Goal: Information Seeking & Learning: Learn about a topic

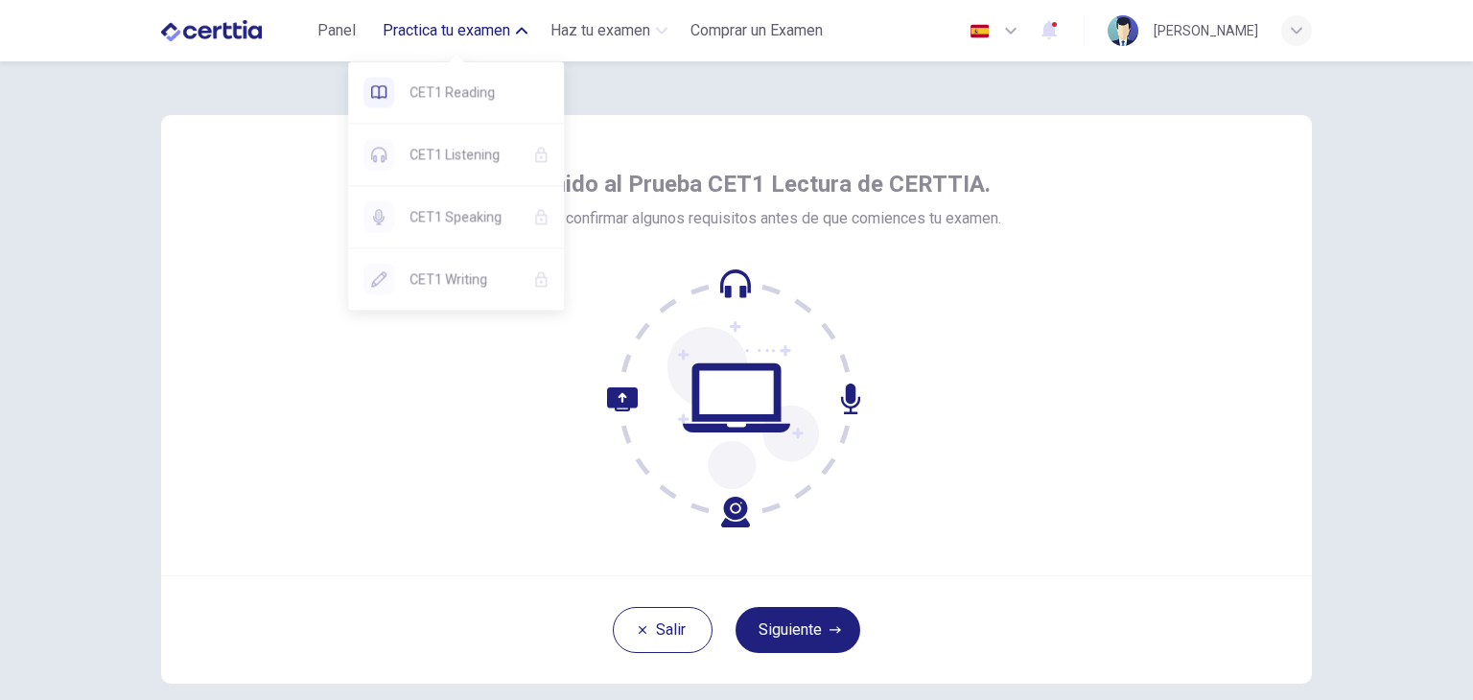
click at [472, 39] on span "Practica tu examen" at bounding box center [447, 30] width 128 height 23
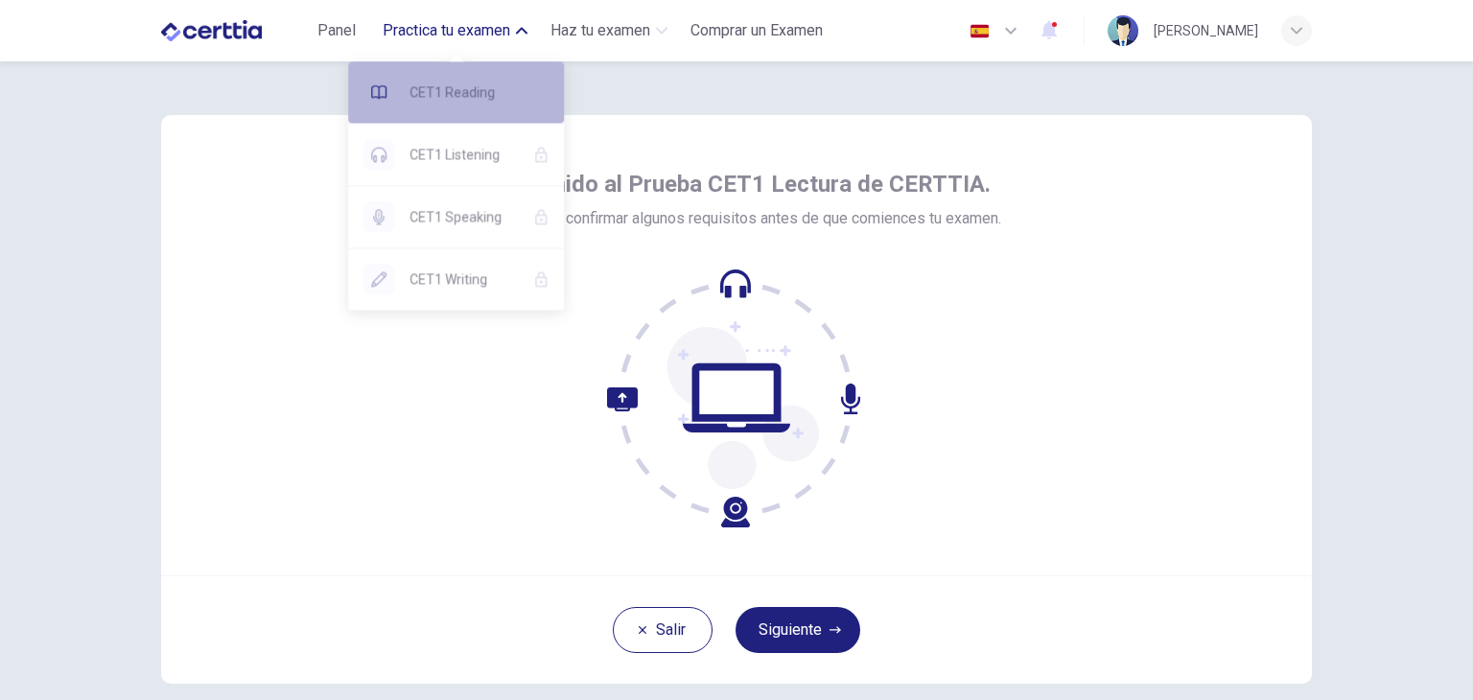
click at [472, 88] on span "CET1 Reading" at bounding box center [479, 92] width 139 height 23
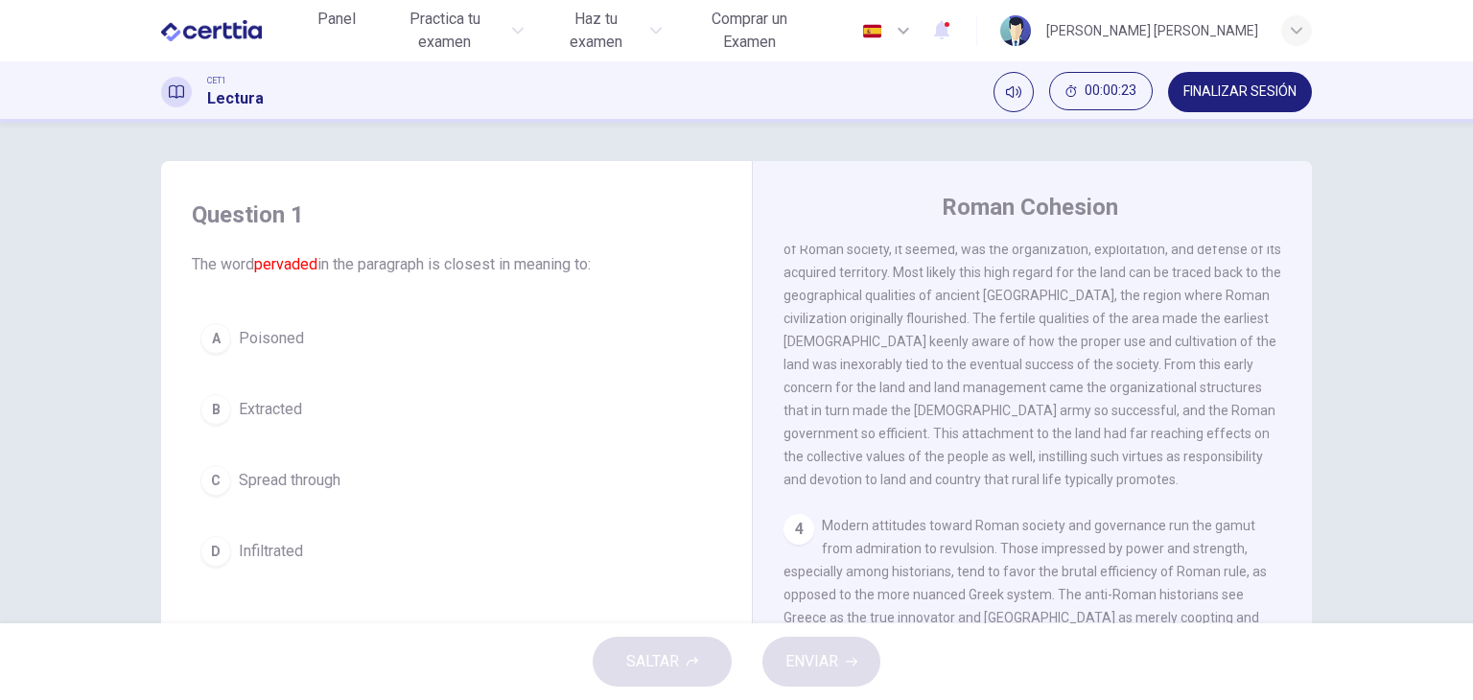
click at [925, 358] on span "This lust for territorial dominance on the part of the Roman Empire can be seen…" at bounding box center [1033, 342] width 498 height 292
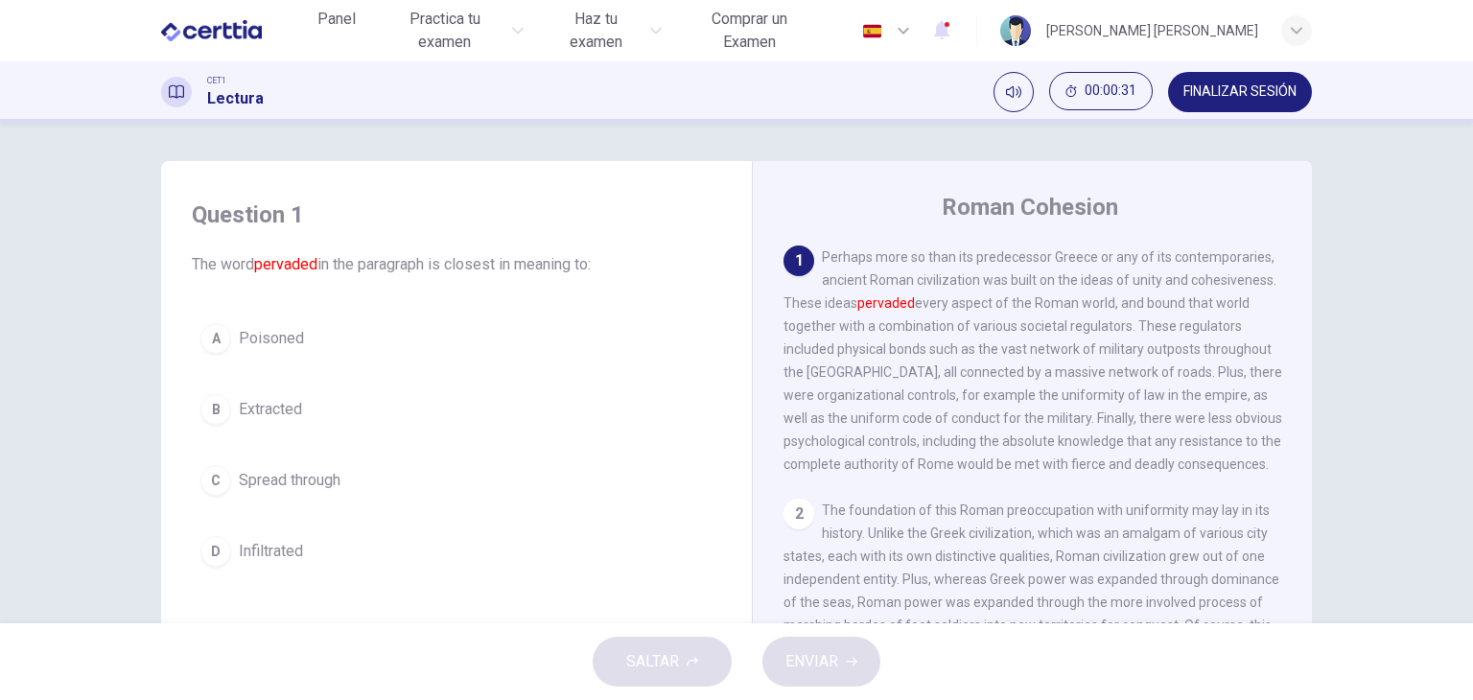
click at [711, 651] on div "SALTAR ENVIAR" at bounding box center [736, 662] width 1473 height 77
drag, startPoint x: 174, startPoint y: 261, endPoint x: 547, endPoint y: 299, distance: 375.1
click at [547, 299] on div "Question 1 The word pervaded in the paragraph is closest in meaning to: A Poiso…" at bounding box center [457, 387] width 560 height 414
drag, startPoint x: 600, startPoint y: 263, endPoint x: 189, endPoint y: 262, distance: 410.6
click at [192, 262] on span "The word pervaded in the paragraph is closest in meaning to:" at bounding box center [457, 264] width 530 height 23
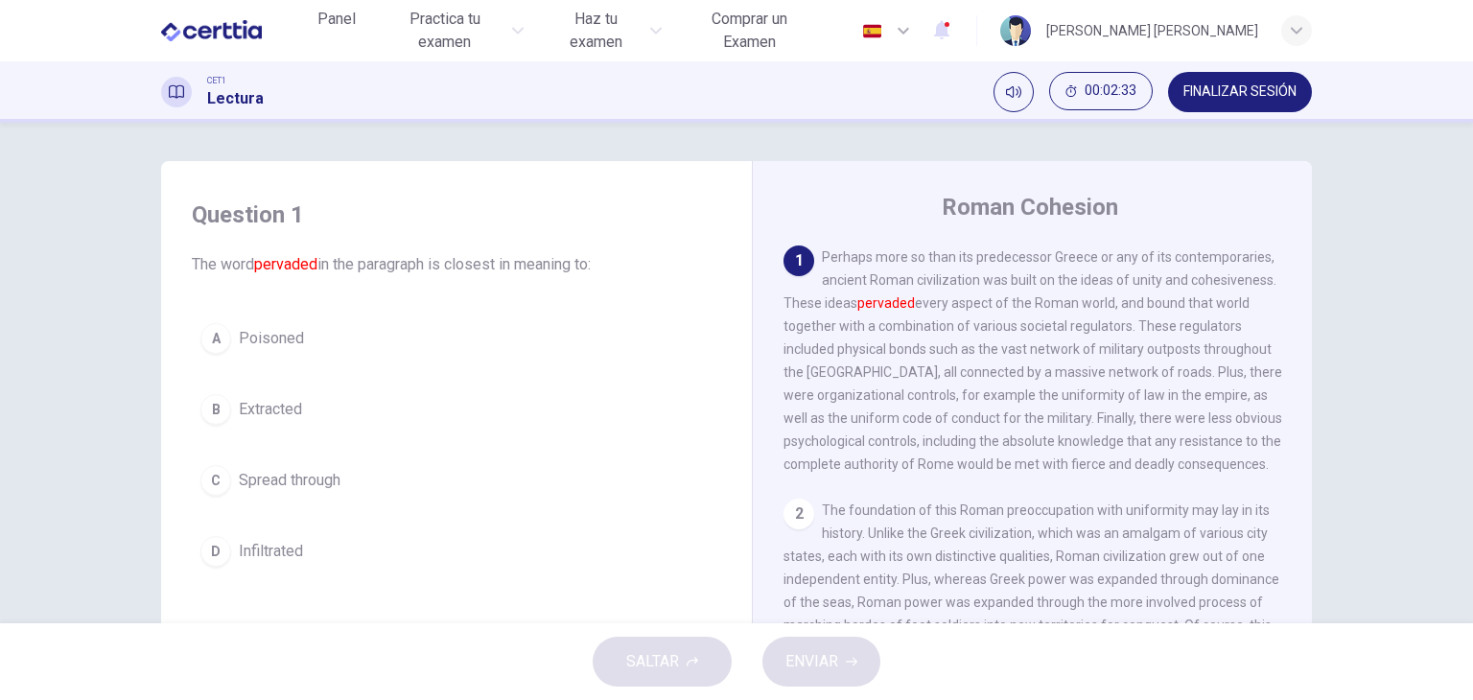
drag, startPoint x: 189, startPoint y: 262, endPoint x: 635, endPoint y: 299, distance: 447.6
click at [635, 299] on div "Question 1 The word pervaded in the paragraph is closest in meaning to: A Poiso…" at bounding box center [457, 387] width 560 height 414
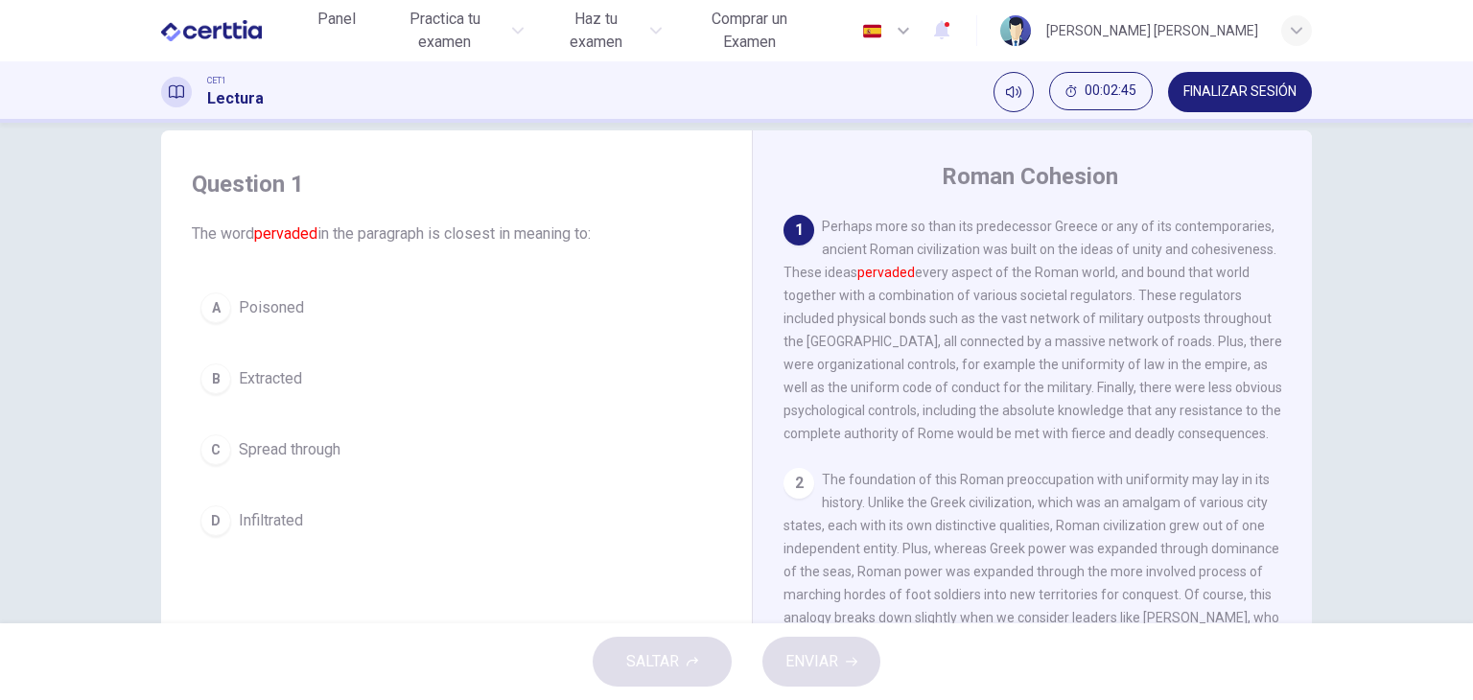
scroll to position [29, 0]
click at [1020, 78] on button "Silenciar" at bounding box center [1014, 92] width 40 height 40
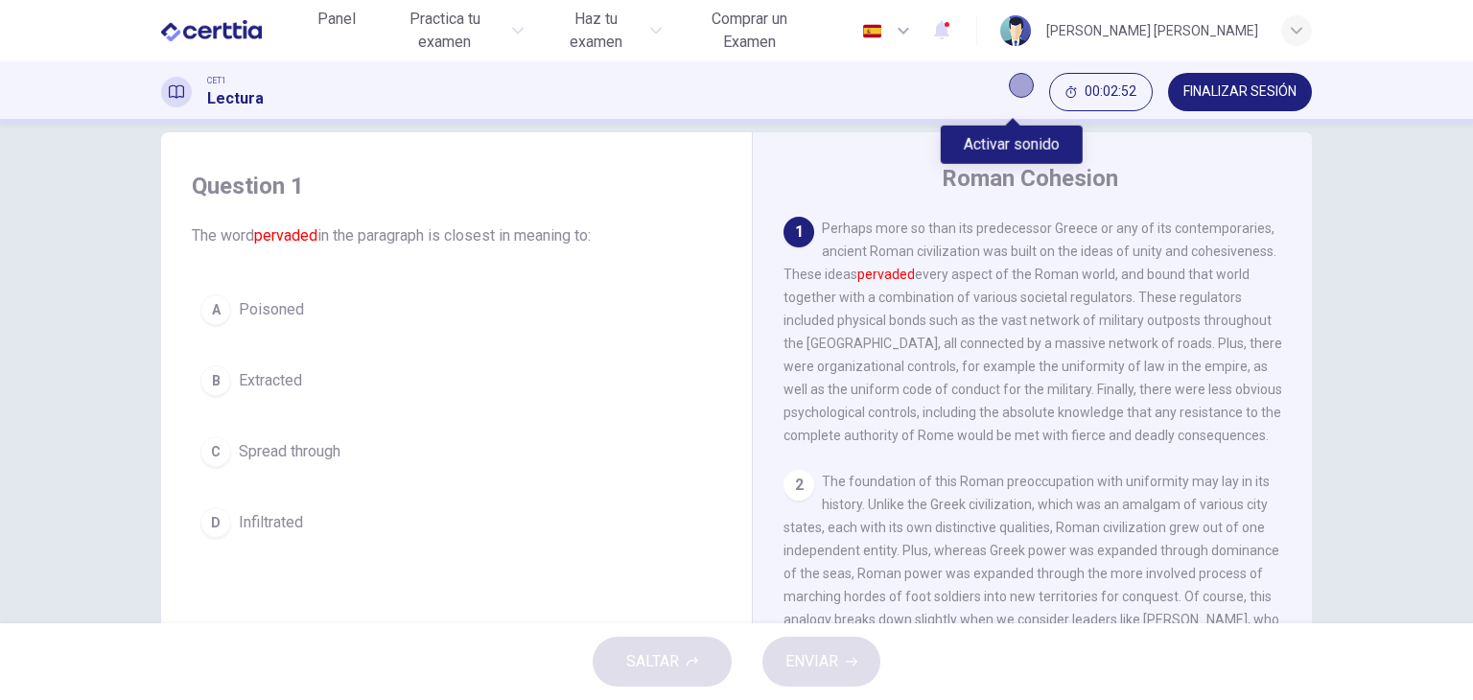
click at [1020, 78] on button "Activar sonido" at bounding box center [1021, 85] width 25 height 25
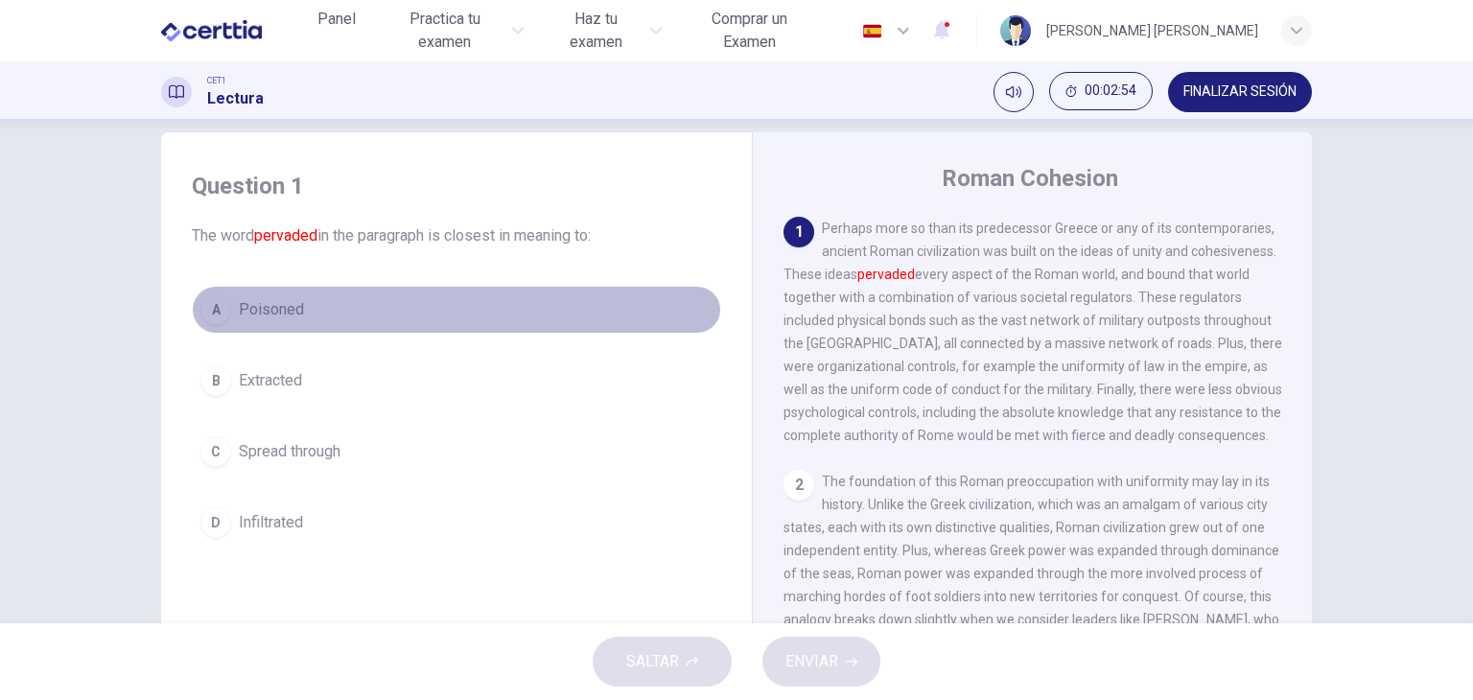
click at [294, 304] on span "Poisoned" at bounding box center [271, 309] width 65 height 23
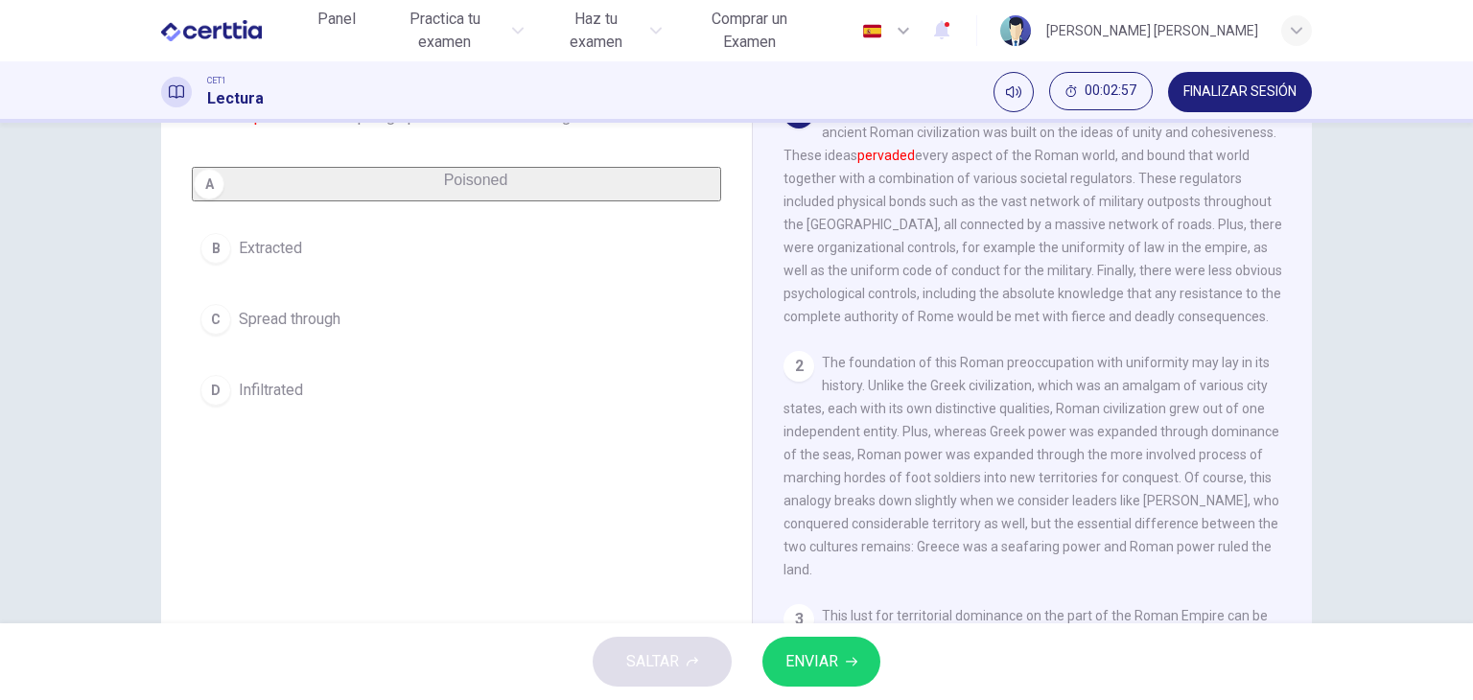
scroll to position [102, 0]
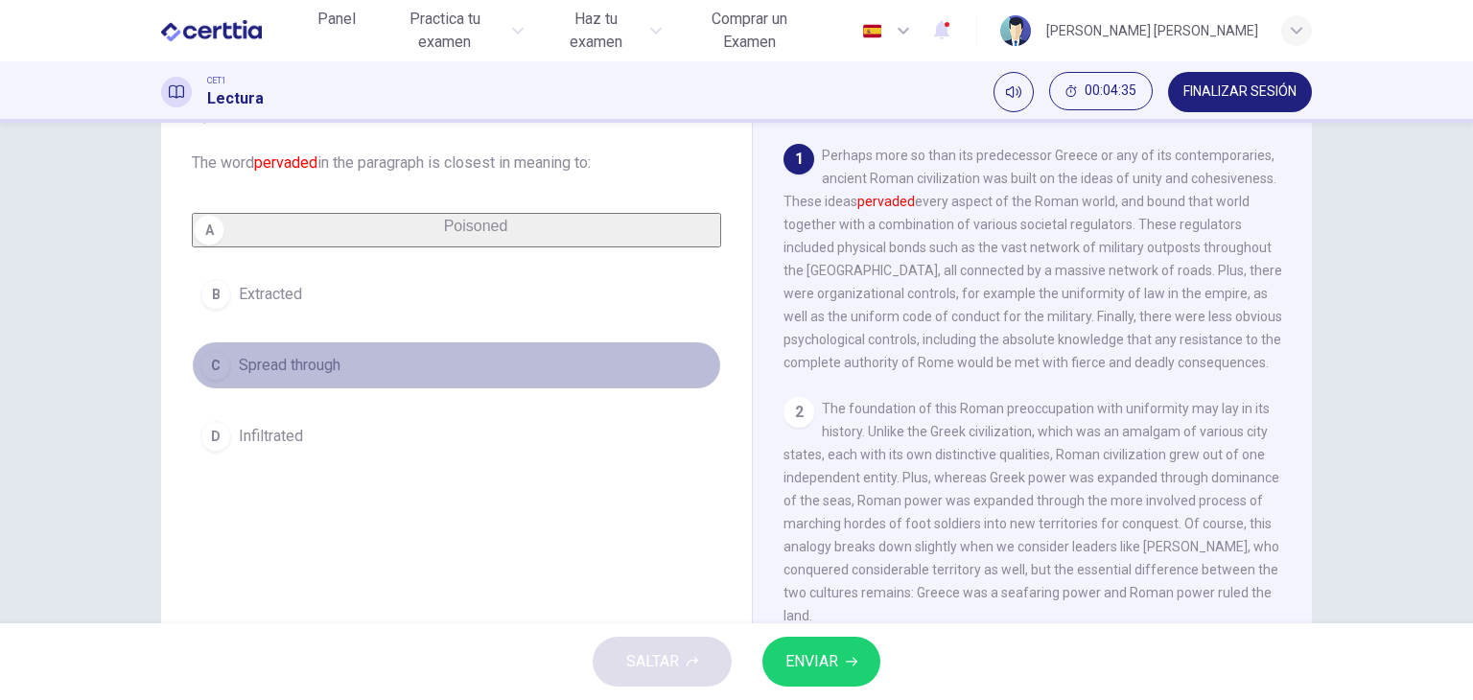
click at [305, 374] on span "Spread through" at bounding box center [290, 365] width 102 height 23
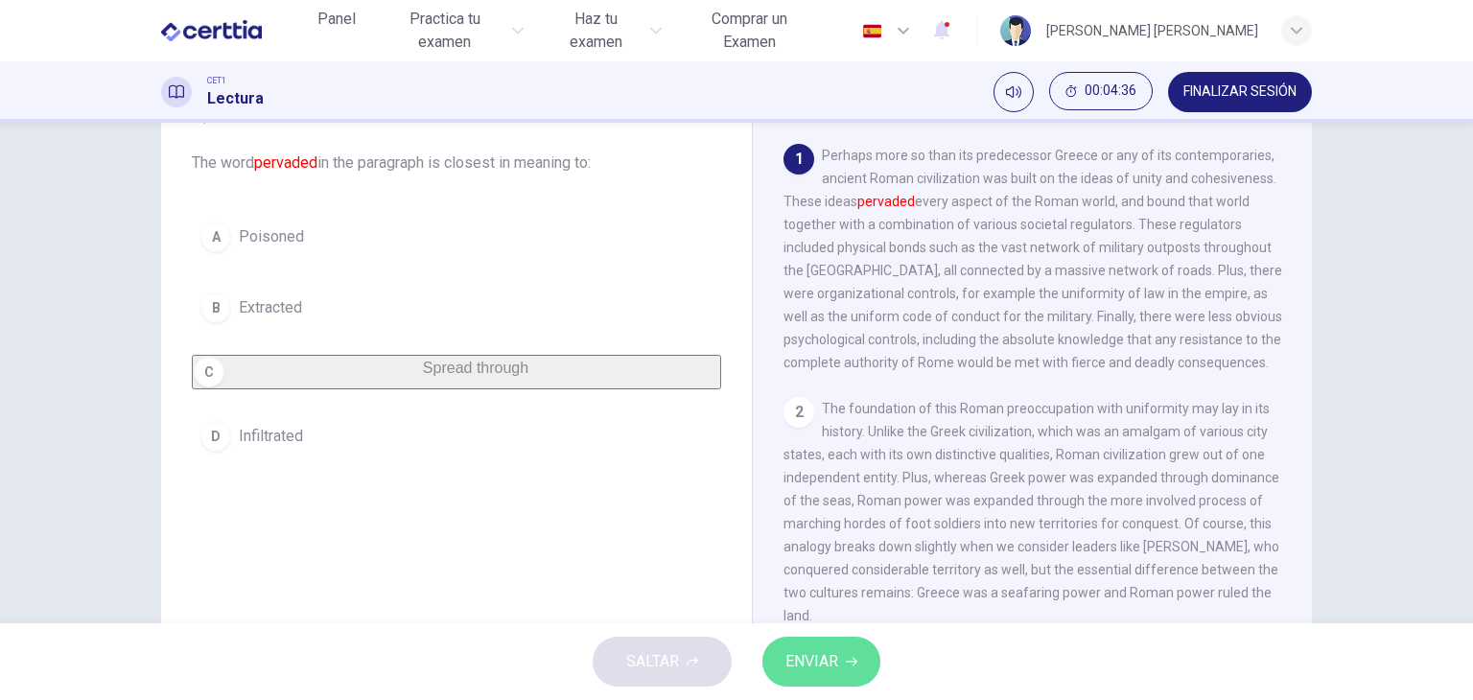
click at [785, 644] on button "ENVIAR" at bounding box center [822, 662] width 118 height 50
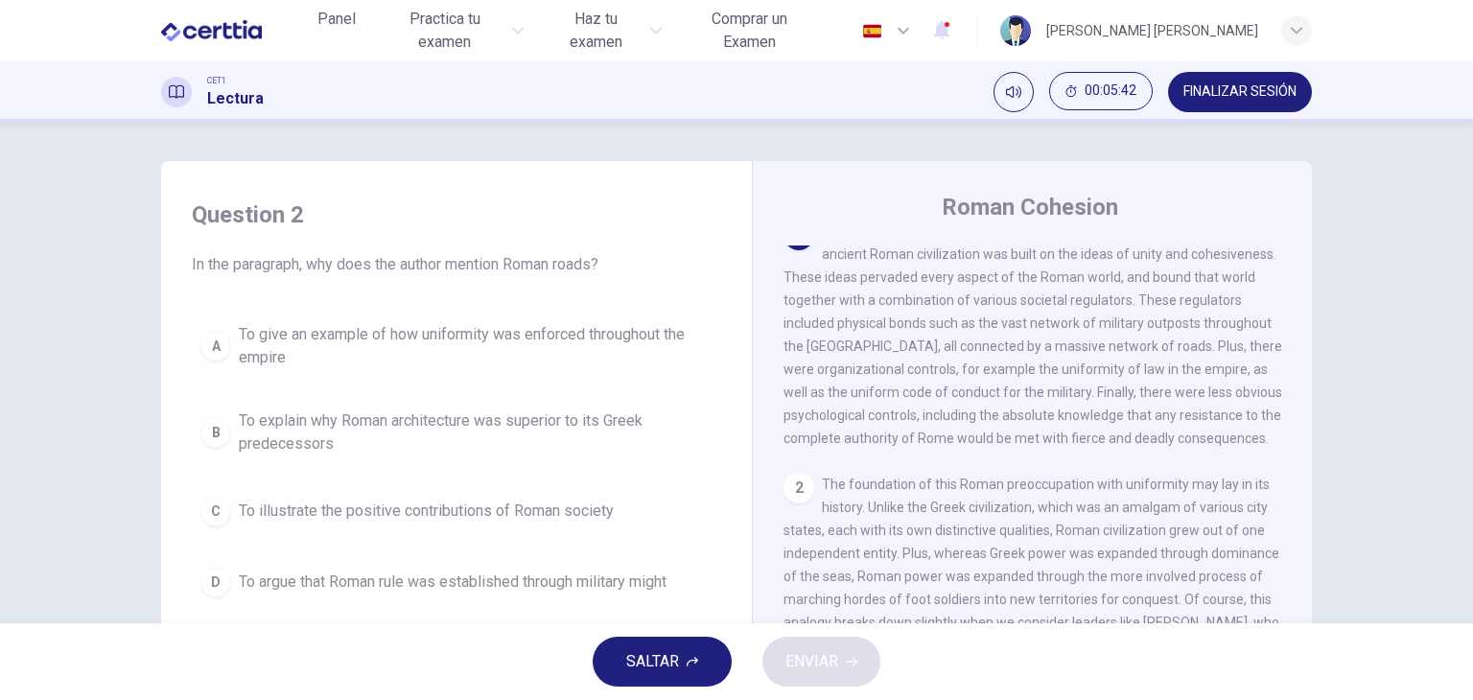
scroll to position [19, 0]
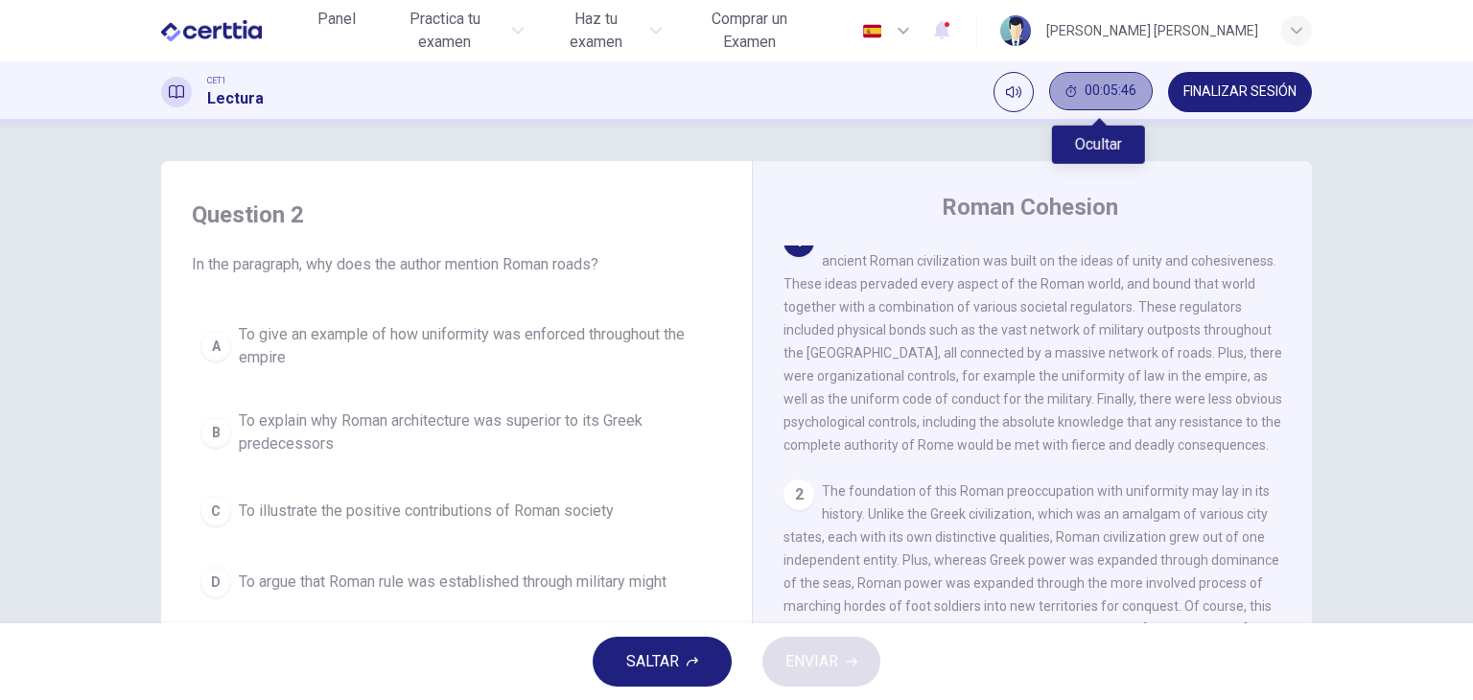
click at [1085, 89] on span "00:05:46" at bounding box center [1111, 90] width 52 height 15
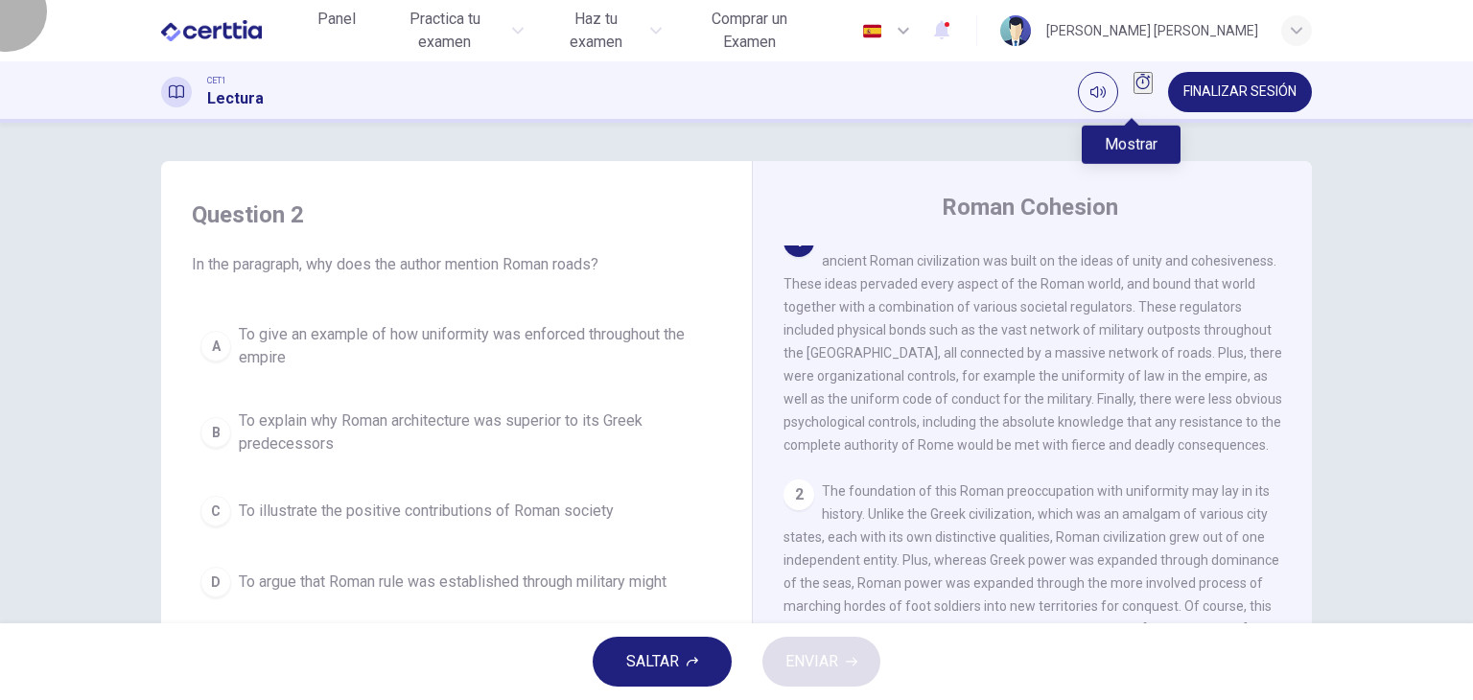
click at [1134, 84] on button "Mostrar" at bounding box center [1143, 83] width 19 height 22
click at [427, 413] on span "To explain why Roman architecture was superior to its Greek predecessors" at bounding box center [476, 433] width 474 height 46
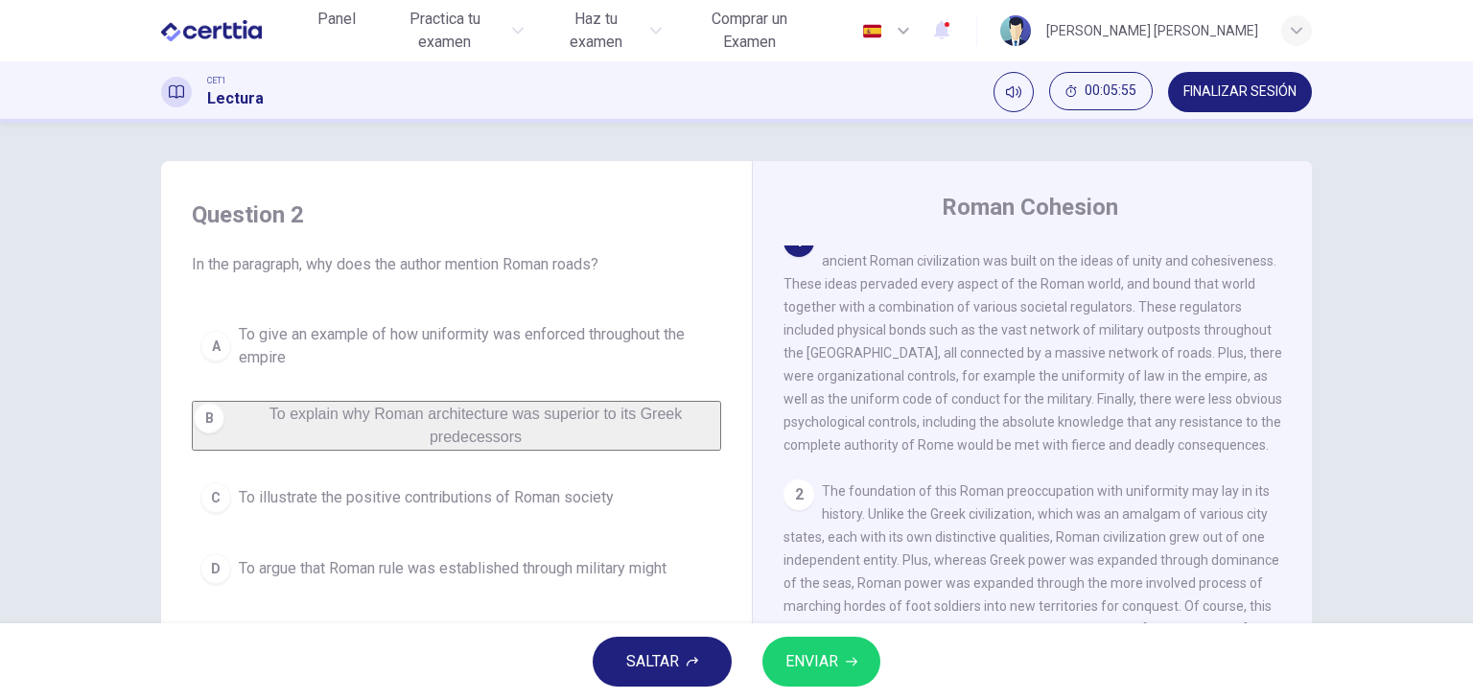
click at [848, 669] on button "ENVIAR" at bounding box center [822, 662] width 118 height 50
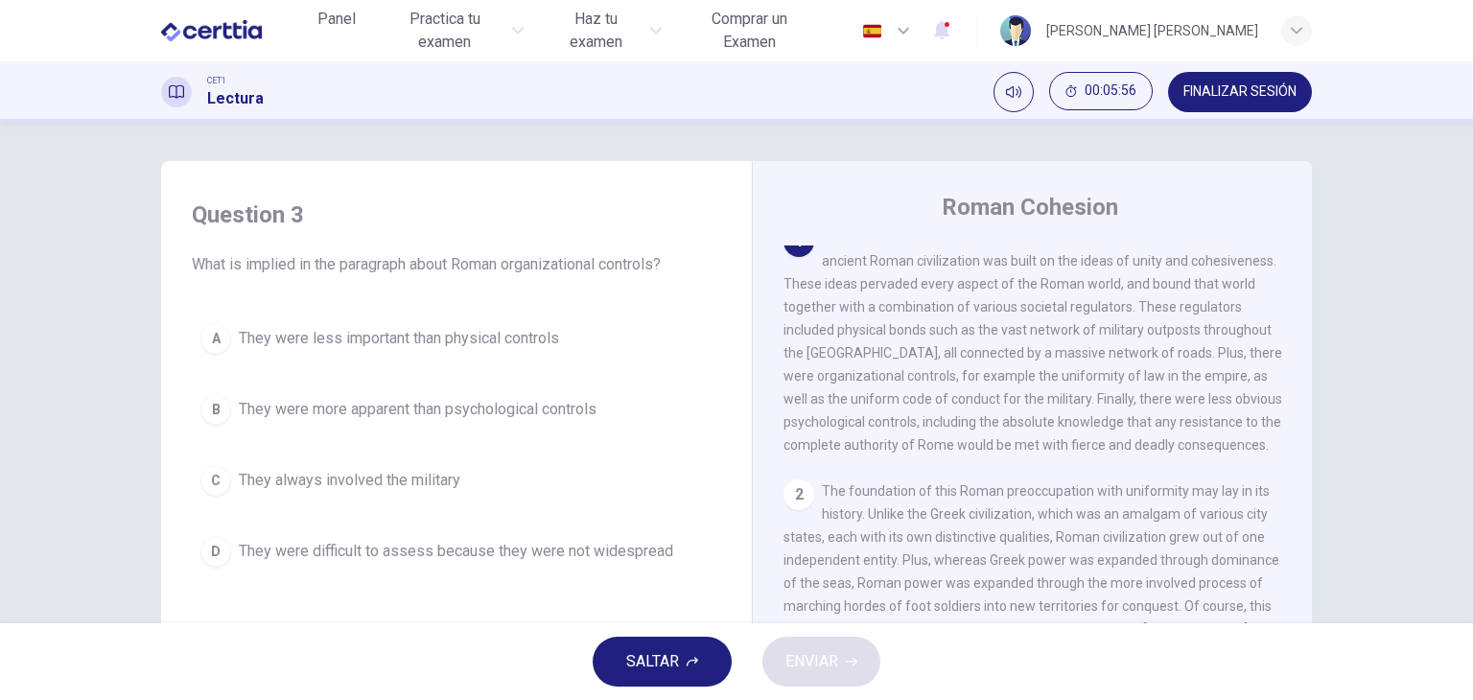
click at [533, 333] on span "They were less important than physical controls" at bounding box center [399, 338] width 320 height 23
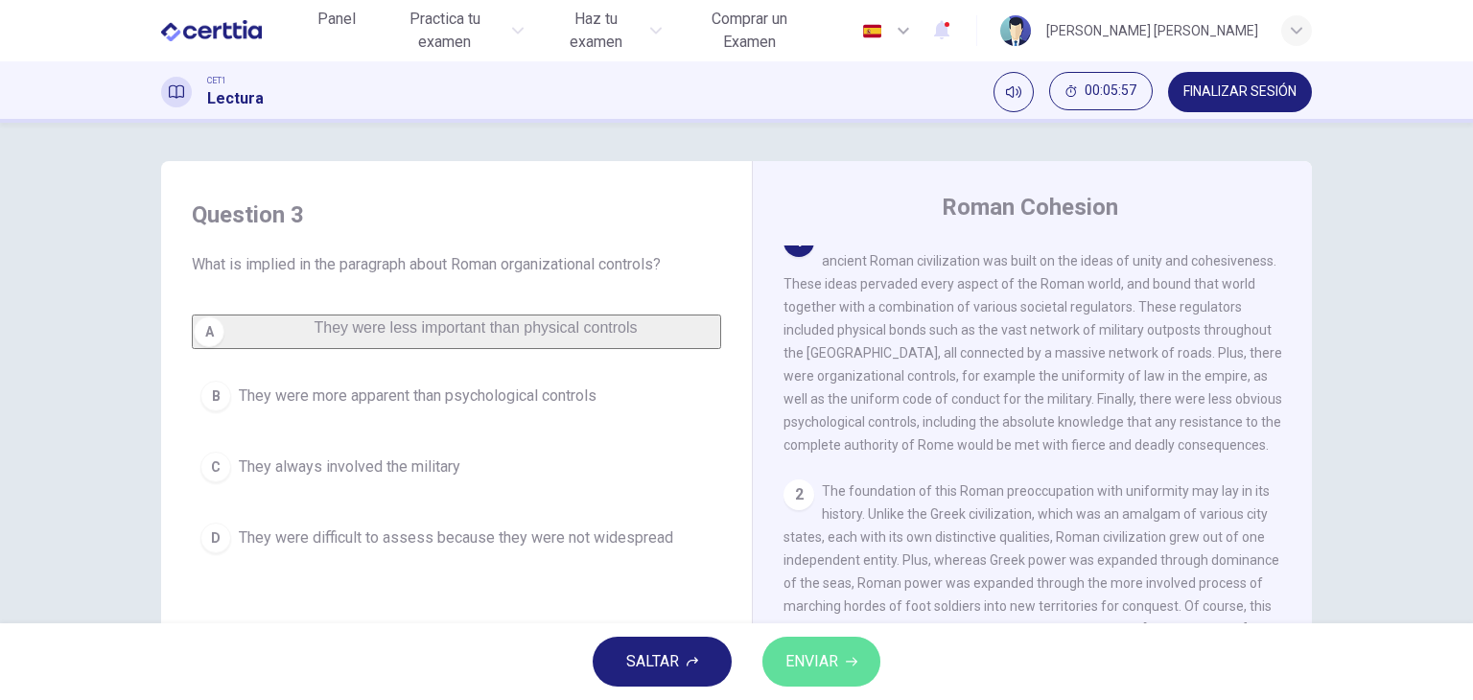
click at [824, 649] on span "ENVIAR" at bounding box center [812, 661] width 53 height 27
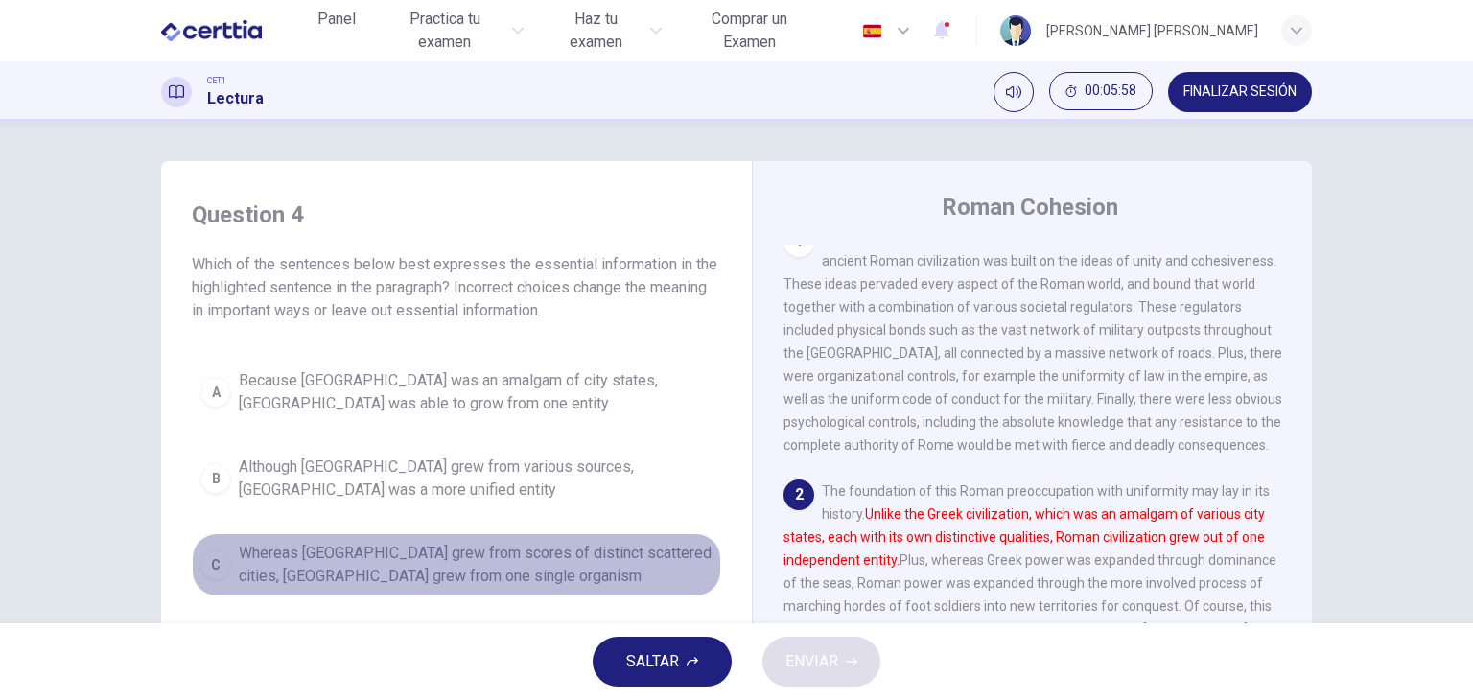
click at [641, 542] on span "Whereas Greece grew from scores of distinct scattered cities, Rome grew from on…" at bounding box center [476, 565] width 474 height 46
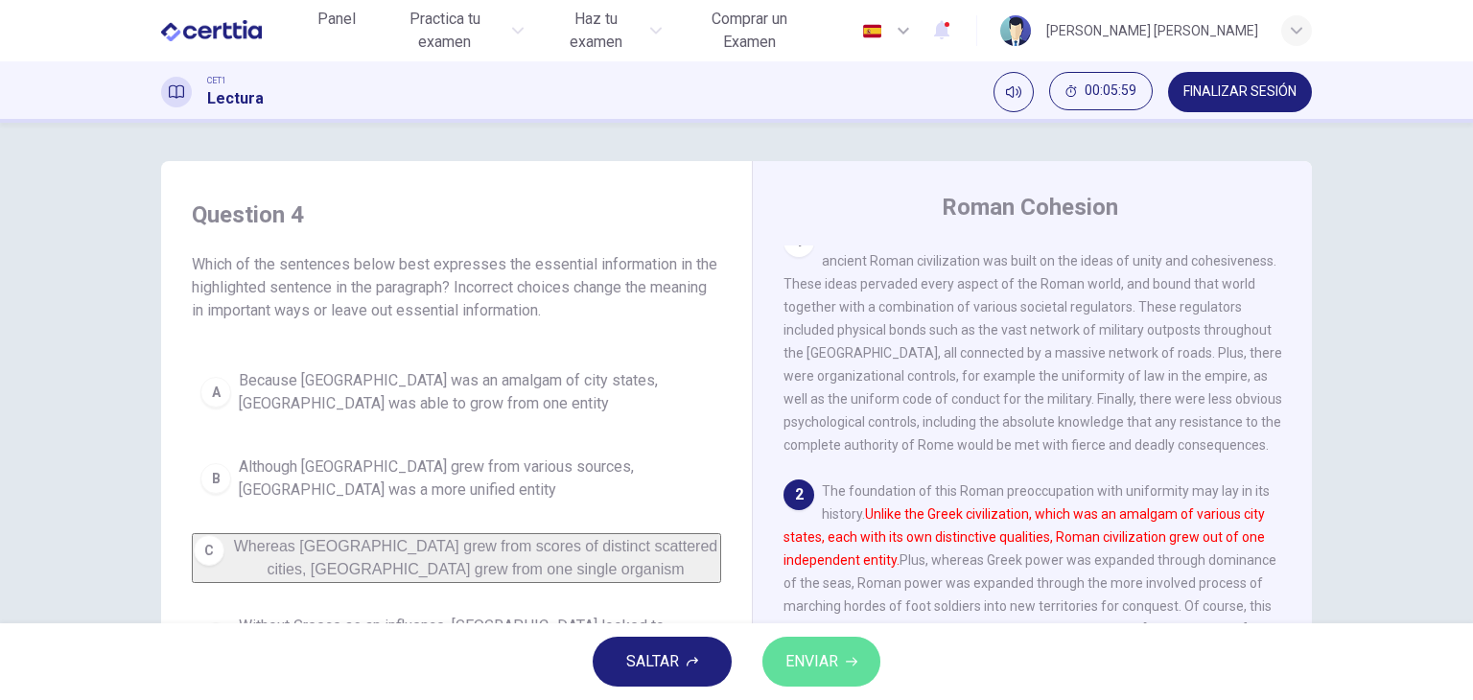
click at [794, 672] on span "ENVIAR" at bounding box center [812, 661] width 53 height 27
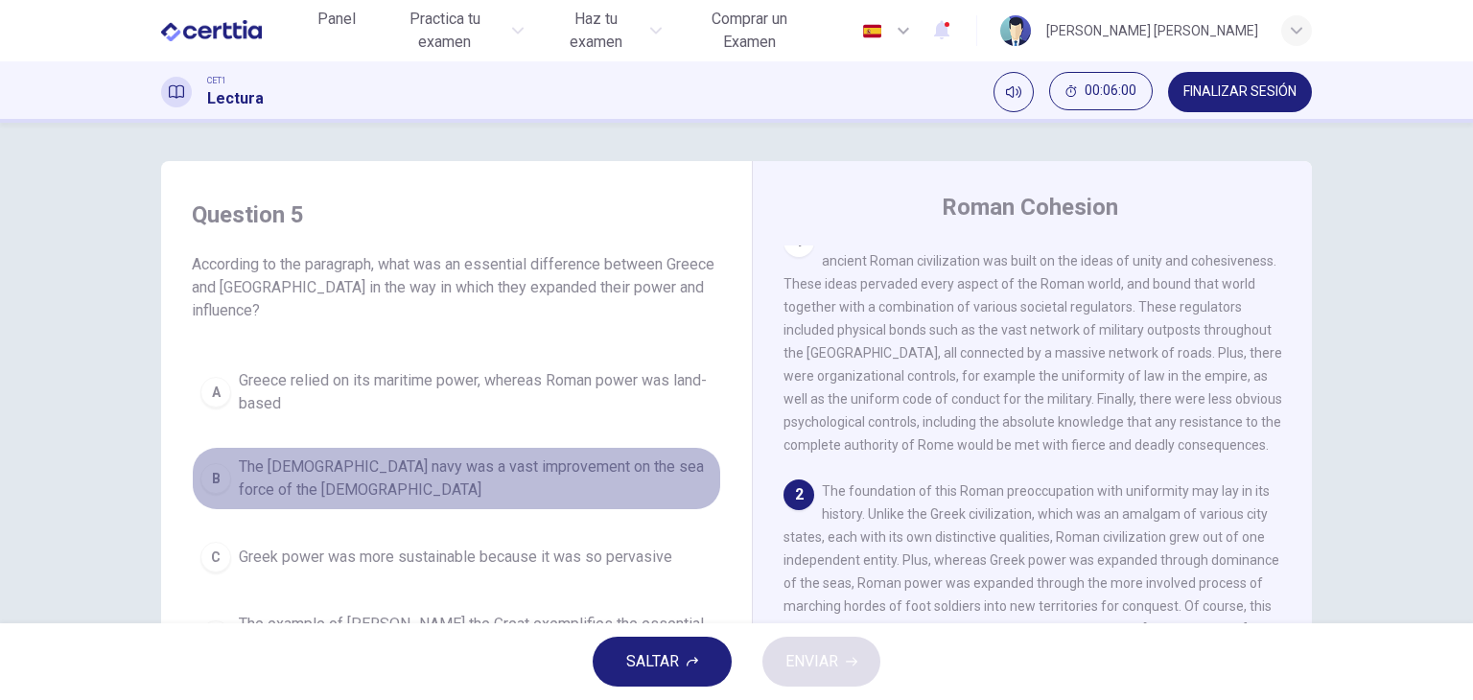
click at [503, 456] on span "The Roman navy was a vast improvement on the sea force of the Greeks" at bounding box center [476, 479] width 474 height 46
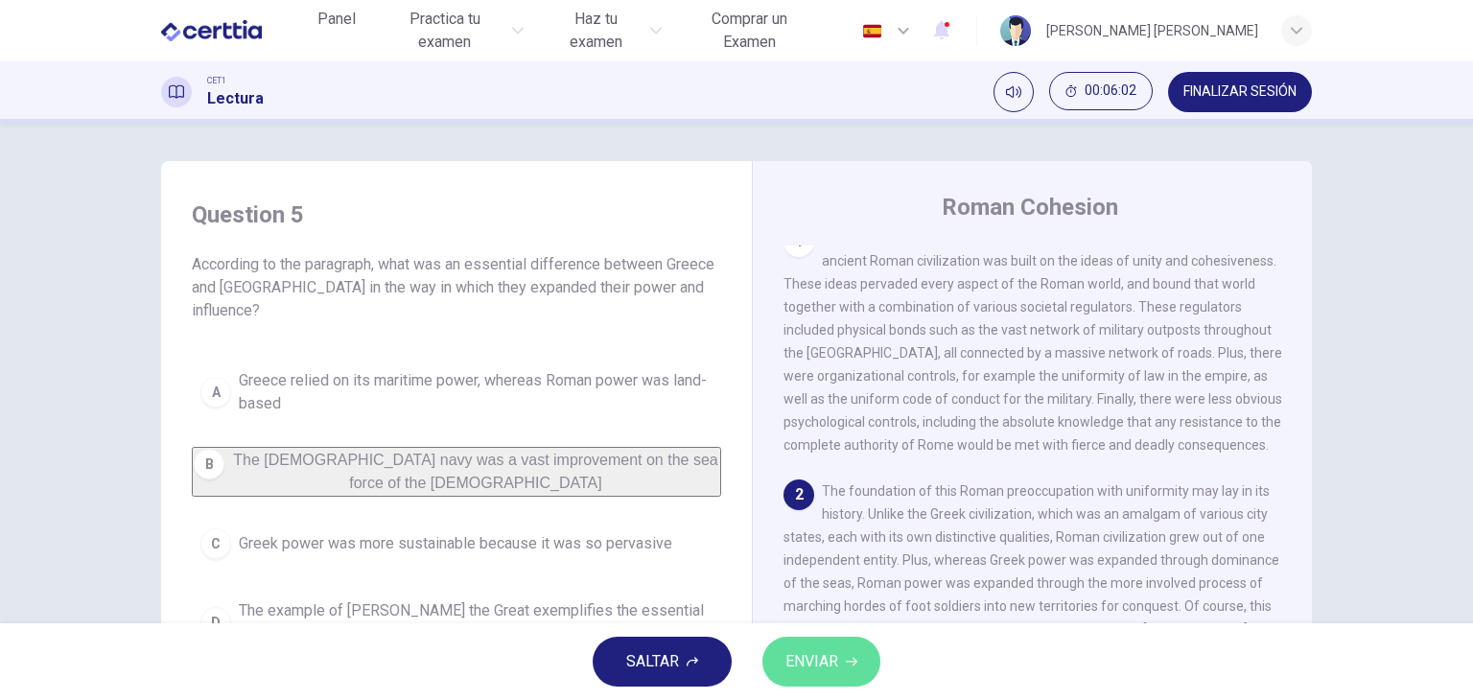
click at [786, 646] on button "ENVIAR" at bounding box center [822, 662] width 118 height 50
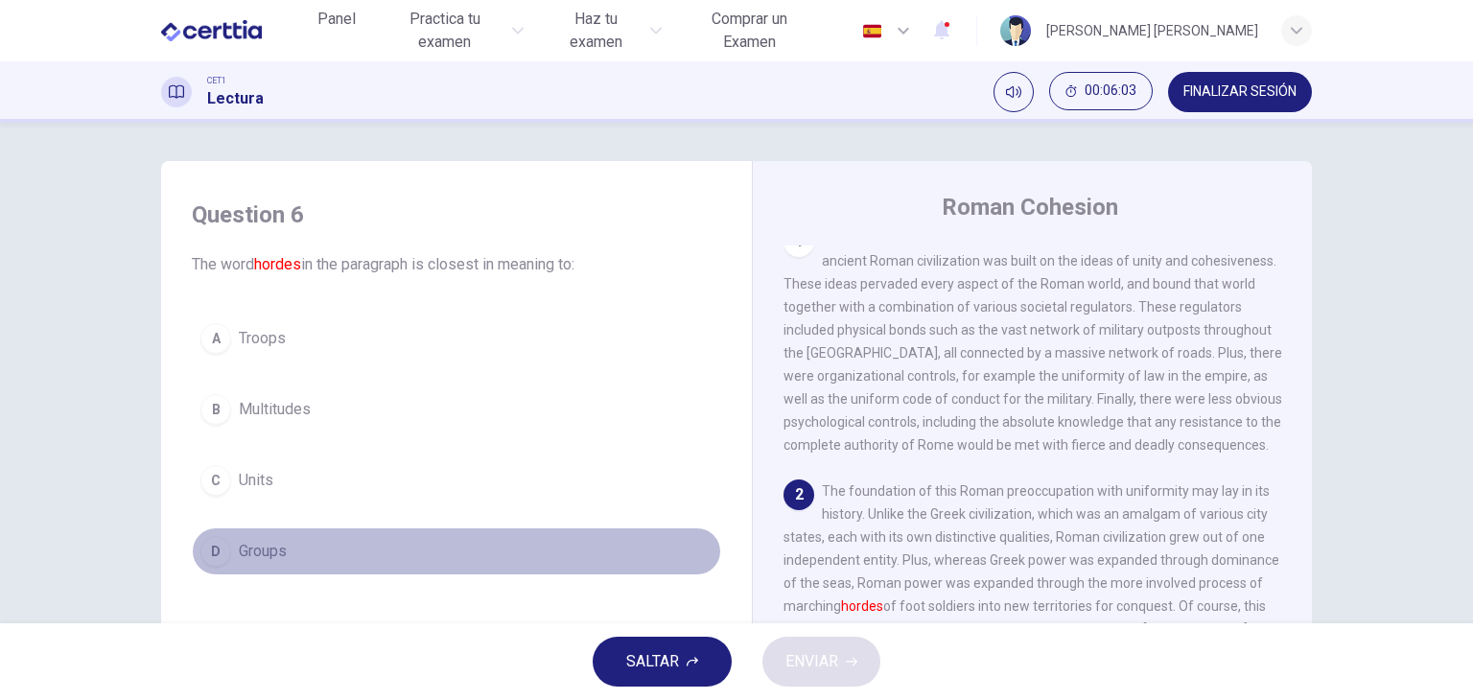
click at [258, 551] on span "Groups" at bounding box center [263, 551] width 48 height 23
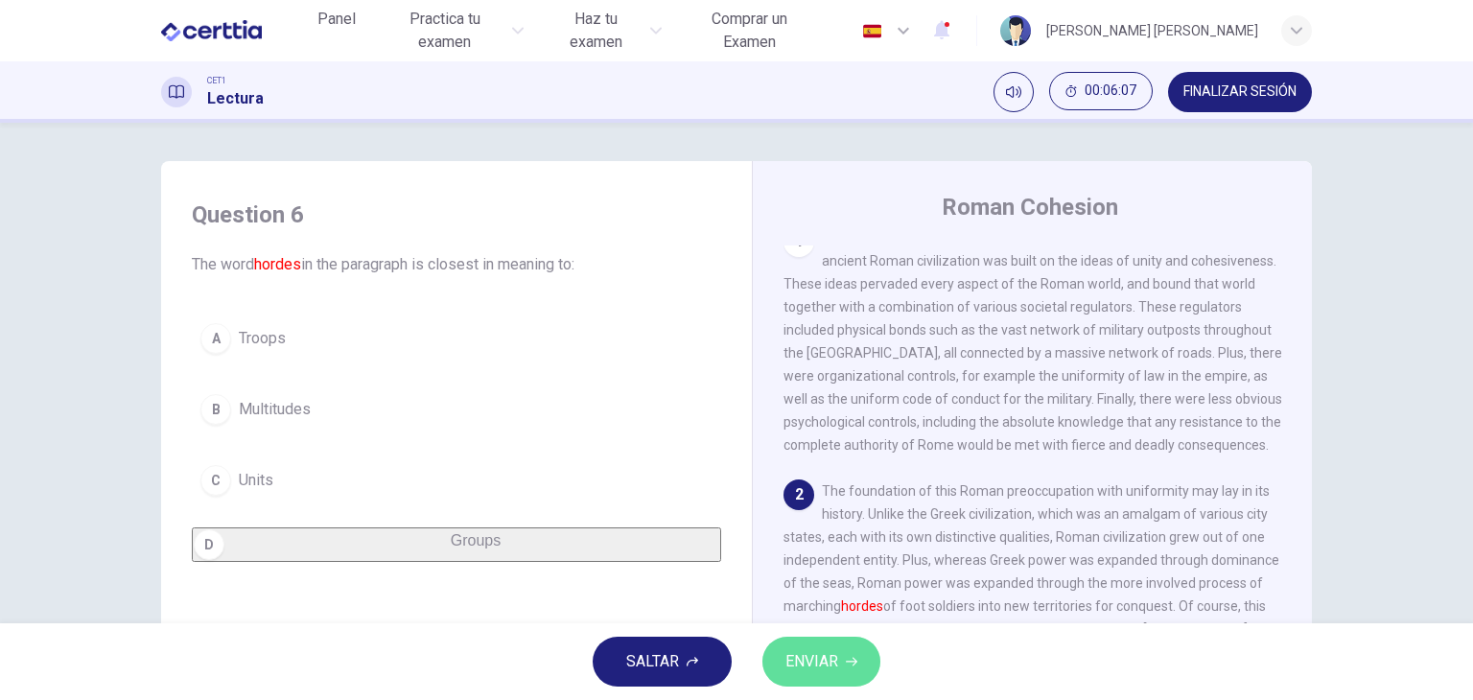
click at [803, 680] on button "ENVIAR" at bounding box center [822, 662] width 118 height 50
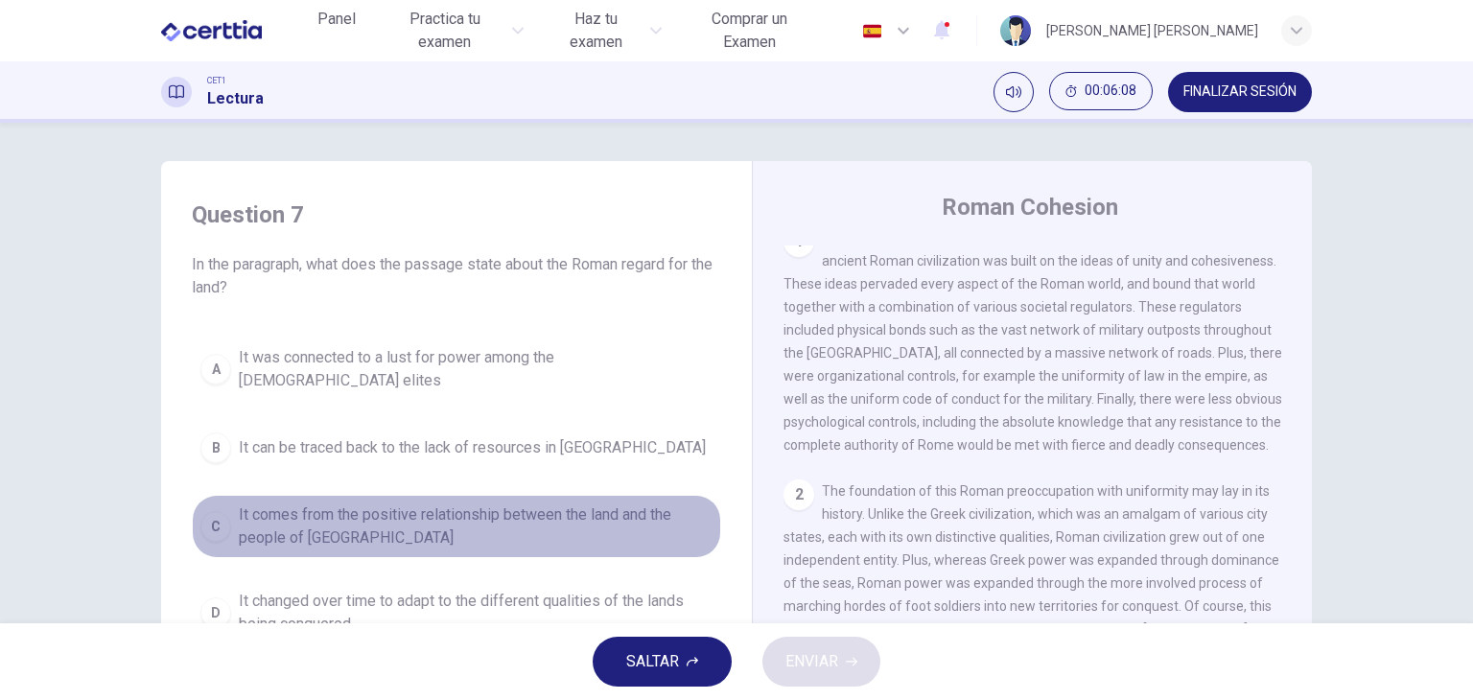
click at [647, 504] on span "It comes from the positive relationship between the land and the people of Lati…" at bounding box center [476, 527] width 474 height 46
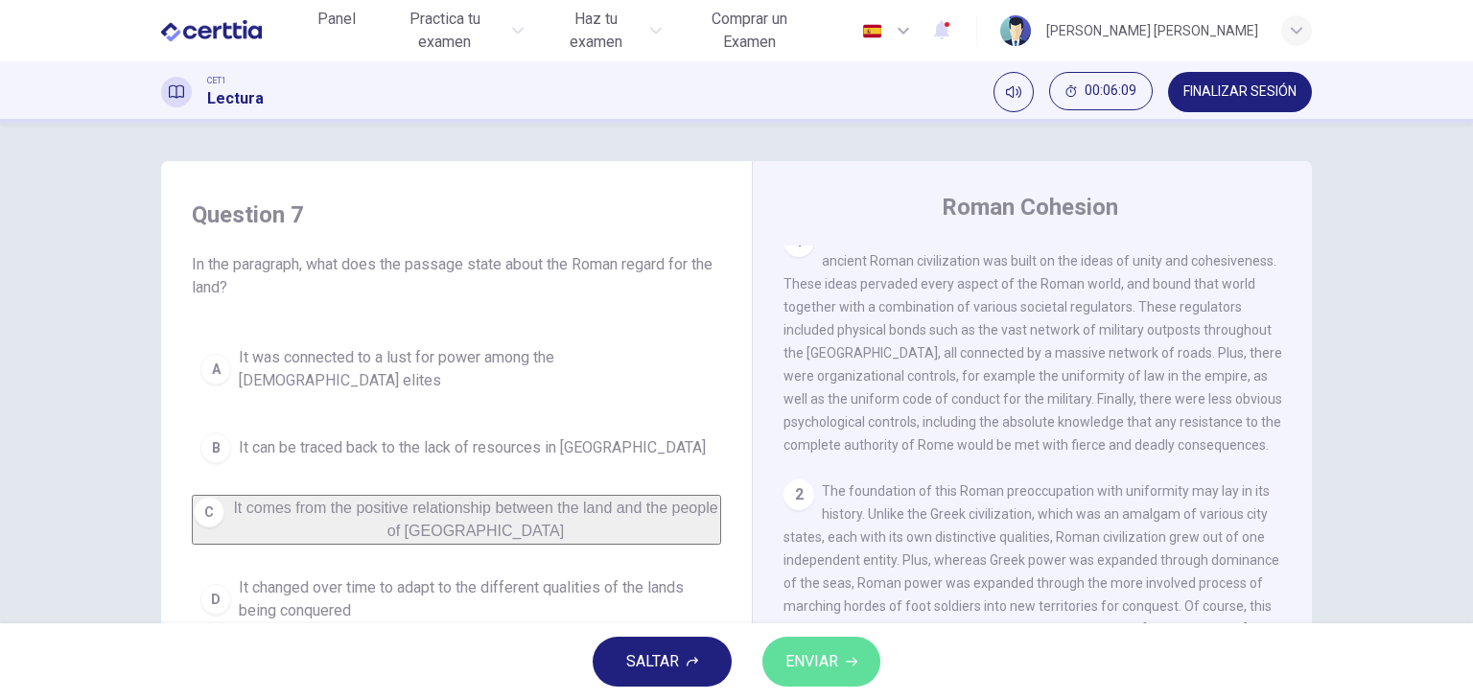
click at [804, 660] on span "ENVIAR" at bounding box center [812, 661] width 53 height 27
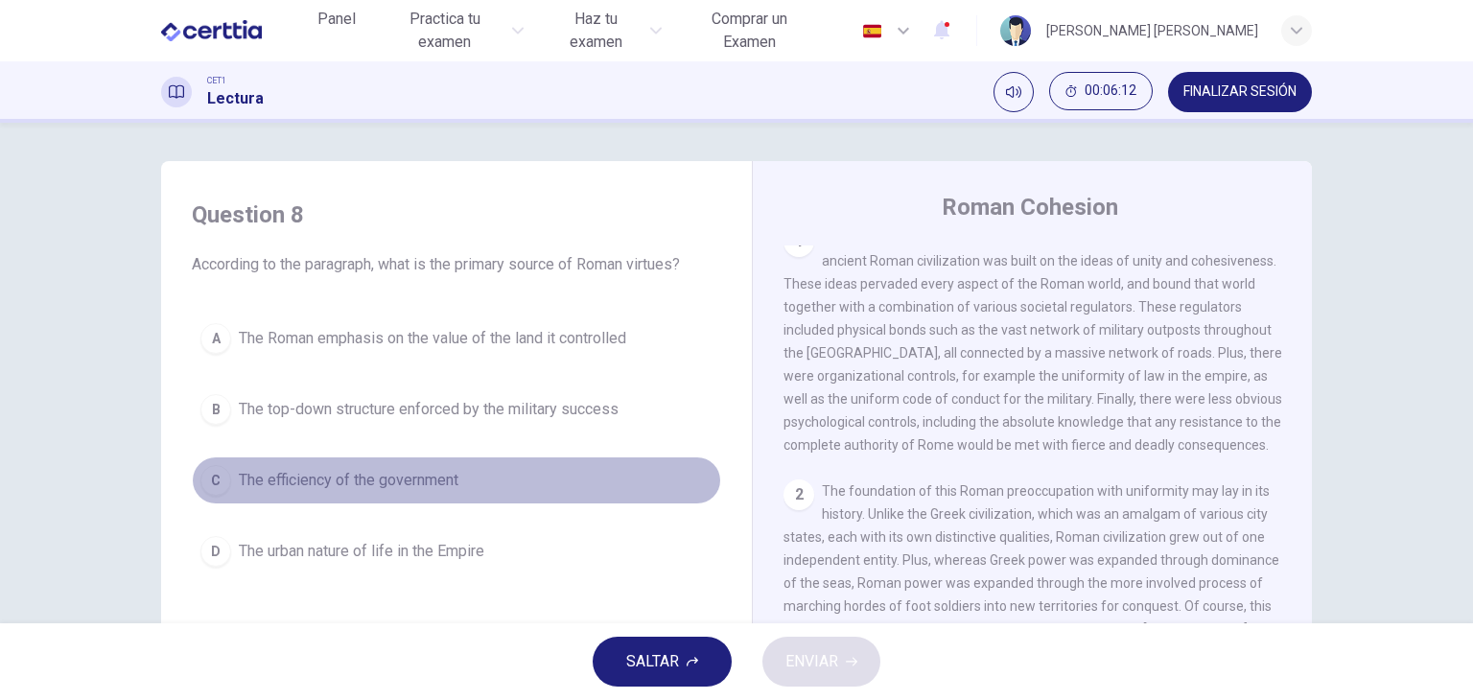
click at [410, 484] on span "The efficiency of the government" at bounding box center [349, 480] width 220 height 23
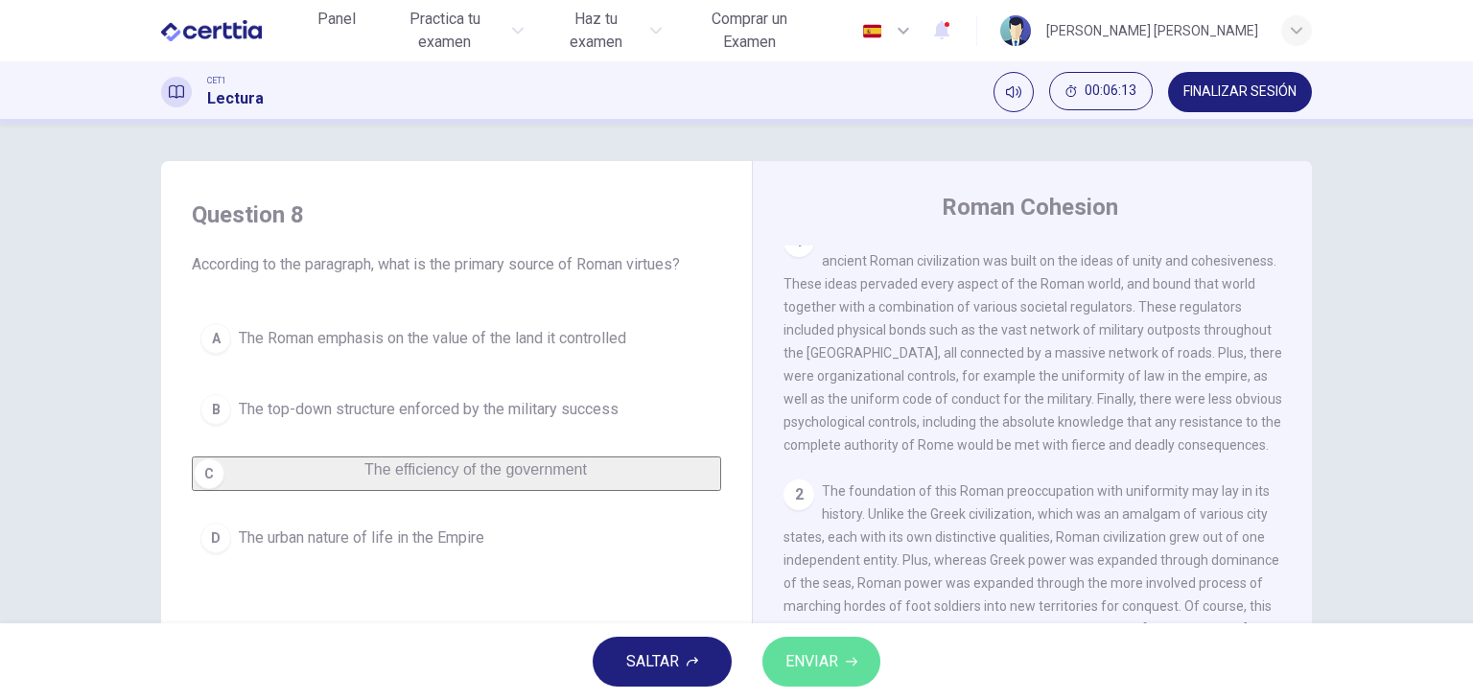
click at [824, 658] on span "ENVIAR" at bounding box center [812, 661] width 53 height 27
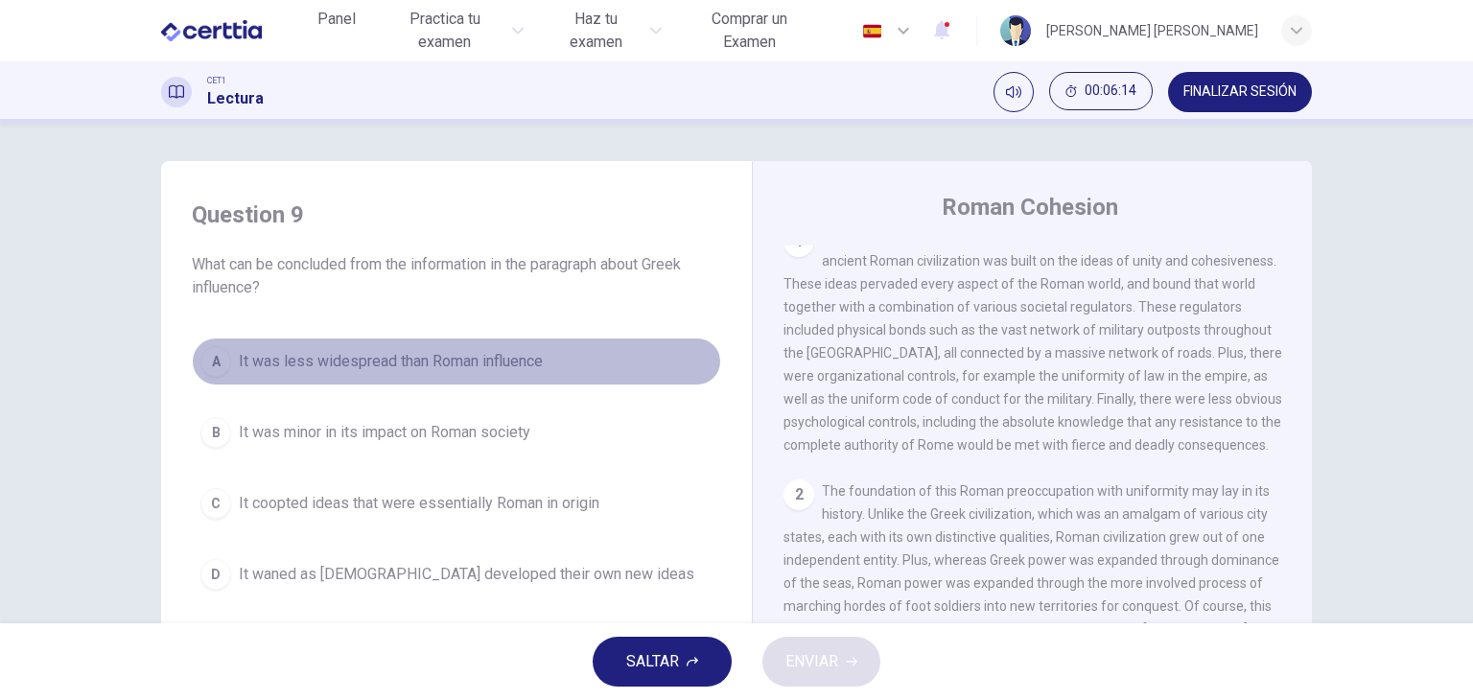
click at [498, 369] on span "It was less widespread than Roman influence" at bounding box center [391, 361] width 304 height 23
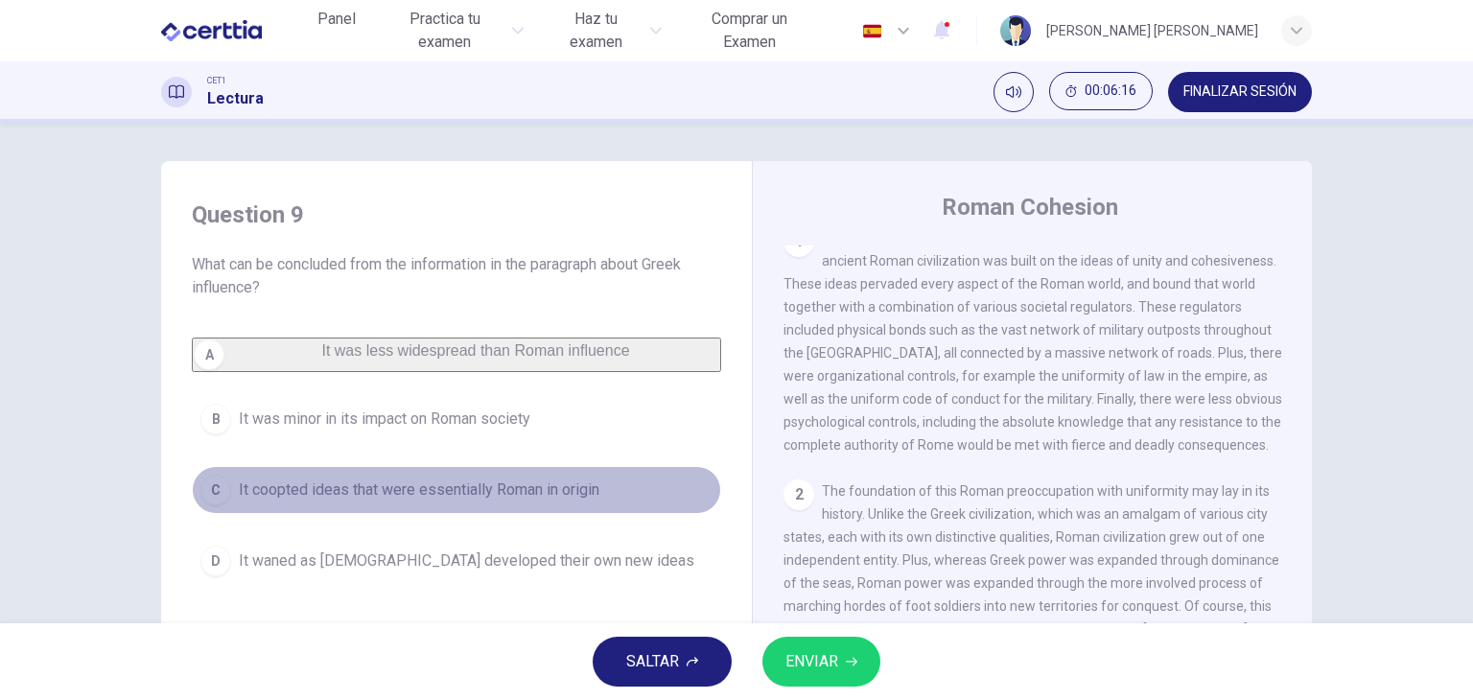
click at [582, 492] on span "It coopted ideas that were essentially Roman in origin" at bounding box center [419, 490] width 361 height 23
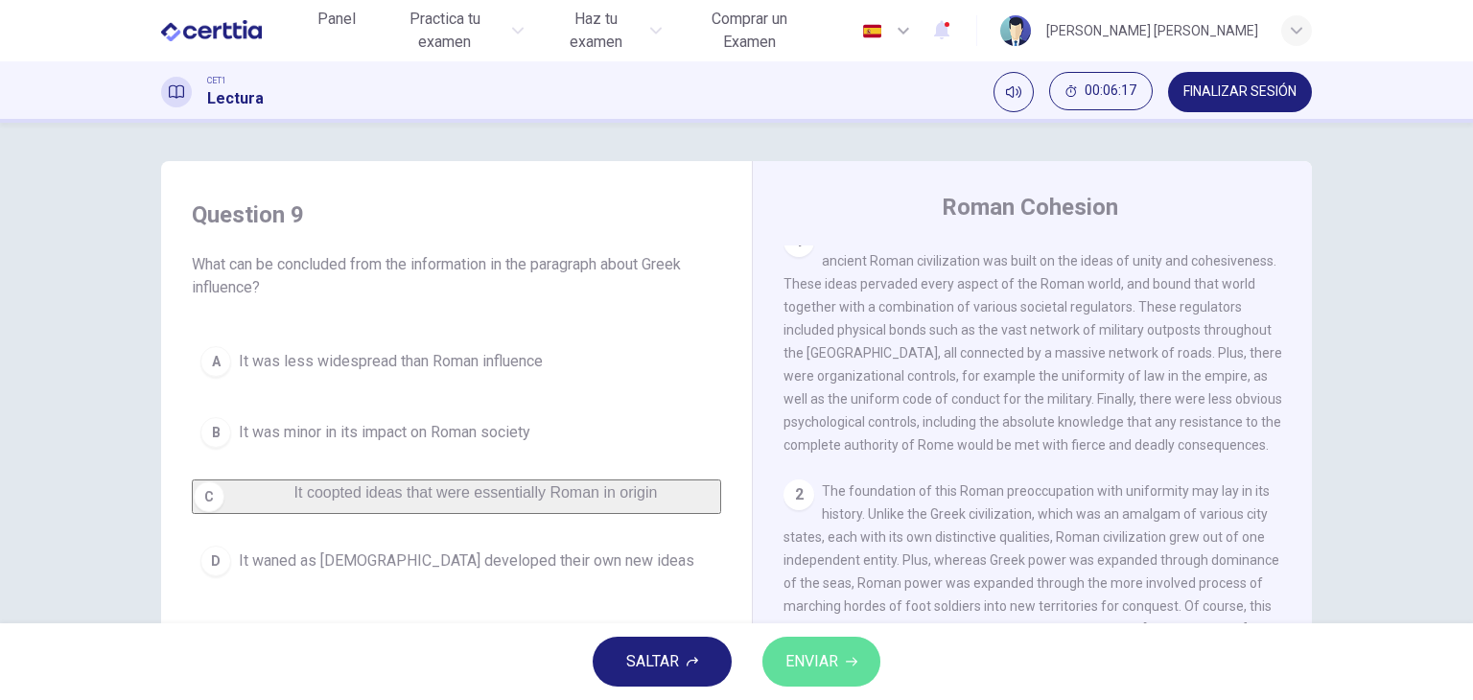
click at [812, 669] on span "ENVIAR" at bounding box center [812, 661] width 53 height 27
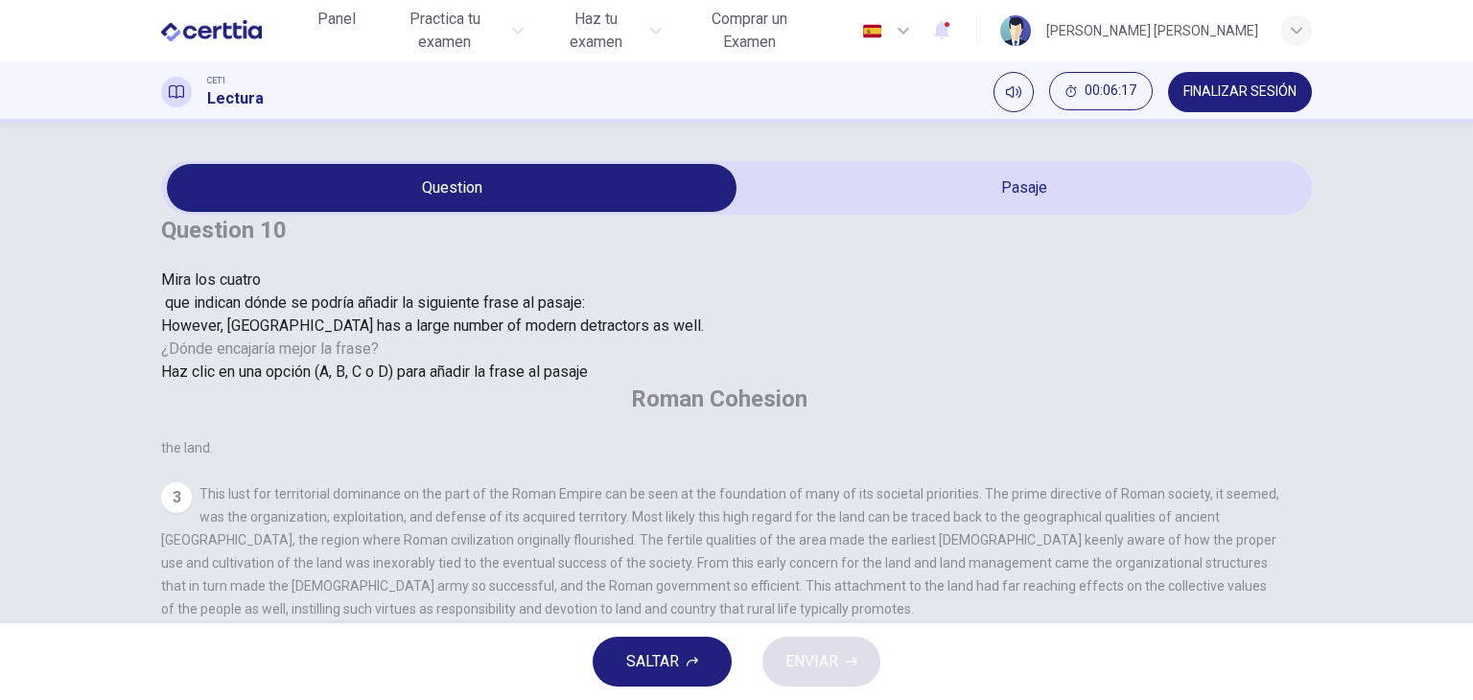
scroll to position [755, 0]
click at [969, 648] on input at bounding box center [942, 656] width 132 height 17
click at [192, 644] on div "4" at bounding box center [176, 659] width 31 height 31
click at [624, 694] on input at bounding box center [558, 702] width 132 height 17
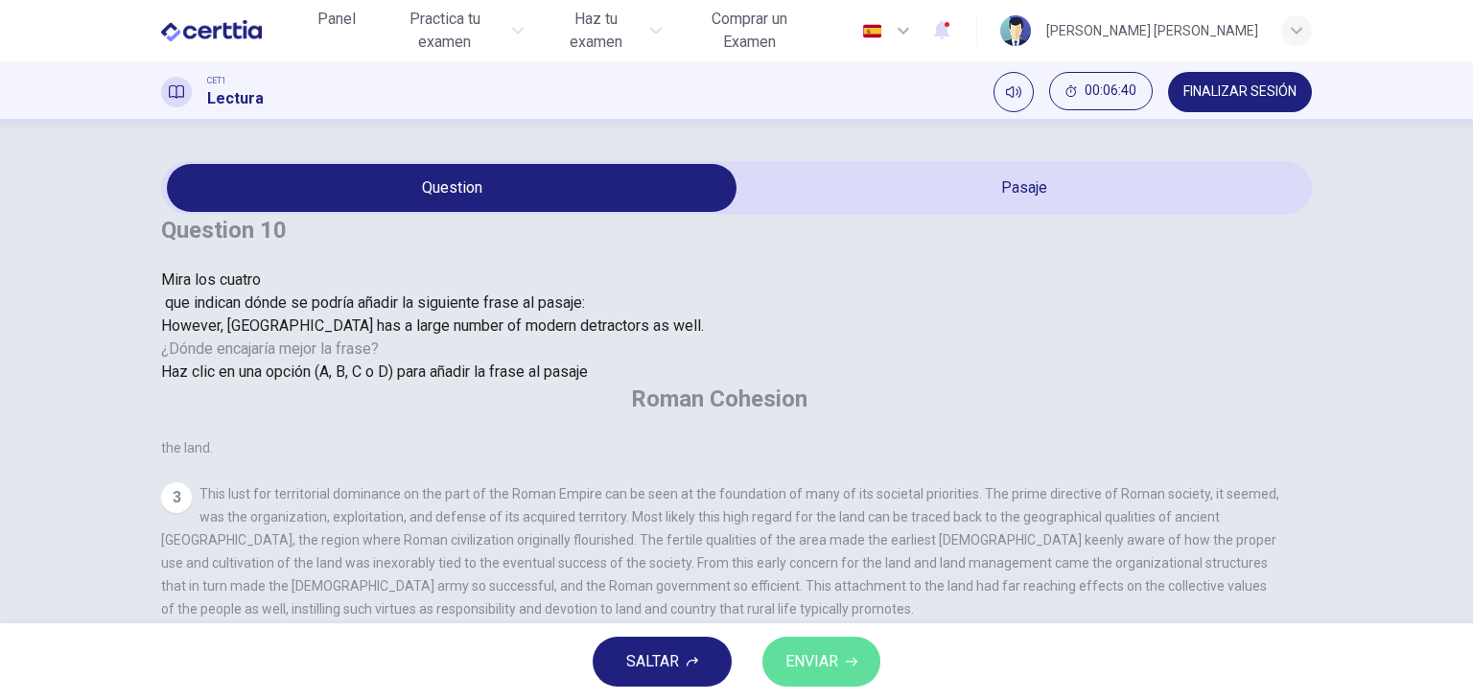
click at [844, 653] on button "ENVIAR" at bounding box center [822, 662] width 118 height 50
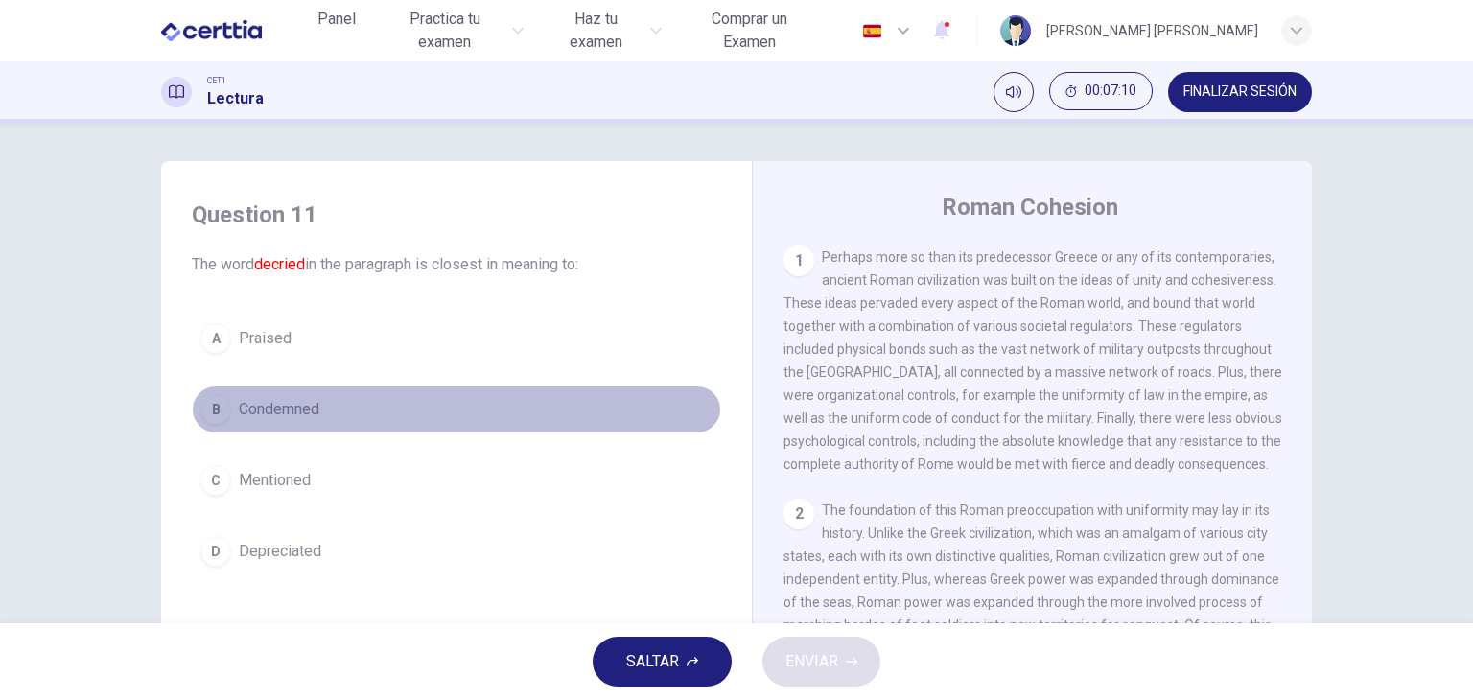
click at [239, 405] on span "Condemned" at bounding box center [279, 409] width 81 height 23
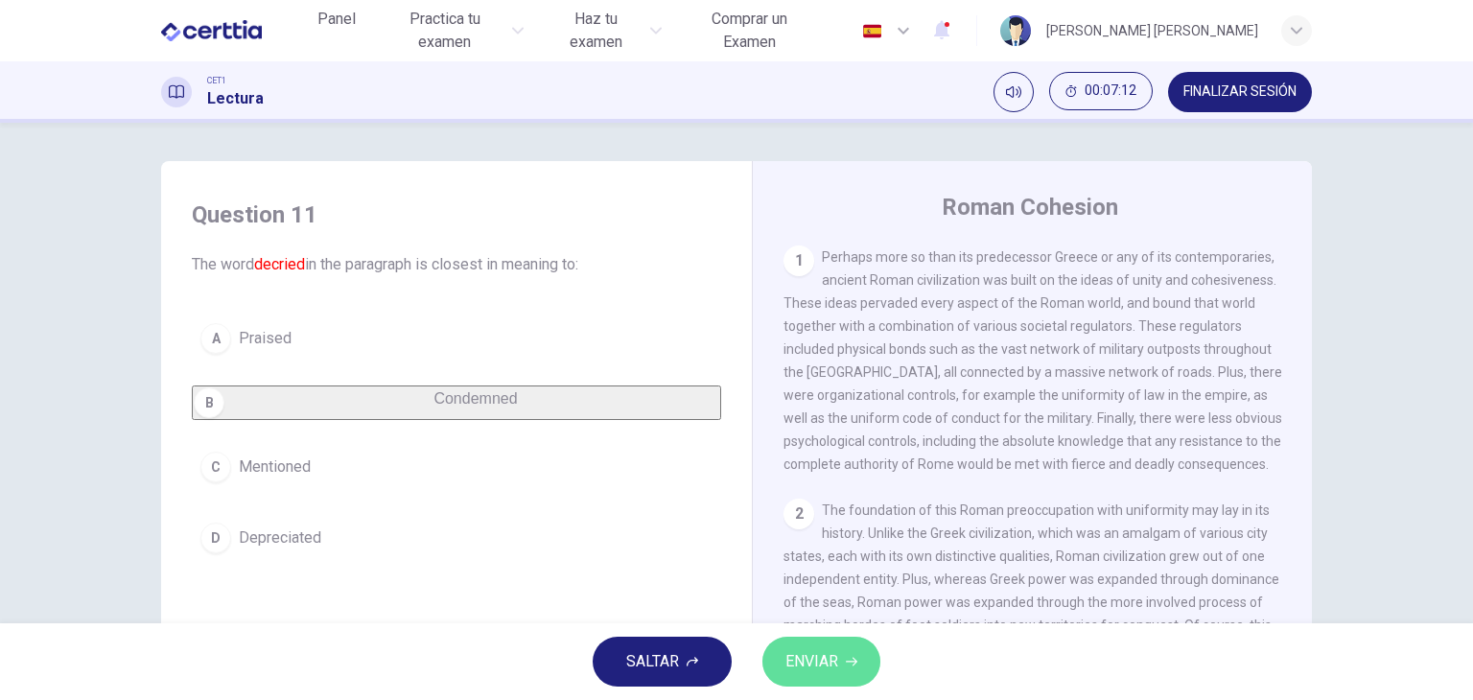
click at [807, 657] on span "ENVIAR" at bounding box center [812, 661] width 53 height 27
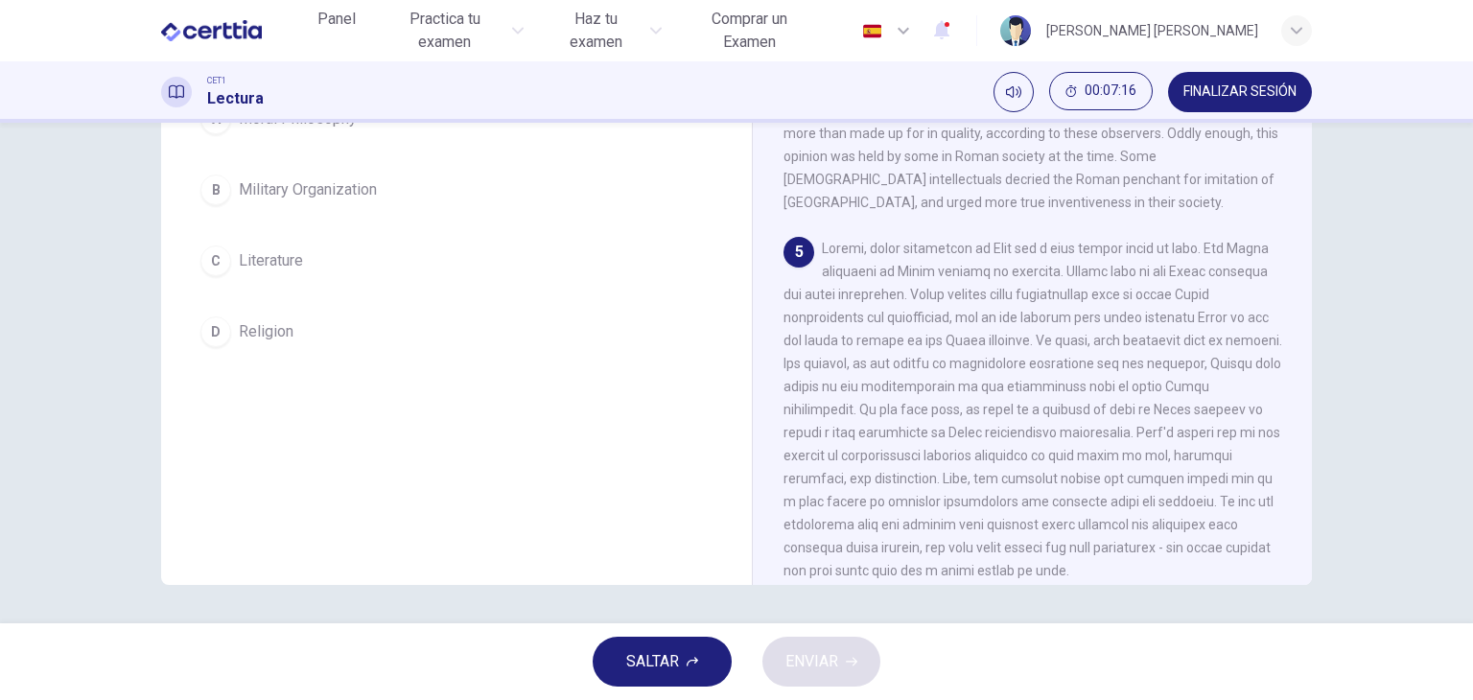
scroll to position [0, 0]
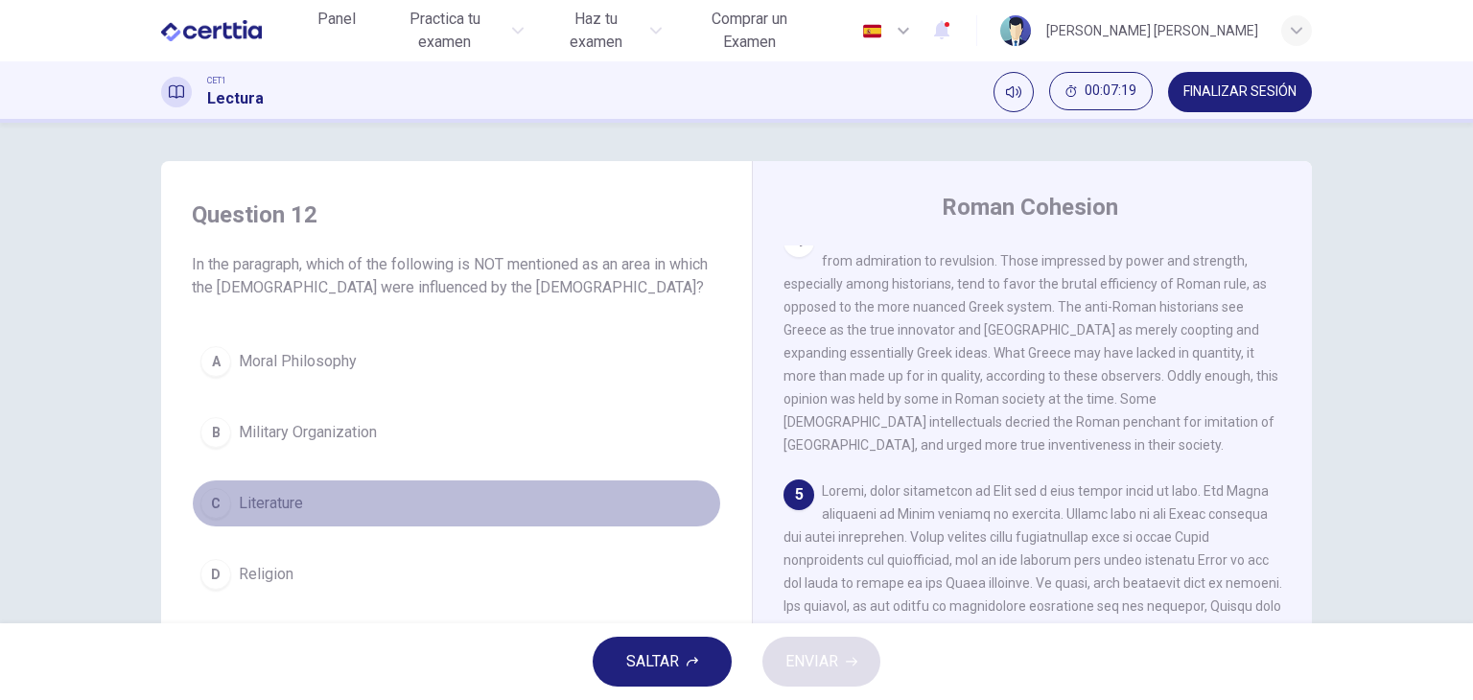
click at [240, 518] on button "C Literature" at bounding box center [457, 504] width 530 height 48
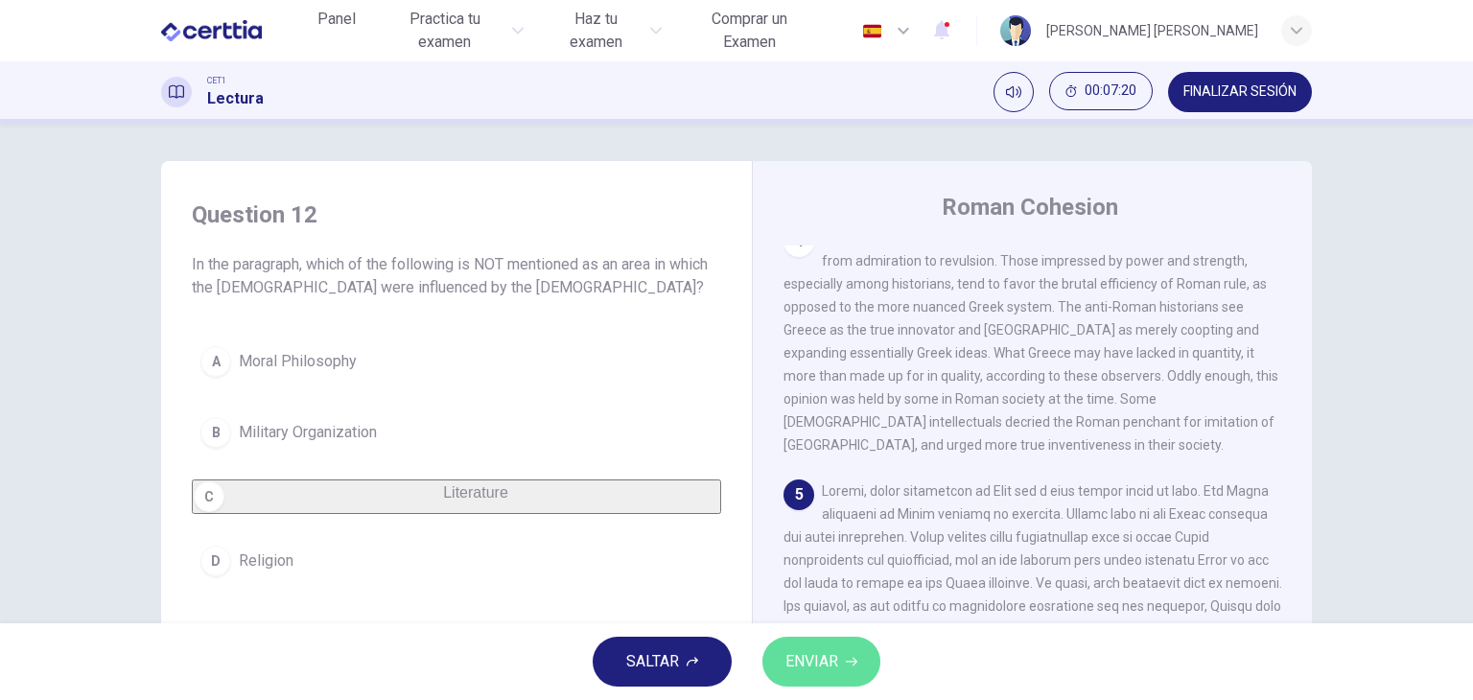
click at [777, 657] on button "ENVIAR" at bounding box center [822, 662] width 118 height 50
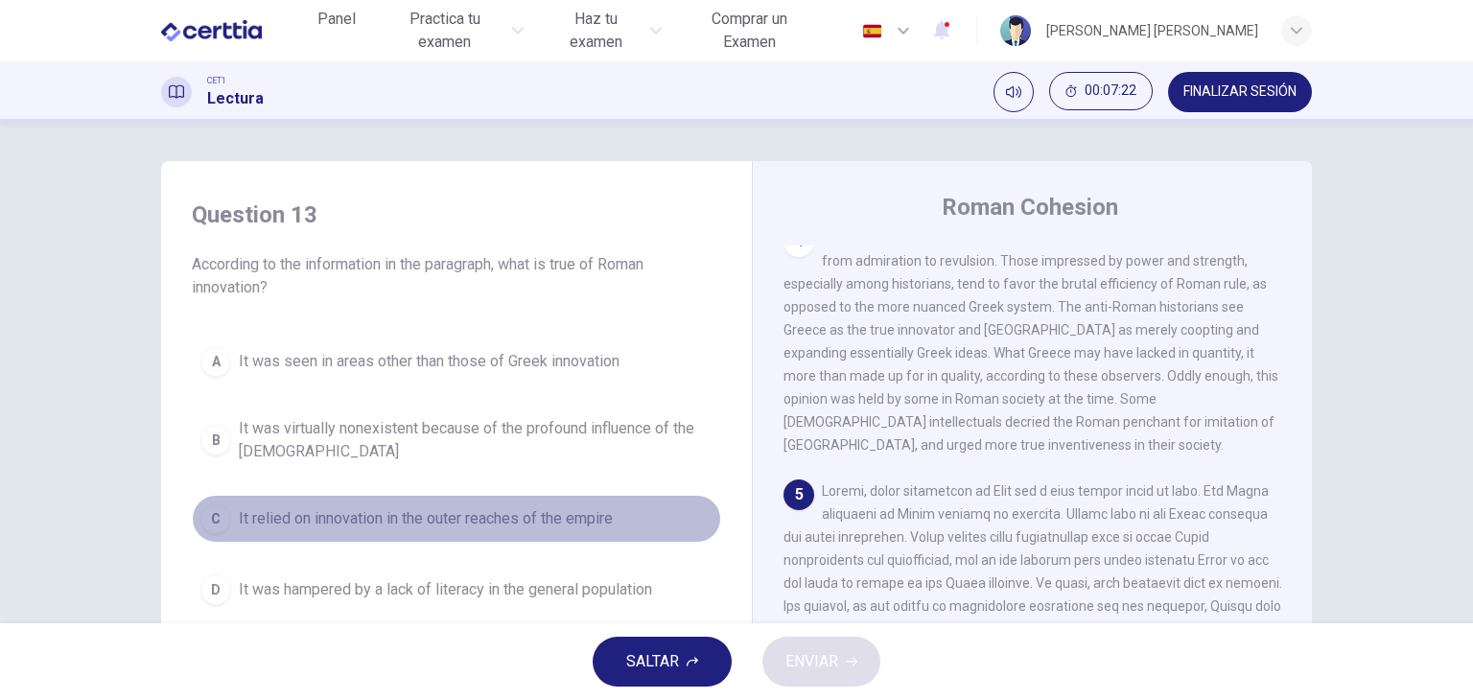
click at [523, 530] on button "C It relied on innovation in the outer reaches of the empire" at bounding box center [457, 519] width 530 height 48
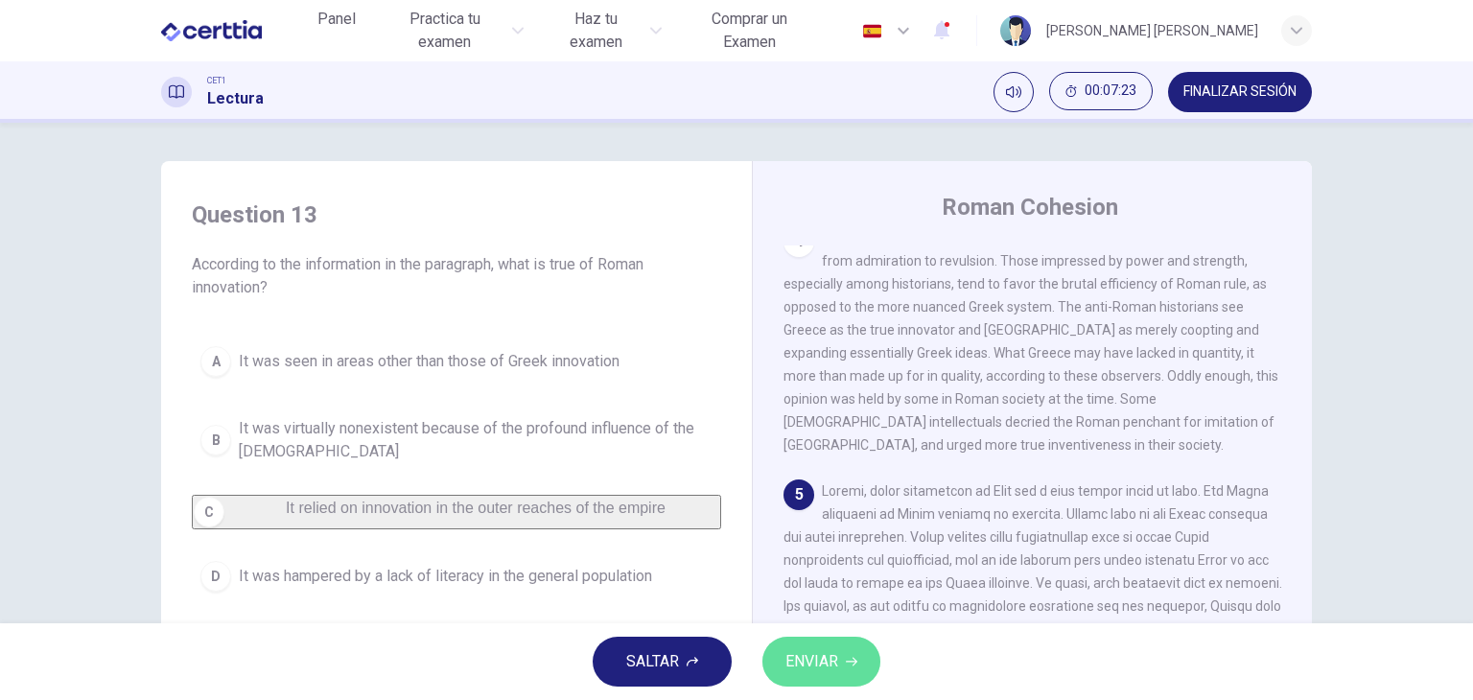
click at [798, 664] on span "ENVIAR" at bounding box center [812, 661] width 53 height 27
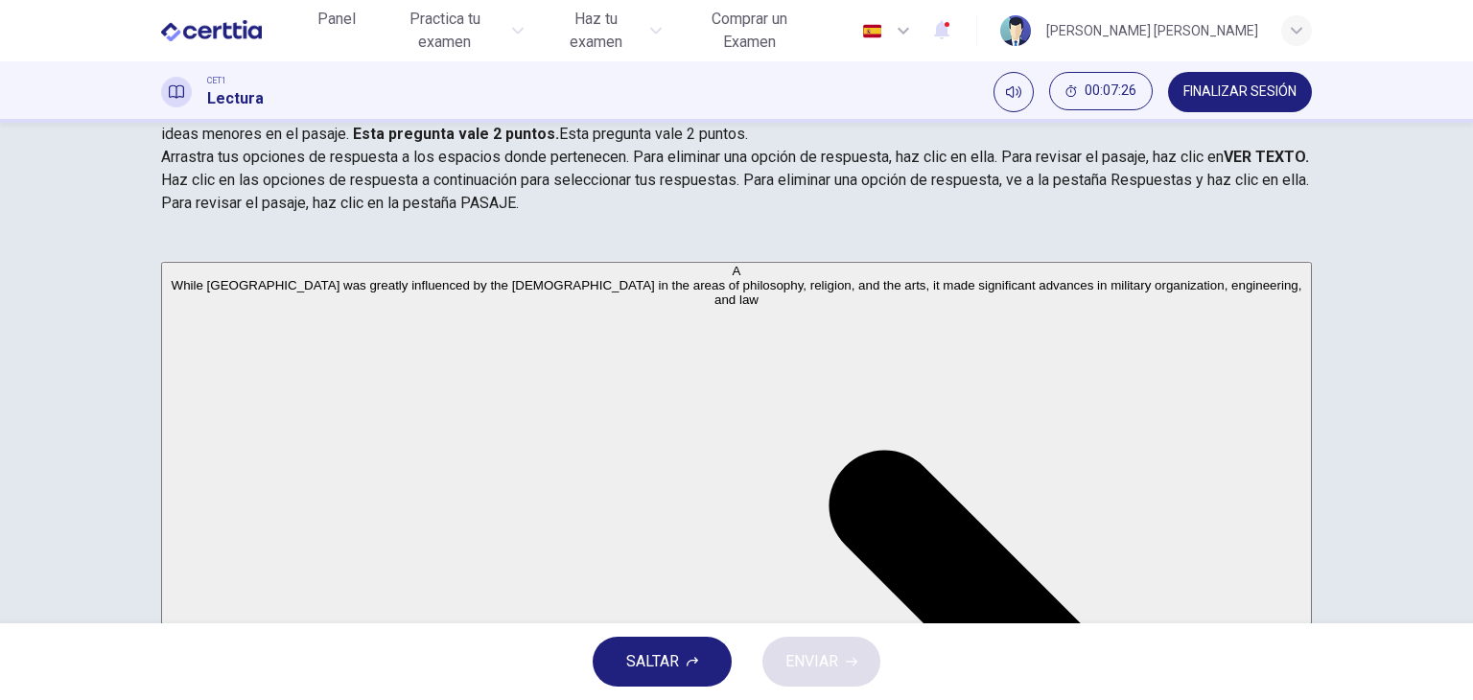
scroll to position [328, 0]
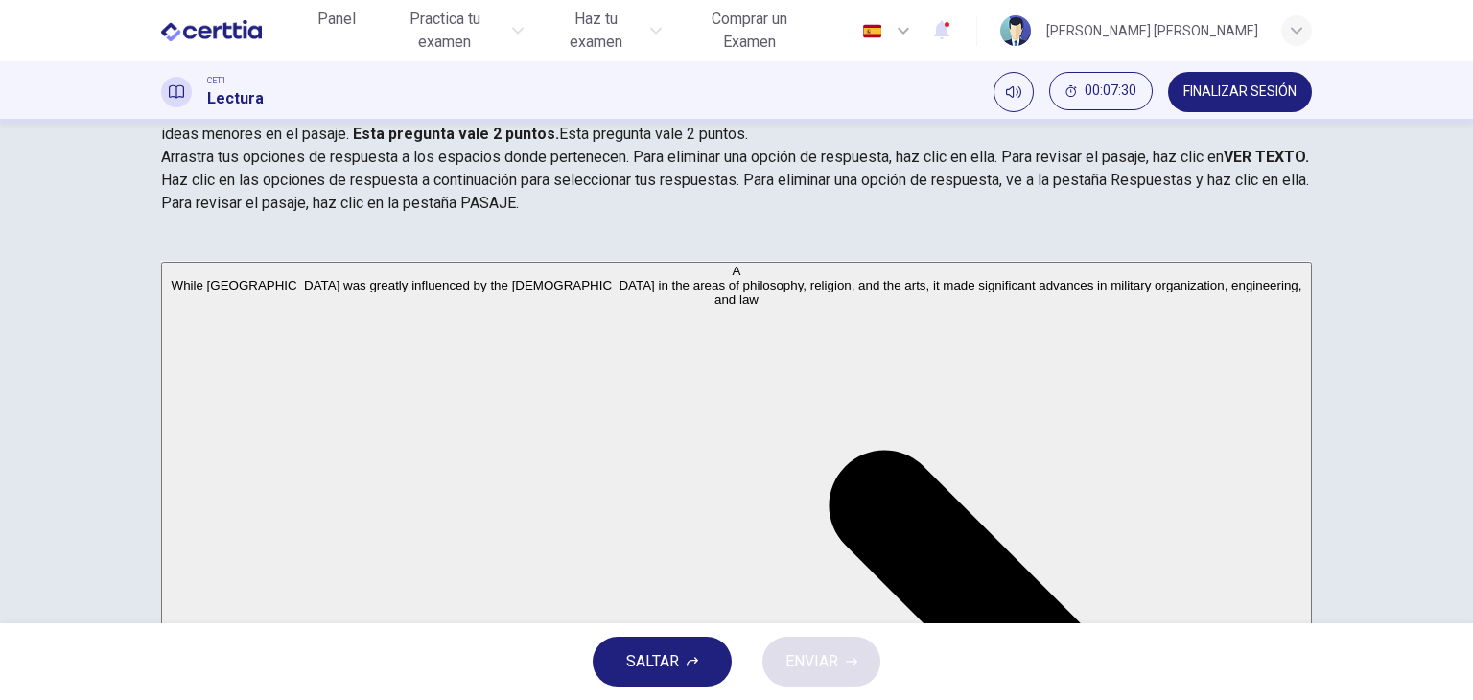
scroll to position [228, 0]
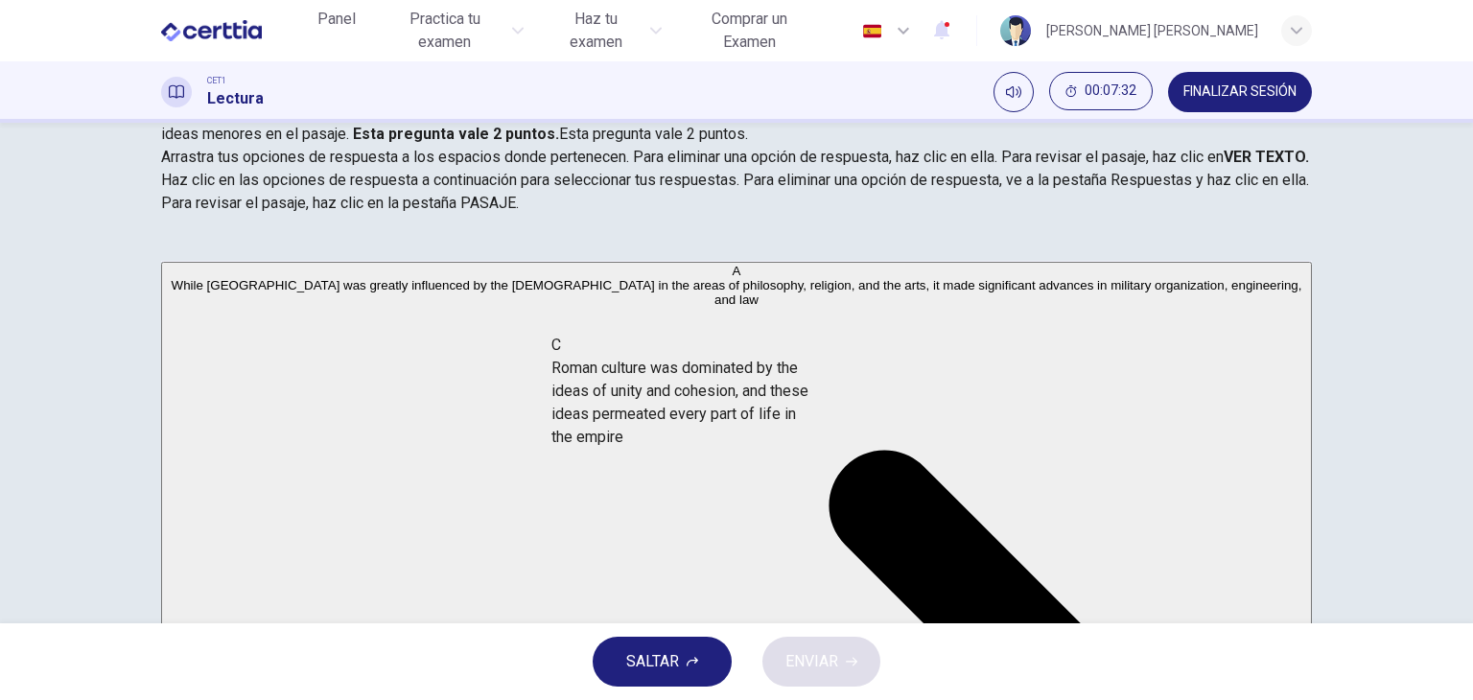
drag, startPoint x: 247, startPoint y: 445, endPoint x: 664, endPoint y: 363, distance: 425.3
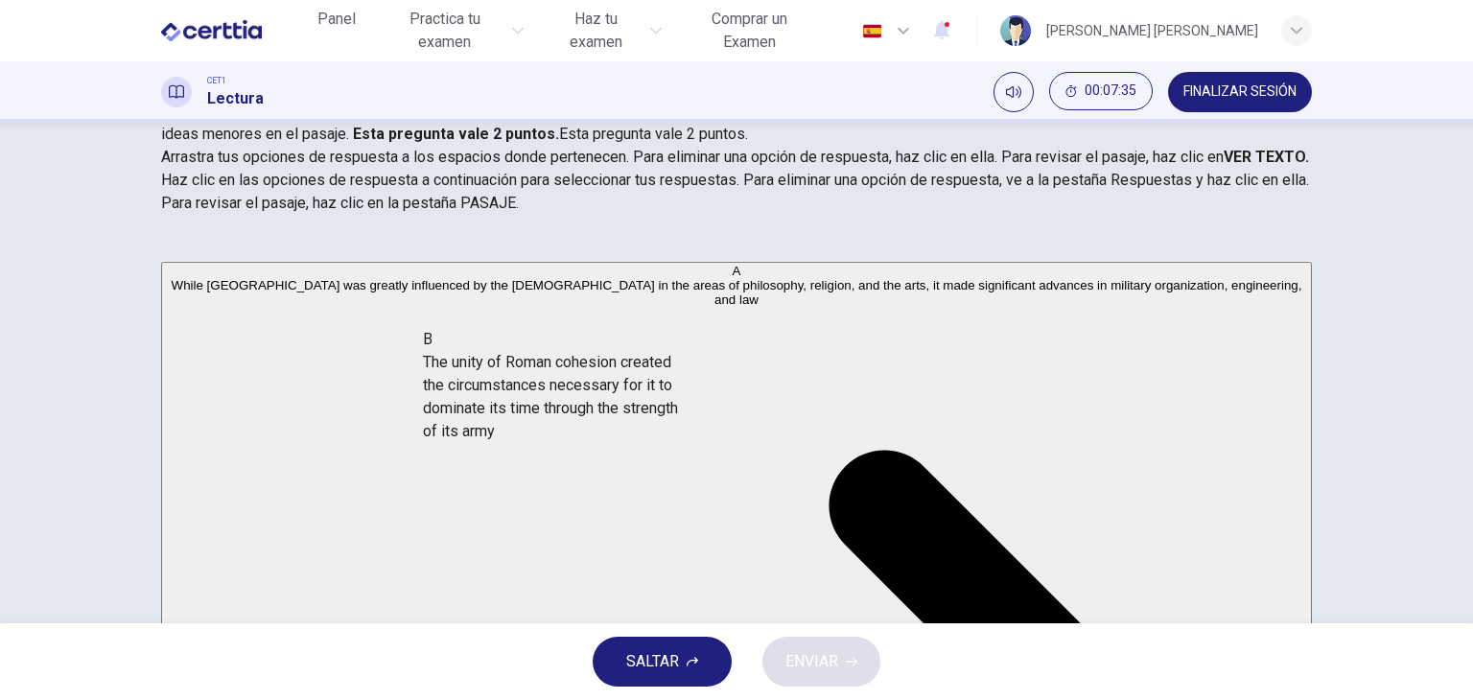
scroll to position [227, 0]
drag, startPoint x: 424, startPoint y: 312, endPoint x: 710, endPoint y: 418, distance: 305.0
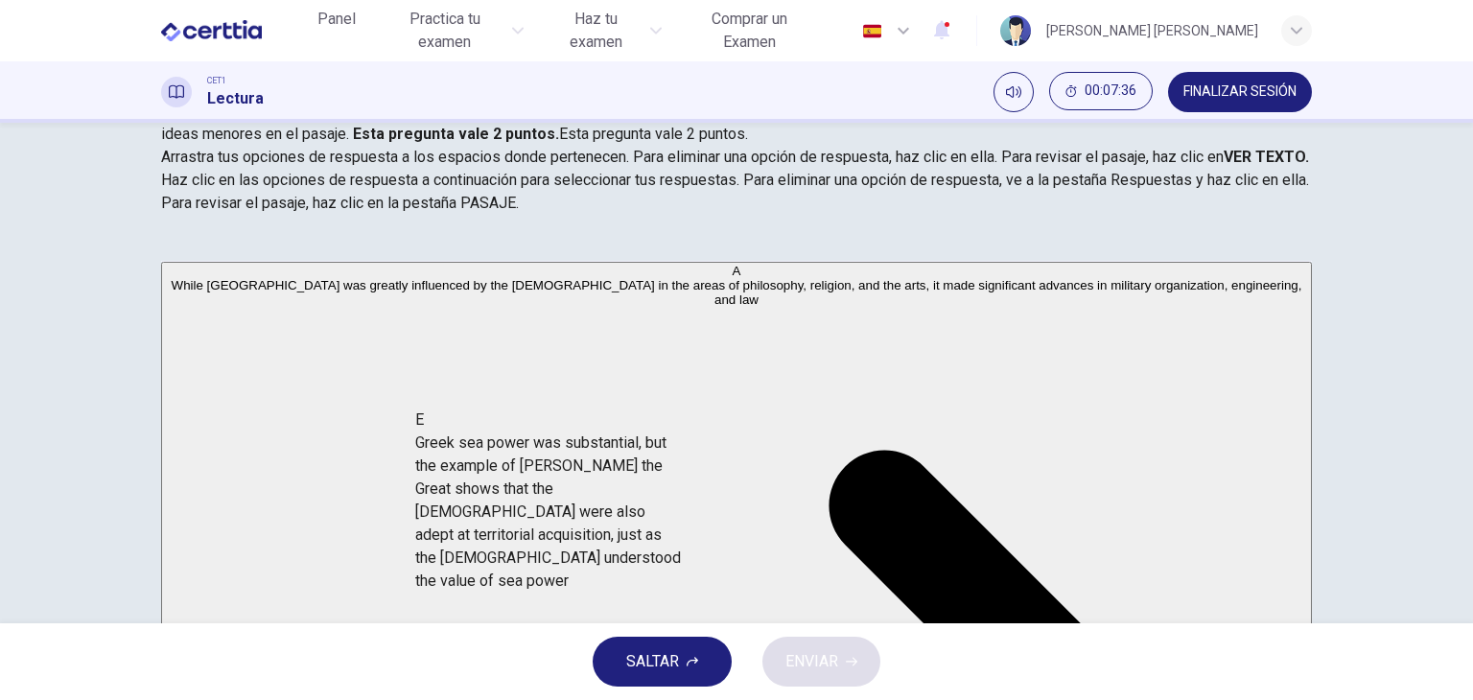
scroll to position [276, 0]
drag, startPoint x: 397, startPoint y: 458, endPoint x: 711, endPoint y: 438, distance: 314.3
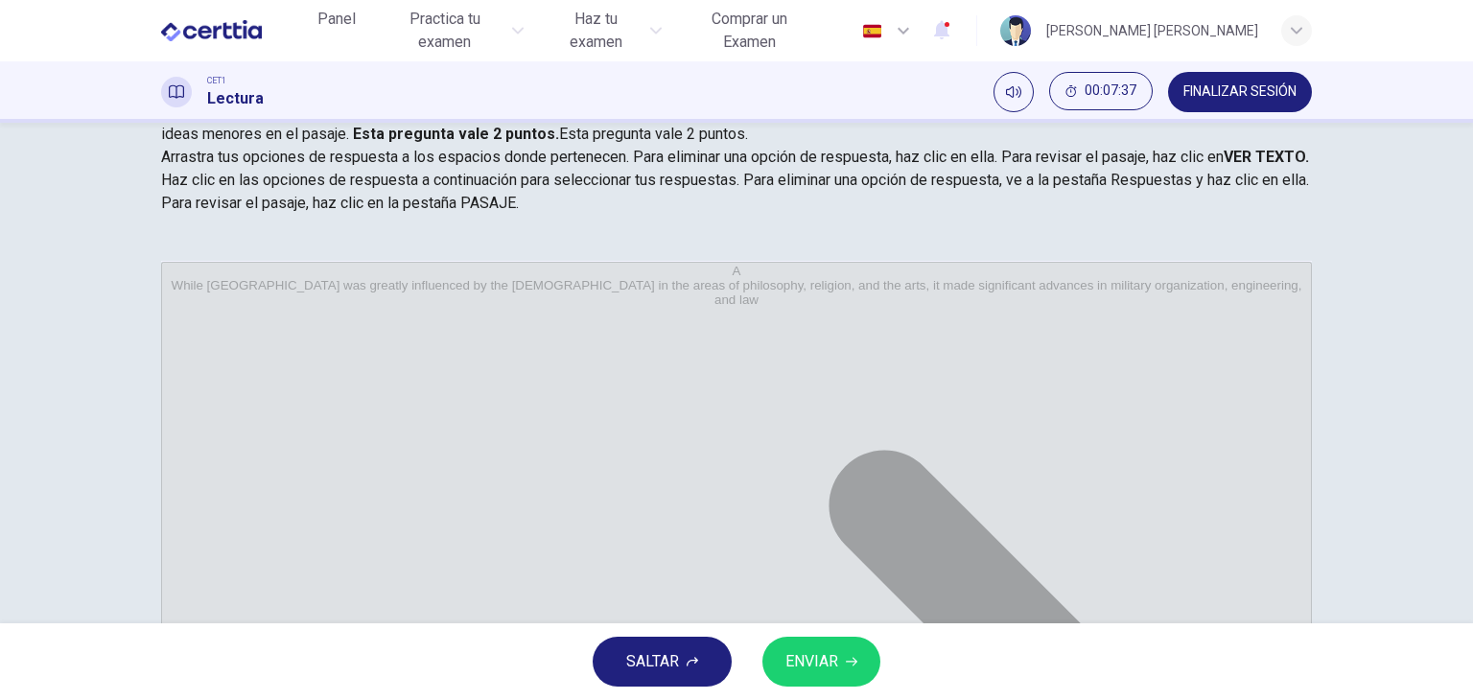
scroll to position [219, 0]
click at [836, 688] on div "SALTAR ENVIAR" at bounding box center [736, 662] width 1473 height 77
click at [840, 676] on button "ENVIAR" at bounding box center [822, 662] width 118 height 50
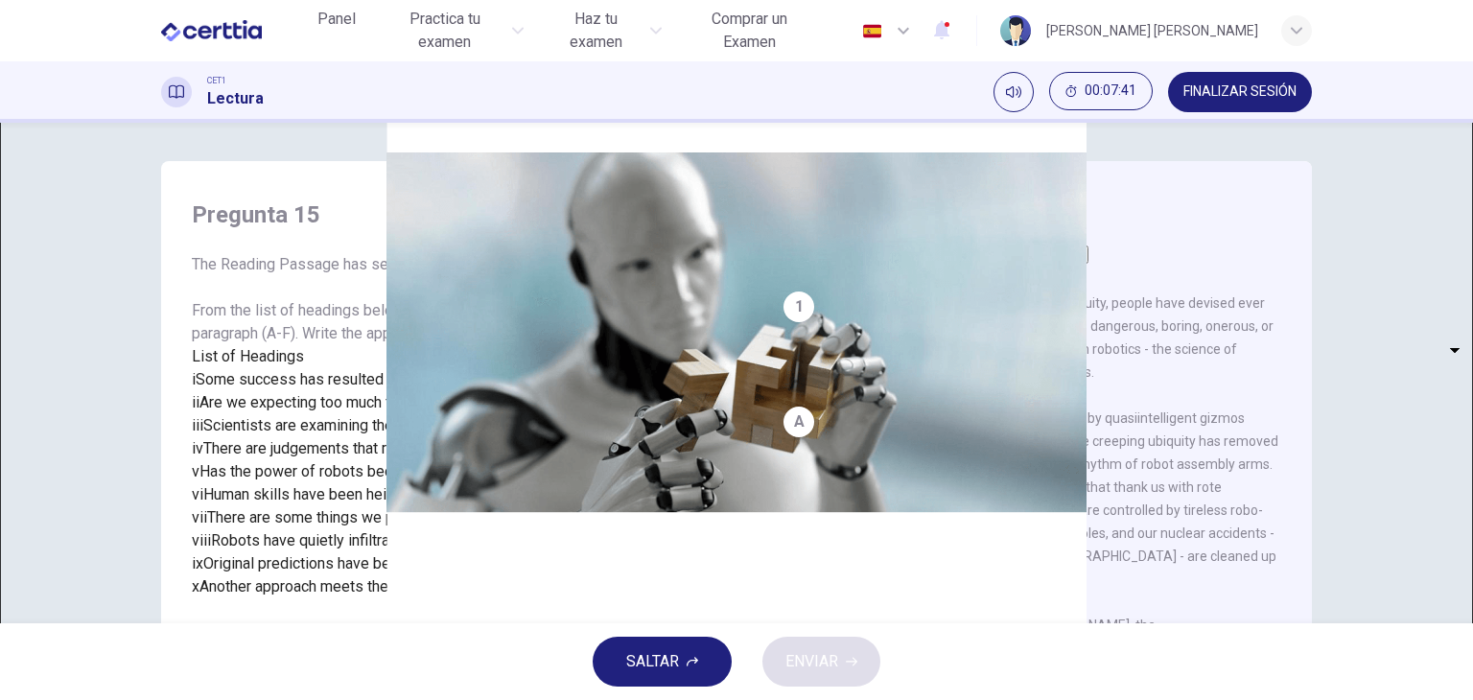
click at [605, 465] on div "List of Headings i Some success has resulted from observing how the brain funct…" at bounding box center [457, 471] width 530 height 253
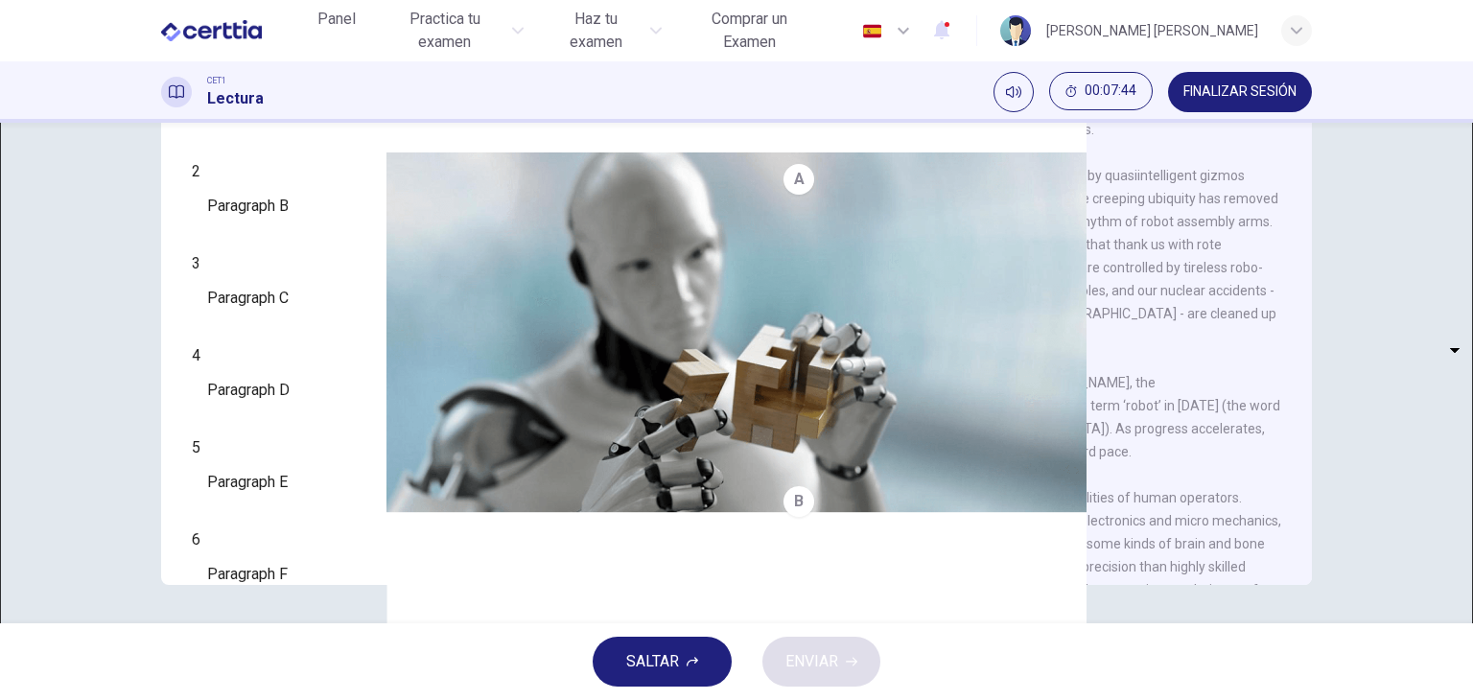
scroll to position [368, 0]
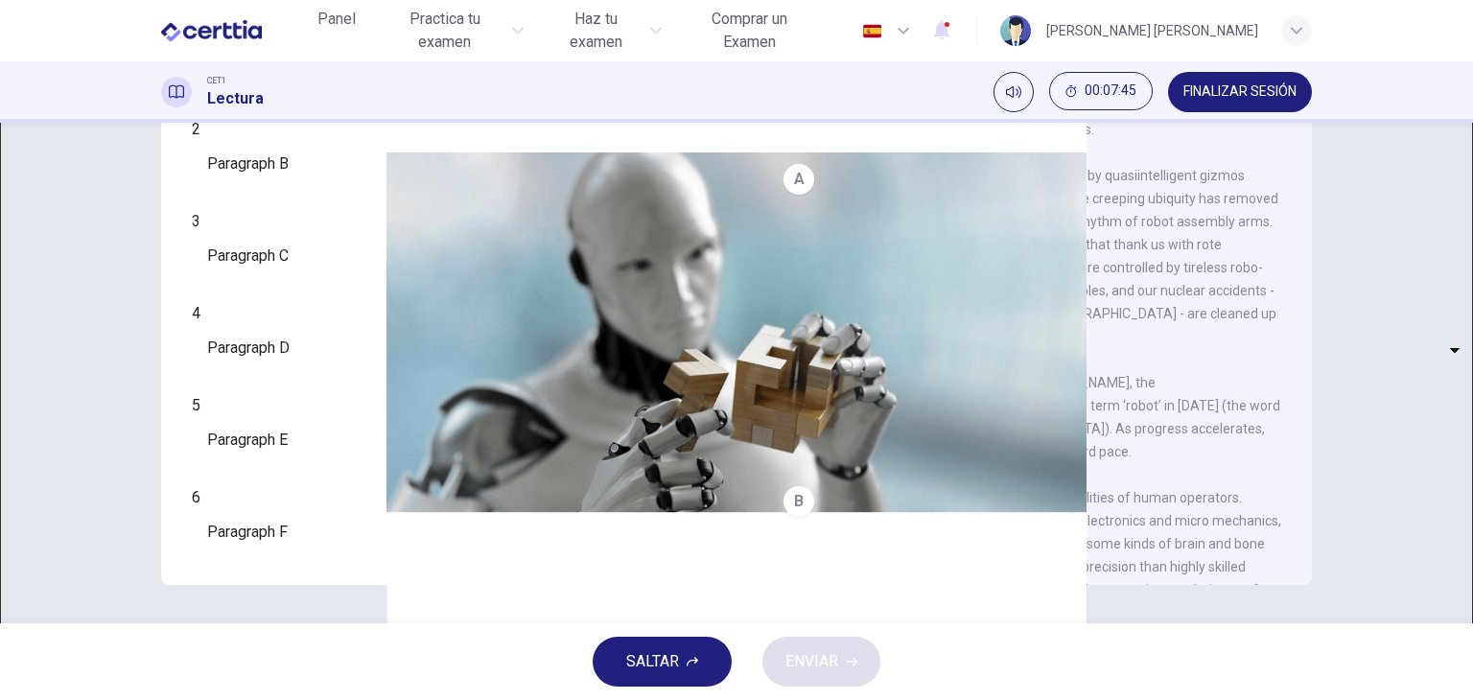
click at [211, 49] on div "1" at bounding box center [457, 37] width 530 height 23
click at [257, 263] on body "Este sitio utiliza cookies, como se explica en nuestra Política de Privacidad .…" at bounding box center [736, 350] width 1473 height 700
type input "***"
click at [286, 331] on body "Este sitio utiliza cookies, como se explica en nuestra Política de Privacidad .…" at bounding box center [736, 350] width 1473 height 700
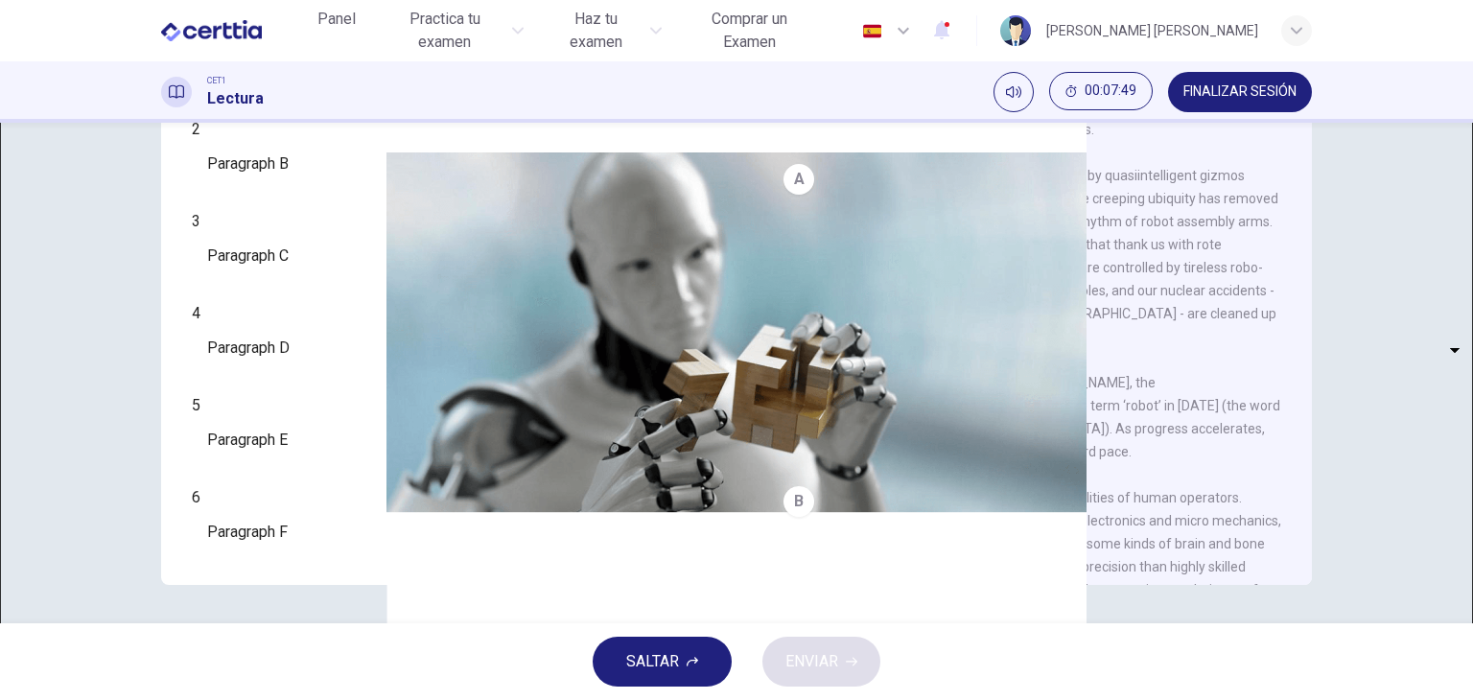
type input "**"
click at [305, 350] on body "Este sitio utiliza cookies, como se explica en nuestra Política de Privacidad .…" at bounding box center [736, 350] width 1473 height 700
type input "*"
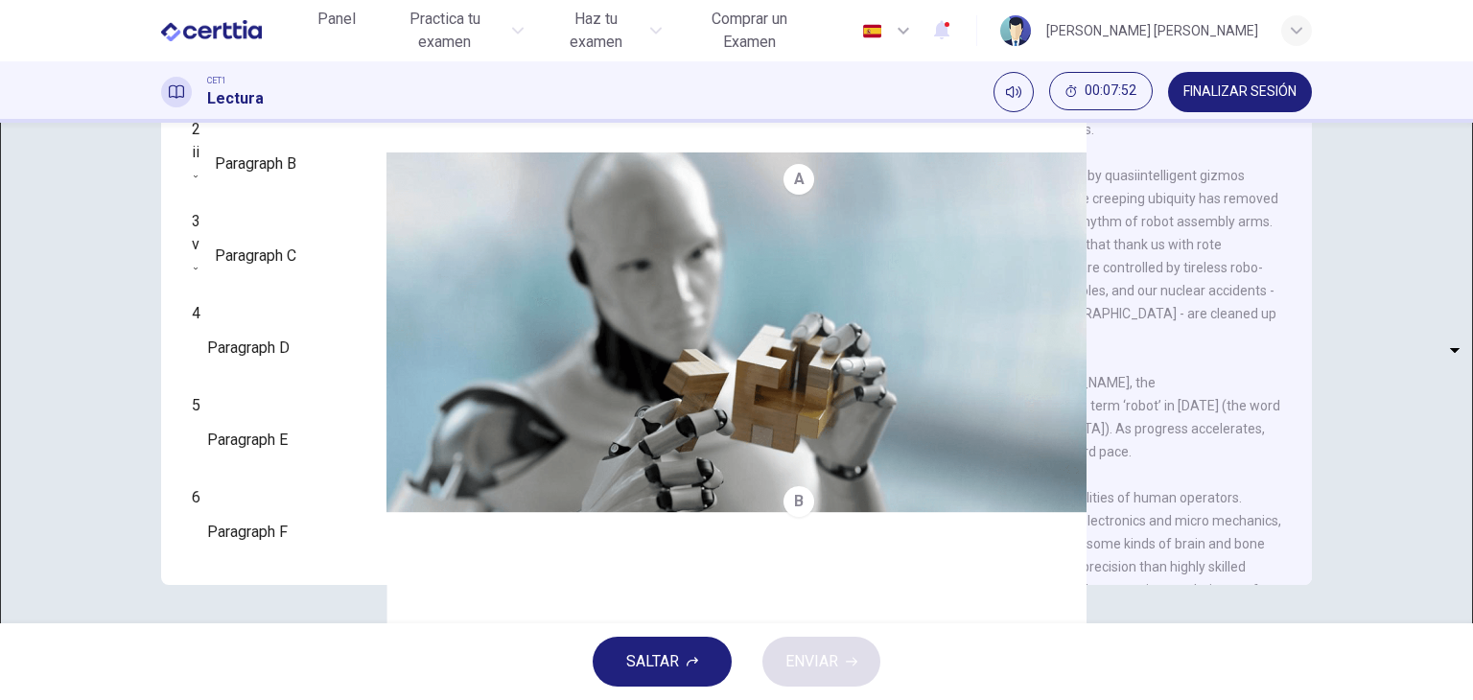
click at [326, 439] on body "Este sitio utiliza cookies, como se explica en nuestra Política de Privacidad .…" at bounding box center [736, 350] width 1473 height 700
type input "**"
click at [308, 467] on body "Este sitio utiliza cookies, como se explica en nuestra Política de Privacidad .…" at bounding box center [736, 350] width 1473 height 700
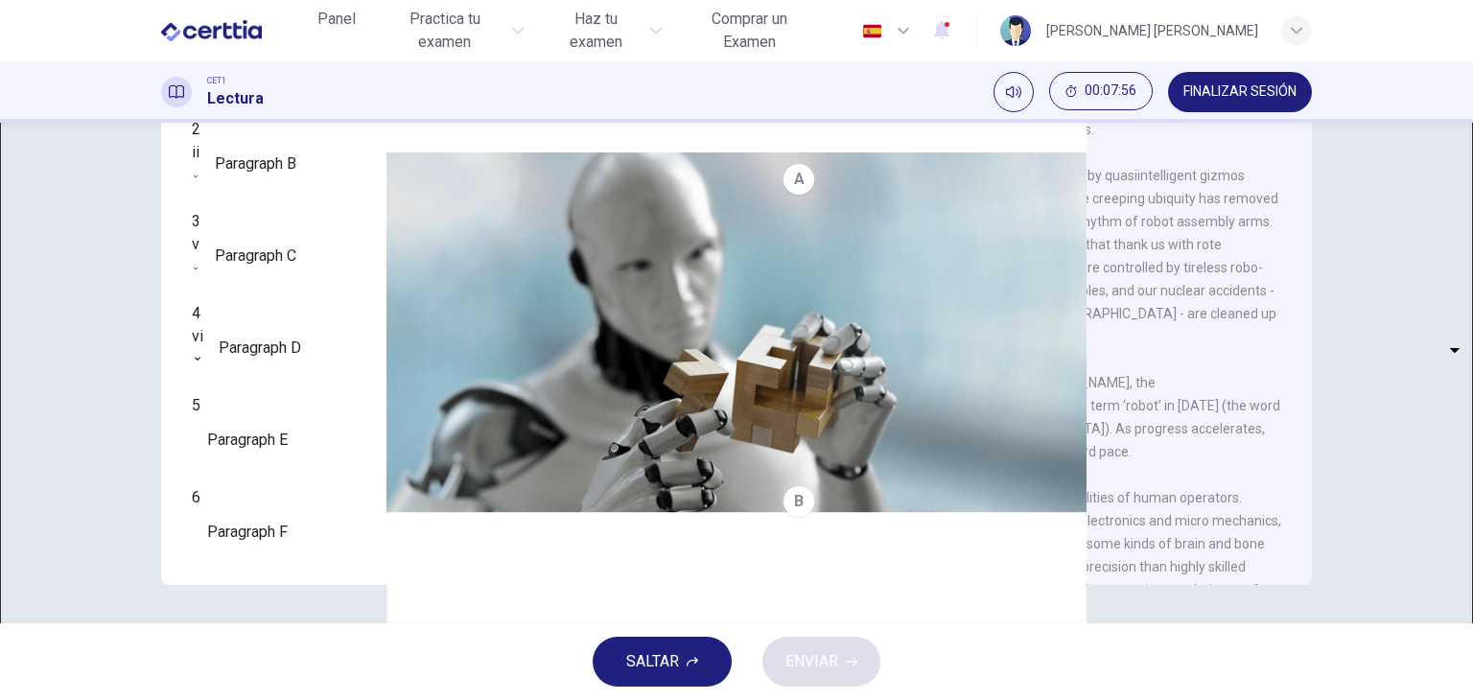
type input "****"
click at [192, 531] on div "​ ​" at bounding box center [192, 535] width 0 height 46
click at [330, 530] on body "Este sitio utiliza cookies, como se explica en nuestra Política de Privacidad .…" at bounding box center [736, 350] width 1473 height 700
type input "**"
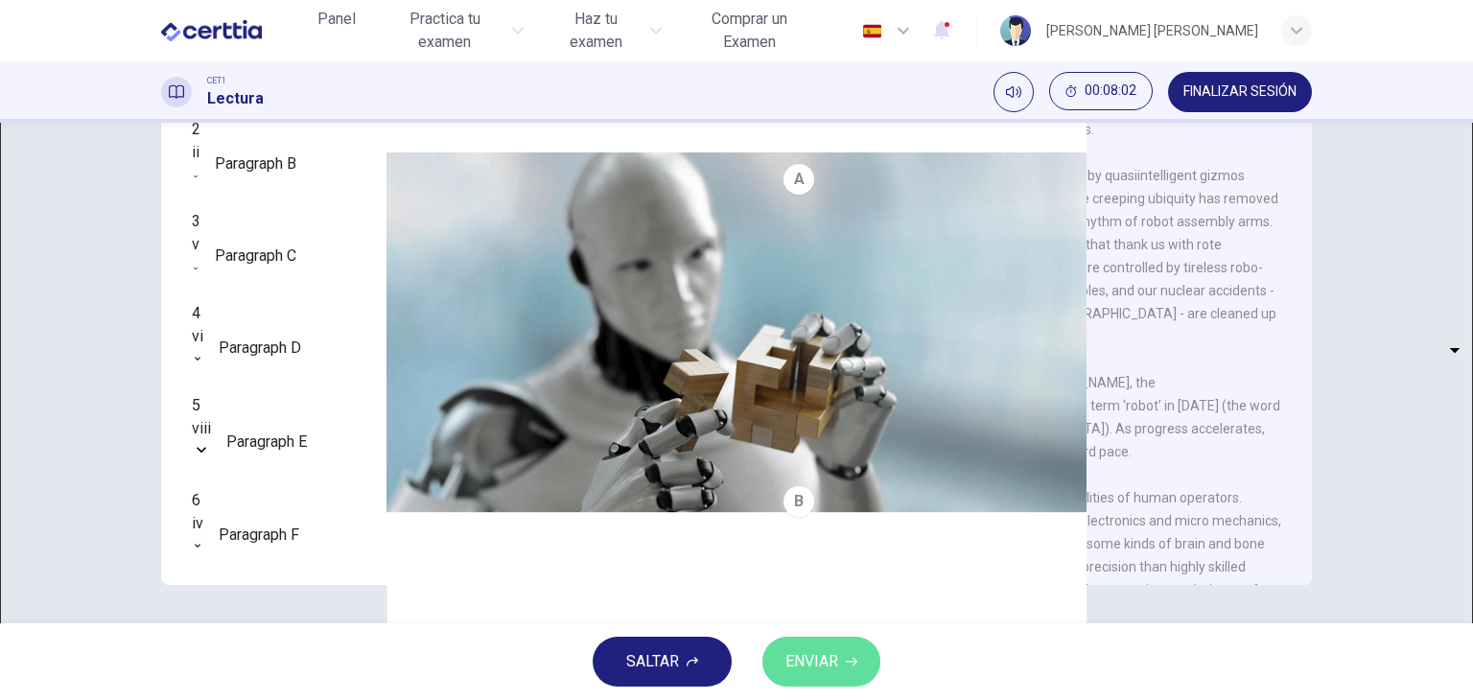
click at [790, 678] on button "ENVIAR" at bounding box center [822, 662] width 118 height 50
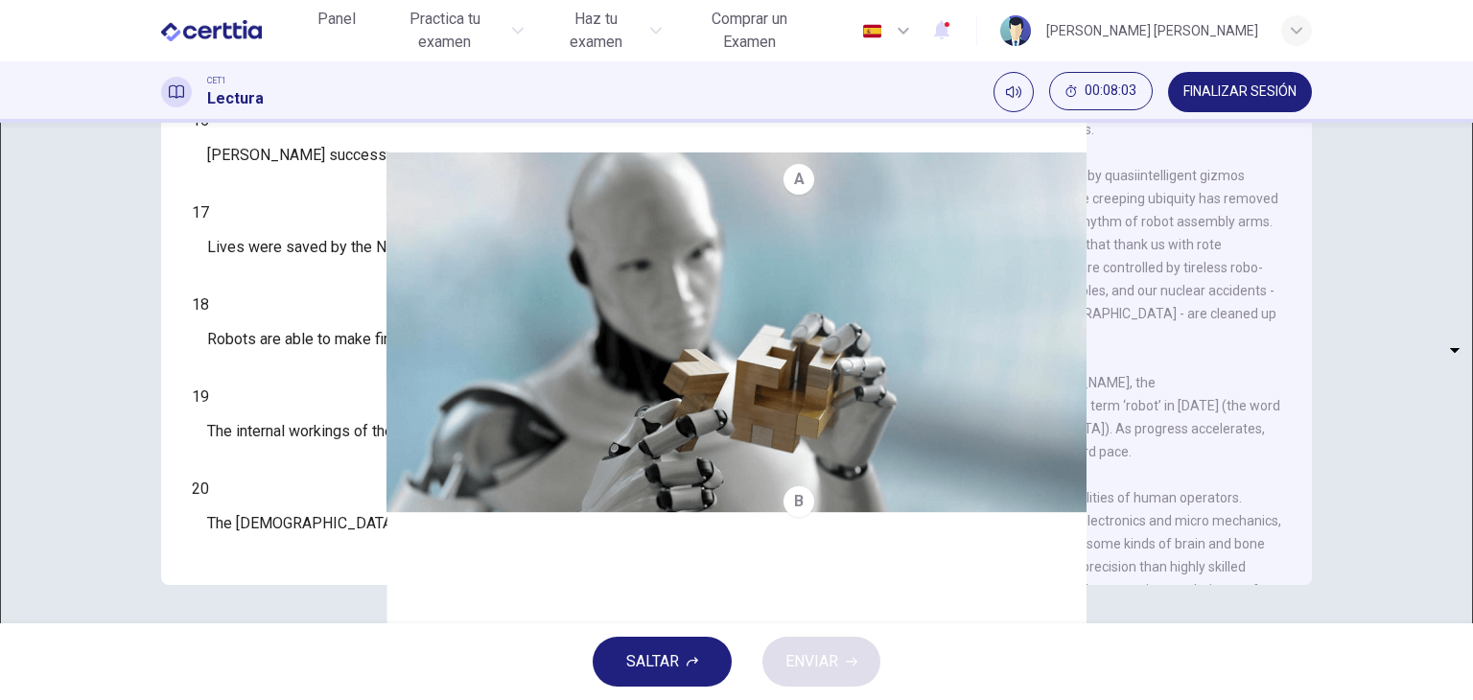
scroll to position [23, 0]
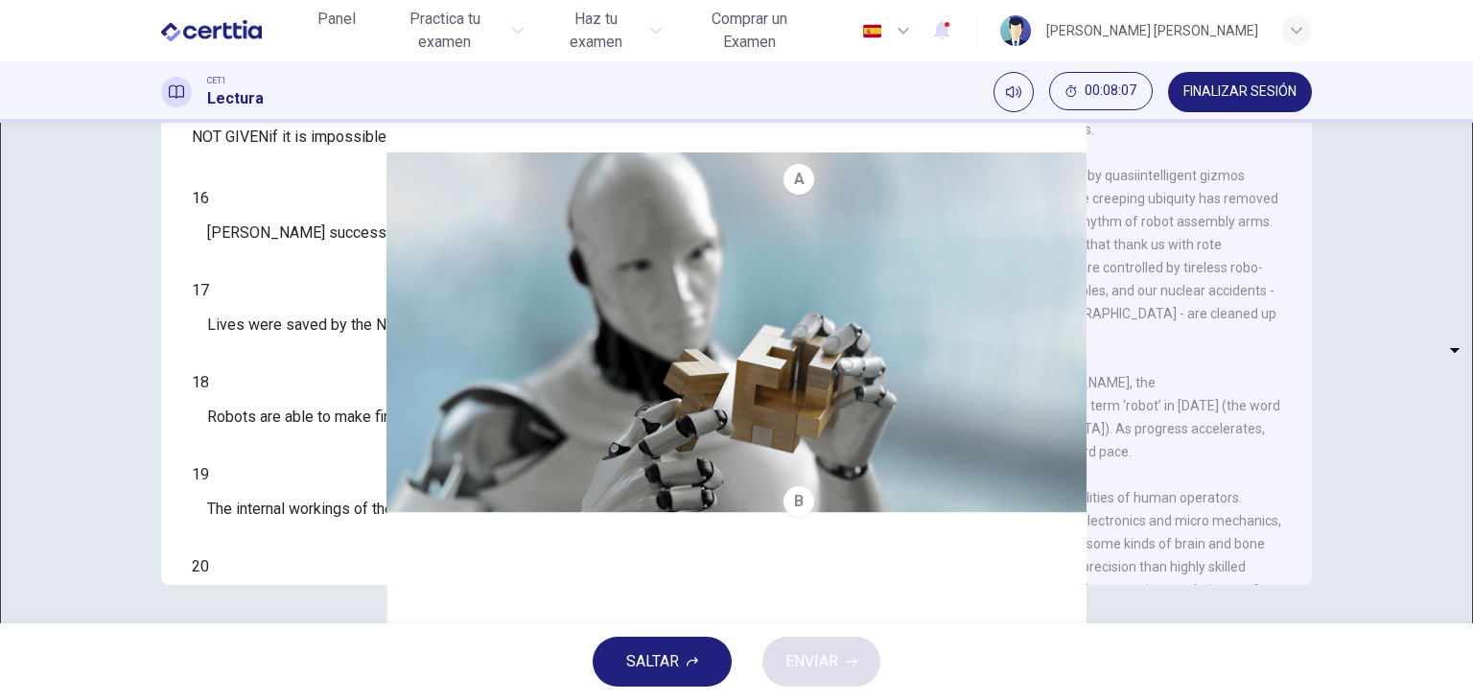
click at [315, 335] on body "Este sitio utiliza cookies, como se explica en nuestra Política de Privacidad .…" at bounding box center [736, 350] width 1473 height 700
click at [315, 699] on li "YES" at bounding box center [736, 711] width 1473 height 23
type input "***"
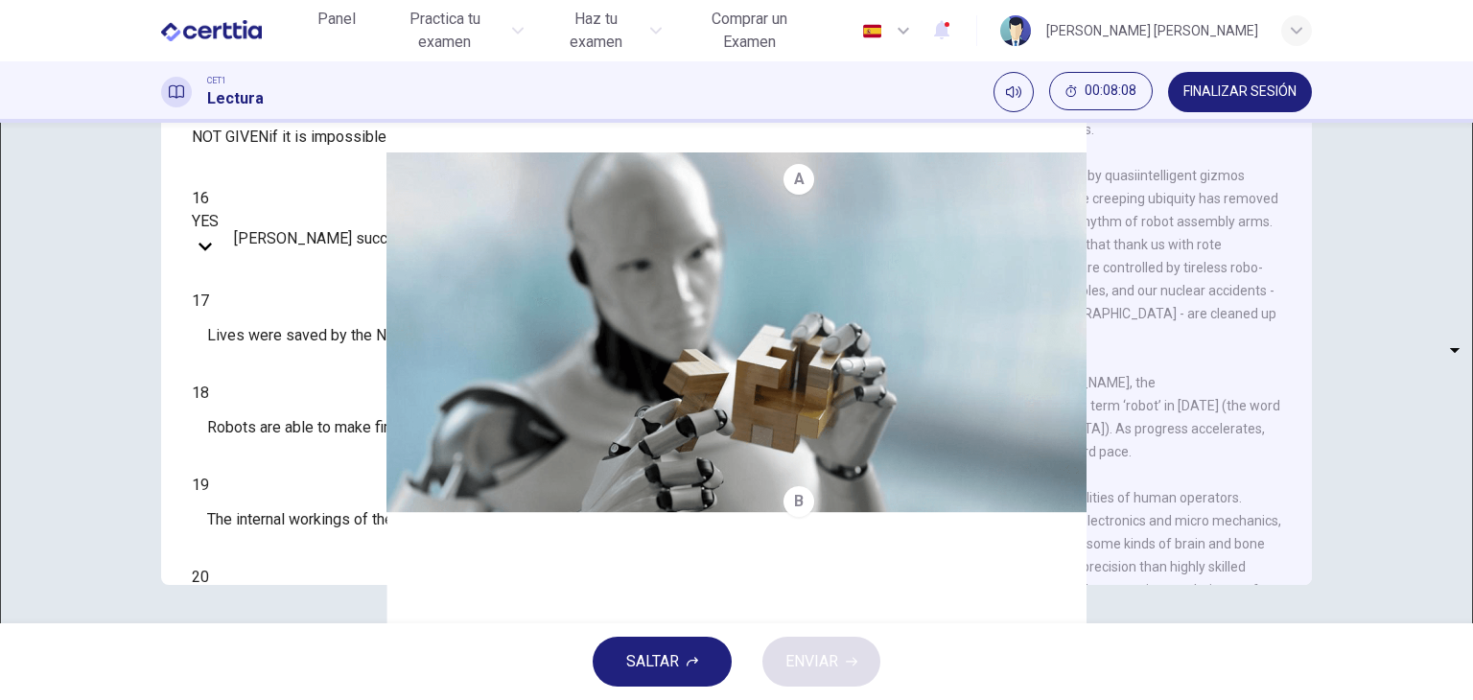
click at [311, 366] on body "Este sitio utiliza cookies, como se explica en nuestra Política de Privacidad .…" at bounding box center [736, 350] width 1473 height 700
type input "**"
click at [314, 413] on body "Este sitio utiliza cookies, como se explica en nuestra Política de Privacidad .…" at bounding box center [736, 350] width 1473 height 700
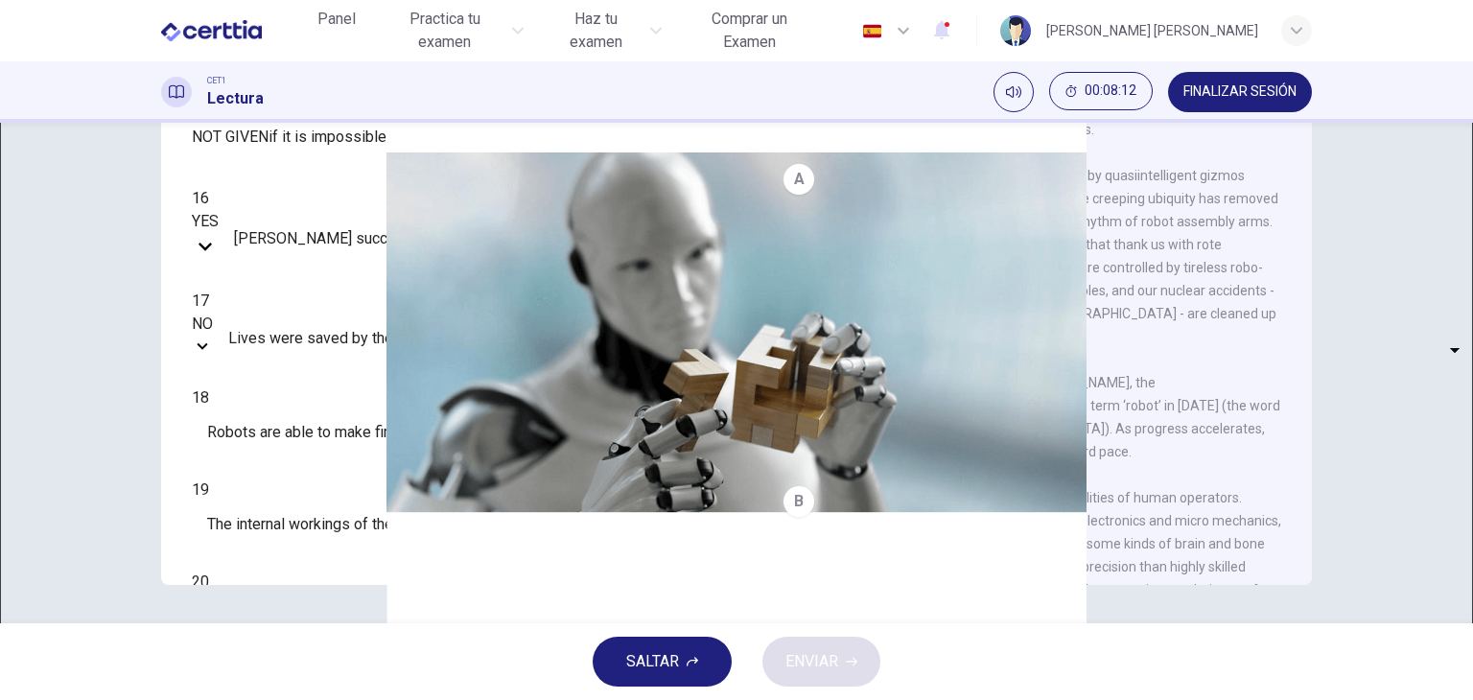
type input "**"
click at [299, 497] on body "Este sitio utiliza cookies, como se explica en nuestra Política de Privacidad .…" at bounding box center [736, 350] width 1473 height 700
type input "*********"
click at [312, 552] on body "Este sitio utiliza cookies, como se explica en nuestra Política de Privacidad .…" at bounding box center [736, 350] width 1473 height 700
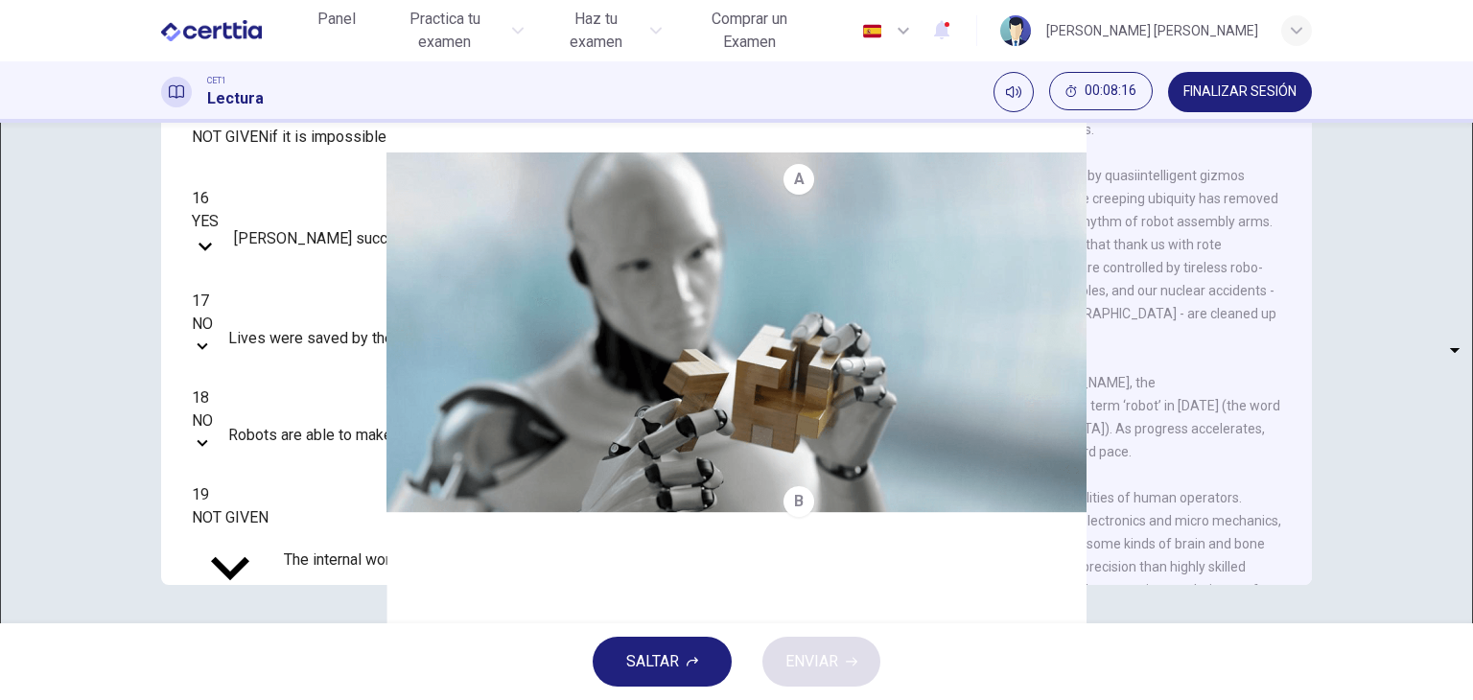
click at [313, 699] on li "YES" at bounding box center [736, 711] width 1473 height 23
type input "***"
click at [819, 650] on span "ENVIAR" at bounding box center [812, 661] width 53 height 27
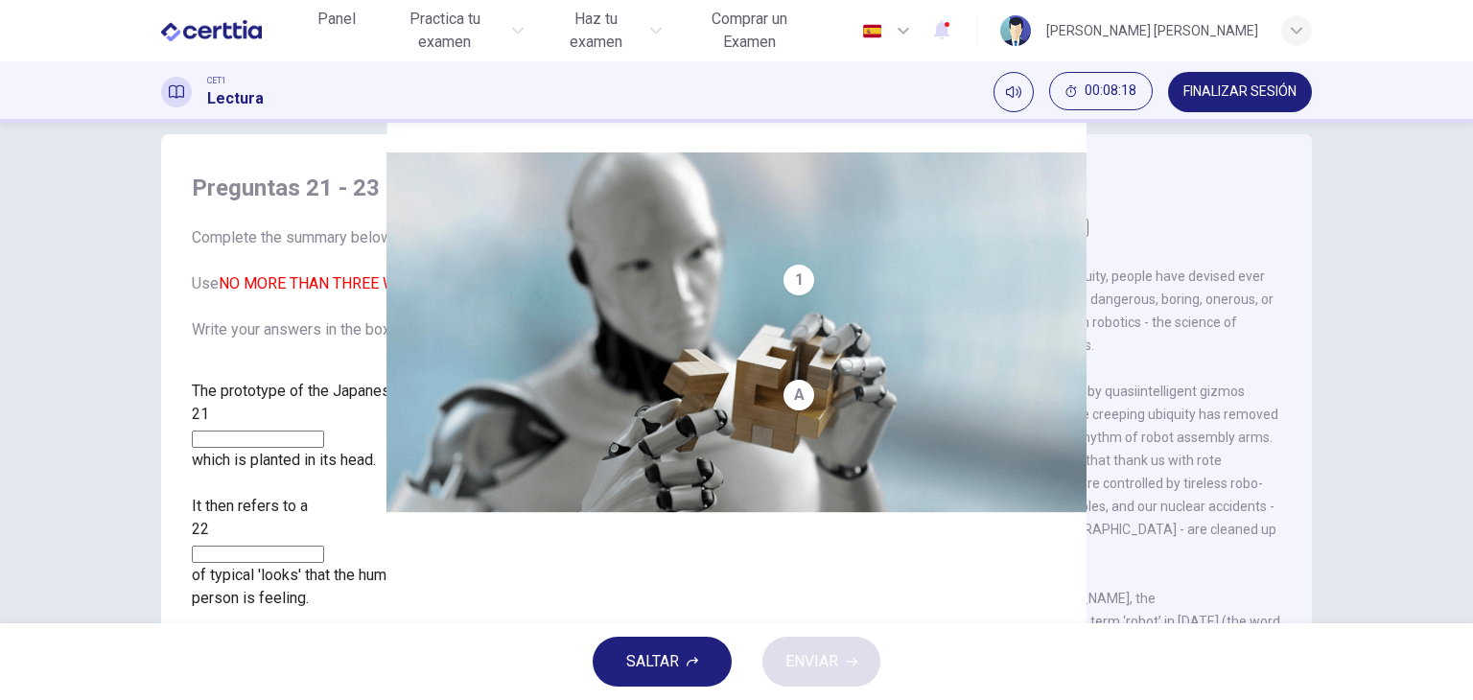
scroll to position [27, 0]
click at [324, 431] on input at bounding box center [258, 439] width 132 height 17
click at [687, 661] on icon "button" at bounding box center [693, 662] width 12 height 12
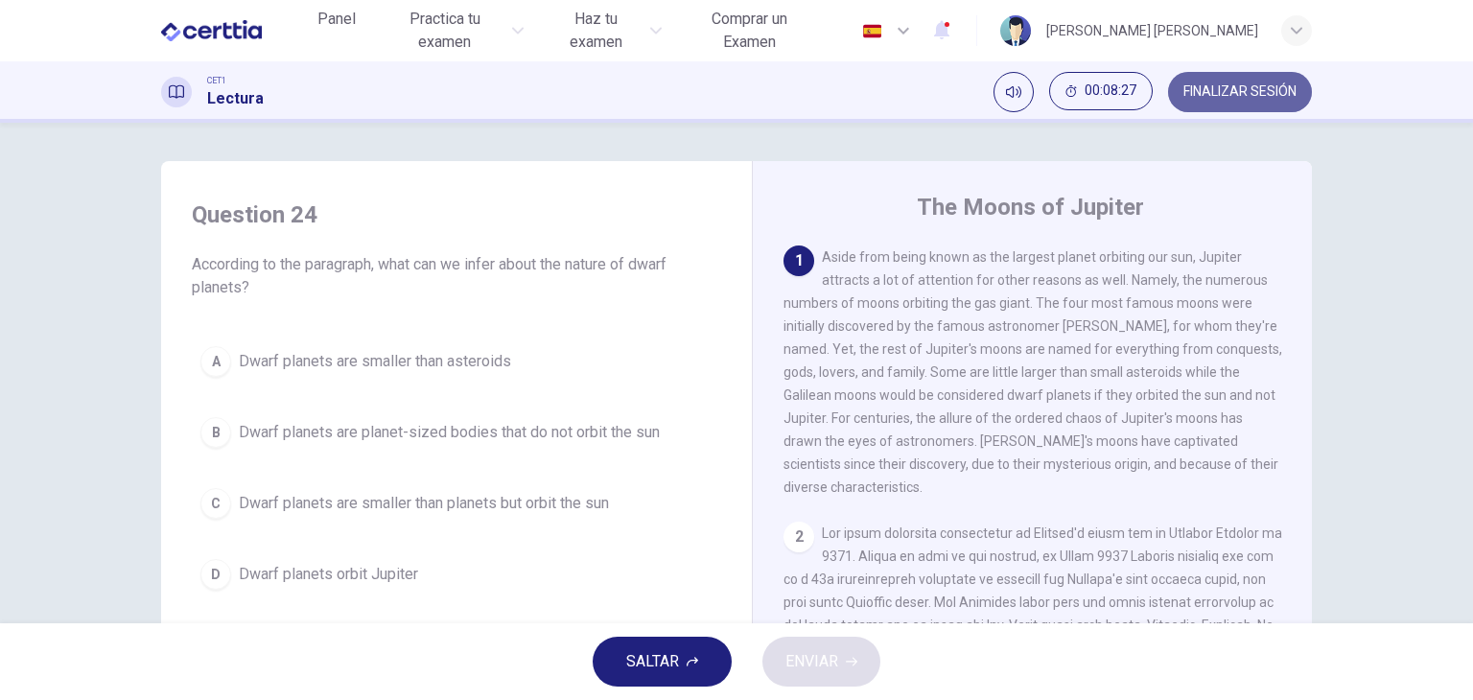
click at [1228, 80] on button "FINALIZAR SESIÓN" at bounding box center [1240, 92] width 144 height 40
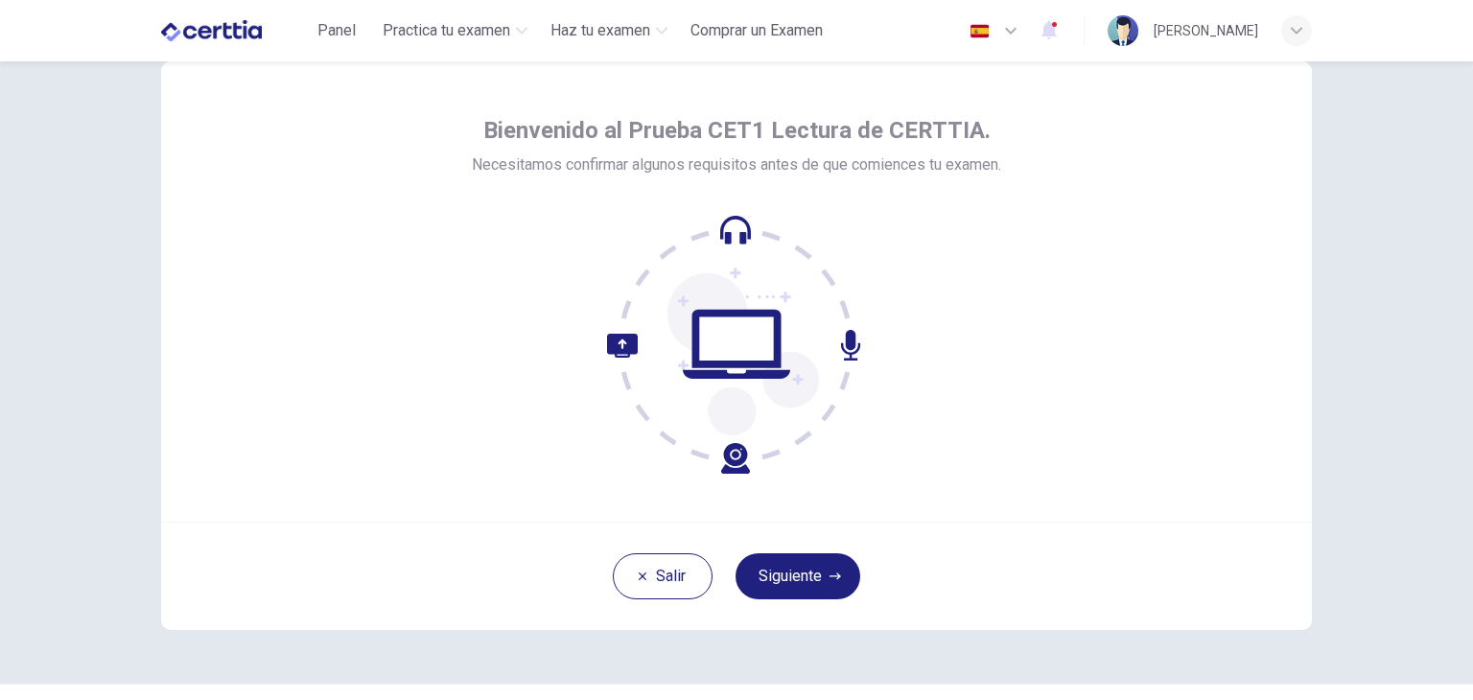
scroll to position [54, 0]
click at [832, 578] on icon "button" at bounding box center [836, 577] width 12 height 12
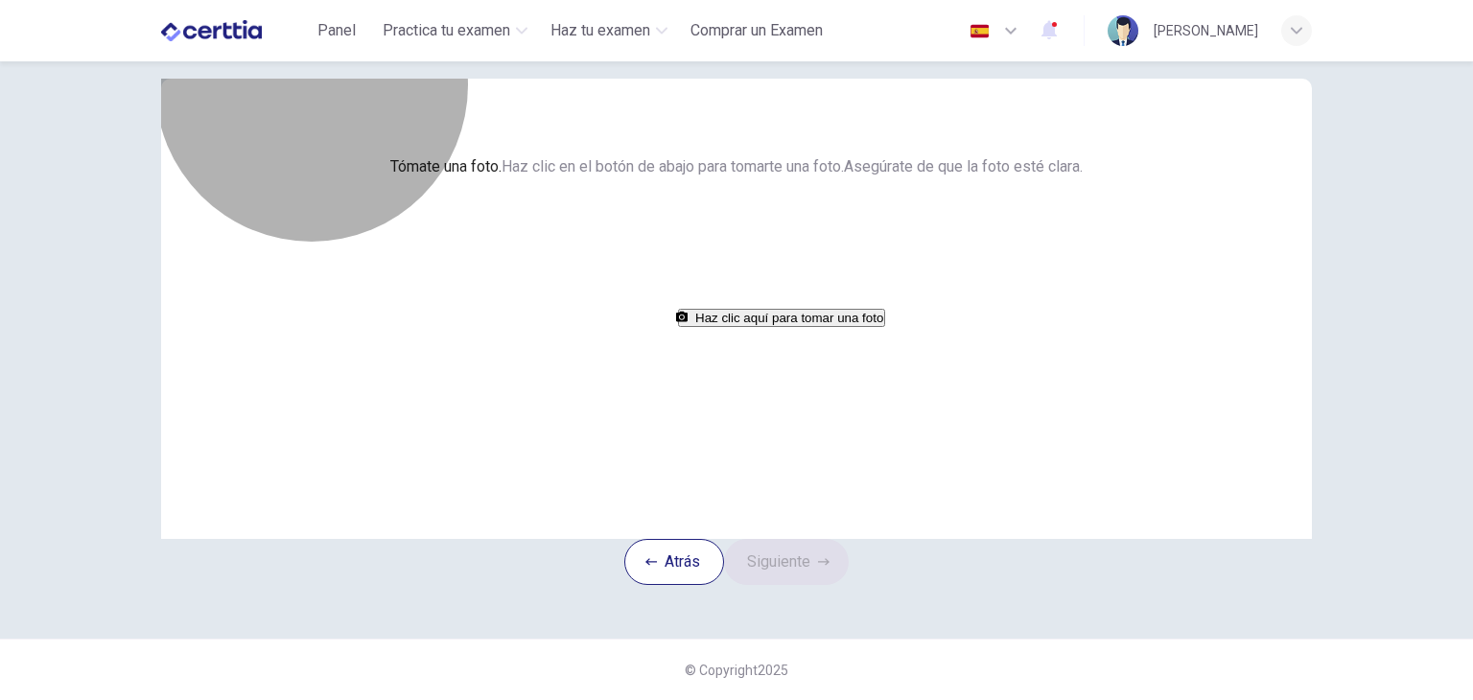
click at [739, 327] on button "Haz clic aquí para tomar una foto" at bounding box center [781, 318] width 207 height 18
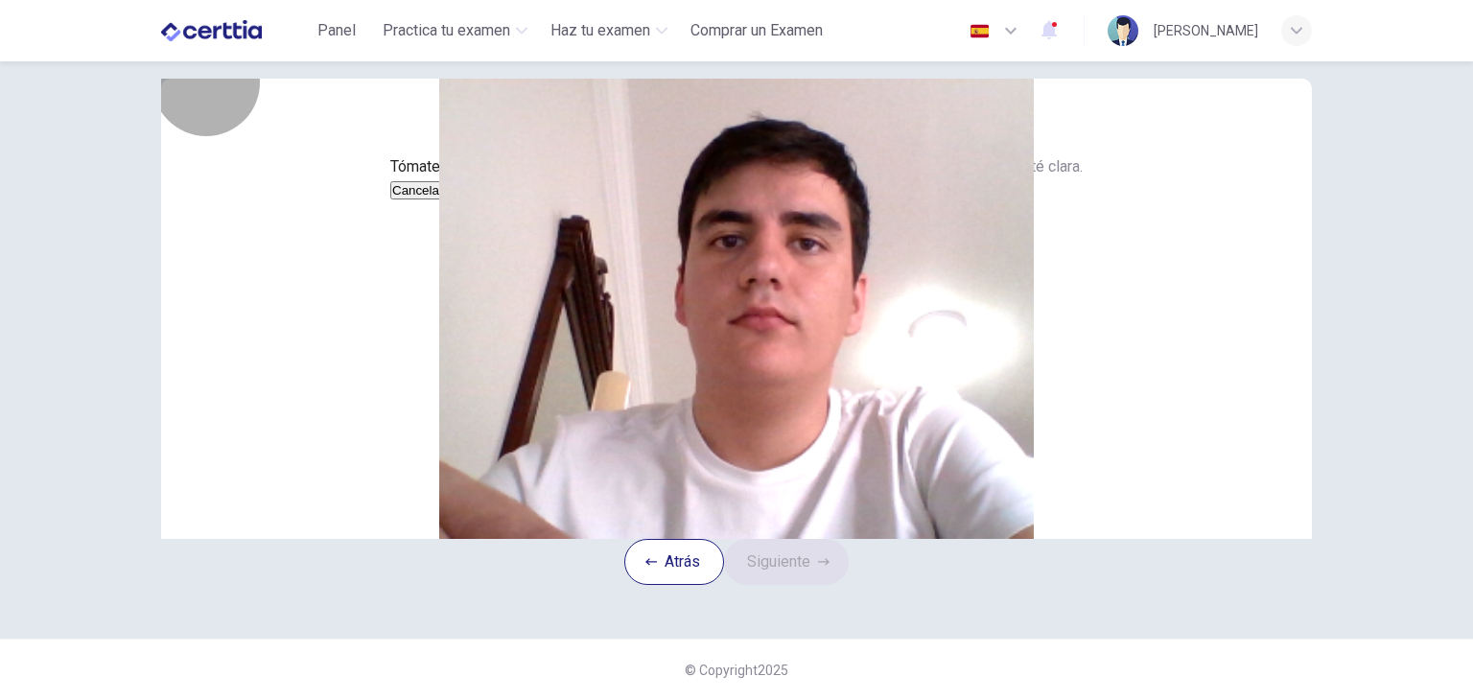
click at [445, 200] on button "Cancelar" at bounding box center [417, 190] width 55 height 18
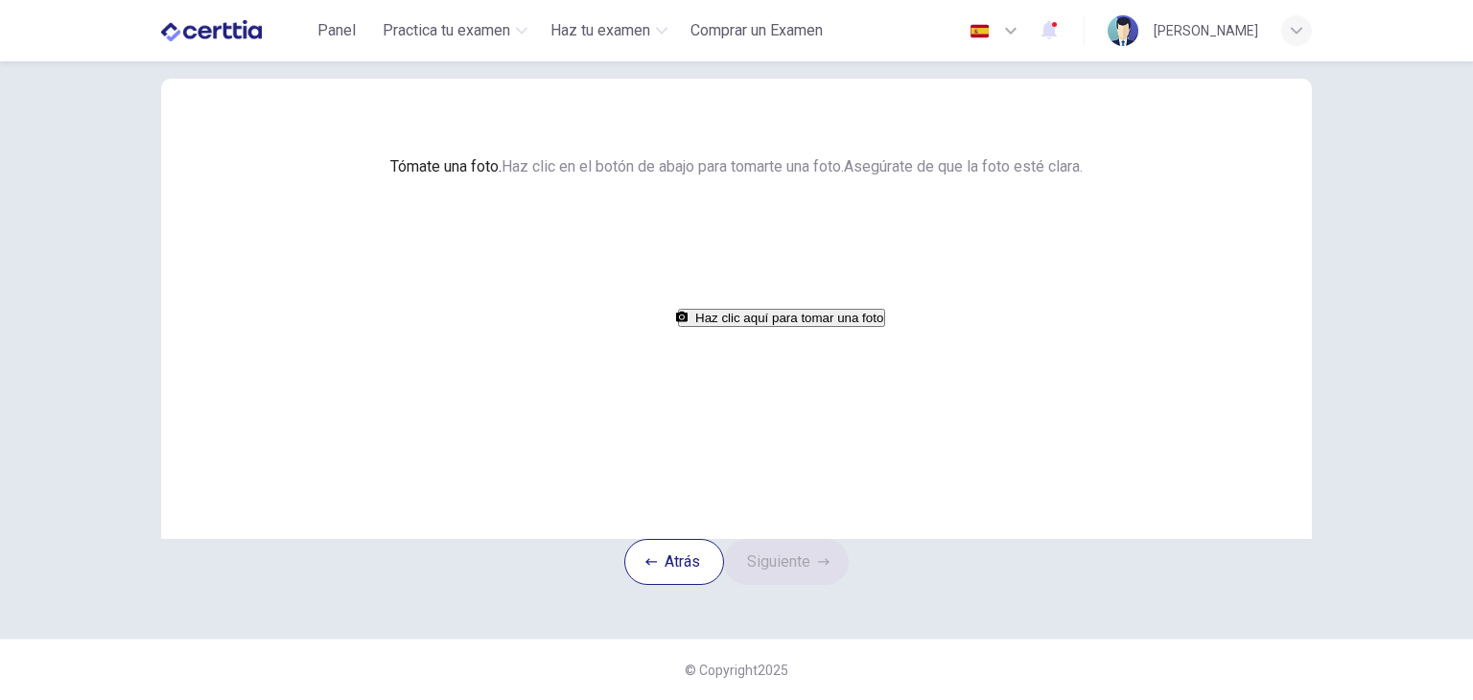
click at [750, 327] on button "Haz clic aquí para tomar una foto" at bounding box center [781, 318] width 207 height 18
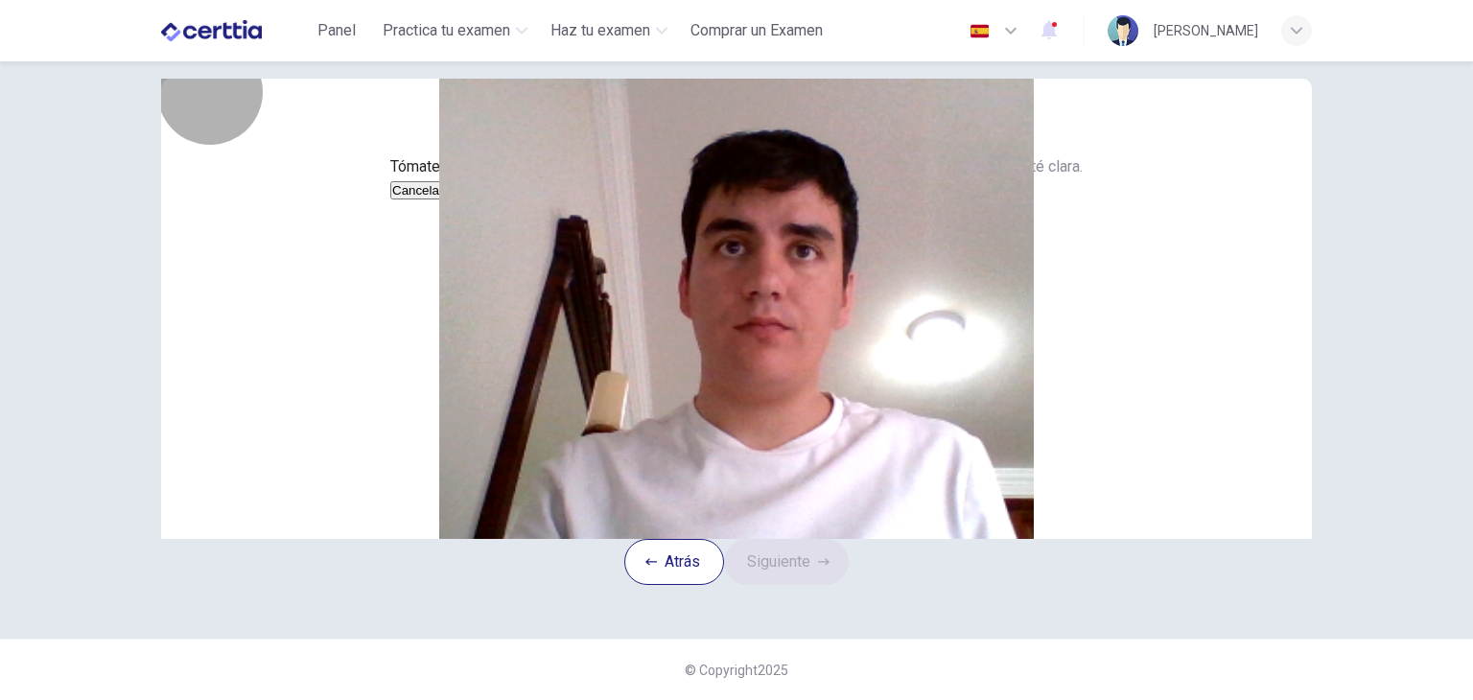
click at [445, 200] on button "Cancelar" at bounding box center [417, 190] width 55 height 18
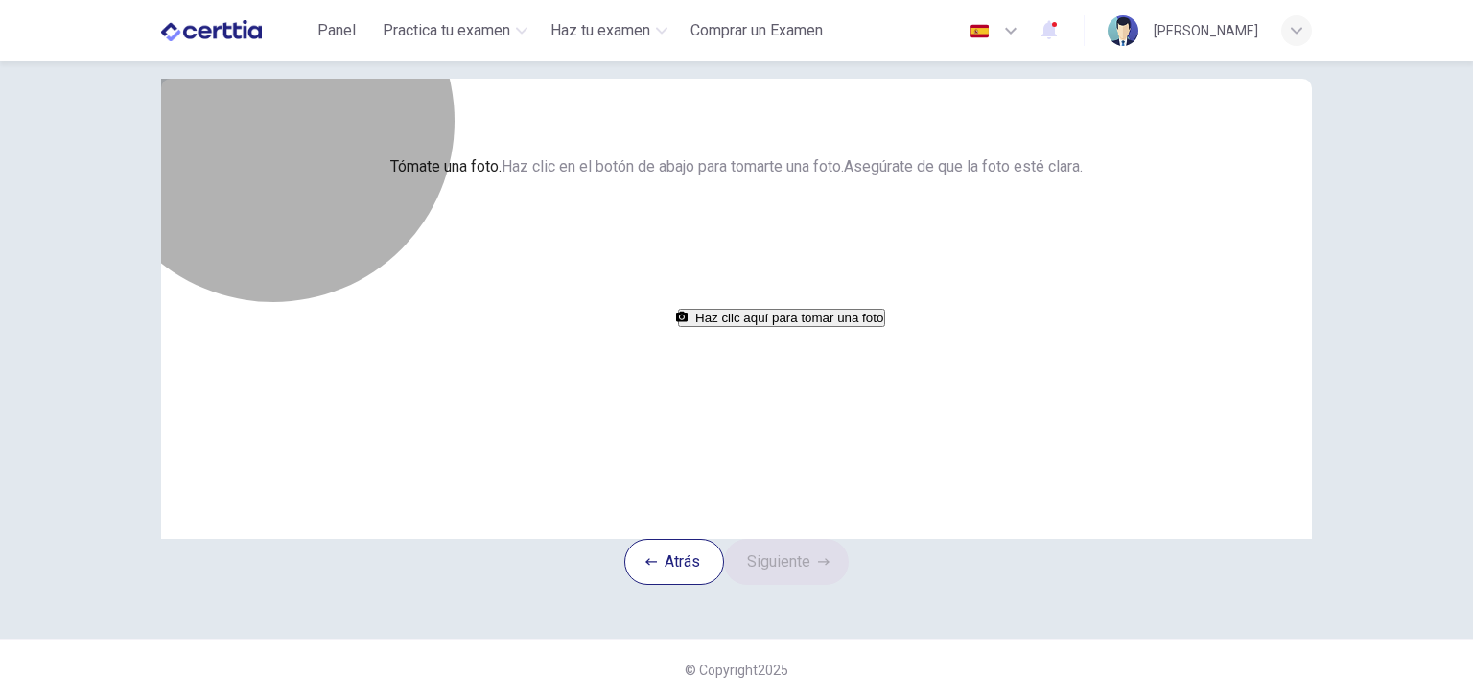
click at [700, 327] on button "Haz clic aquí para tomar una foto" at bounding box center [781, 318] width 207 height 18
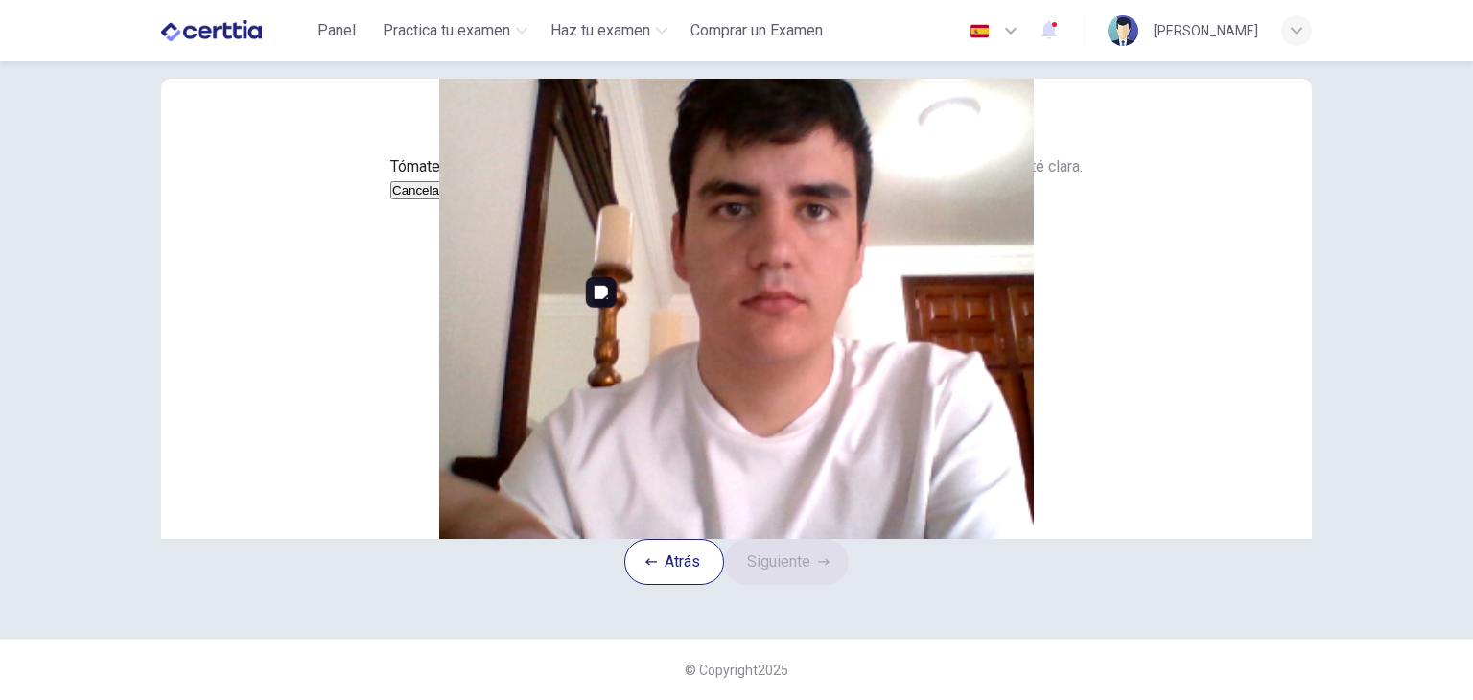
drag, startPoint x: 617, startPoint y: 544, endPoint x: 687, endPoint y: 504, distance: 80.8
click at [687, 201] on div "Cancelar Guardar" at bounding box center [736, 189] width 693 height 23
click at [445, 200] on button "Cancelar" at bounding box center [417, 190] width 55 height 18
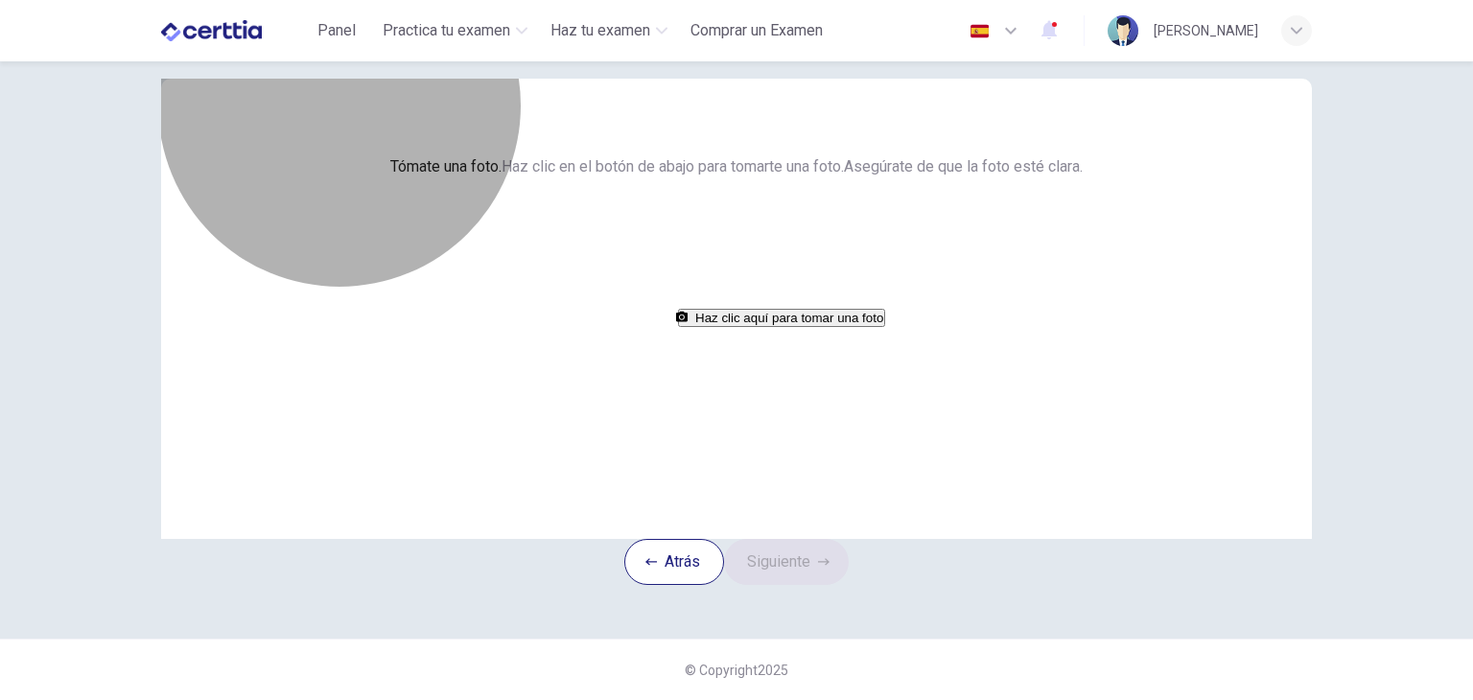
click at [766, 327] on button "Haz clic aquí para tomar una foto" at bounding box center [781, 318] width 207 height 18
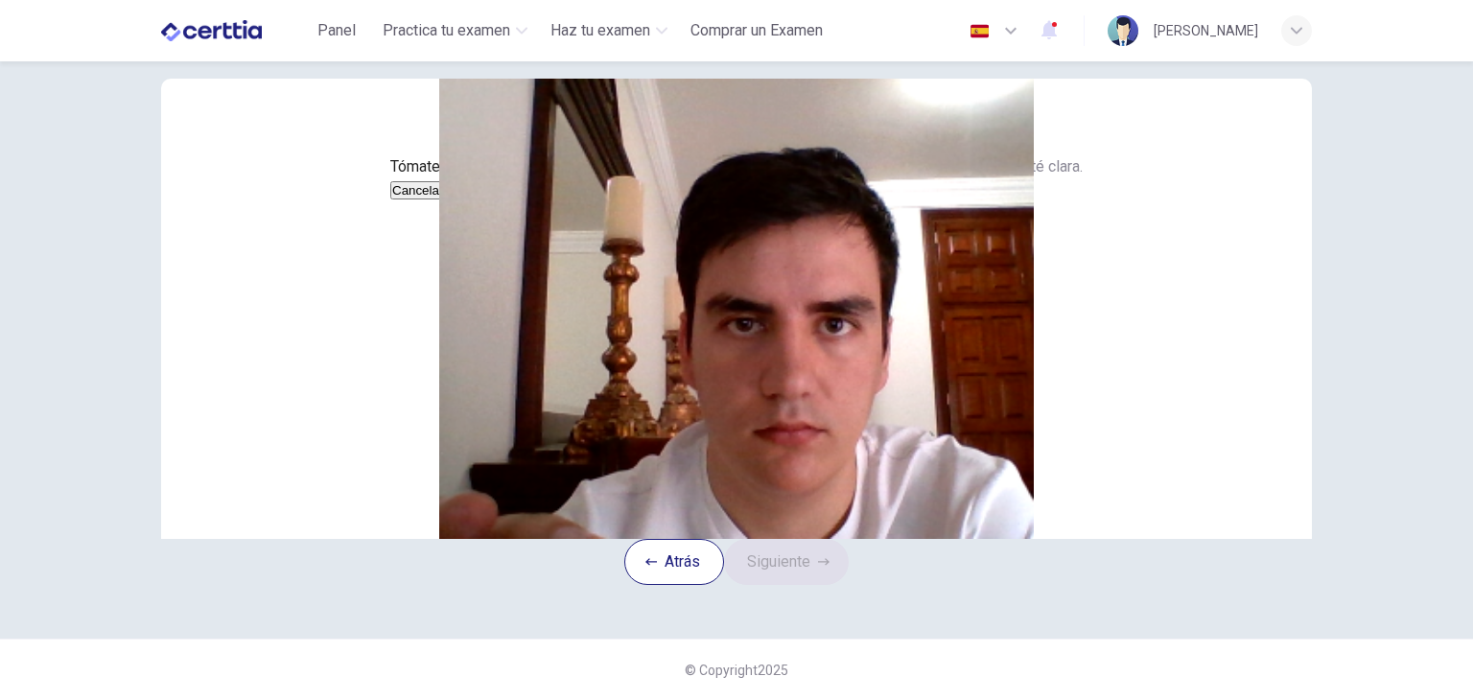
click at [445, 200] on button "Cancelar" at bounding box center [417, 190] width 55 height 18
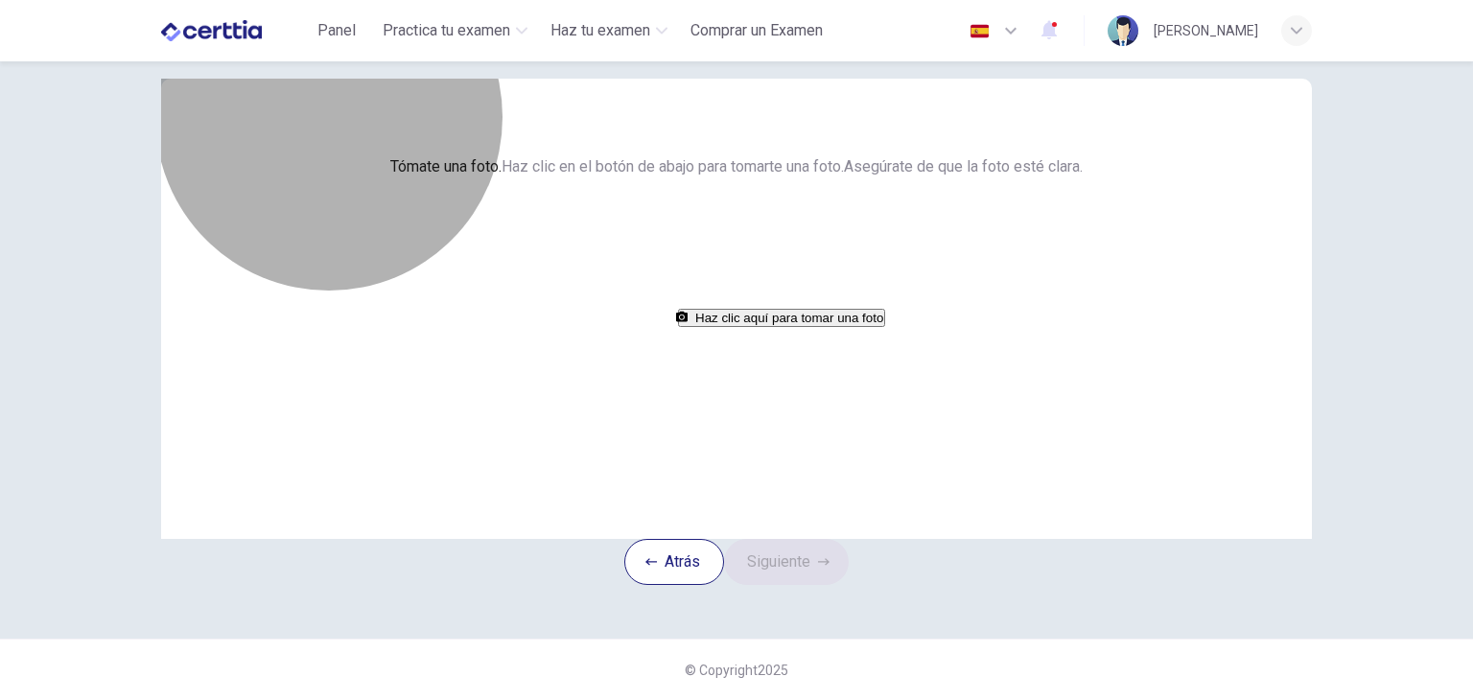
click at [756, 327] on button "Haz clic aquí para tomar una foto" at bounding box center [781, 318] width 207 height 18
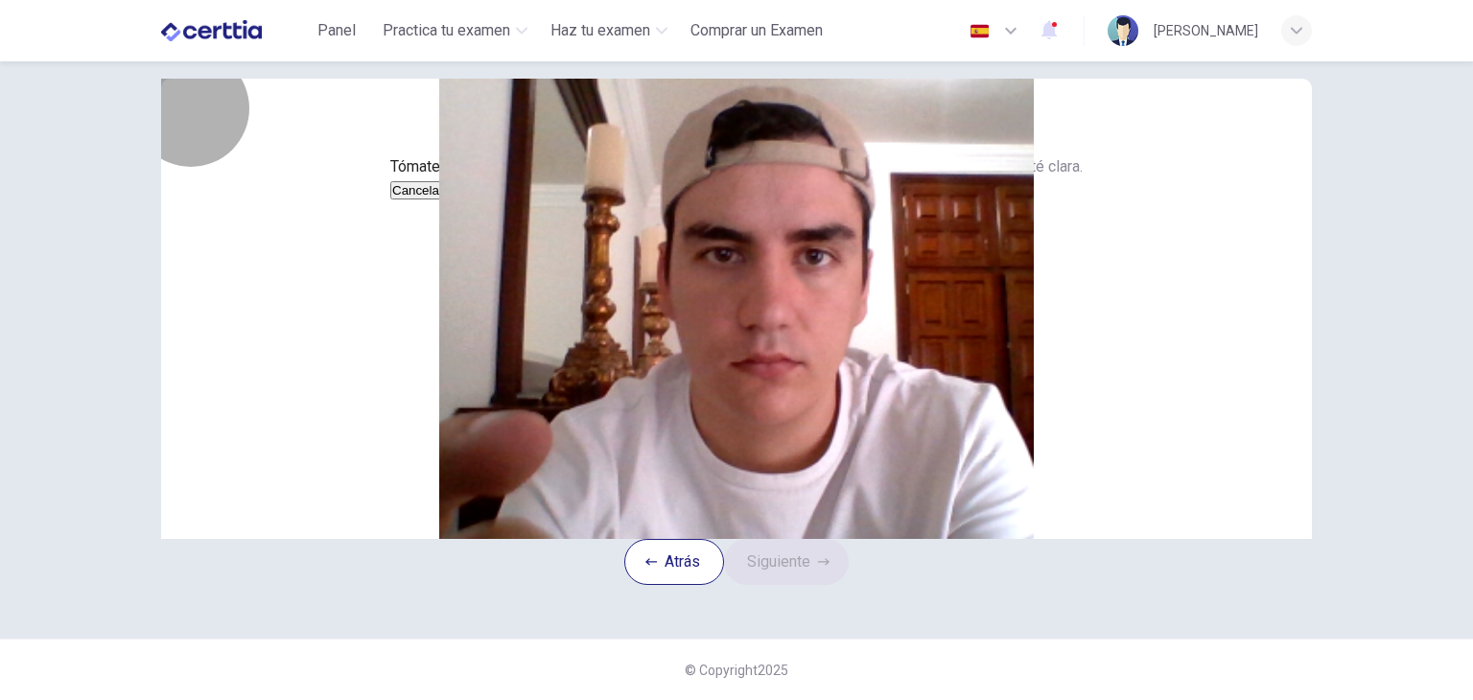
click at [496, 200] on button "Guardar" at bounding box center [470, 190] width 51 height 18
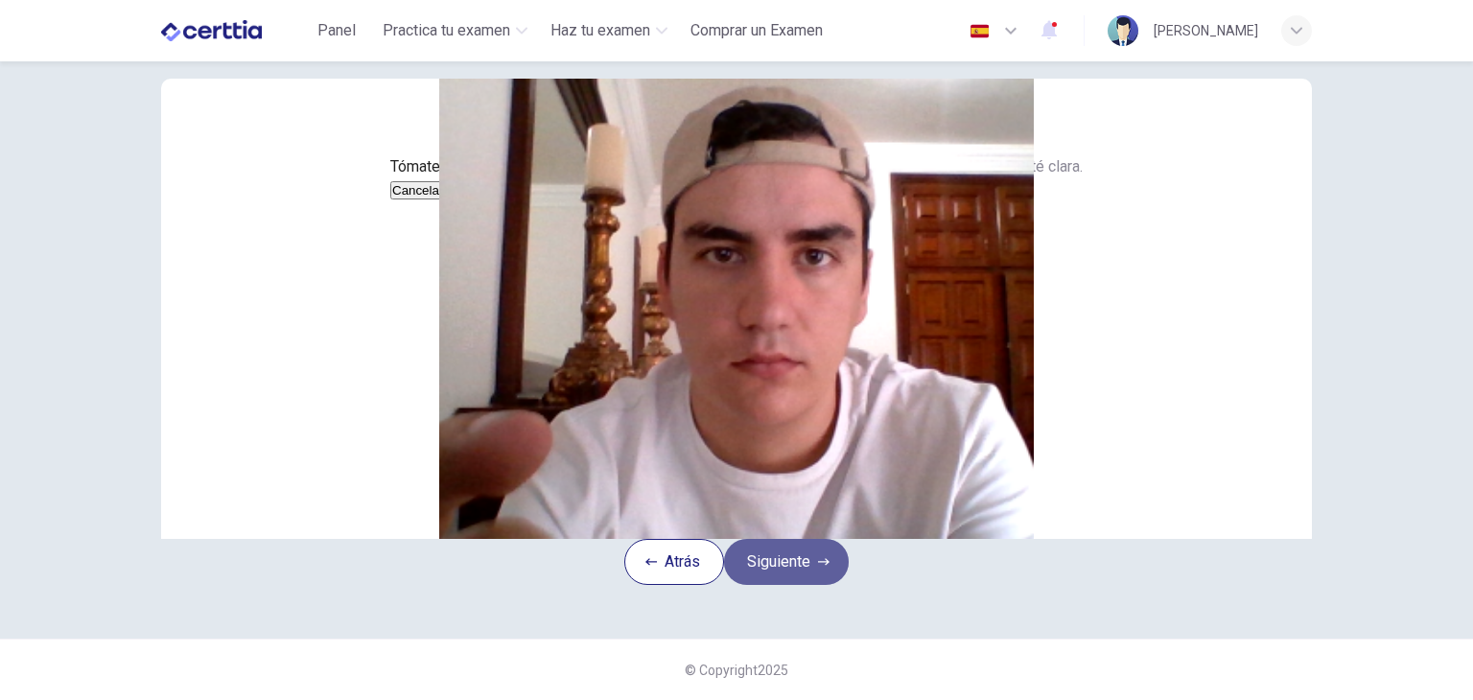
click at [806, 585] on button "Siguiente" at bounding box center [786, 562] width 125 height 46
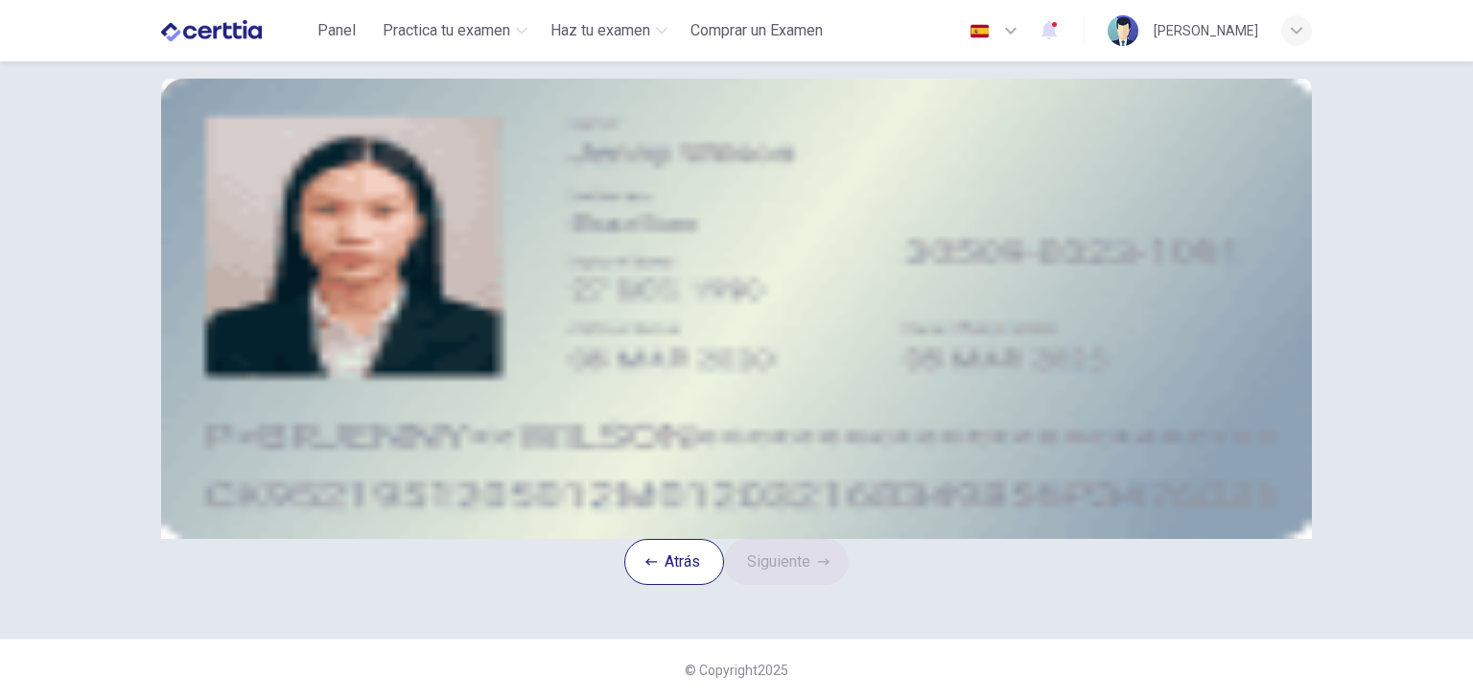
click at [320, 243] on icon "take photo" at bounding box center [312, 234] width 15 height 15
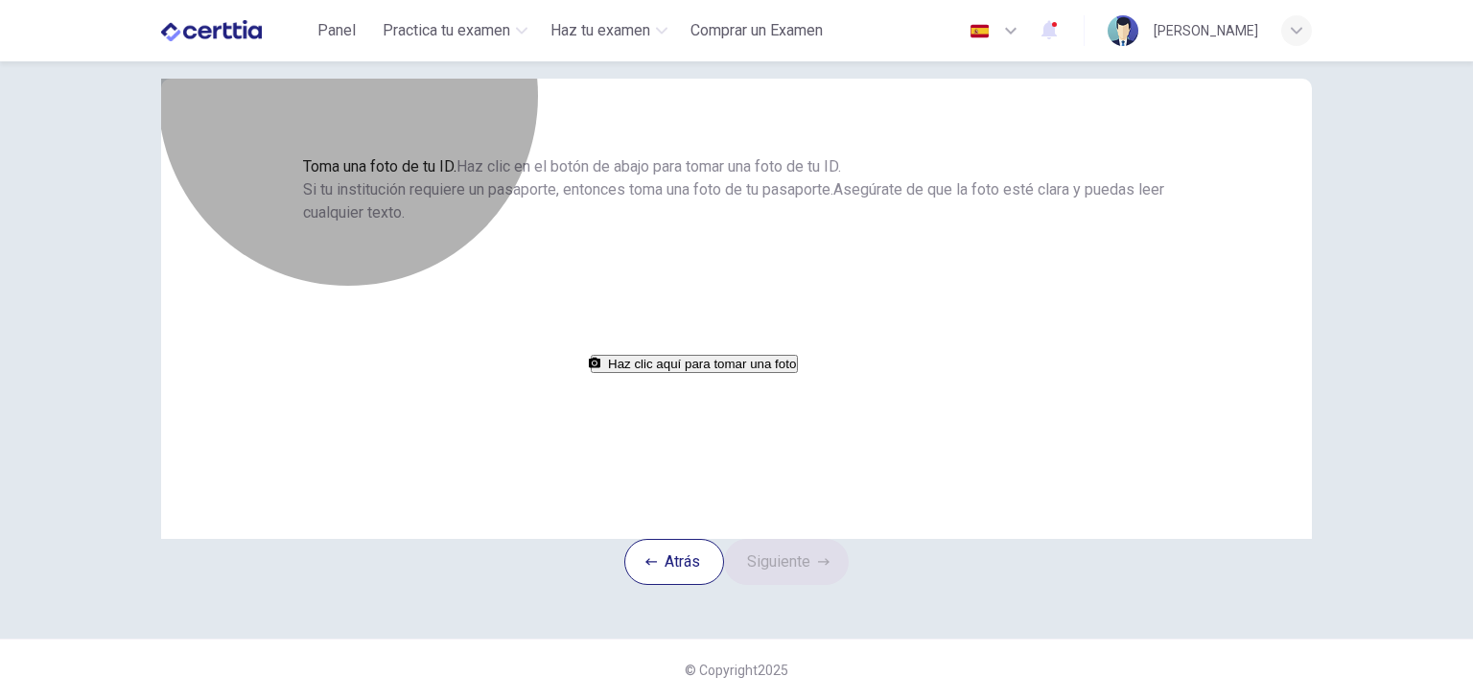
click at [775, 373] on button "Haz clic aquí para tomar una foto" at bounding box center [694, 364] width 207 height 18
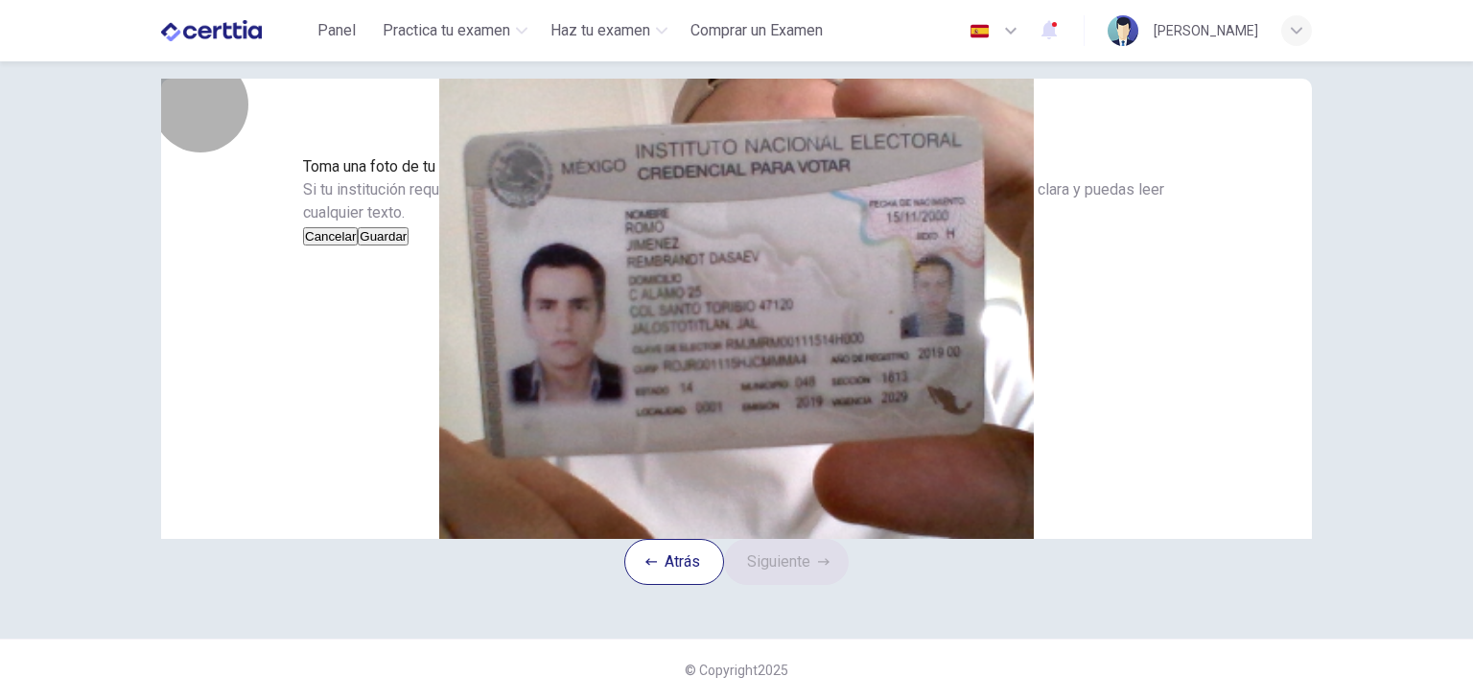
click at [409, 246] on button "Guardar" at bounding box center [383, 236] width 51 height 18
click at [824, 585] on button "Siguiente" at bounding box center [786, 562] width 125 height 46
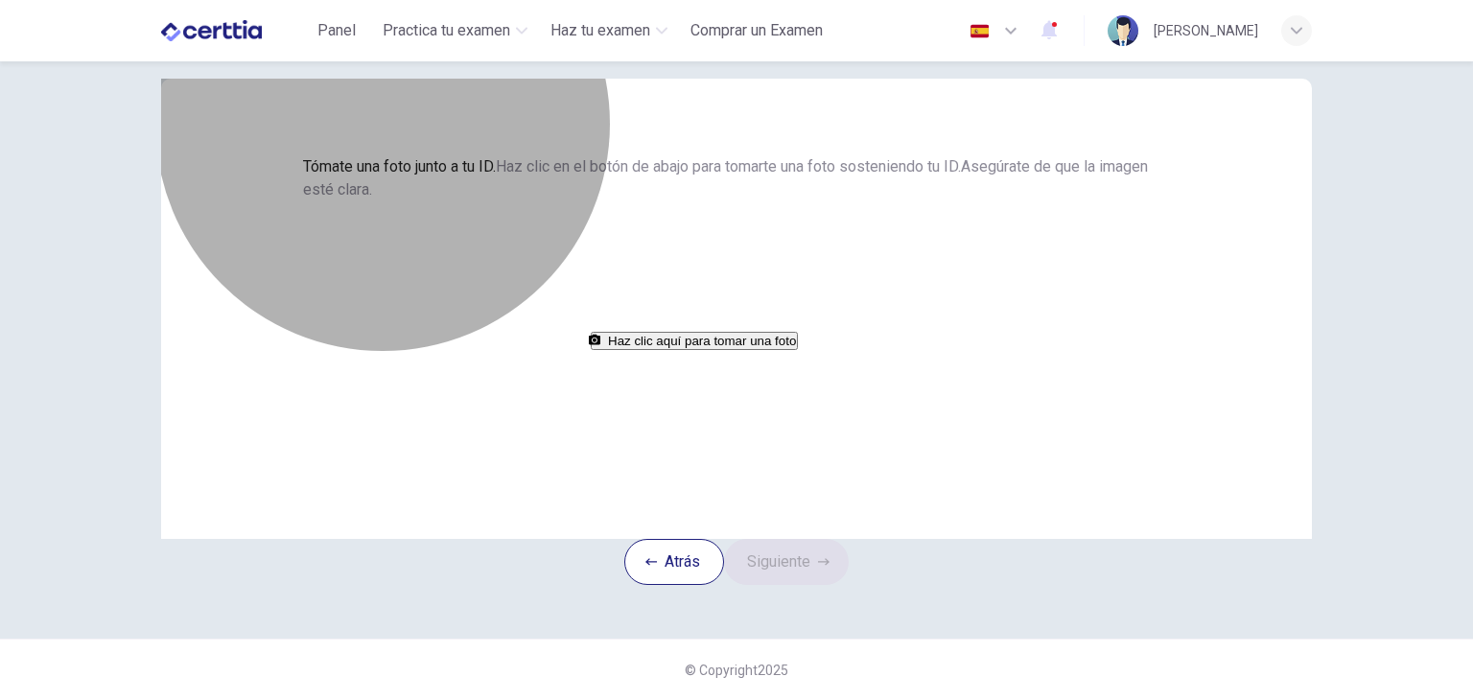
click at [798, 350] on button "Haz clic aquí para tomar una foto" at bounding box center [694, 341] width 207 height 18
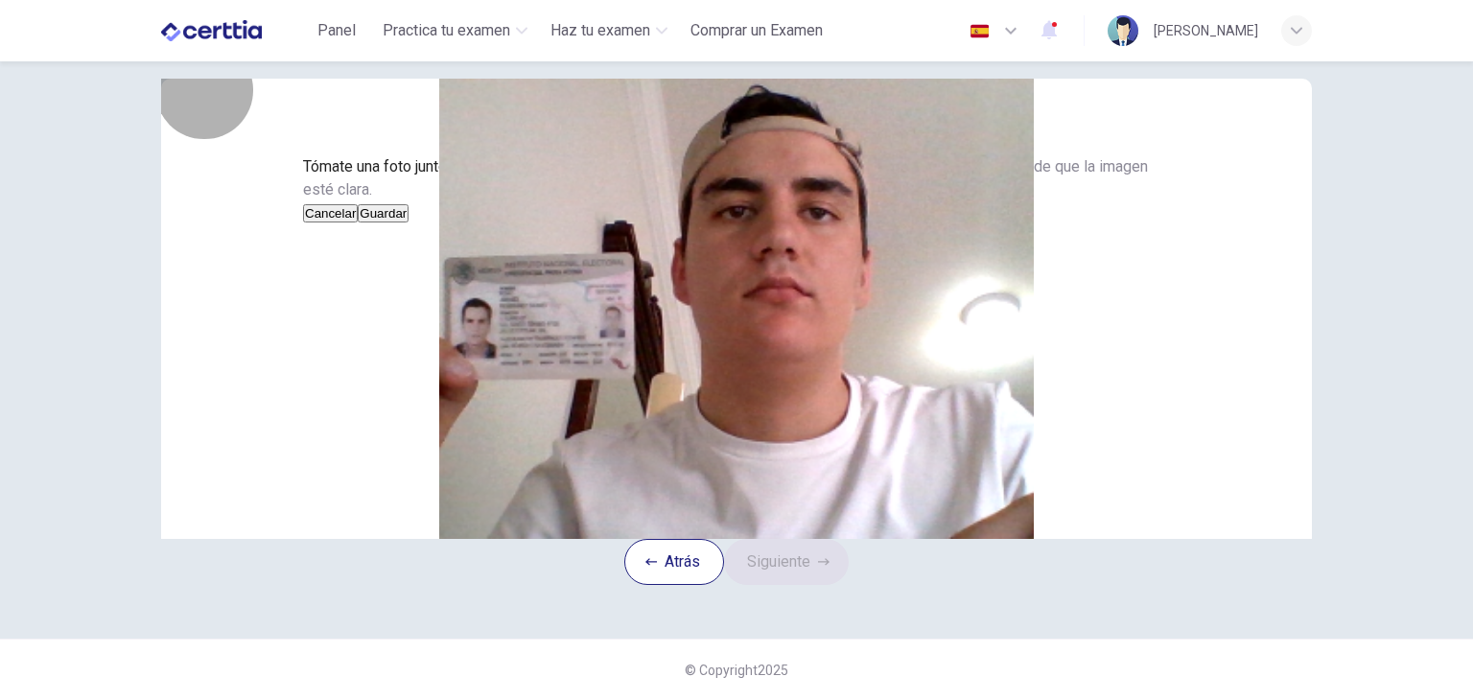
click at [358, 223] on button "Cancelar" at bounding box center [330, 213] width 55 height 18
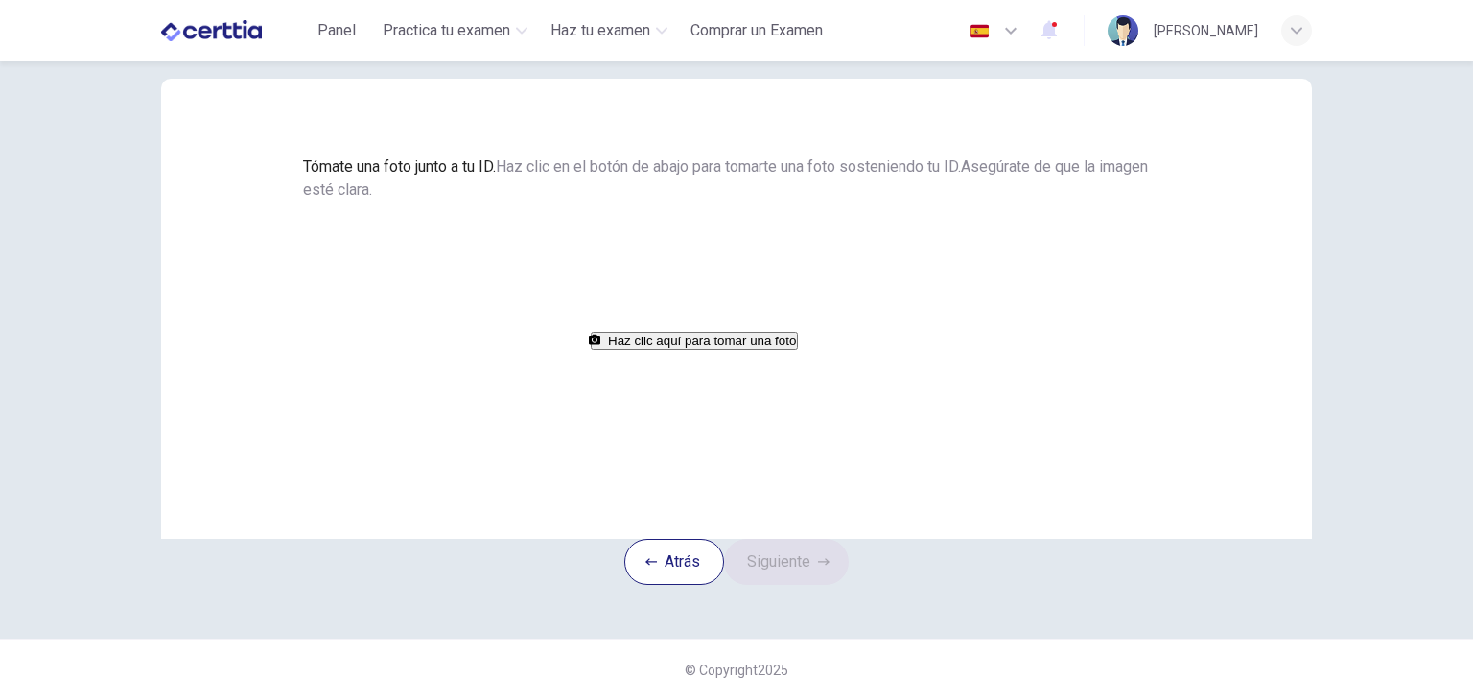
click at [683, 350] on button "Haz clic aquí para tomar una foto" at bounding box center [694, 341] width 207 height 18
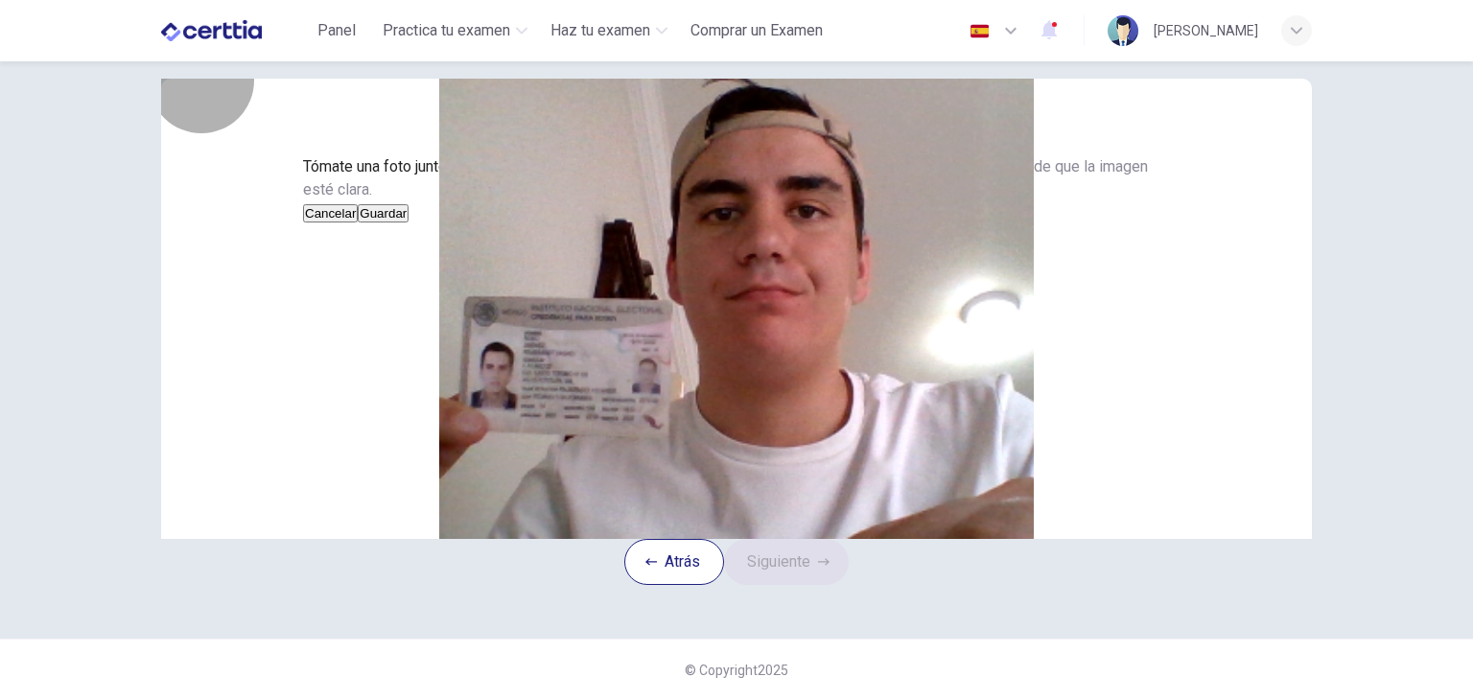
click at [358, 223] on button "Cancelar" at bounding box center [330, 213] width 55 height 18
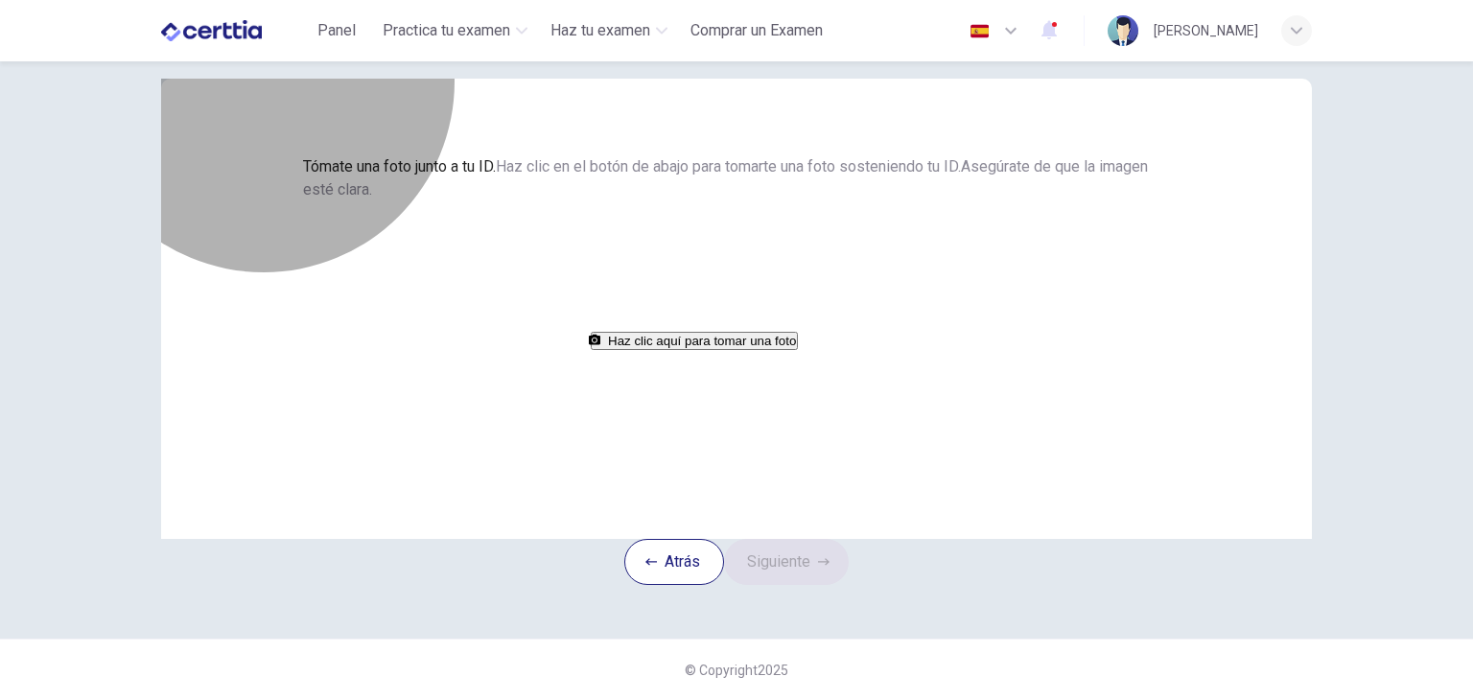
click at [691, 350] on button "Haz clic aquí para tomar una foto" at bounding box center [694, 341] width 207 height 18
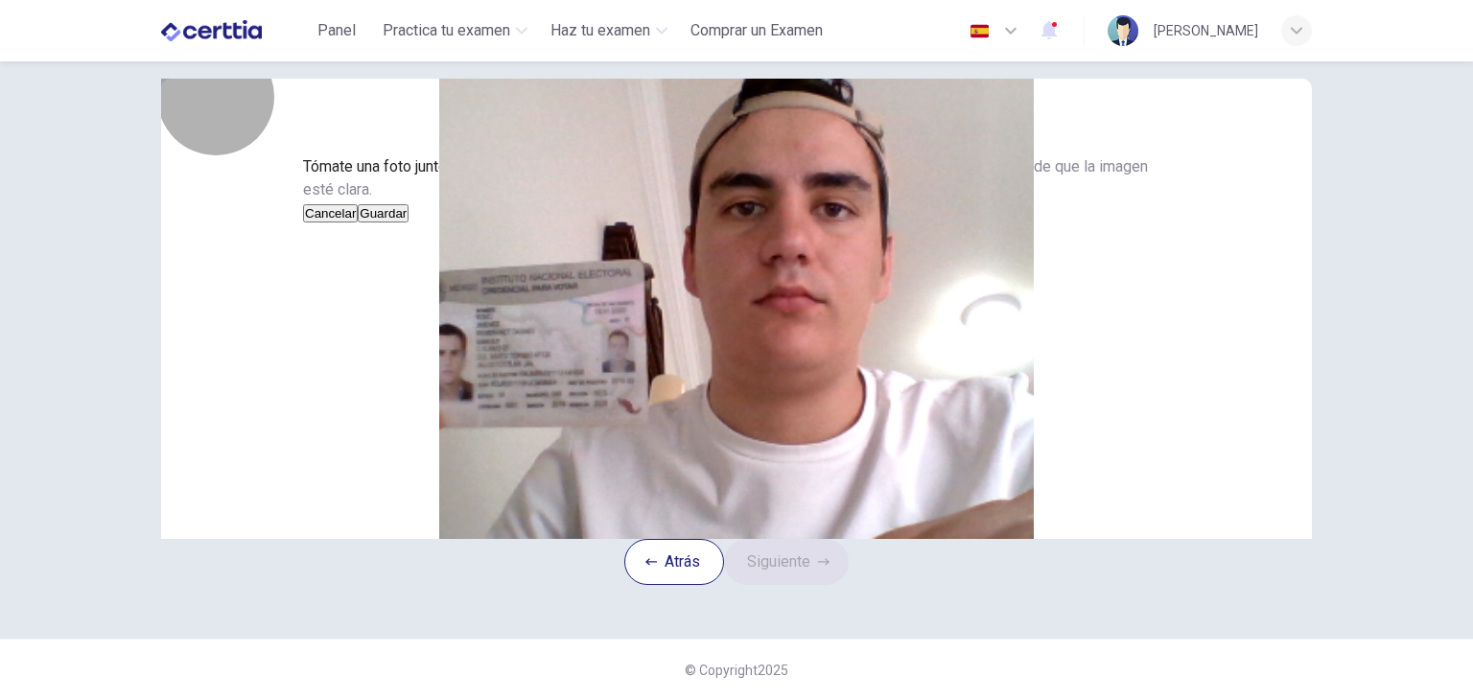
click at [358, 223] on button "Cancelar" at bounding box center [330, 213] width 55 height 18
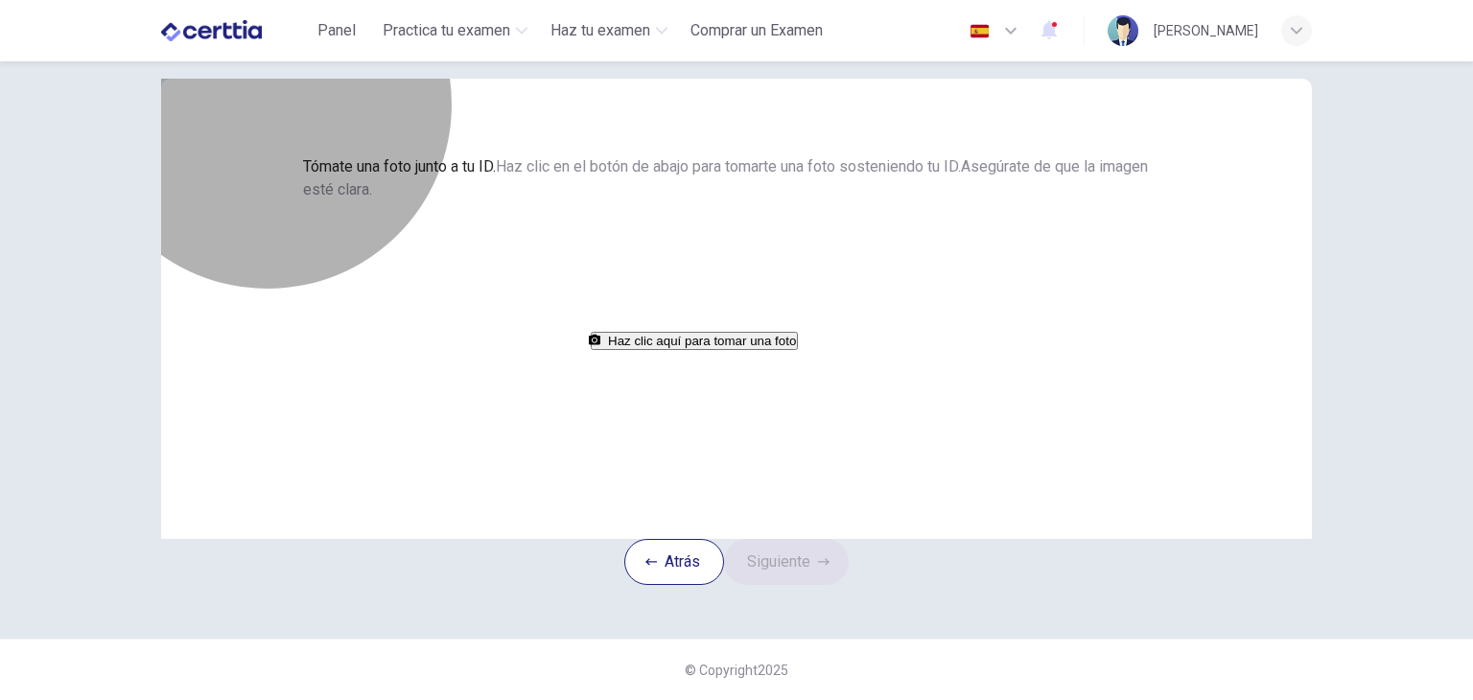
click at [694, 350] on button "Haz clic aquí para tomar una foto" at bounding box center [694, 341] width 207 height 18
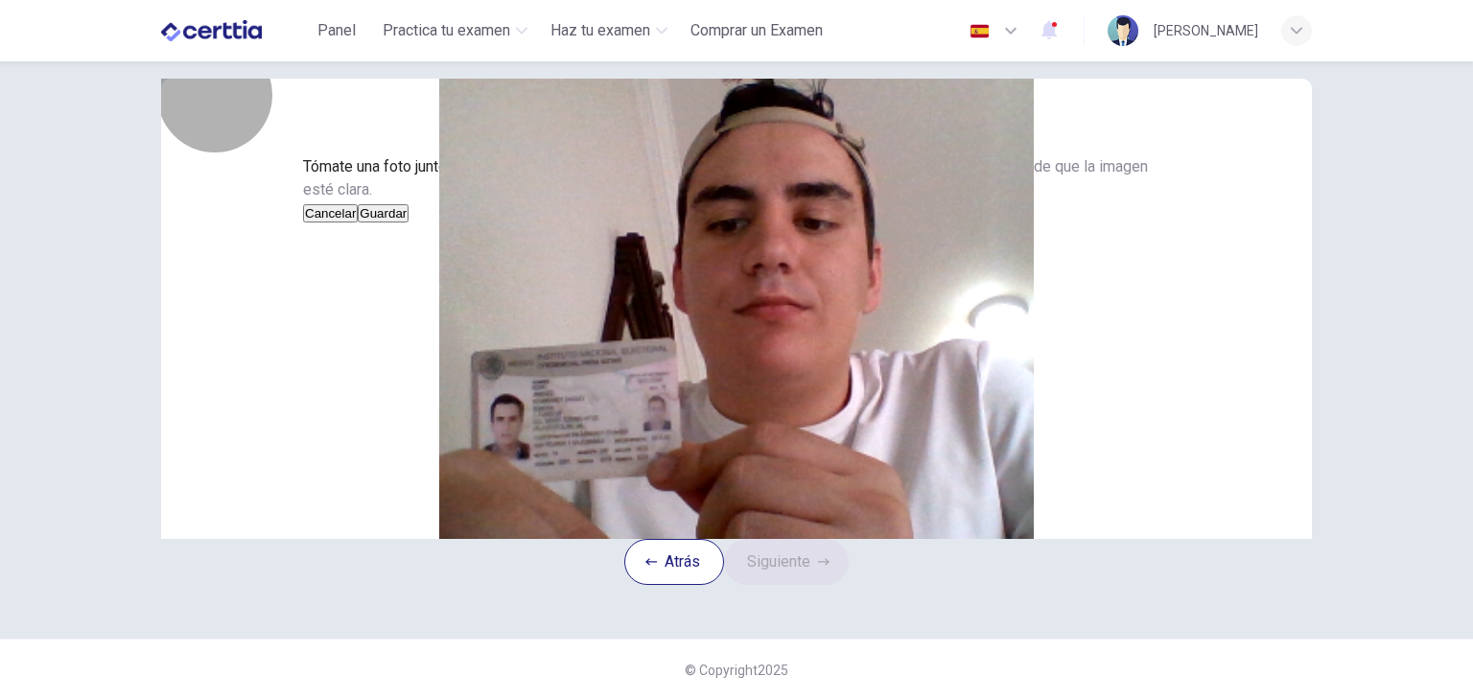
click at [358, 223] on button "Cancelar" at bounding box center [330, 213] width 55 height 18
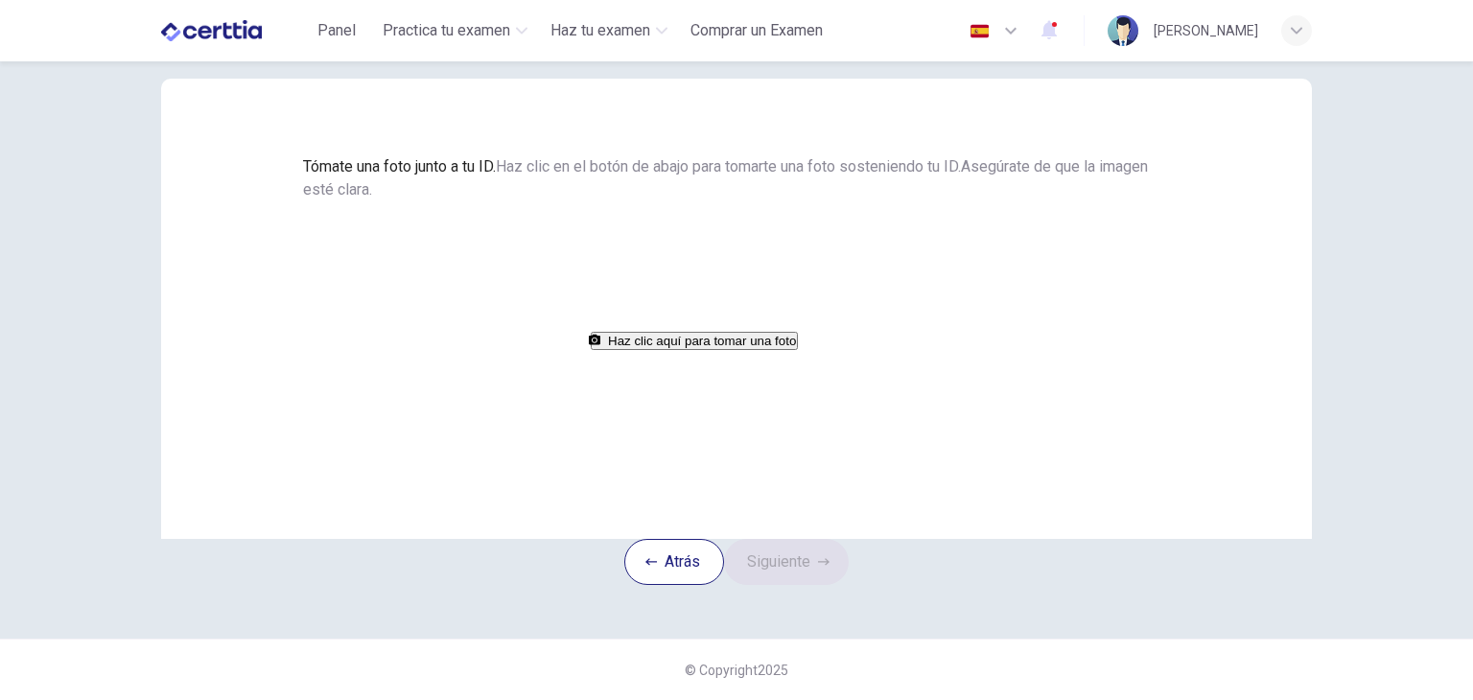
click at [694, 350] on button "Haz clic aquí para tomar una foto" at bounding box center [694, 341] width 207 height 18
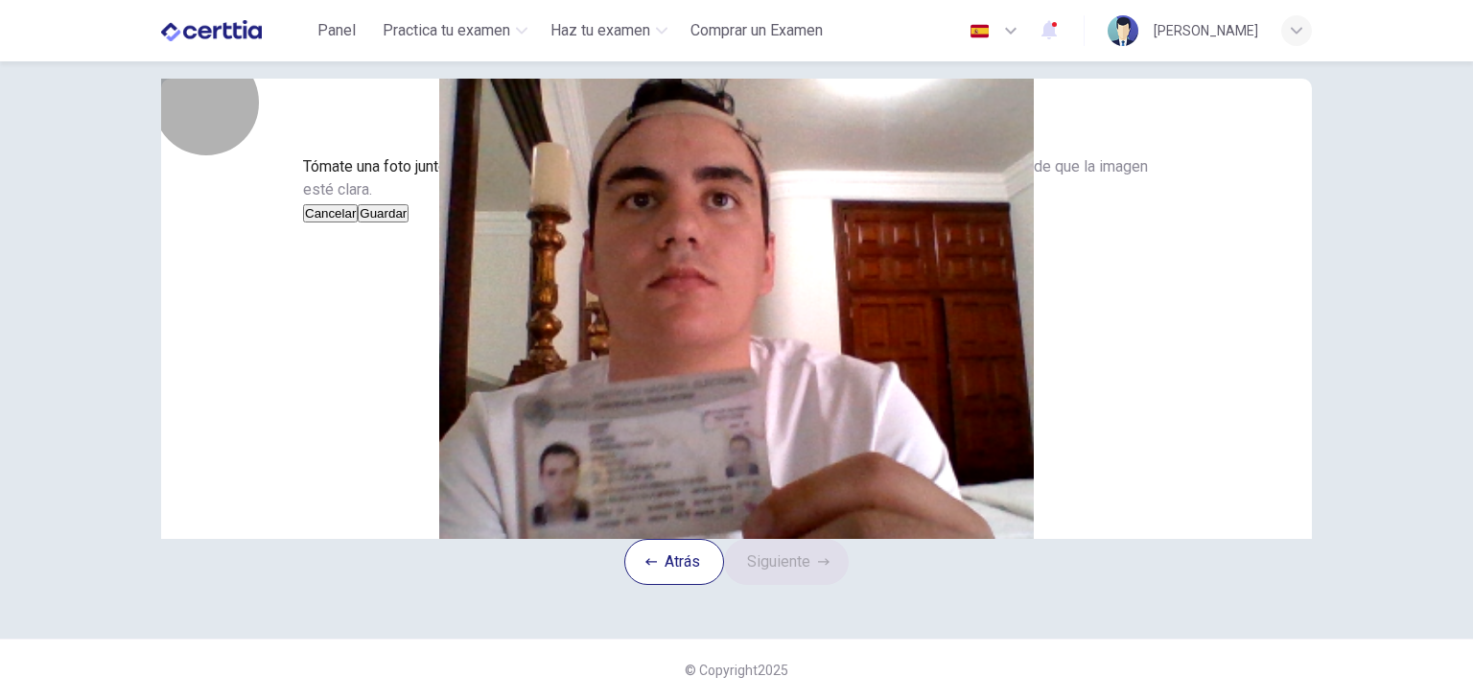
click at [409, 223] on button "Guardar" at bounding box center [383, 213] width 51 height 18
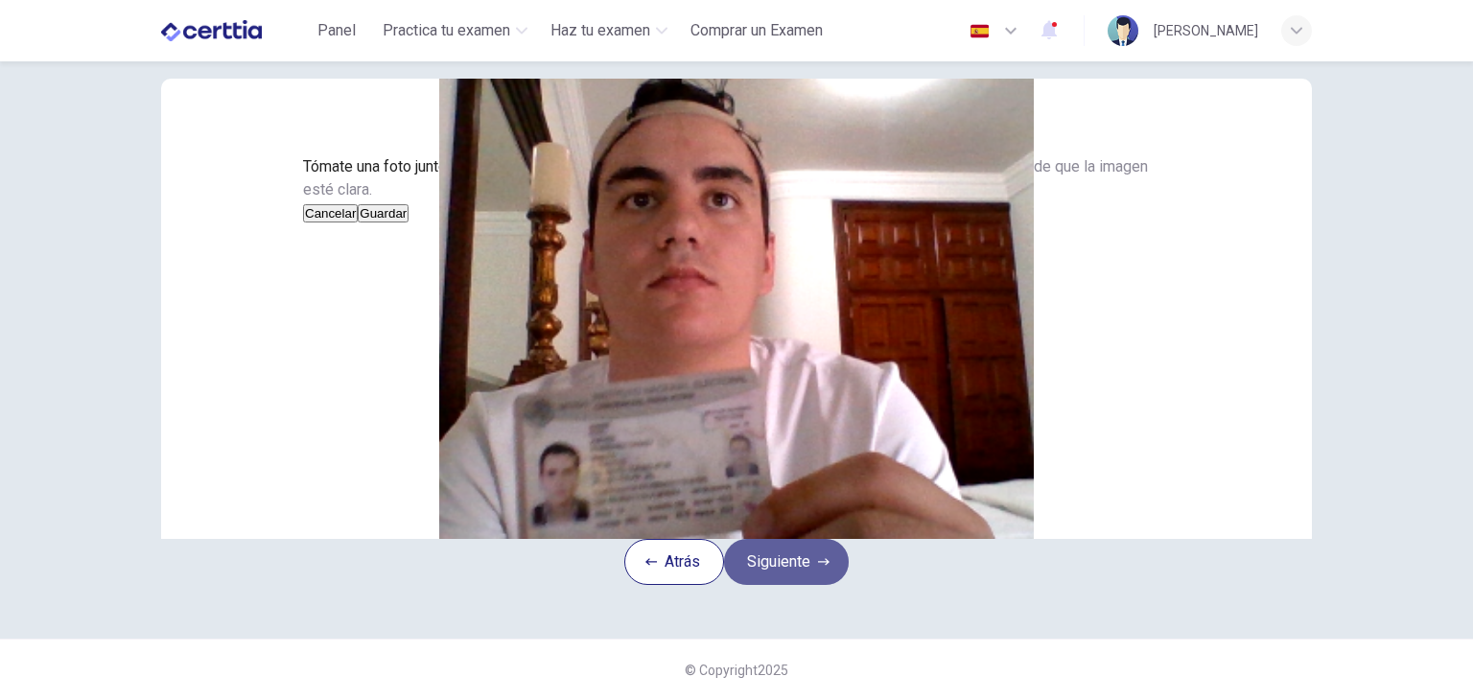
click at [814, 585] on button "Siguiente" at bounding box center [786, 562] width 125 height 46
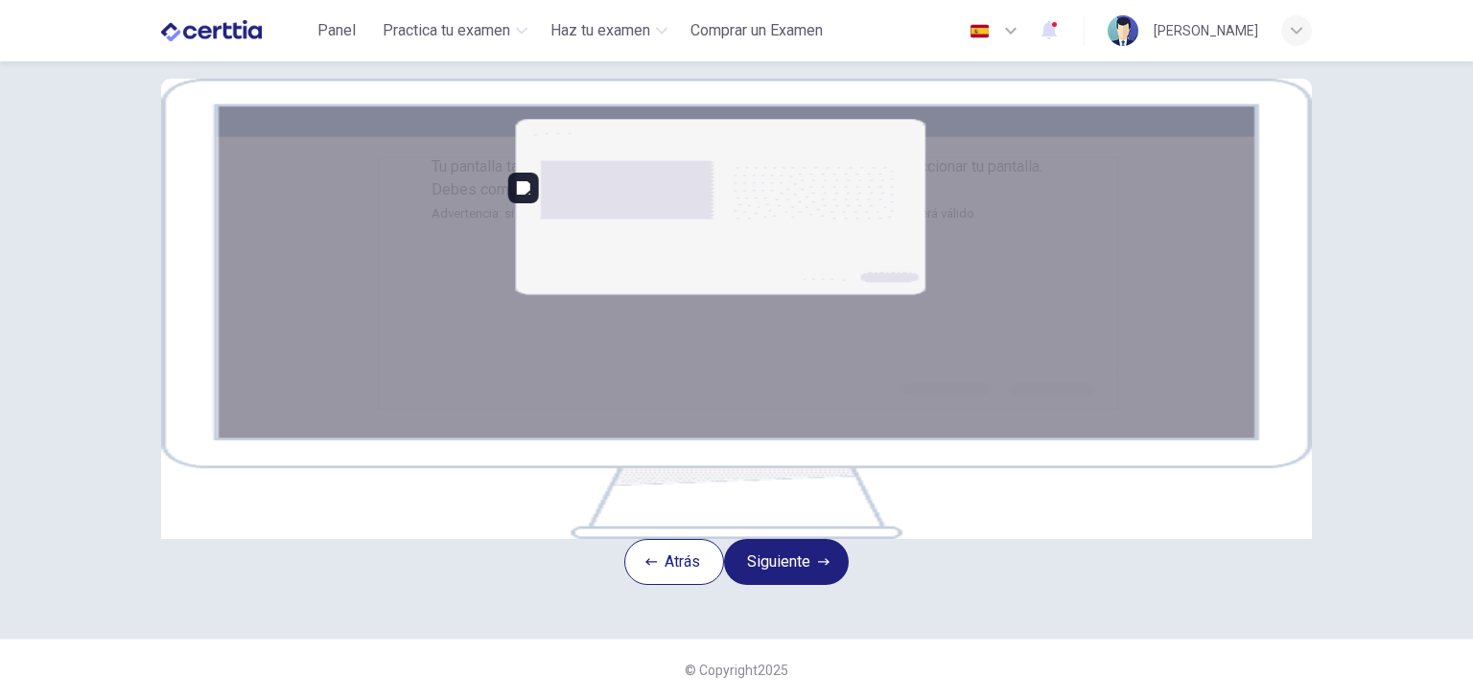
scroll to position [228, 0]
click at [792, 585] on button "Siguiente" at bounding box center [786, 562] width 125 height 46
click at [794, 577] on button "Siguiente" at bounding box center [786, 562] width 125 height 46
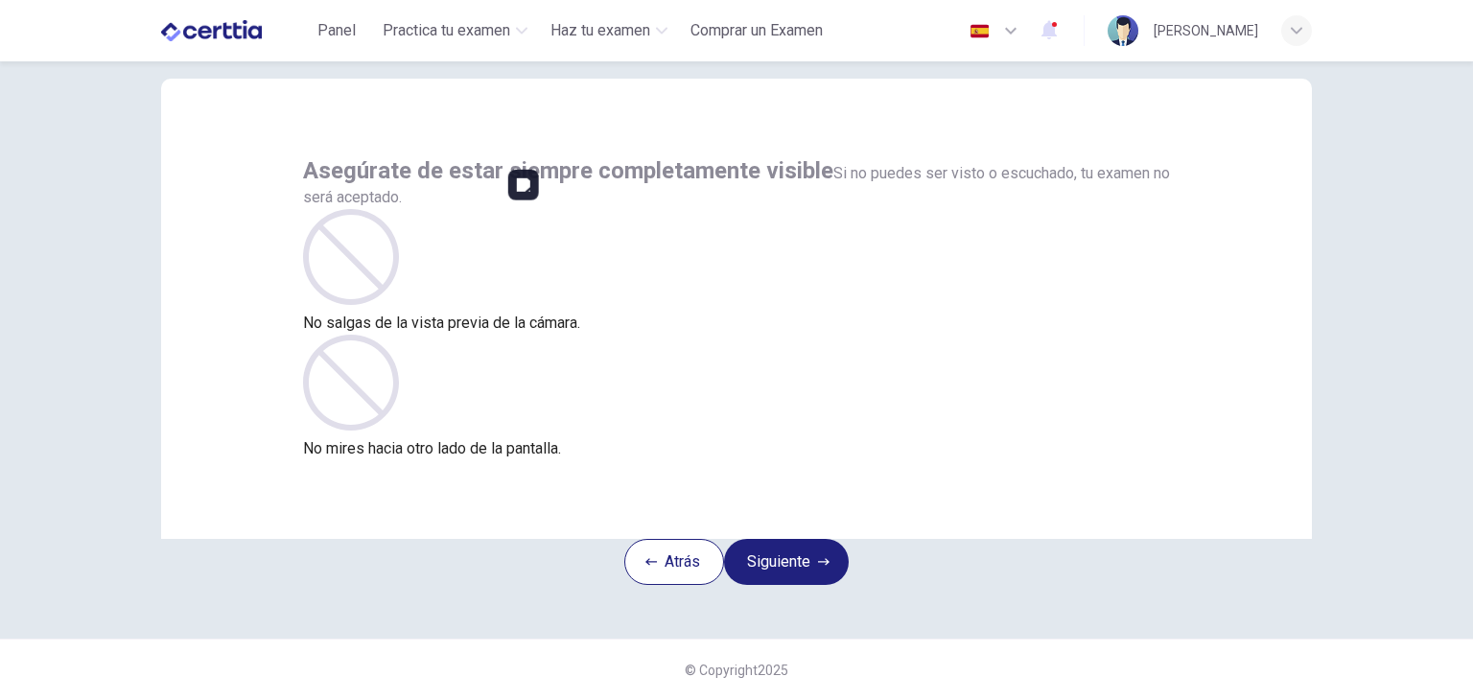
scroll to position [99, 0]
click at [802, 545] on button "Siguiente" at bounding box center [786, 562] width 125 height 46
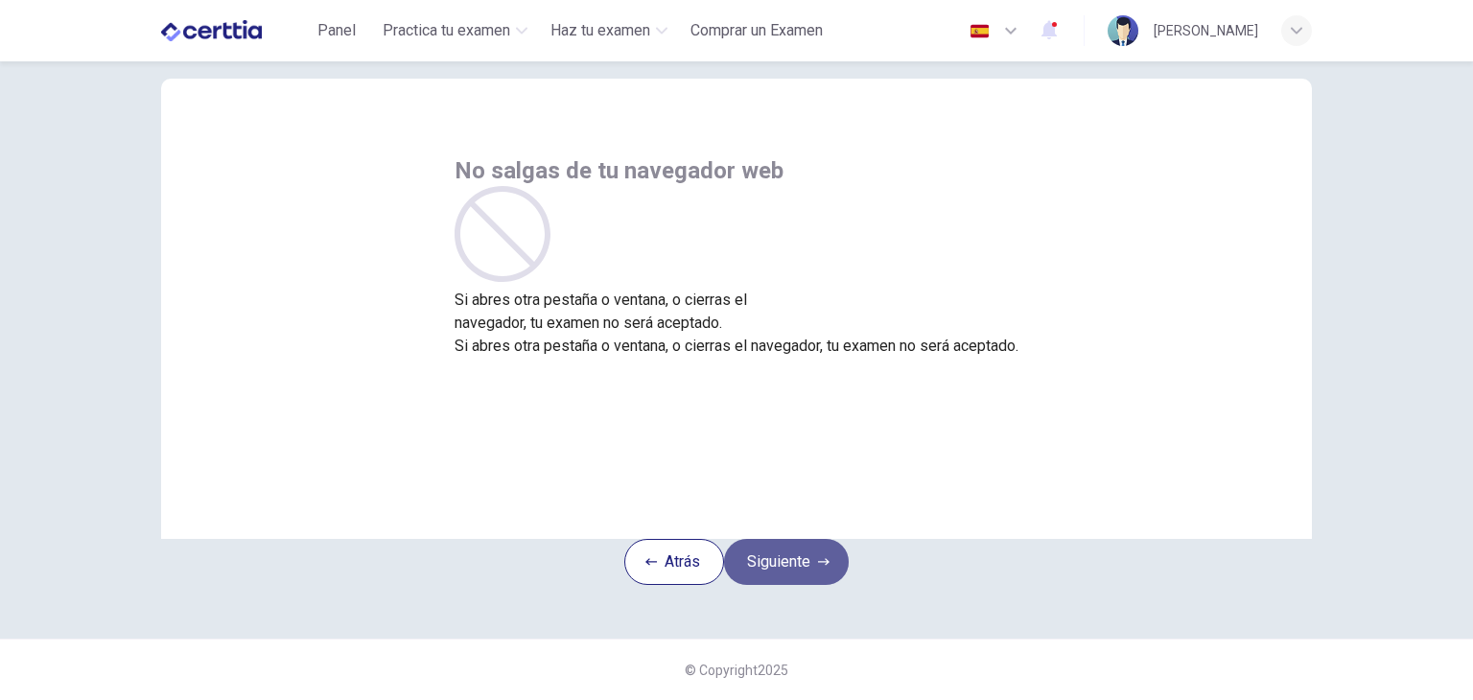
click at [802, 545] on button "Siguiente" at bounding box center [786, 562] width 125 height 46
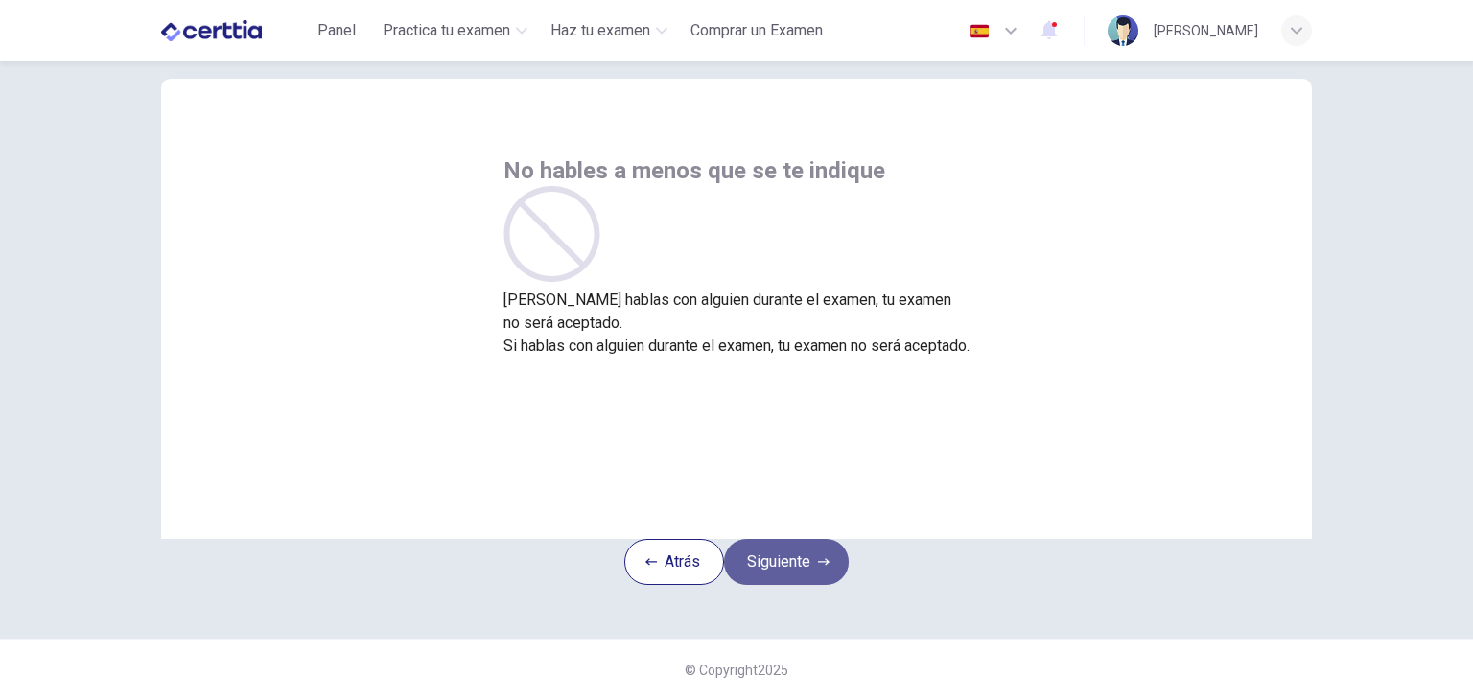
click at [802, 545] on button "Siguiente" at bounding box center [786, 562] width 125 height 46
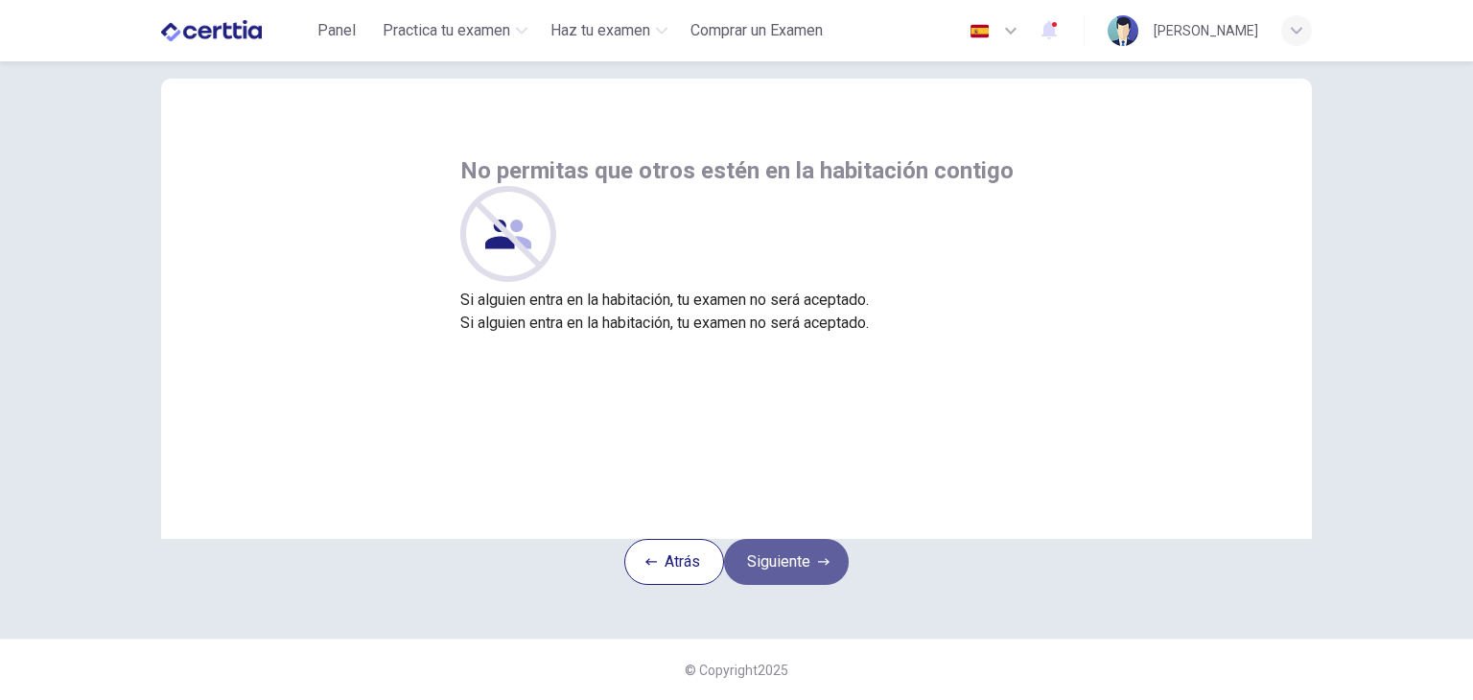
click at [802, 545] on button "Siguiente" at bounding box center [786, 562] width 125 height 46
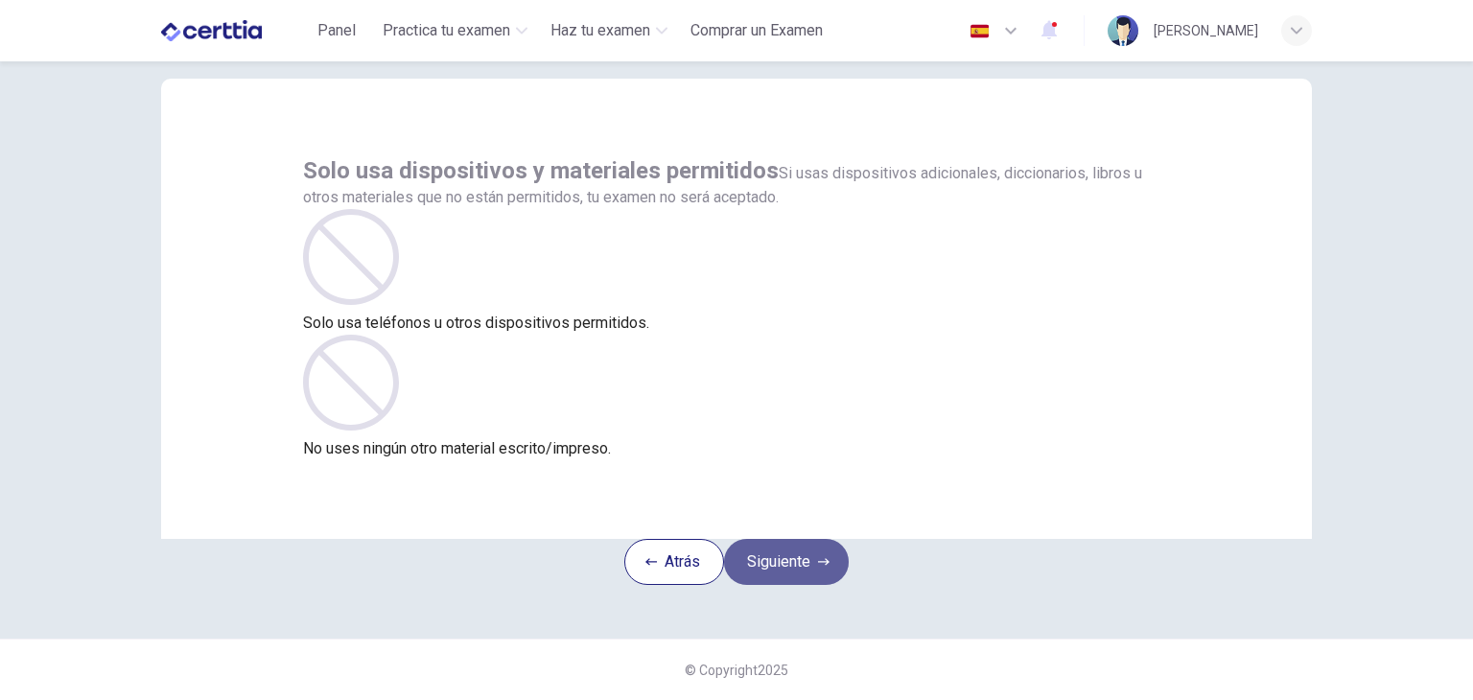
click at [802, 545] on button "Siguiente" at bounding box center [786, 562] width 125 height 46
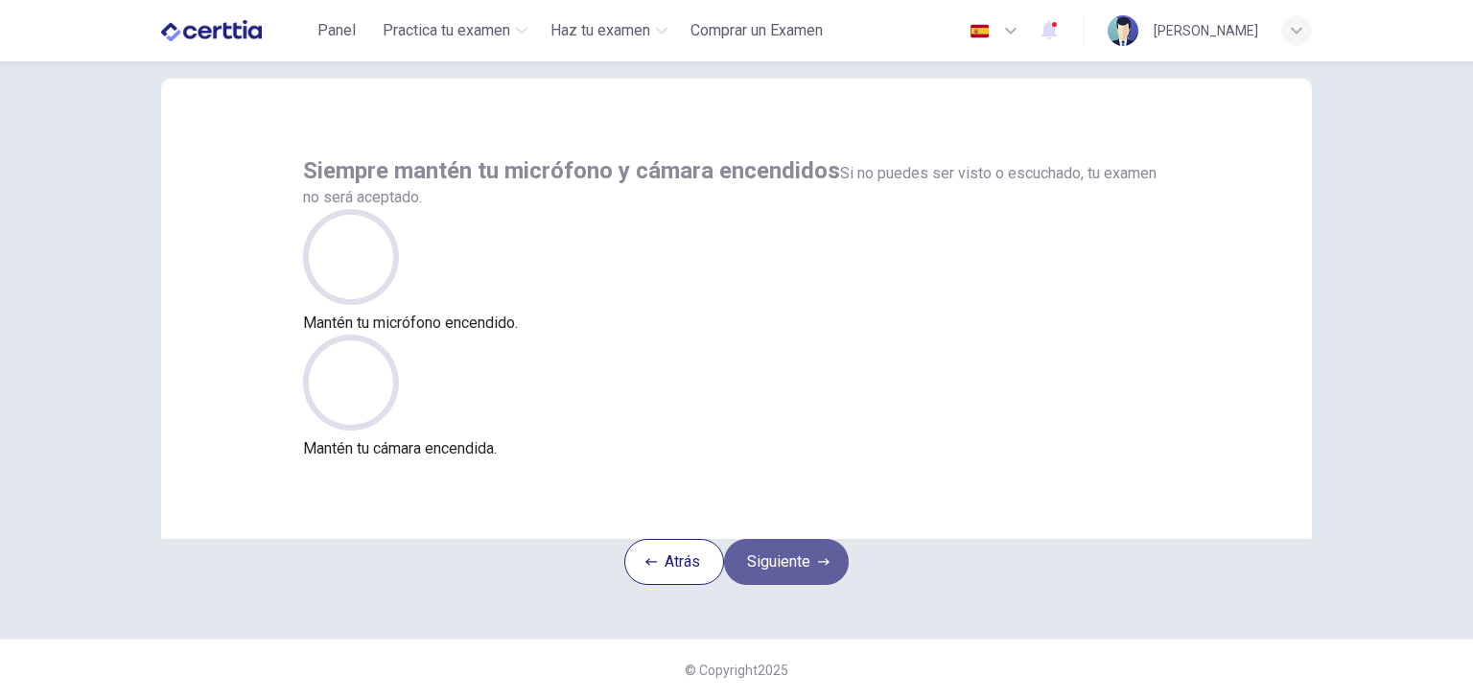
click at [802, 545] on button "Siguiente" at bounding box center [786, 562] width 125 height 46
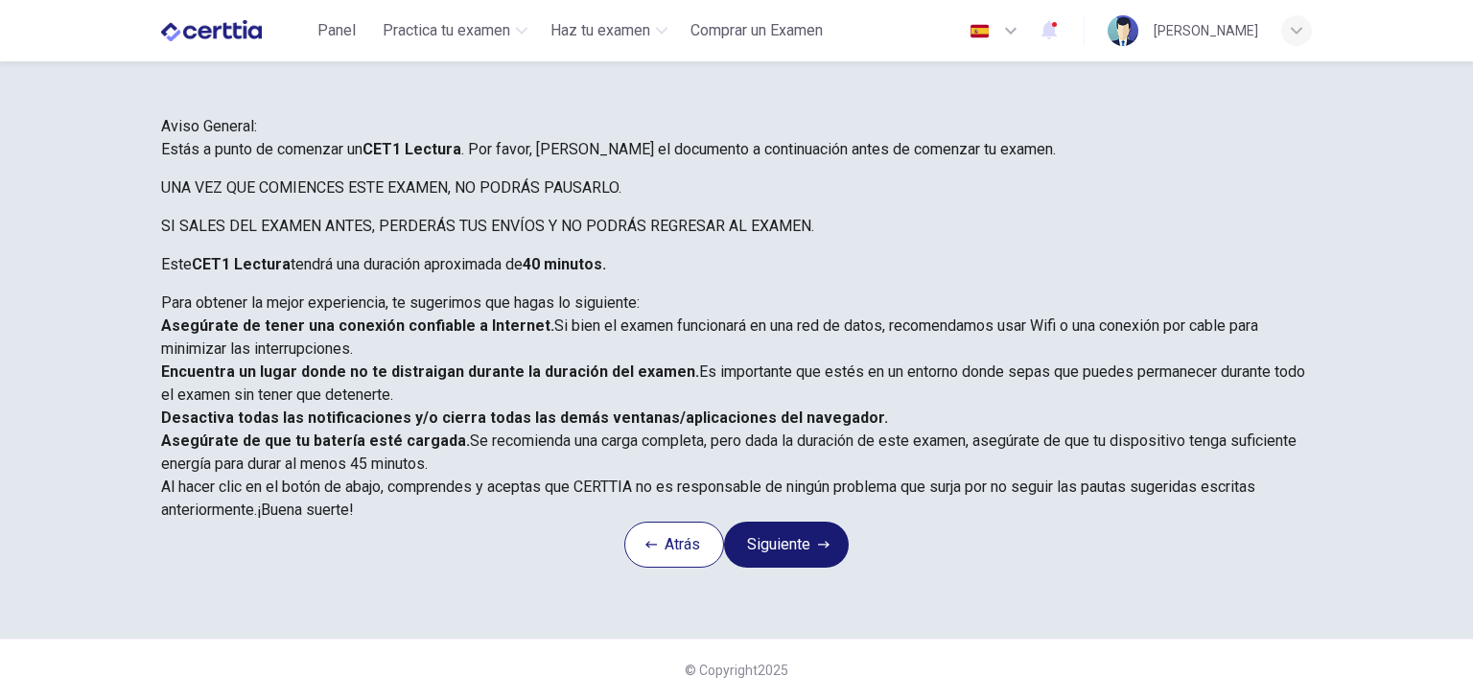
scroll to position [366, 0]
click at [802, 545] on button "Siguiente" at bounding box center [786, 545] width 125 height 46
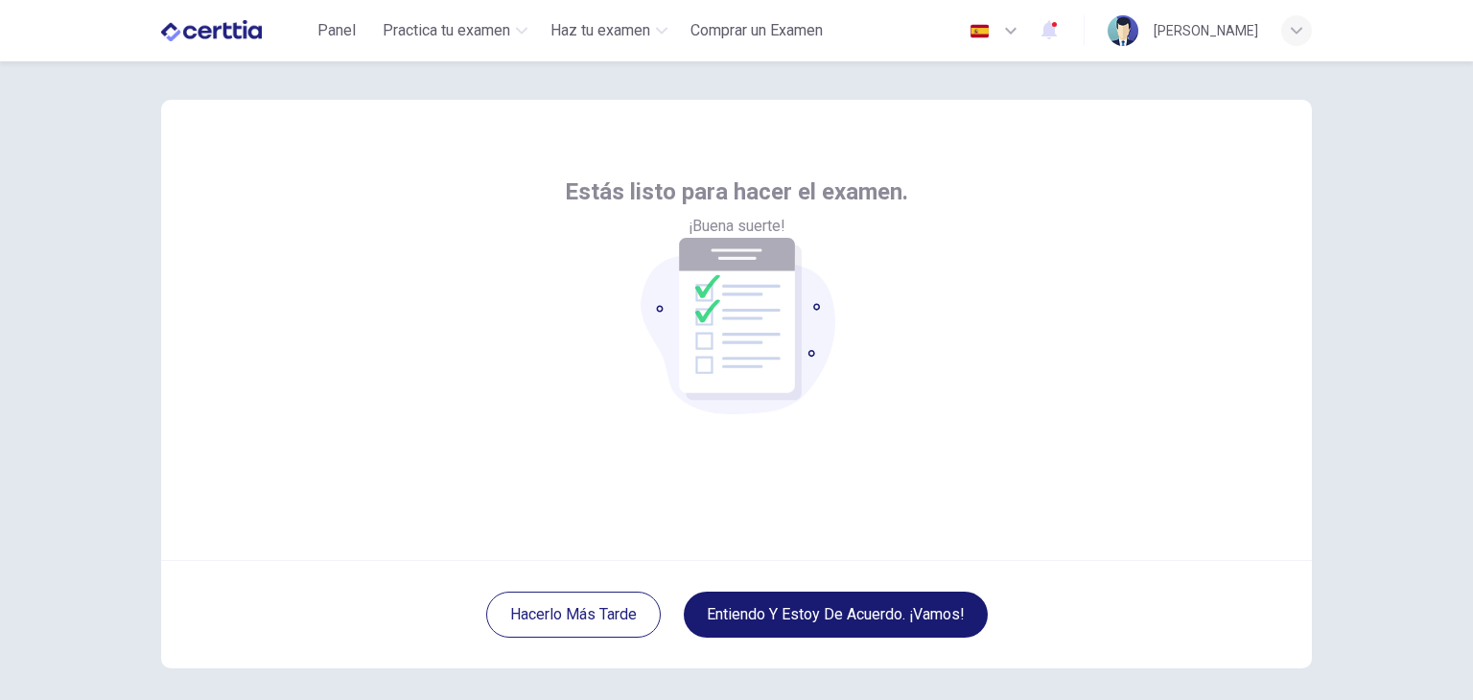
scroll to position [0, 0]
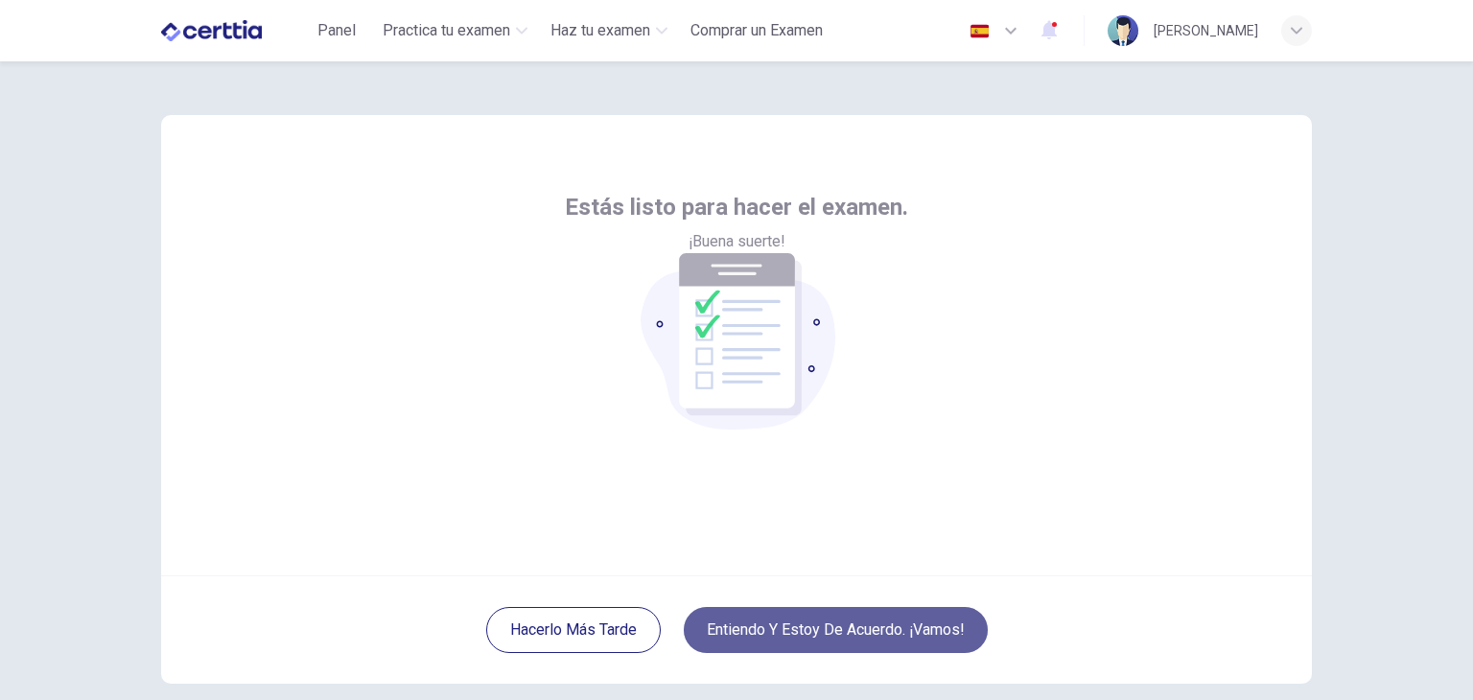
click at [792, 615] on button "Entiendo y estoy de acuerdo. ¡Vamos!" at bounding box center [836, 630] width 304 height 46
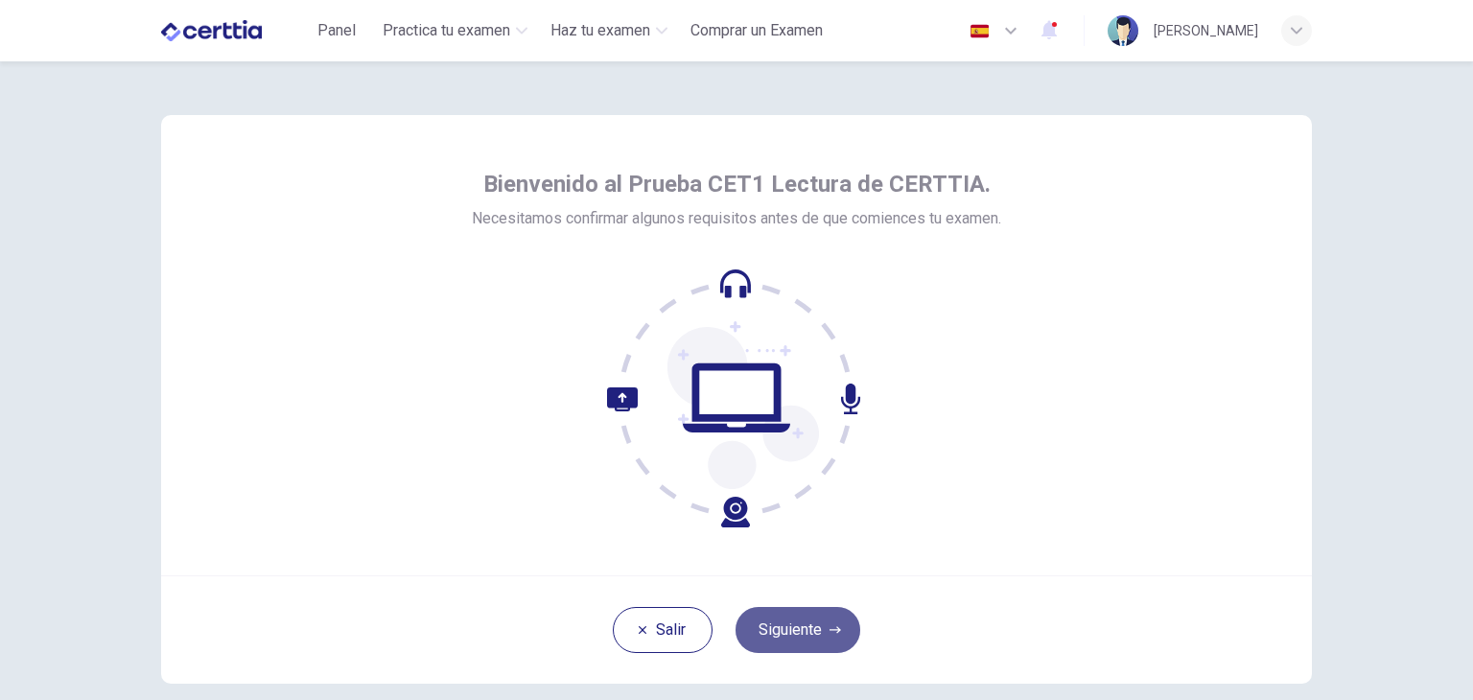
click at [820, 638] on button "Siguiente" at bounding box center [798, 630] width 125 height 46
click at [814, 626] on button "Siguiente" at bounding box center [798, 630] width 125 height 46
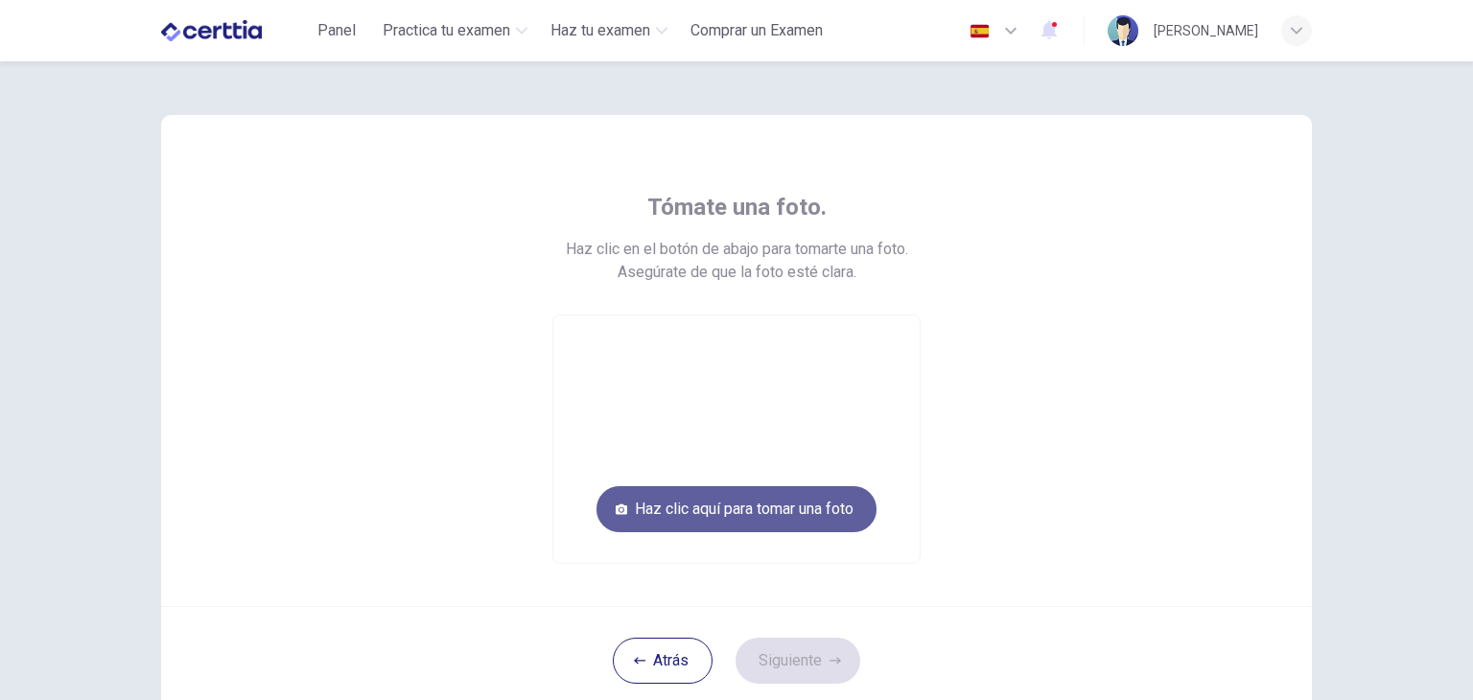
click at [784, 517] on button "Haz clic aquí para tomar una foto" at bounding box center [737, 509] width 280 height 46
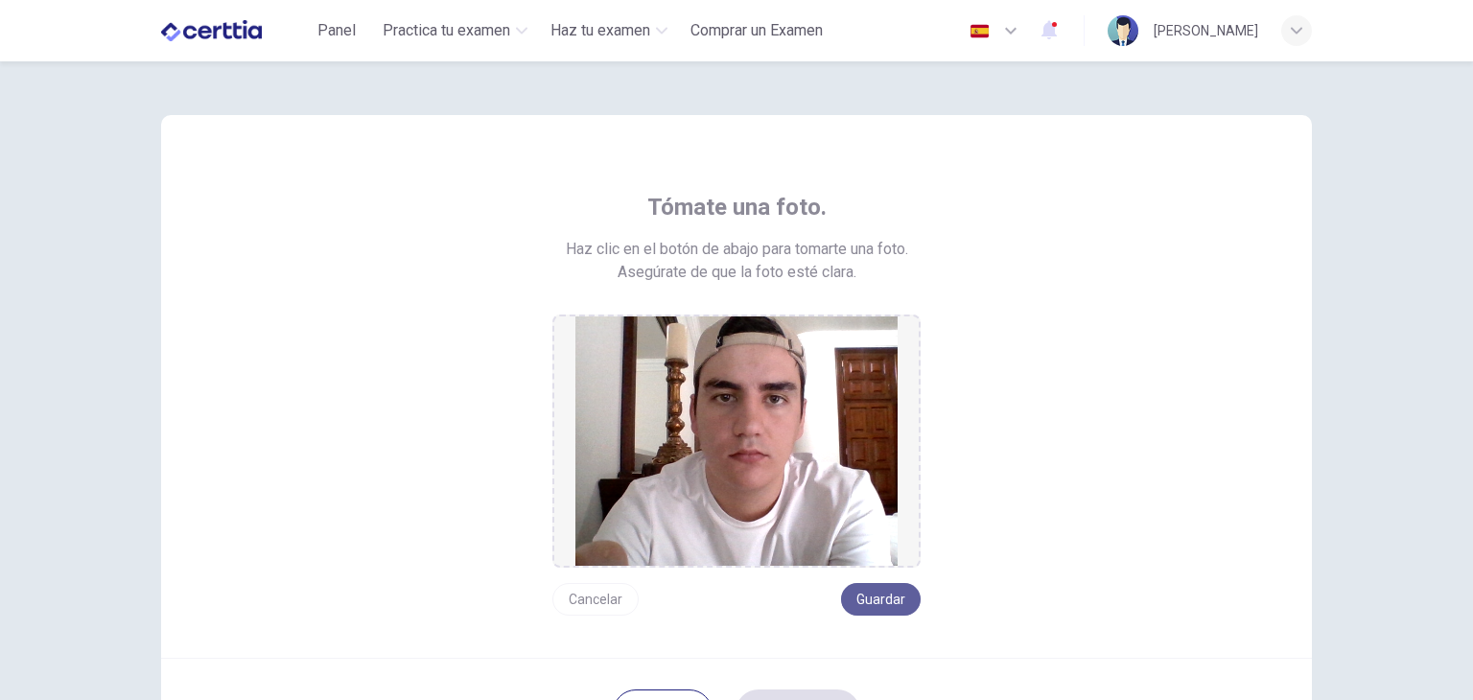
click at [889, 597] on button "Guardar" at bounding box center [881, 599] width 80 height 33
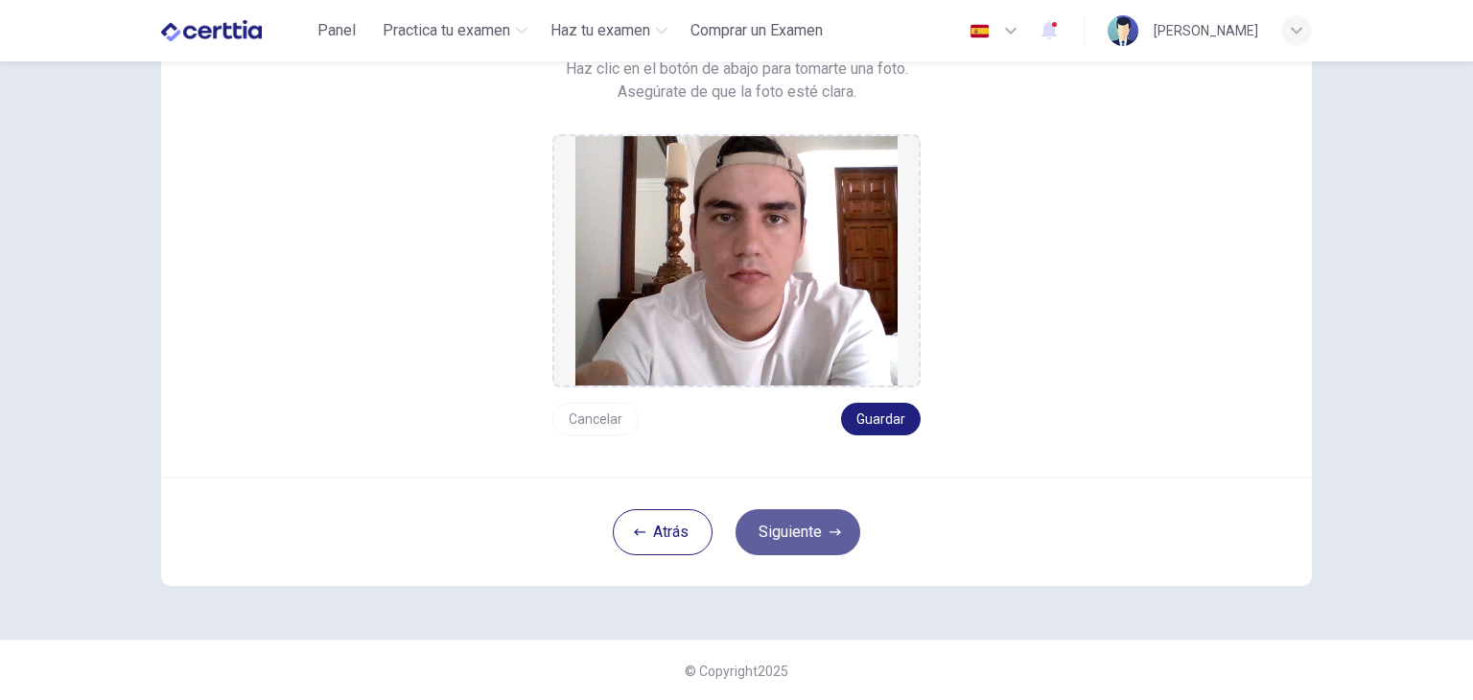
click at [812, 511] on button "Siguiente" at bounding box center [798, 532] width 125 height 46
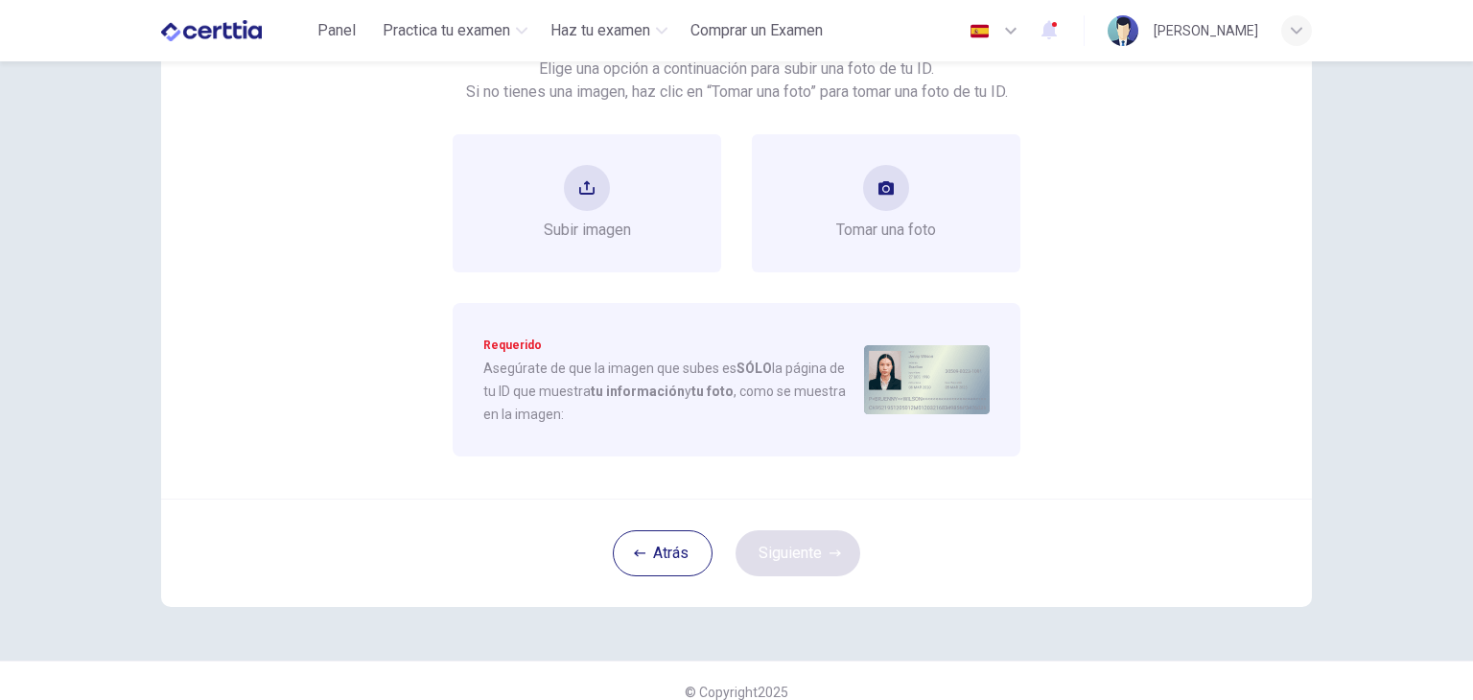
scroll to position [0, 0]
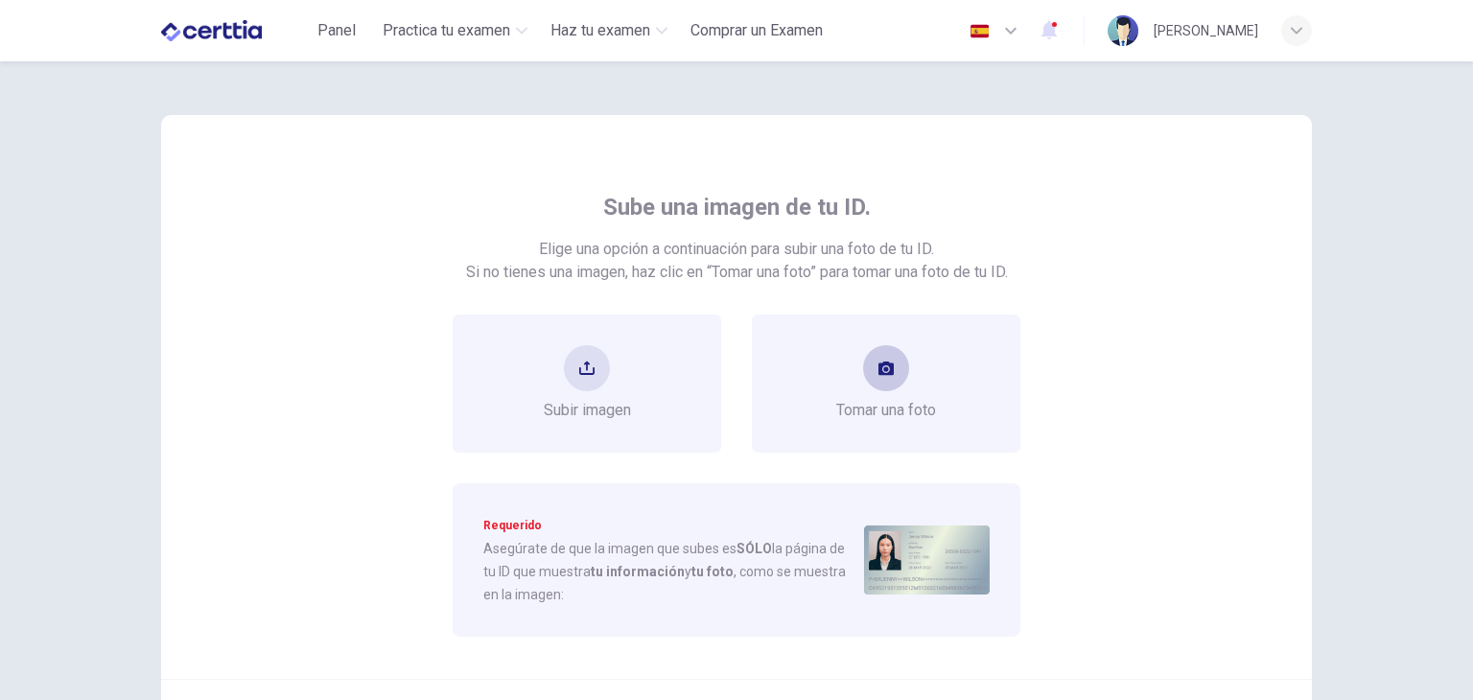
click at [862, 428] on div "Tomar una foto" at bounding box center [886, 384] width 269 height 138
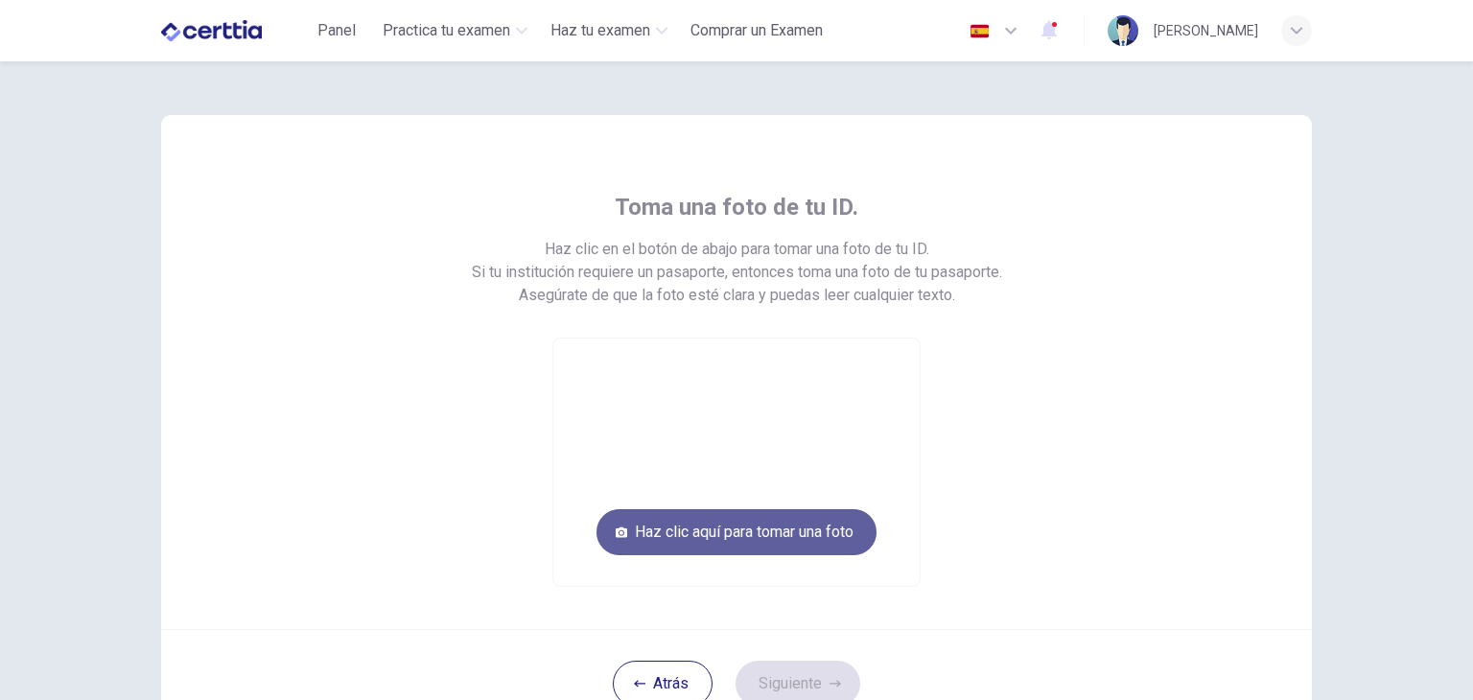
click at [806, 528] on button "Haz clic aquí para tomar una foto" at bounding box center [737, 532] width 280 height 46
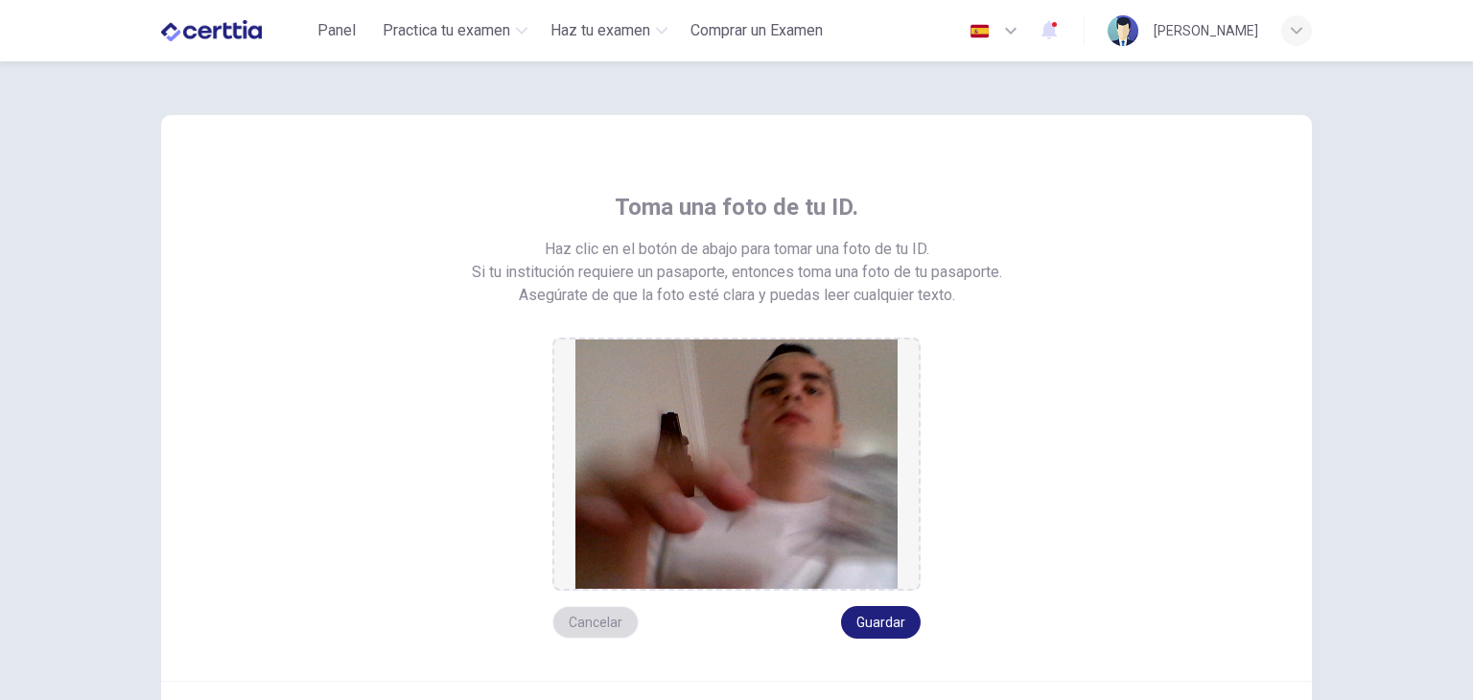
click at [604, 626] on button "Cancelar" at bounding box center [596, 622] width 86 height 33
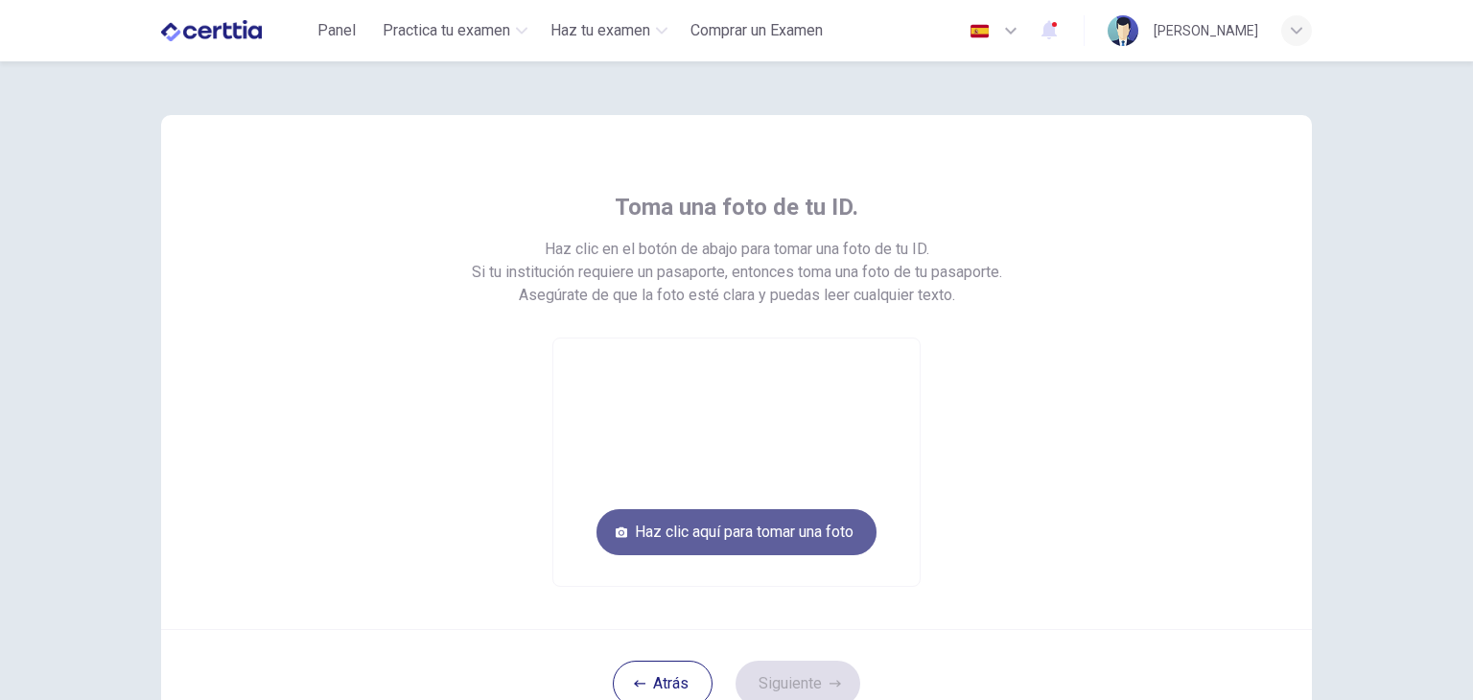
click at [709, 538] on button "Haz clic aquí para tomar una foto" at bounding box center [737, 532] width 280 height 46
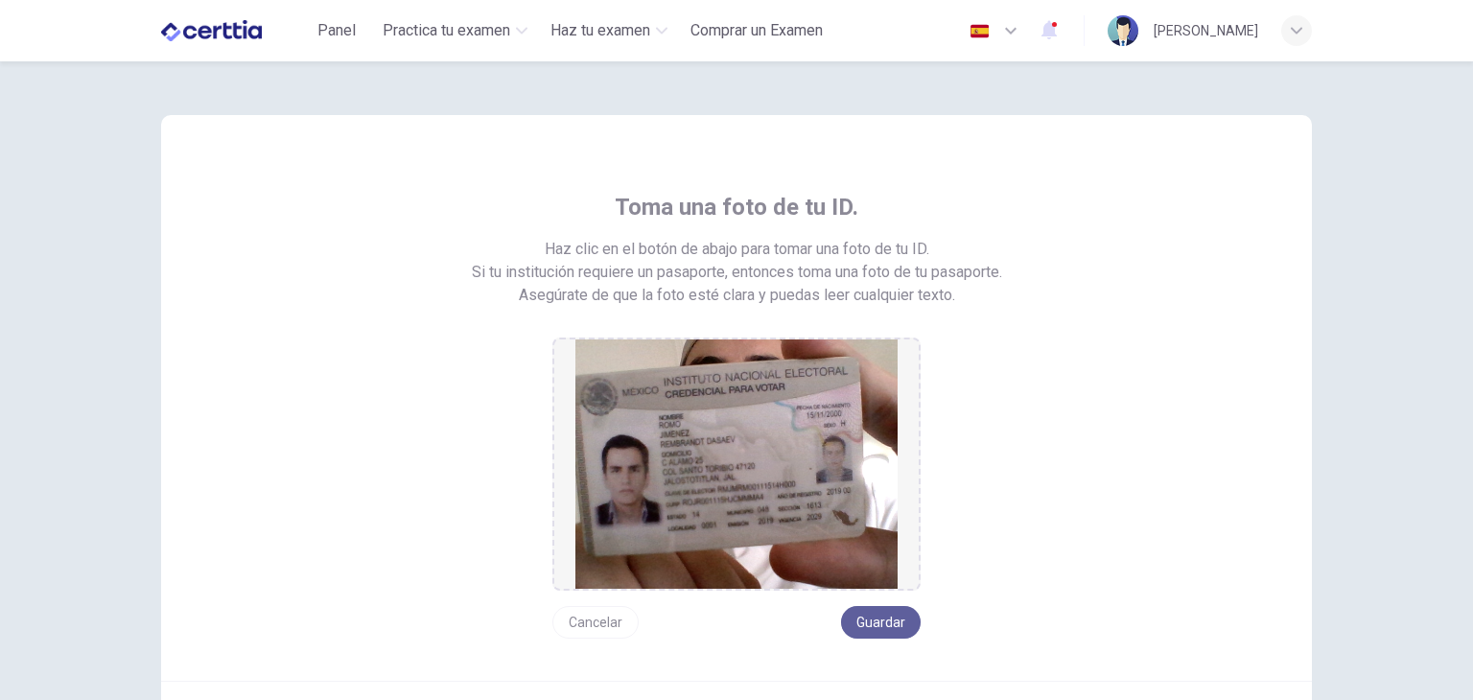
click at [883, 617] on button "Guardar" at bounding box center [881, 622] width 80 height 33
click at [588, 626] on button "Cancelar" at bounding box center [596, 622] width 86 height 33
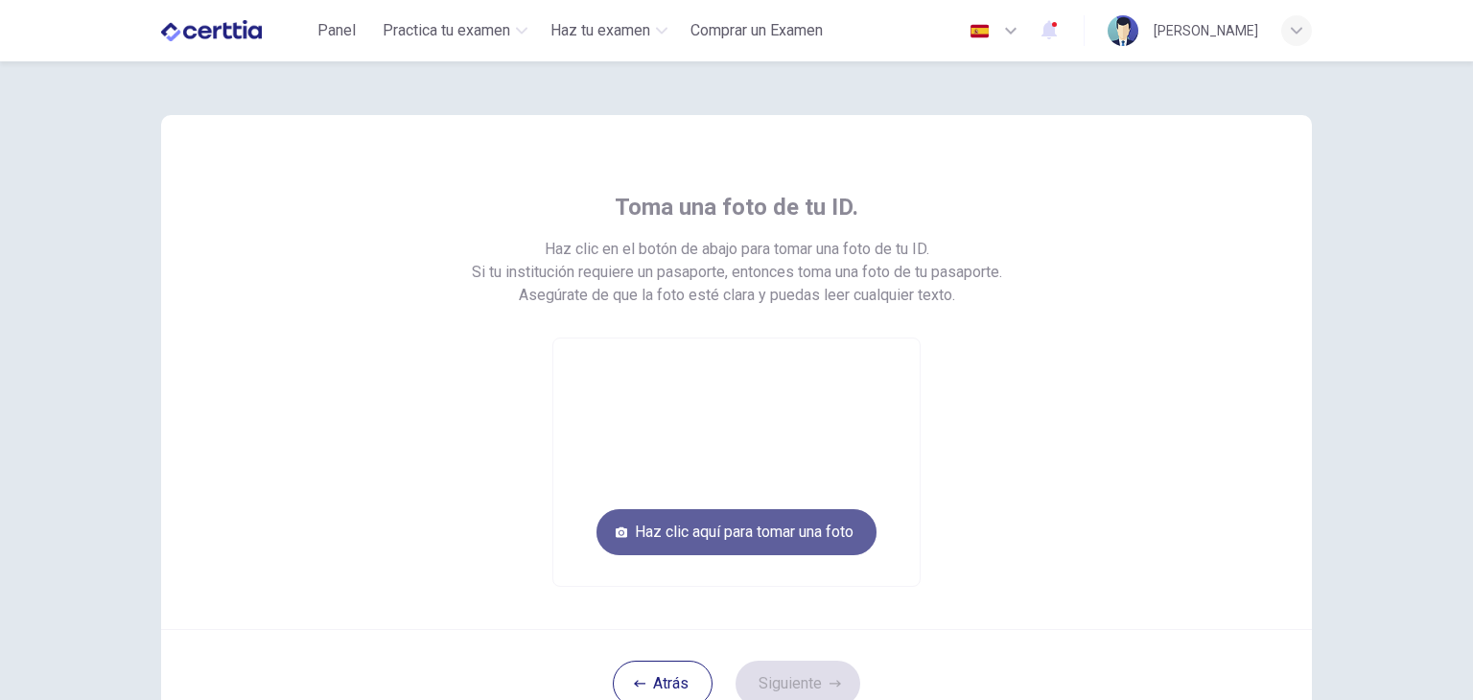
click at [723, 546] on button "Haz clic aquí para tomar una foto" at bounding box center [737, 532] width 280 height 46
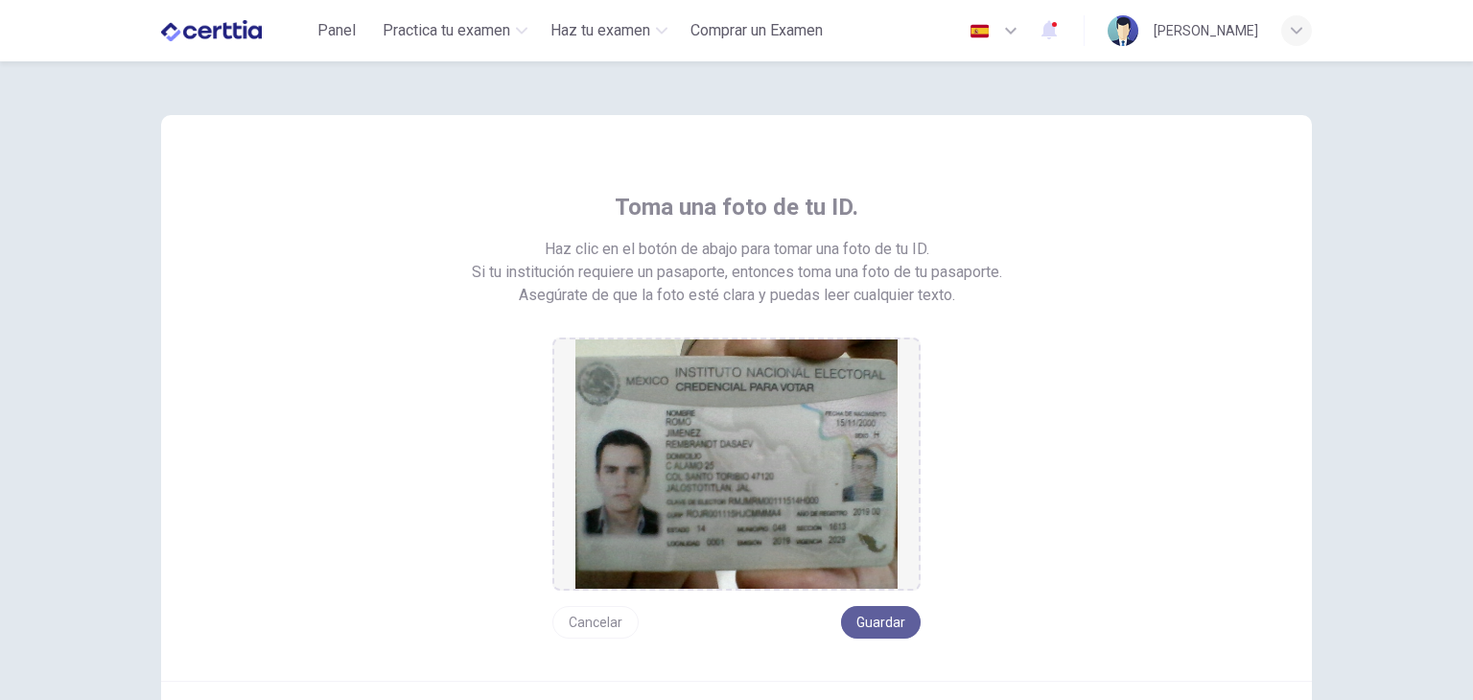
click at [884, 621] on button "Guardar" at bounding box center [881, 622] width 80 height 33
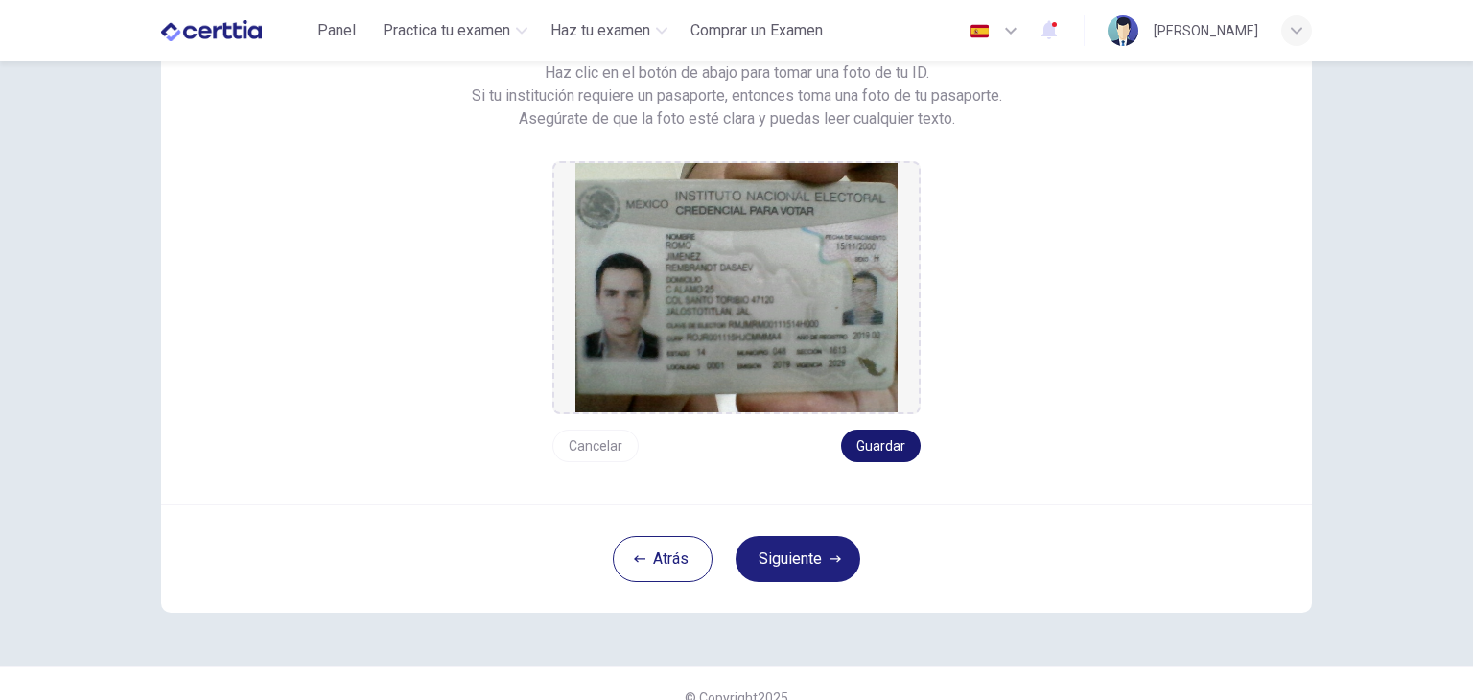
scroll to position [203, 0]
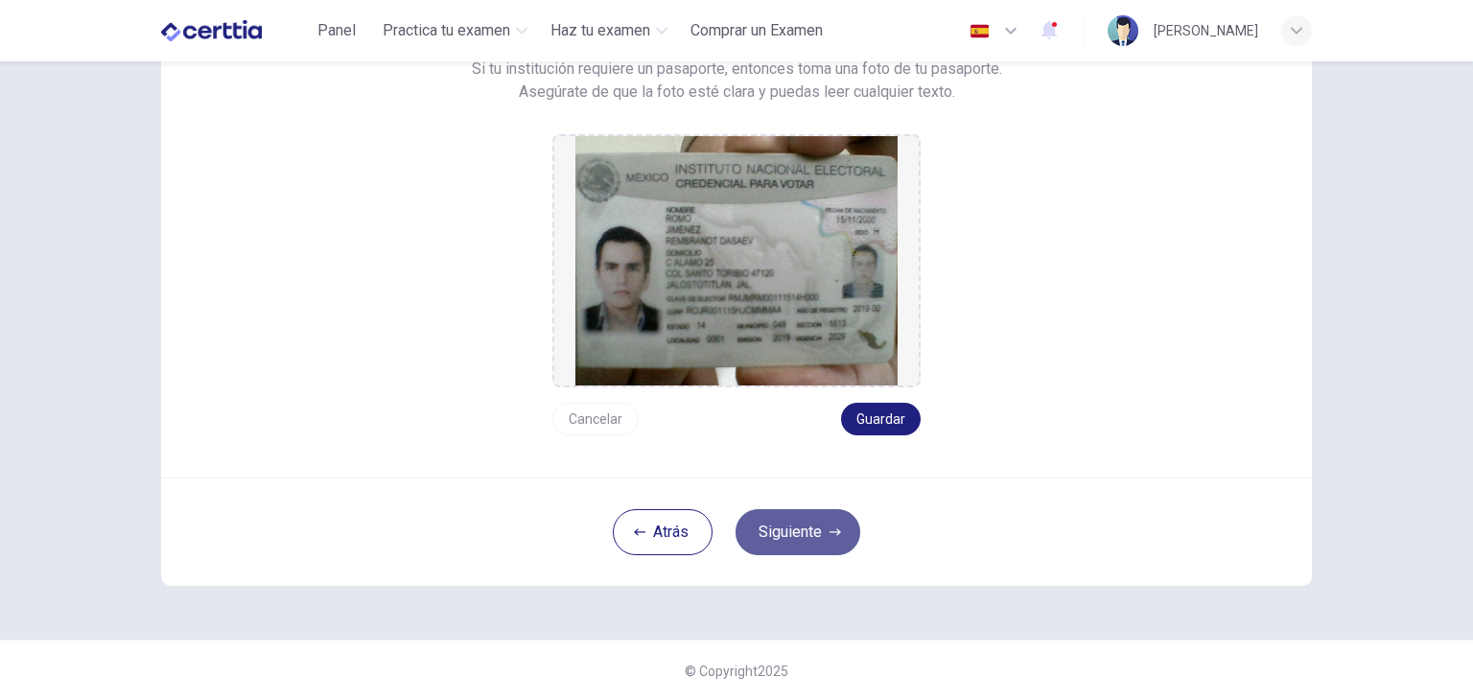
click at [802, 533] on button "Siguiente" at bounding box center [798, 532] width 125 height 46
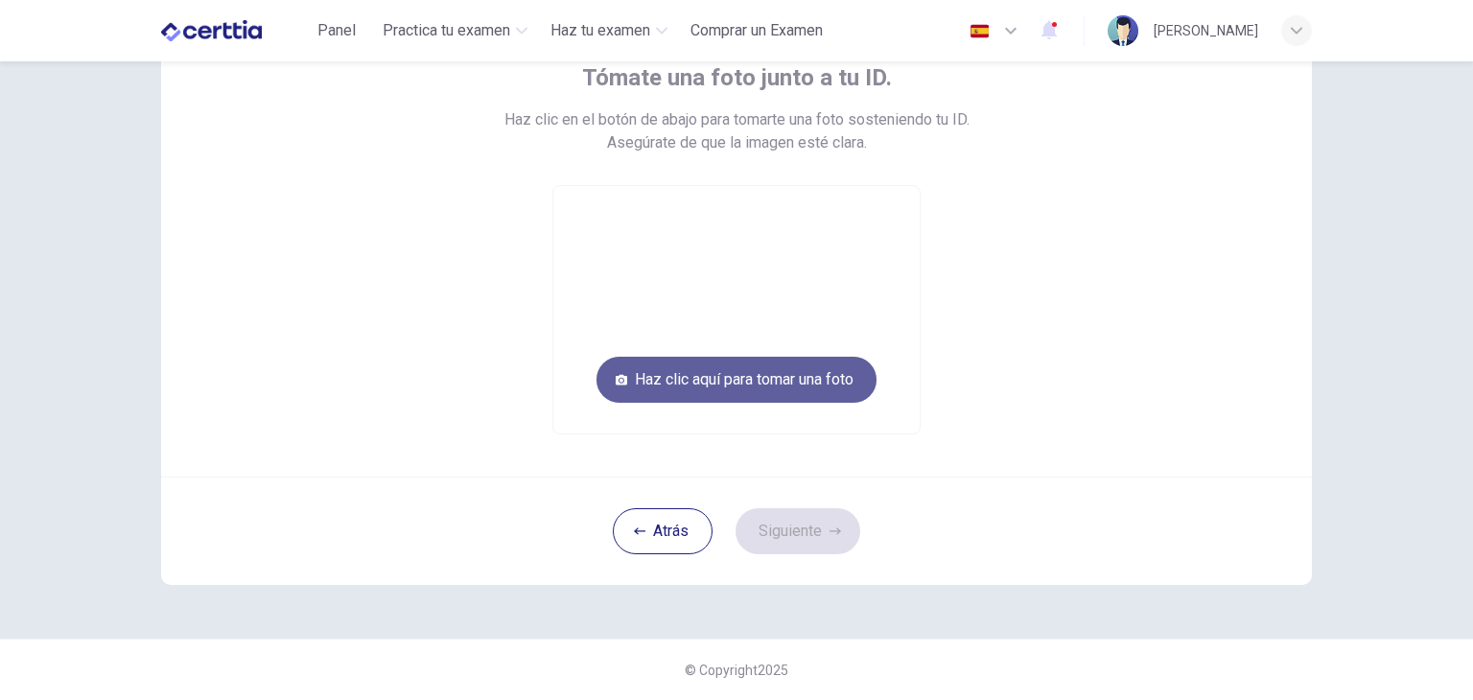
click at [824, 388] on button "Haz clic aquí para tomar una foto" at bounding box center [737, 380] width 280 height 46
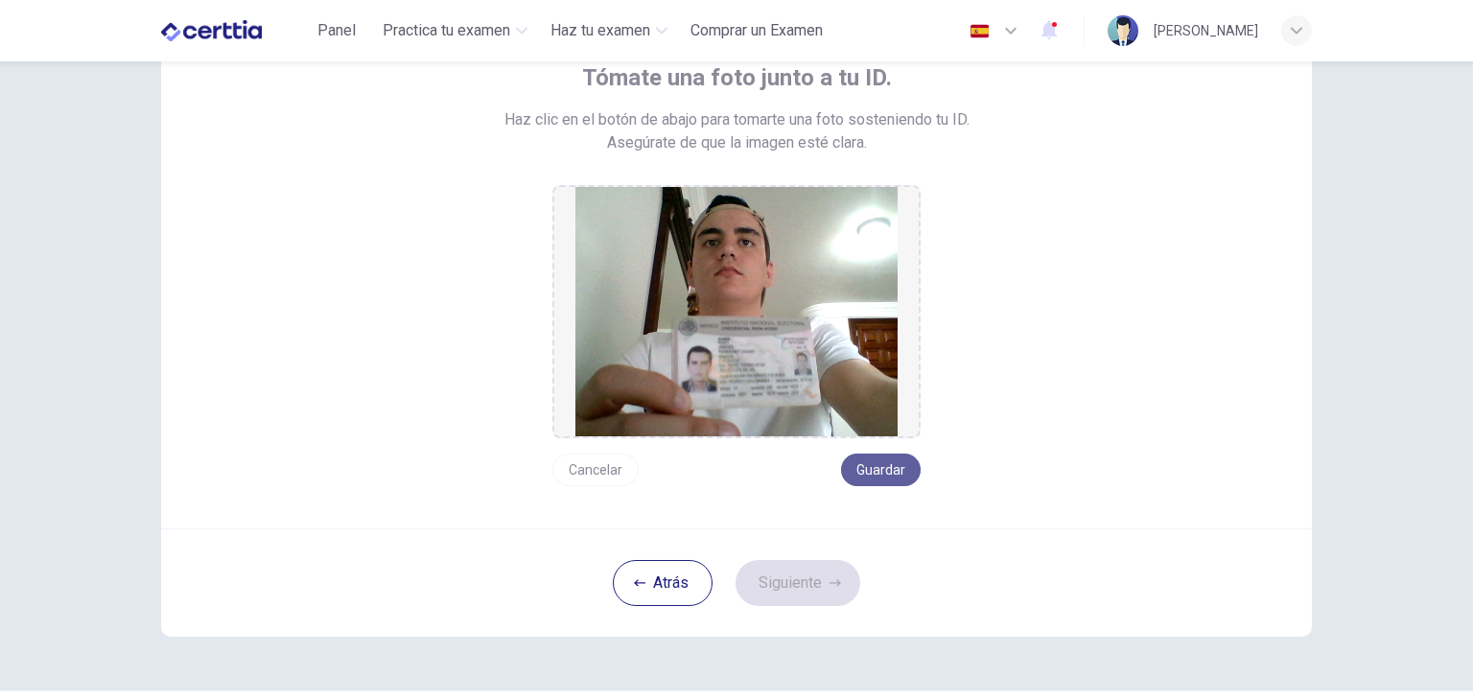
click at [859, 468] on button "Guardar" at bounding box center [881, 470] width 80 height 33
click at [813, 588] on button "Siguiente" at bounding box center [798, 583] width 125 height 46
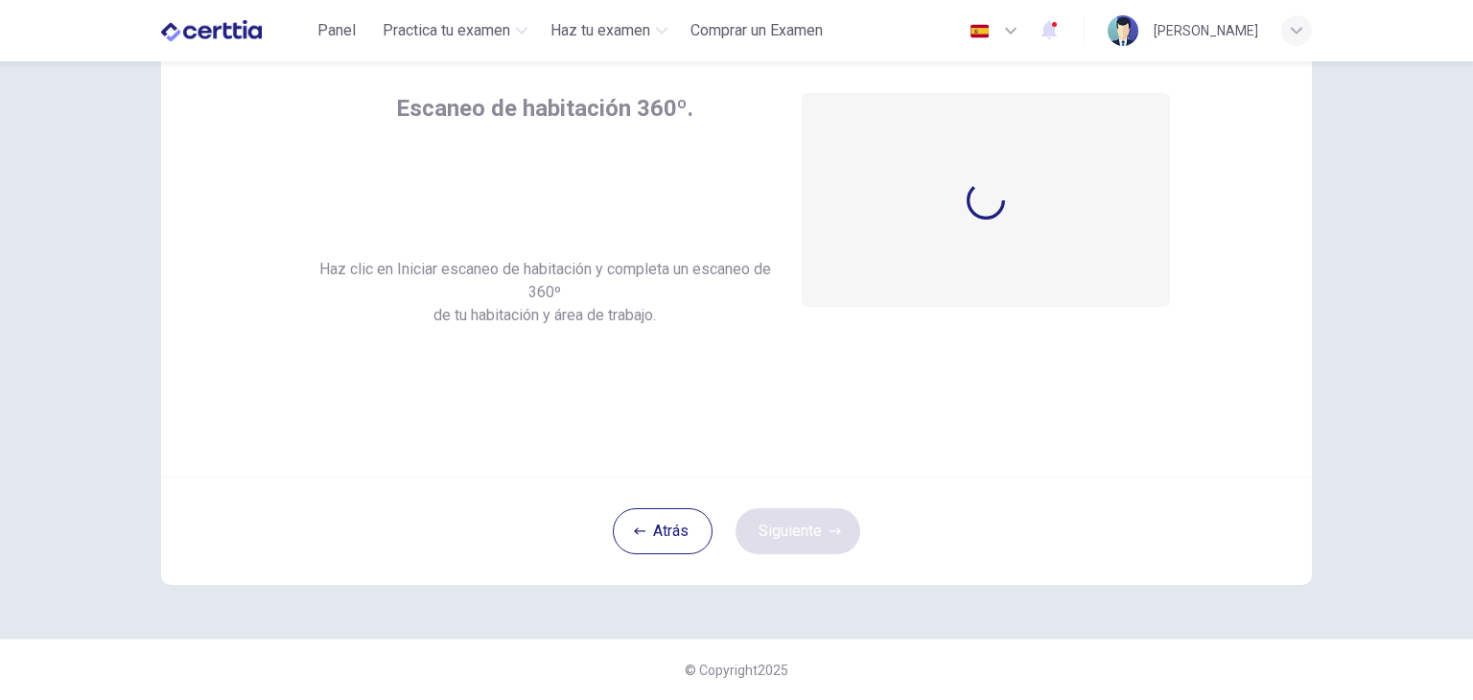
scroll to position [99, 0]
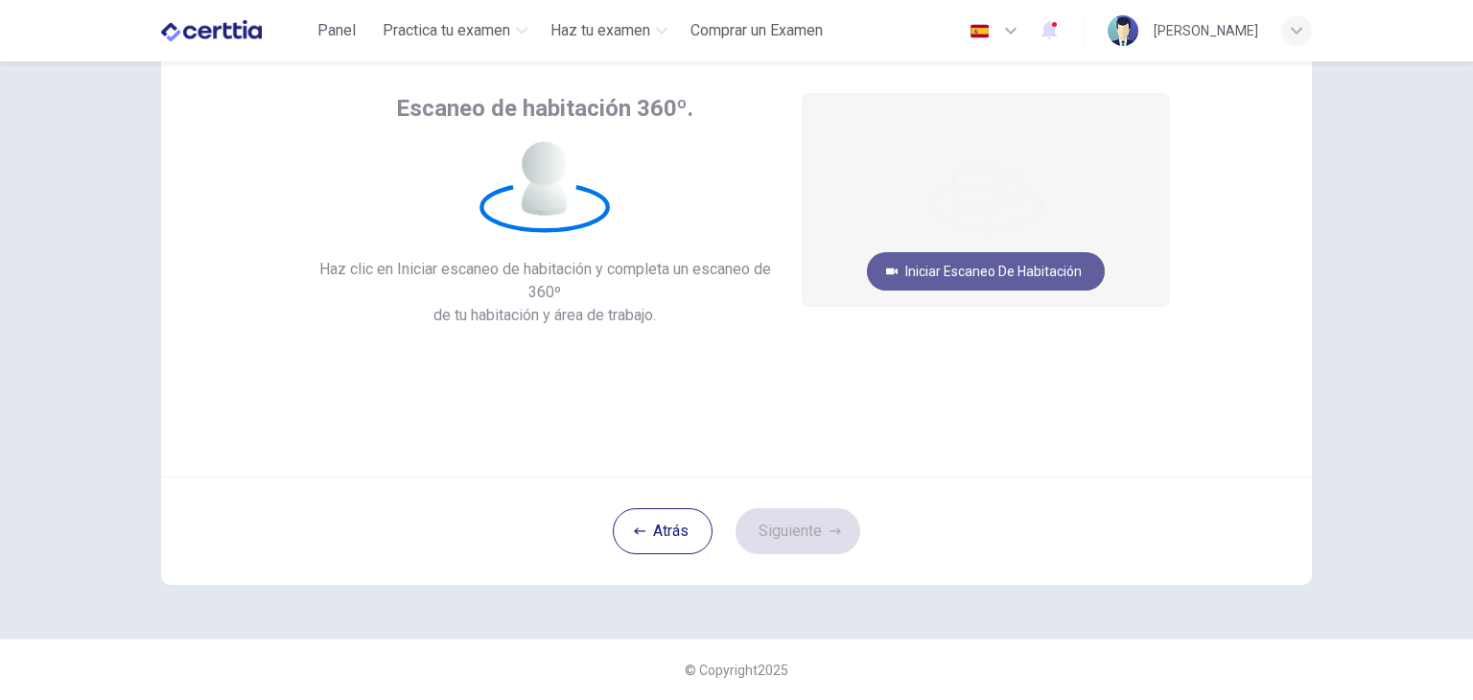
click at [1057, 276] on button "Iniciar escaneo de habitación" at bounding box center [986, 271] width 238 height 38
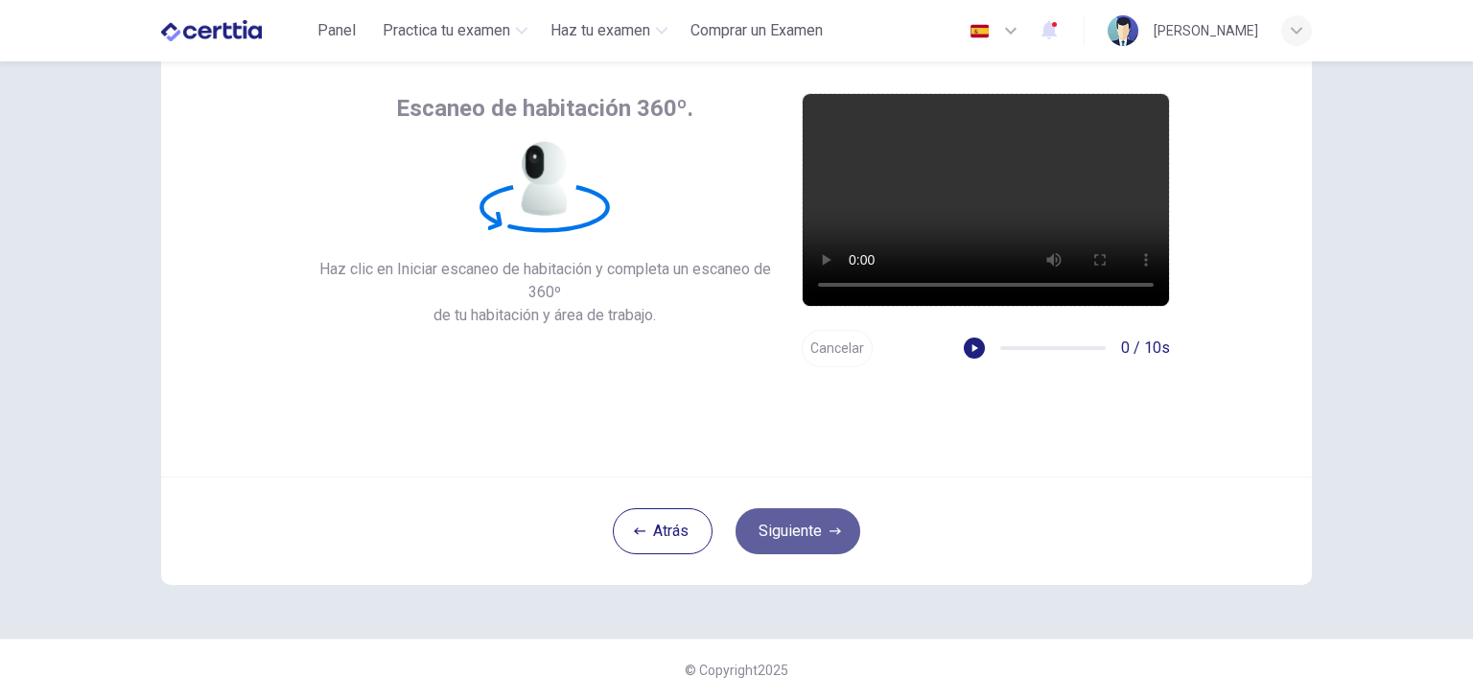
click at [823, 527] on button "Siguiente" at bounding box center [798, 531] width 125 height 46
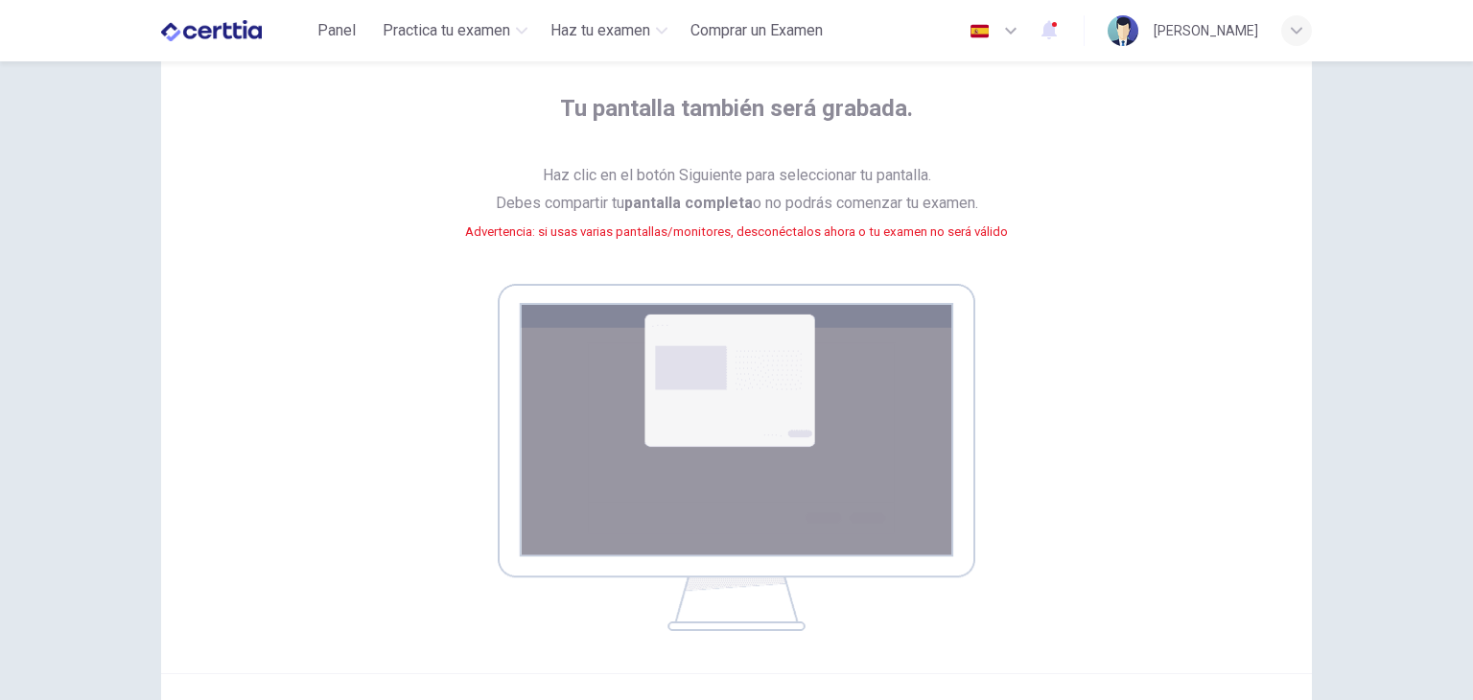
scroll to position [295, 0]
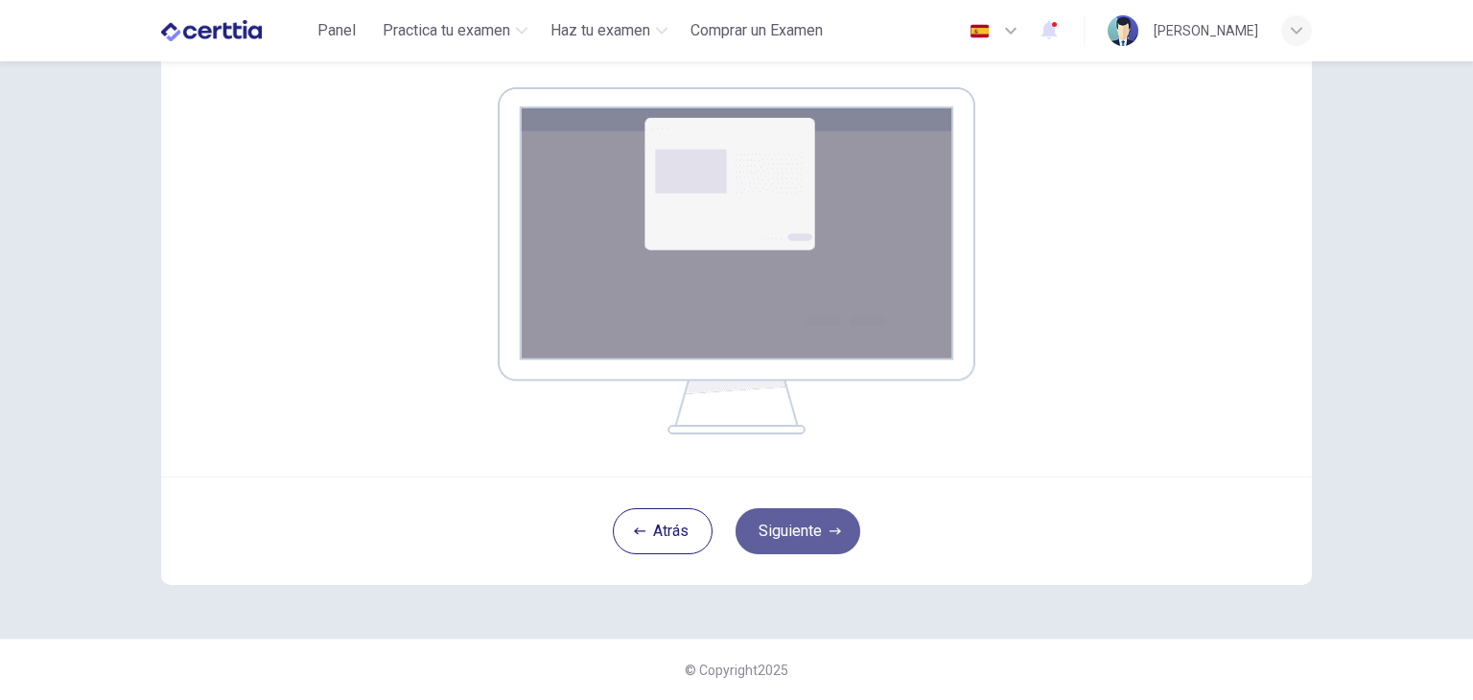
click at [784, 530] on button "Siguiente" at bounding box center [798, 531] width 125 height 46
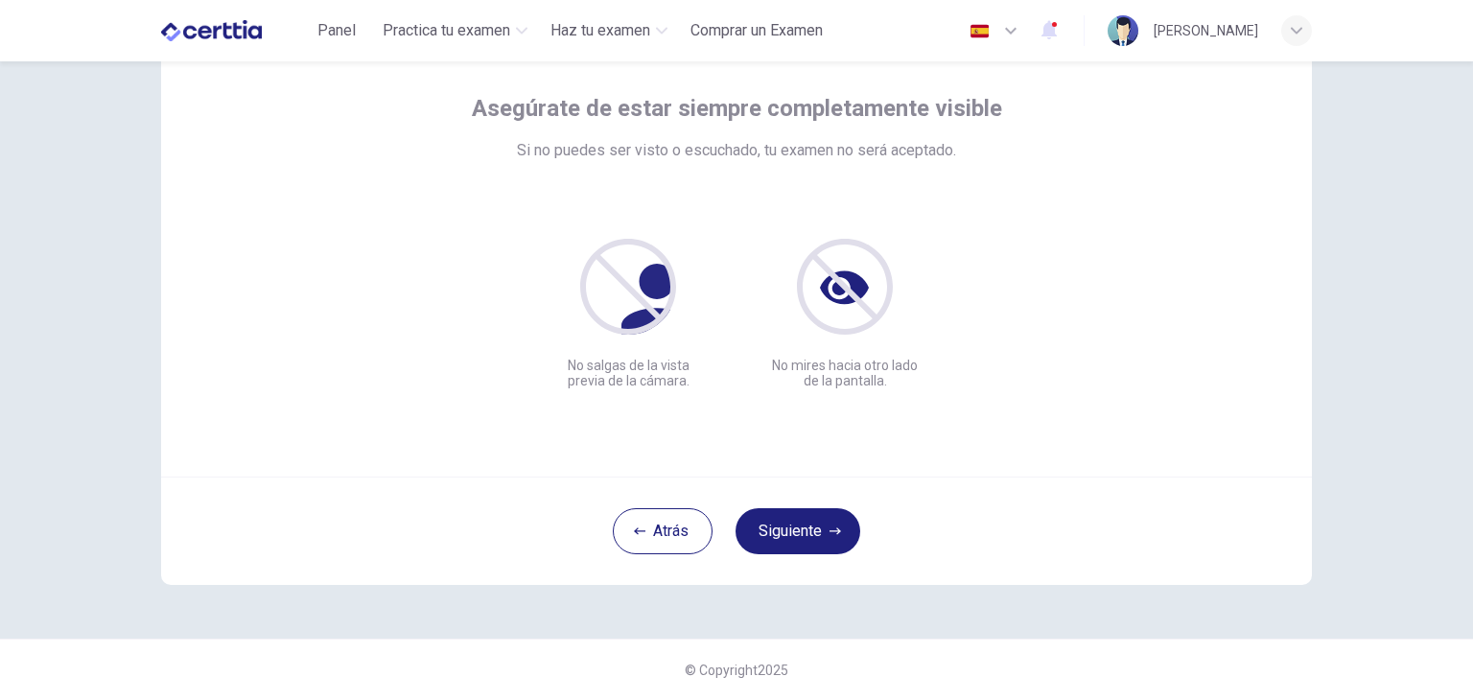
scroll to position [99, 0]
drag, startPoint x: 833, startPoint y: 506, endPoint x: 802, endPoint y: 569, distance: 69.5
click at [802, 569] on div "Atrás Siguiente" at bounding box center [736, 531] width 1151 height 108
click at [821, 542] on button "Siguiente" at bounding box center [798, 531] width 125 height 46
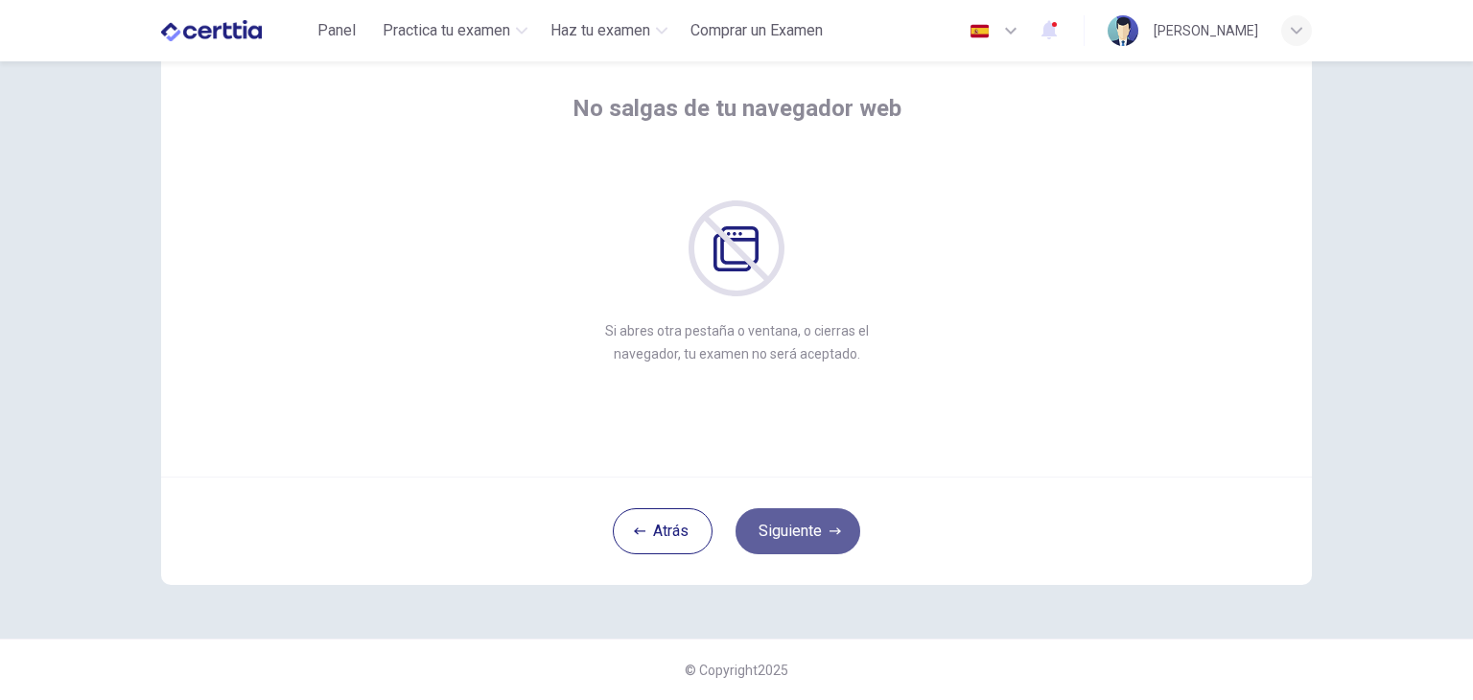
click at [821, 542] on button "Siguiente" at bounding box center [798, 531] width 125 height 46
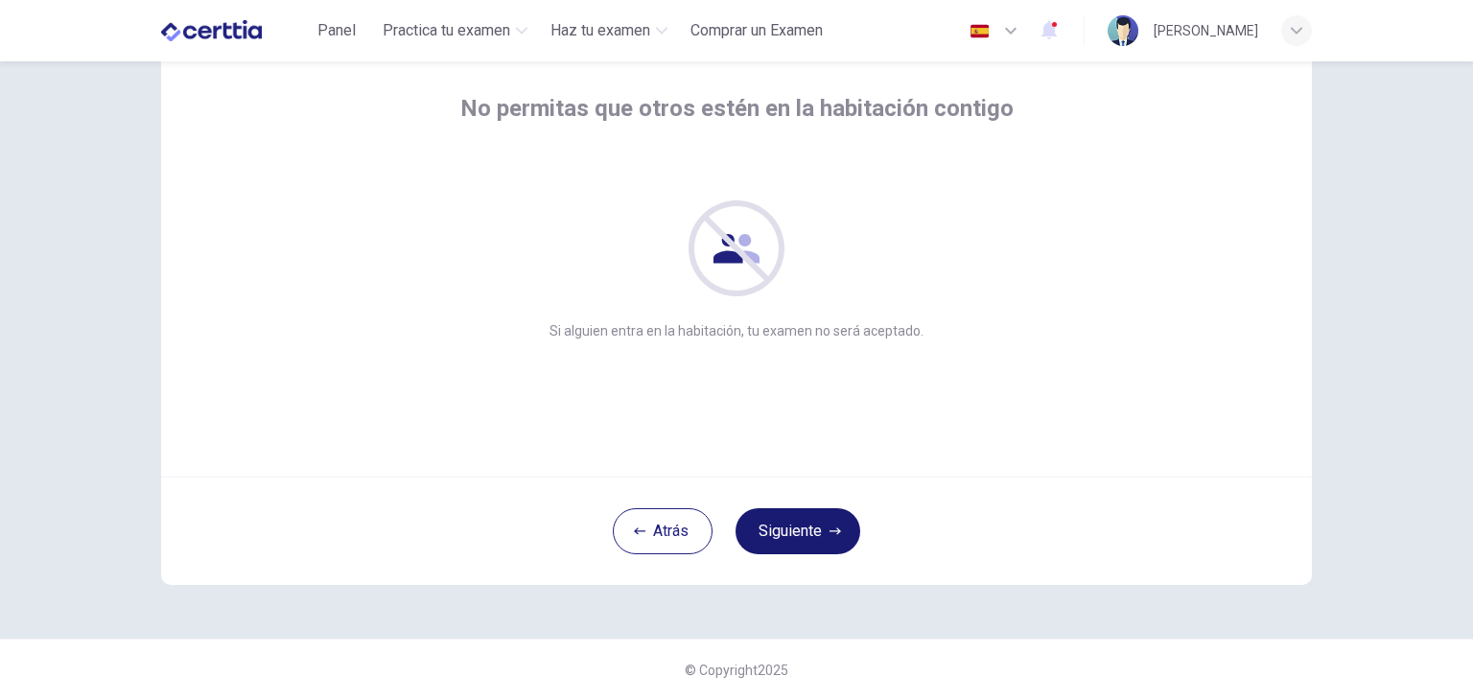
click at [821, 542] on button "Siguiente" at bounding box center [798, 531] width 125 height 46
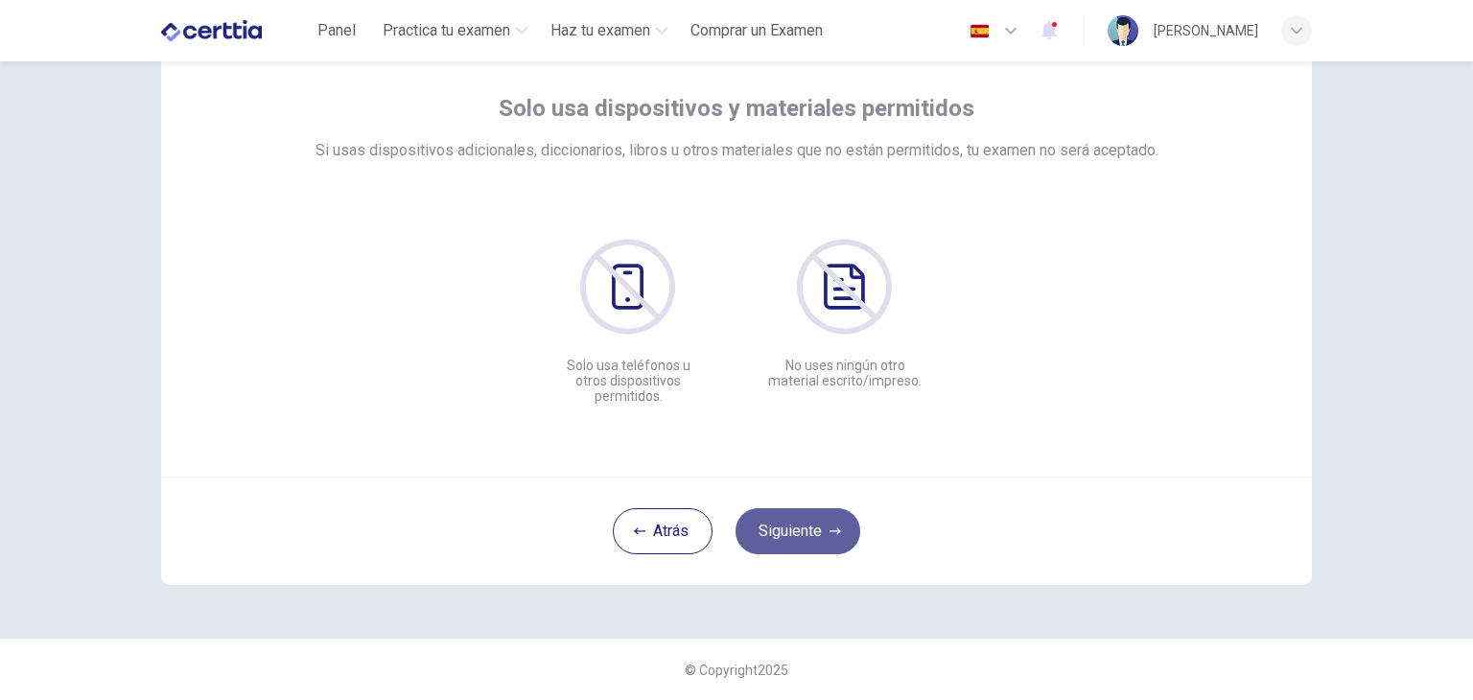
click at [821, 542] on button "Siguiente" at bounding box center [798, 531] width 125 height 46
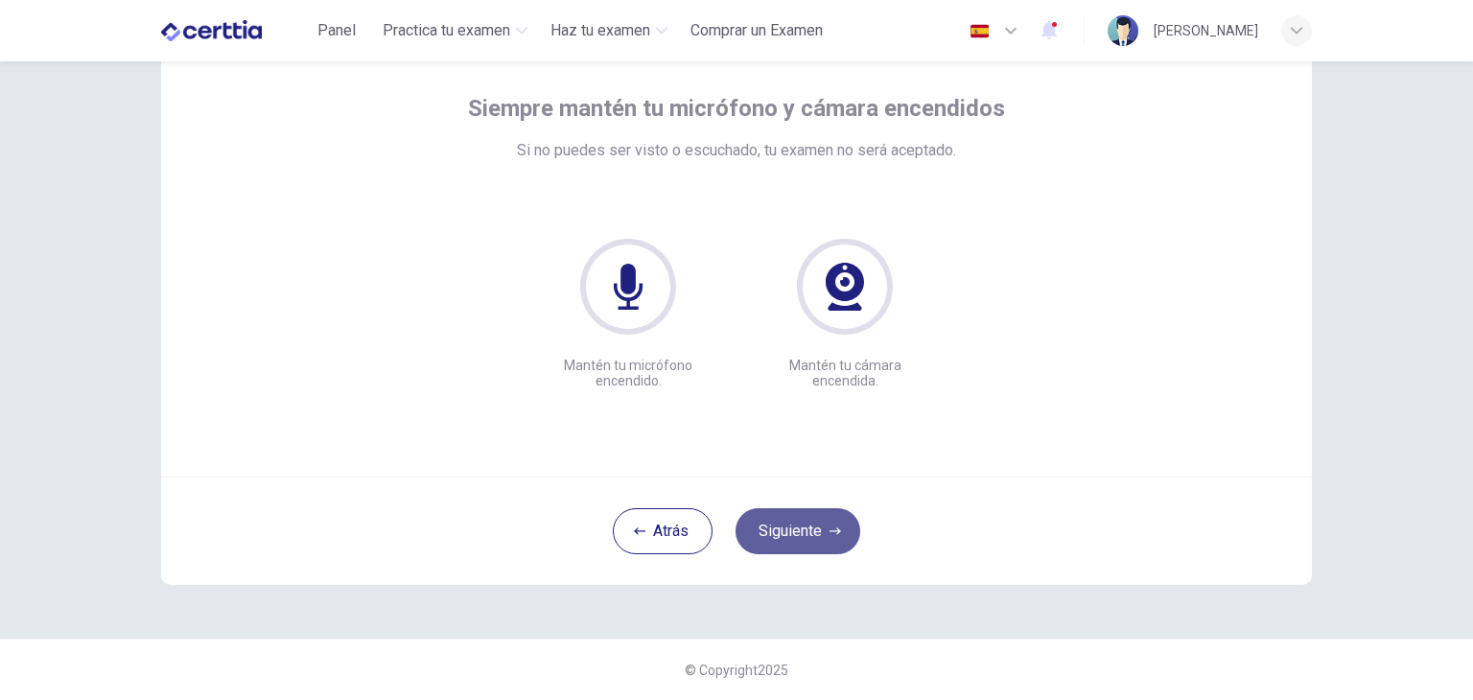
click at [821, 542] on button "Siguiente" at bounding box center [798, 531] width 125 height 46
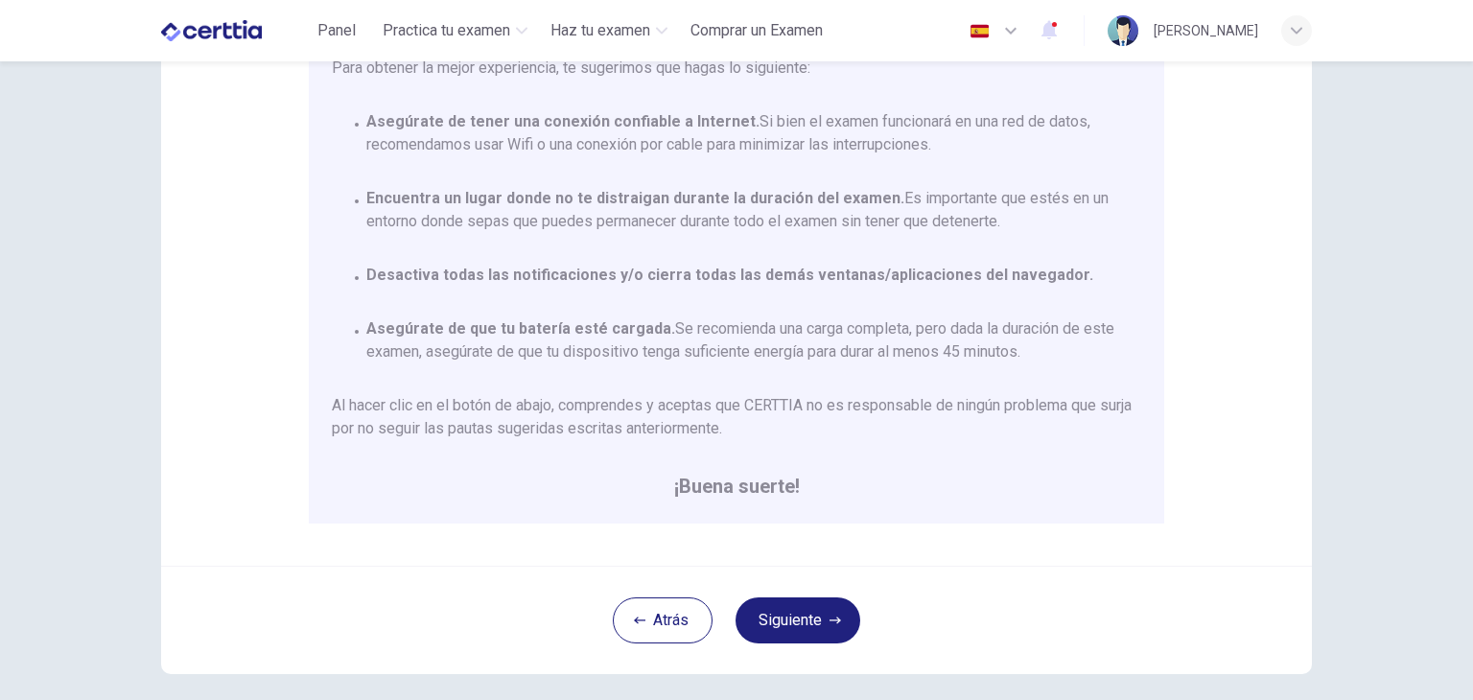
scroll to position [285, 0]
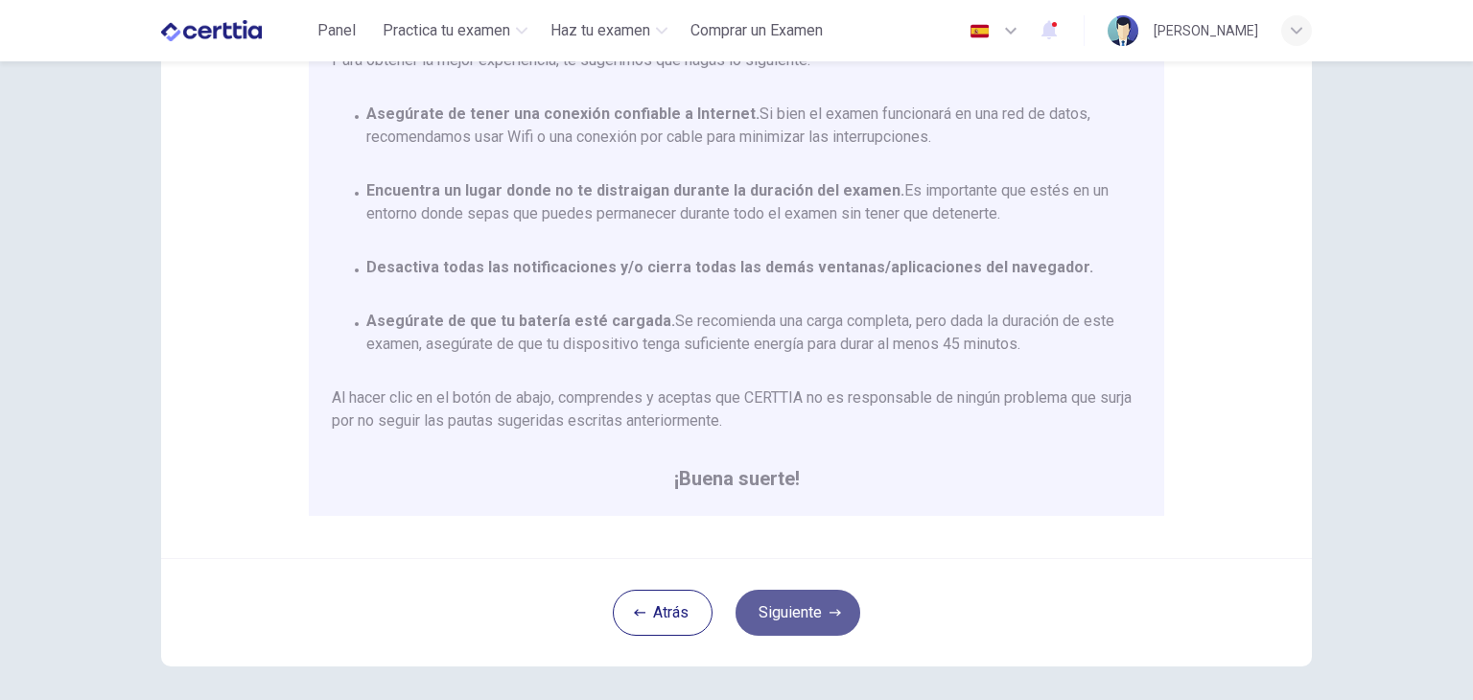
click at [784, 597] on button "Siguiente" at bounding box center [798, 613] width 125 height 46
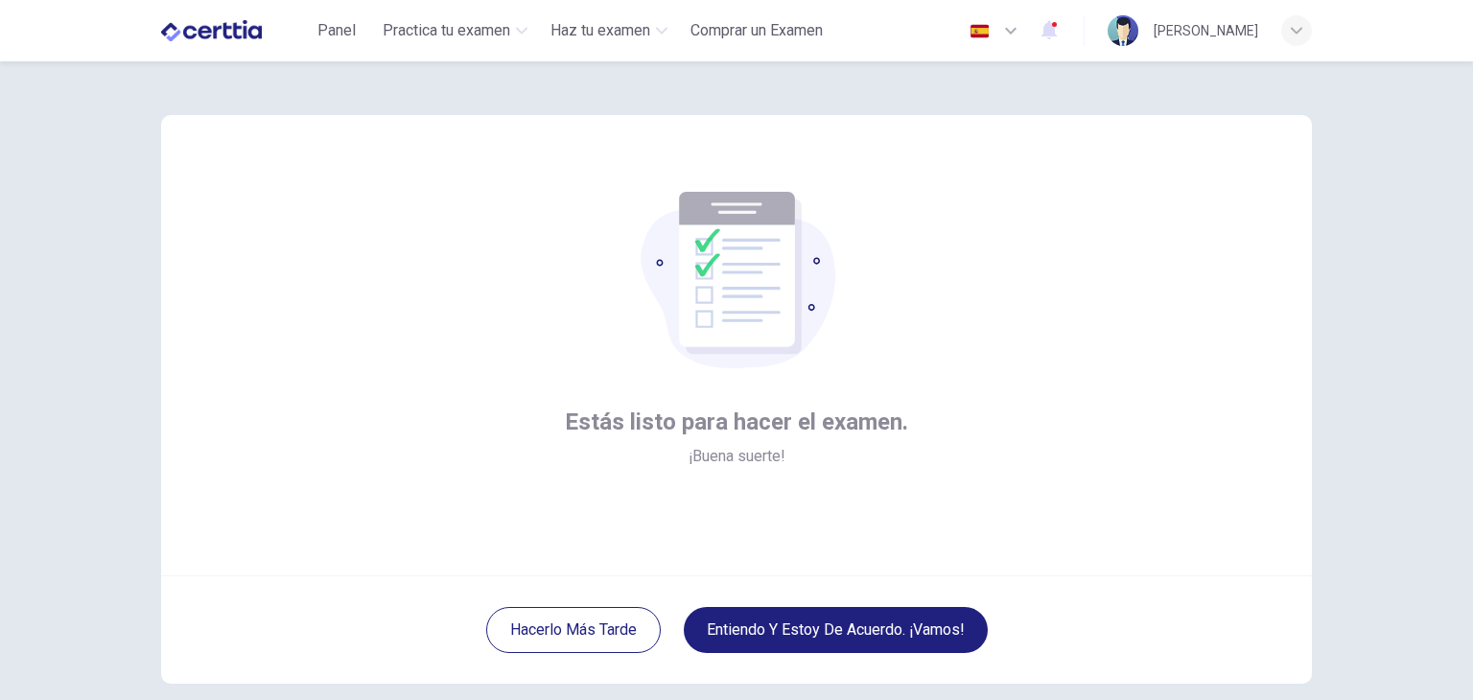
scroll to position [99, 0]
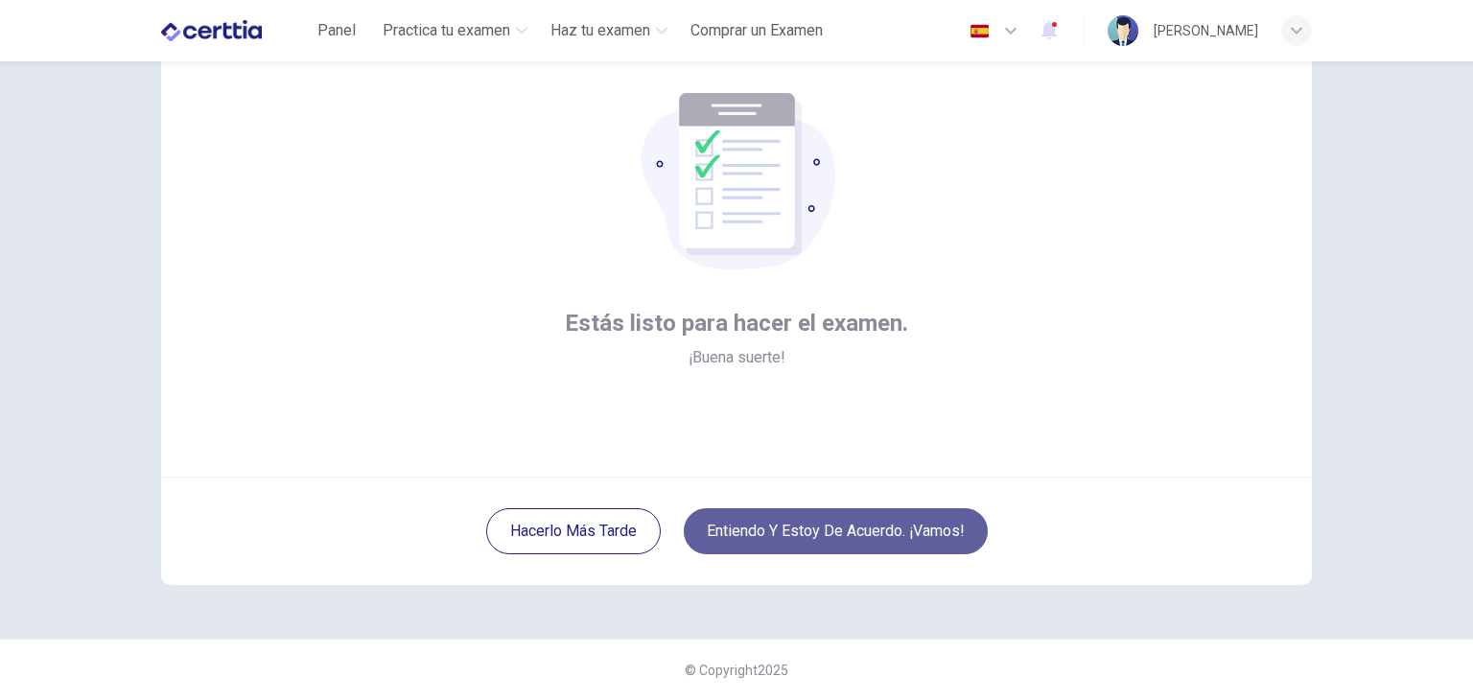
click at [875, 539] on button "Entiendo y estoy de acuerdo. ¡Vamos!" at bounding box center [836, 531] width 304 height 46
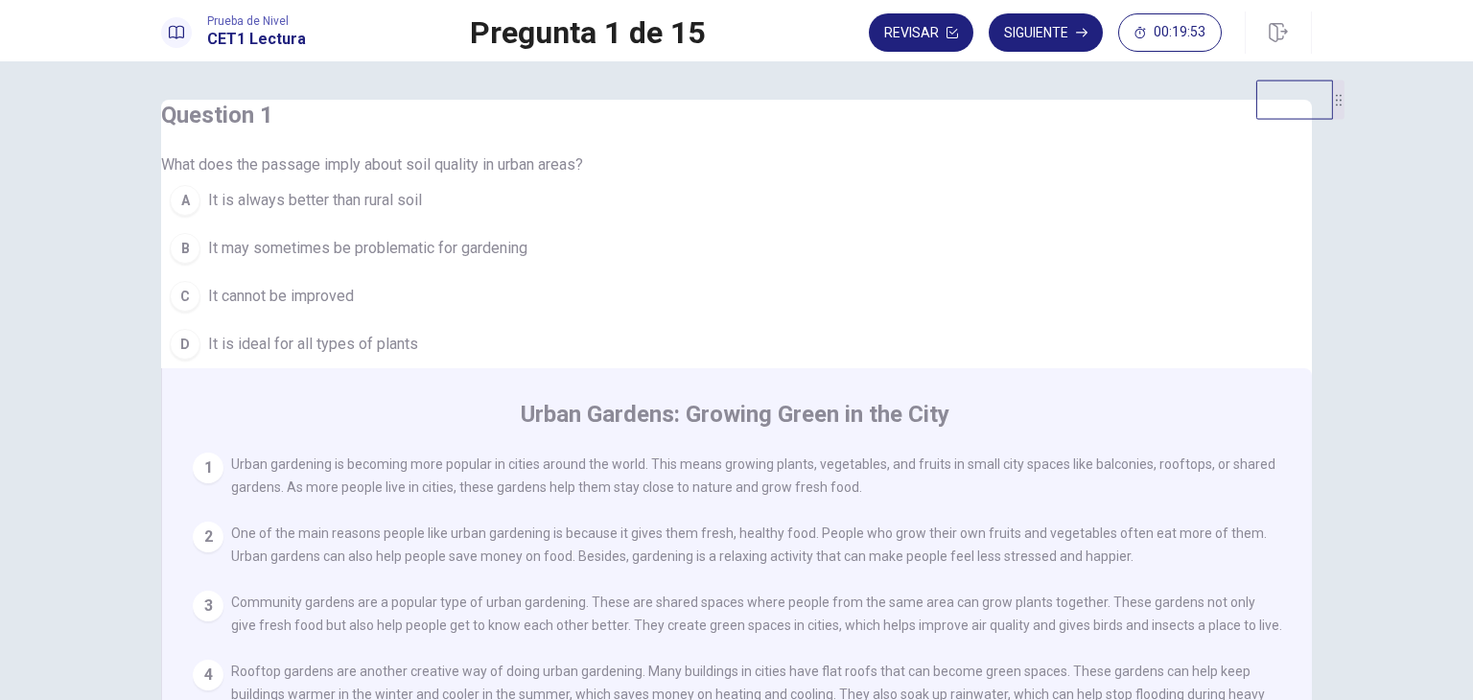
drag, startPoint x: 1305, startPoint y: 127, endPoint x: 1405, endPoint y: 83, distance: 109.6
click at [1405, 83] on div "Question 1 What does the passage imply about soil quality in urban areas? A It …" at bounding box center [736, 380] width 1473 height 639
drag, startPoint x: 1301, startPoint y: 134, endPoint x: 1195, endPoint y: 69, distance: 124.1
click at [1195, 69] on div "Question 1 What does the passage imply about soil quality in urban areas? A It …" at bounding box center [736, 380] width 1473 height 639
drag, startPoint x: 1158, startPoint y: 116, endPoint x: 1055, endPoint y: 140, distance: 105.4
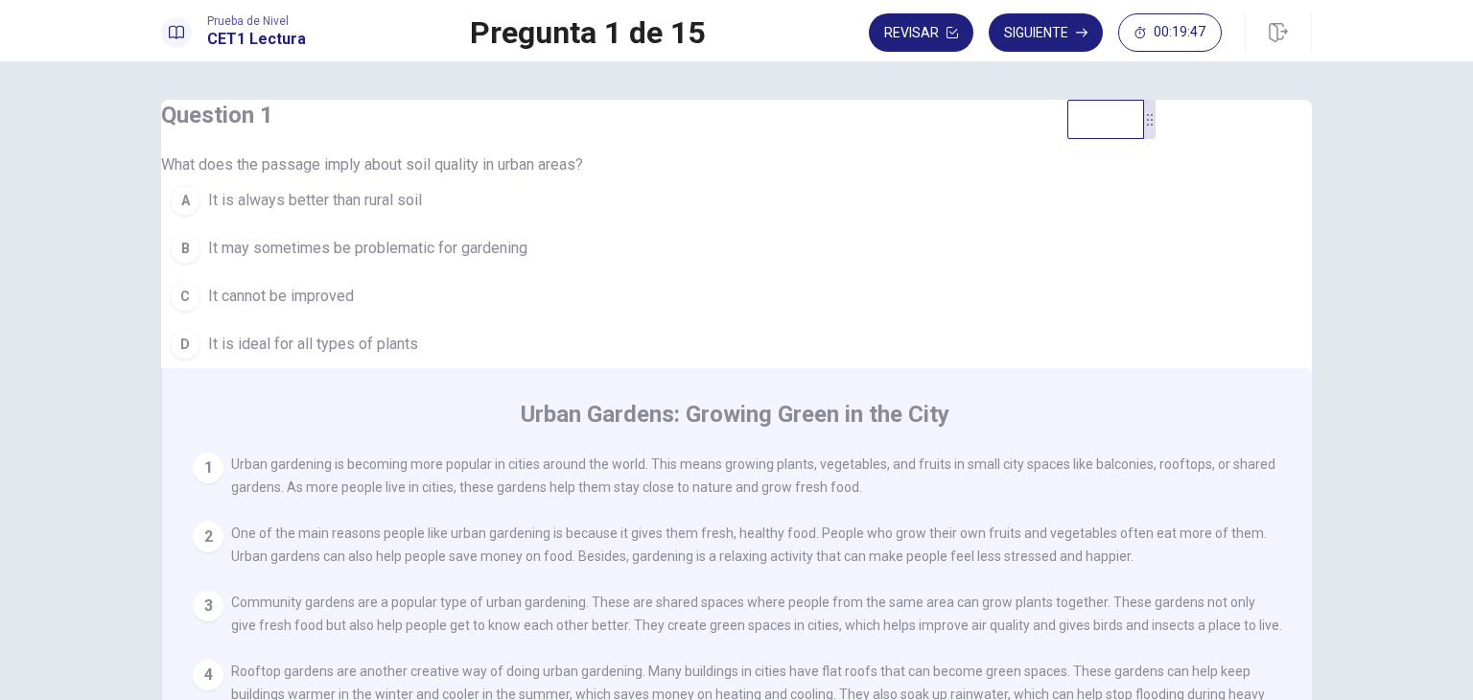
click at [1055, 368] on div "Urban Gardens: Growing Green in the City 1 Urban gardening is becoming more pop…" at bounding box center [736, 644] width 1151 height 553
drag, startPoint x: 1130, startPoint y: 140, endPoint x: 751, endPoint y: 108, distance: 380.2
click at [751, 108] on video at bounding box center [732, 107] width 77 height 39
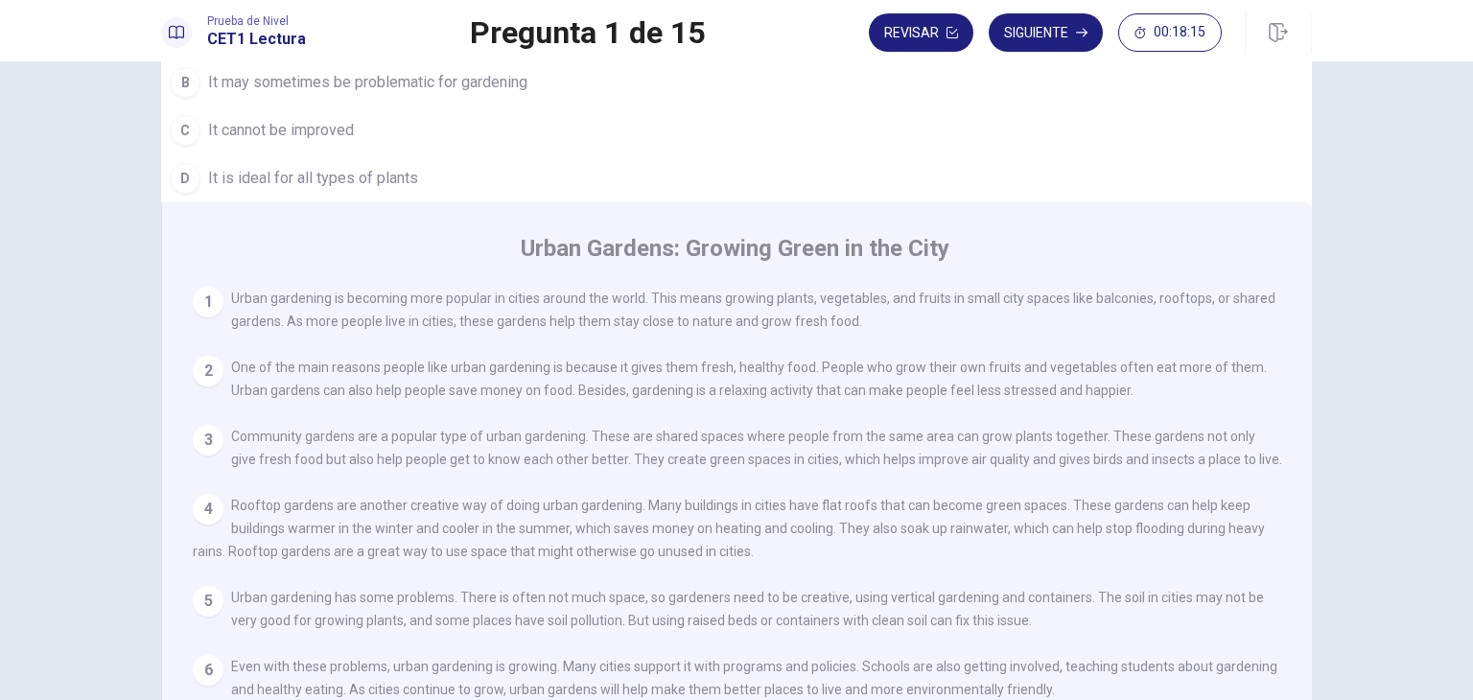
scroll to position [228, 0]
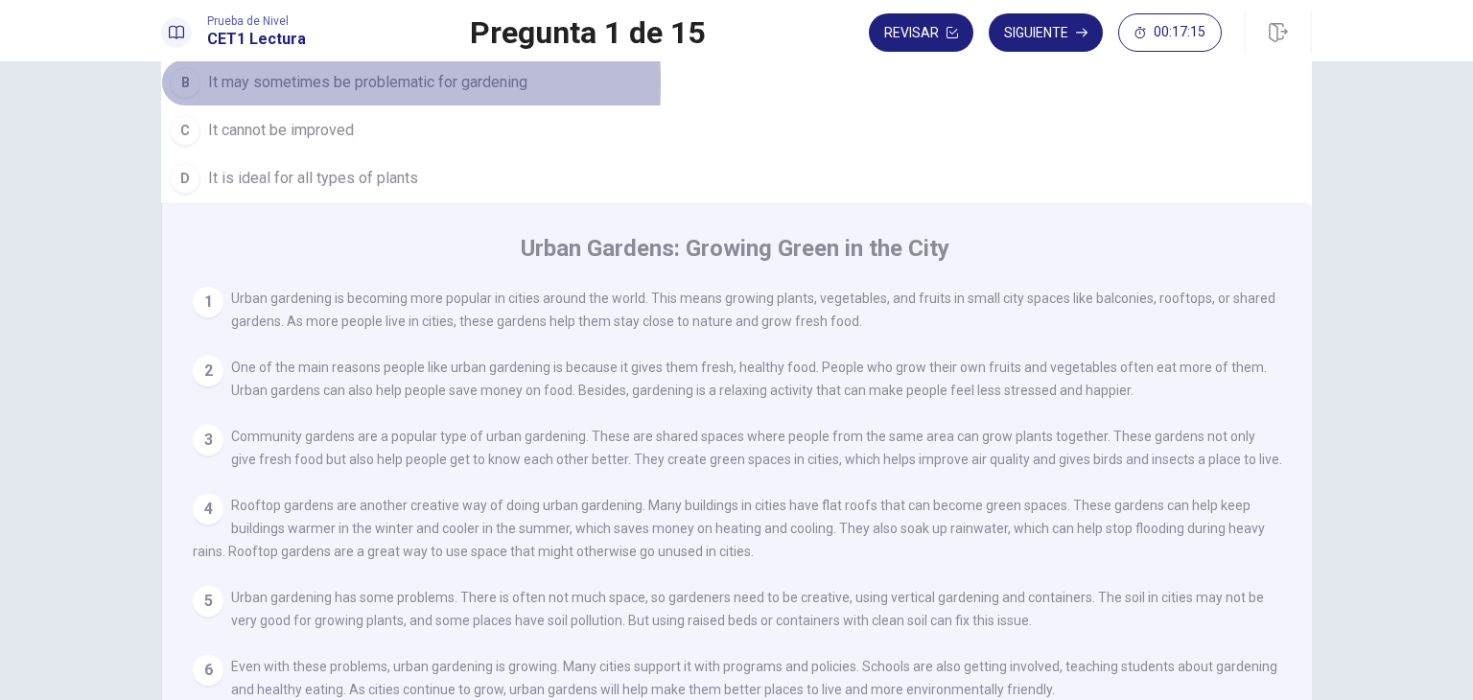
click at [200, 98] on div "B" at bounding box center [185, 82] width 31 height 31
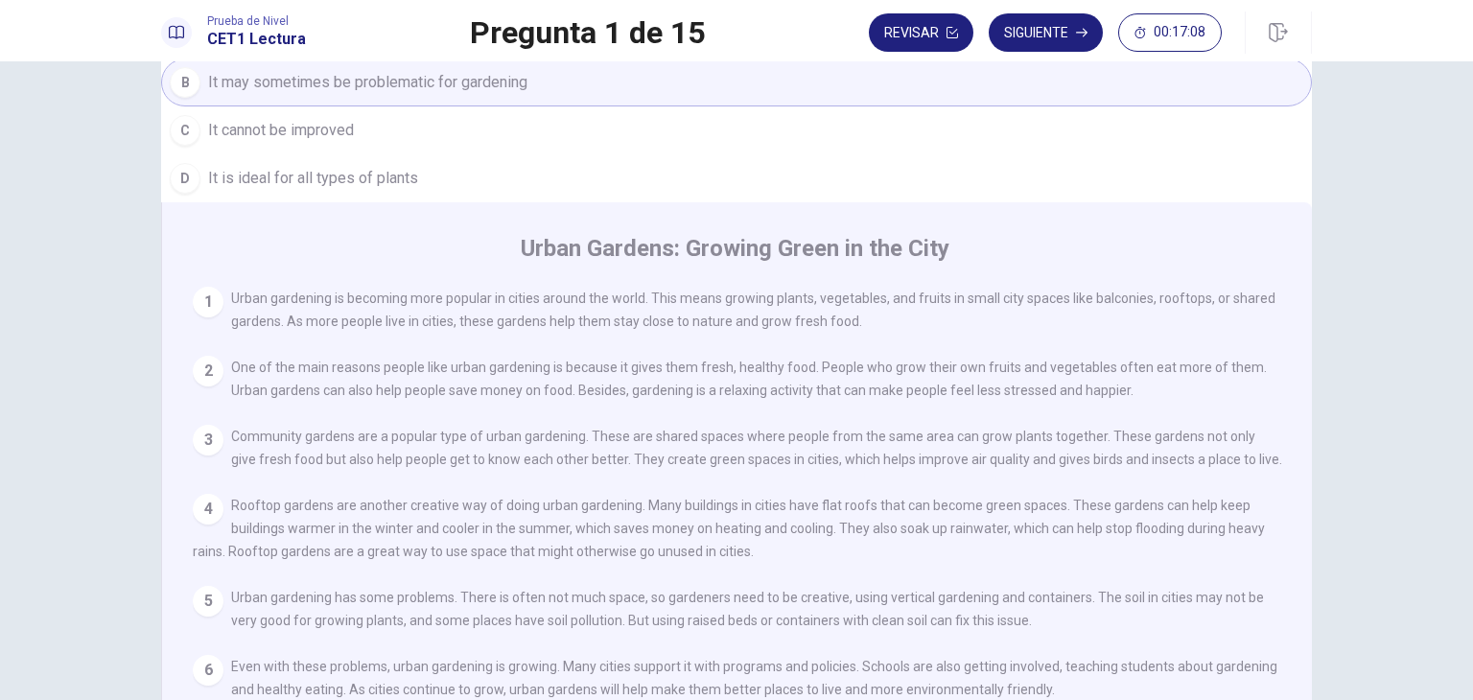
scroll to position [0, 0]
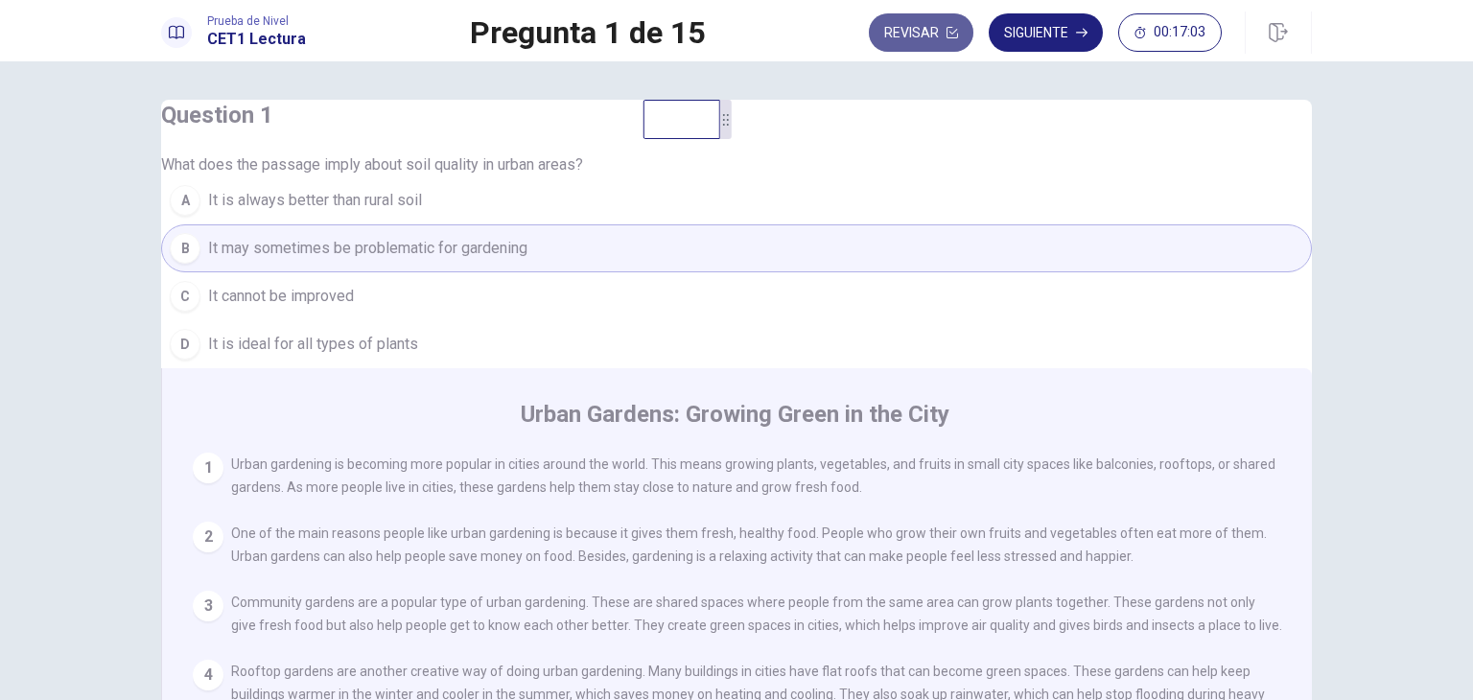
click at [959, 20] on button "Revisar" at bounding box center [921, 32] width 105 height 38
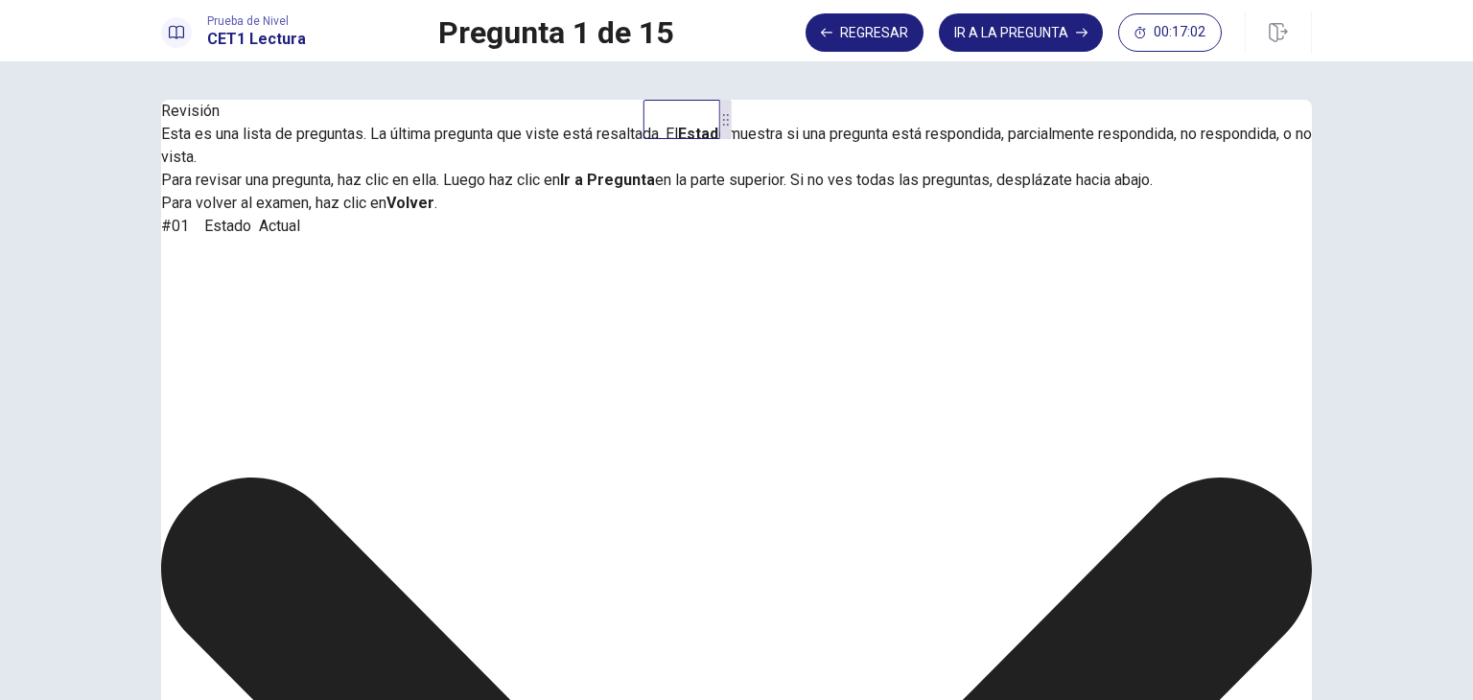
scroll to position [269, 0]
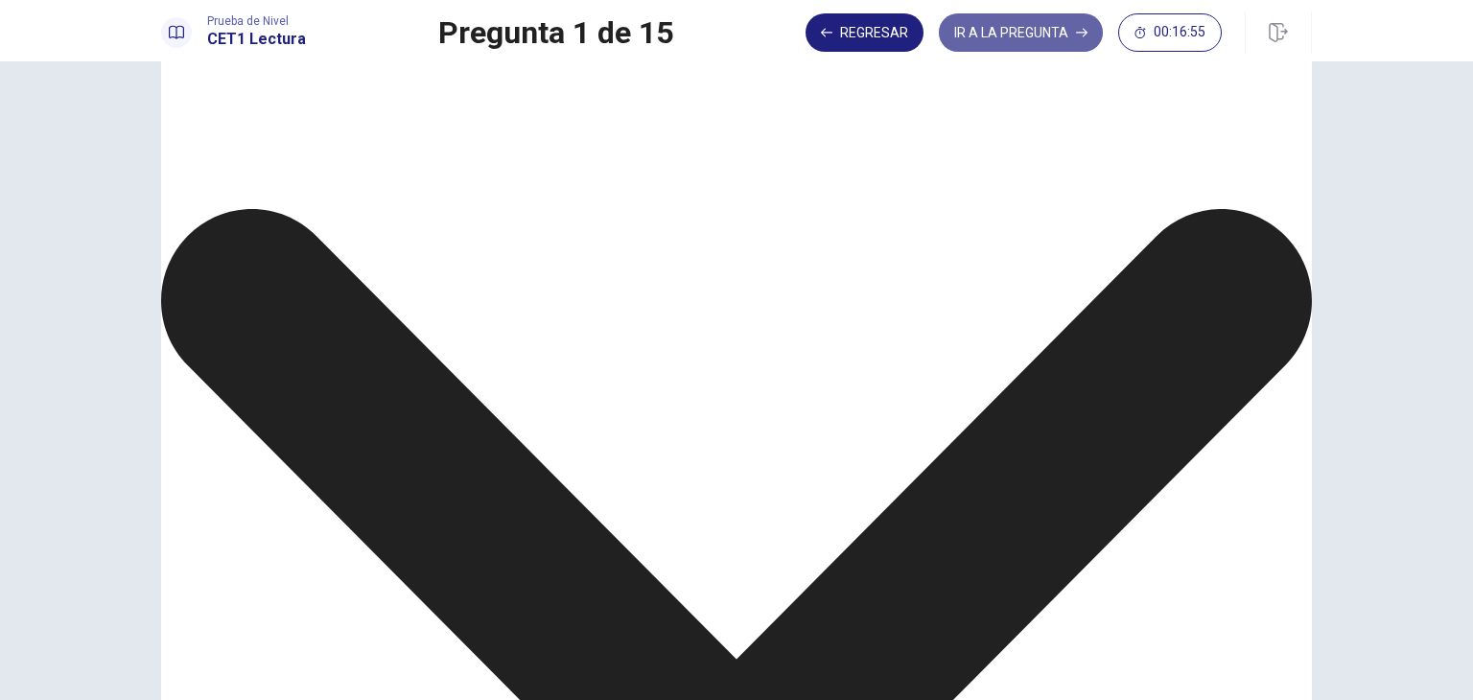
click at [959, 20] on button "IR A LA PREGUNTA" at bounding box center [1021, 32] width 164 height 38
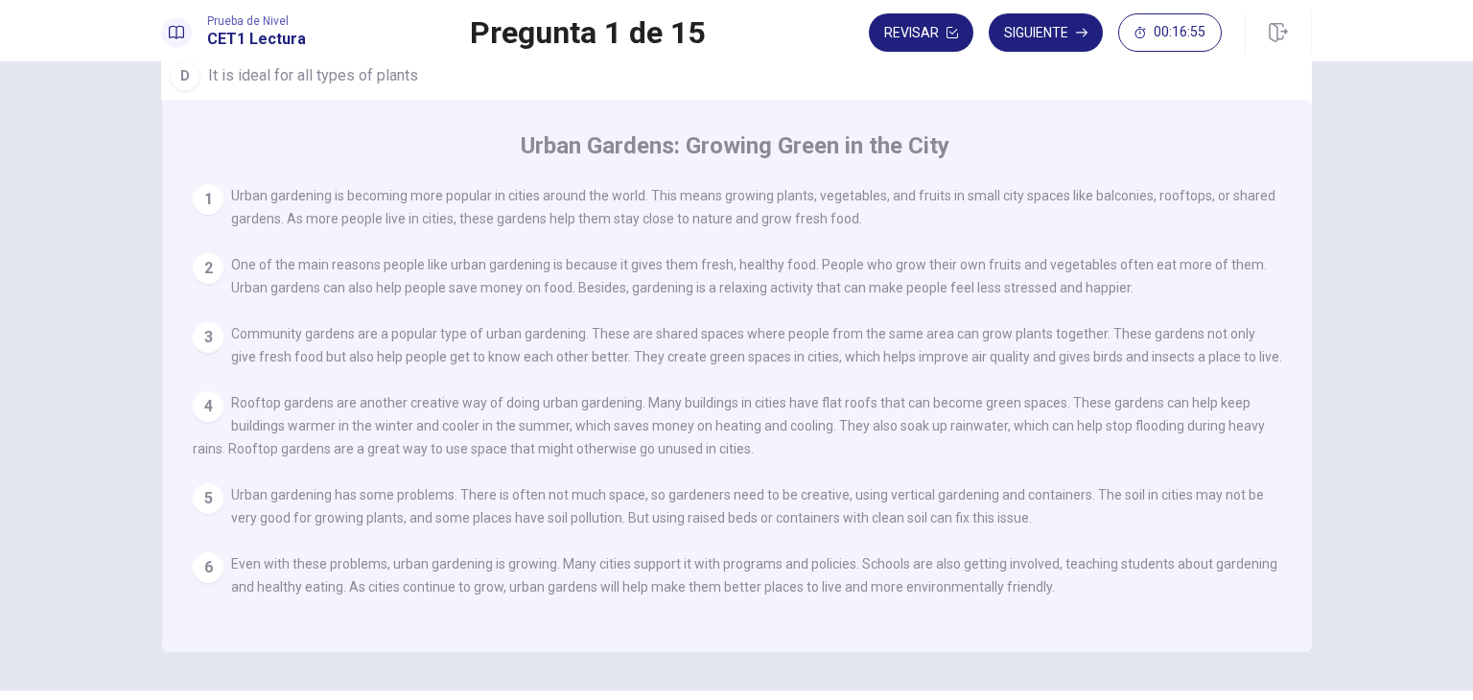
scroll to position [166, 0]
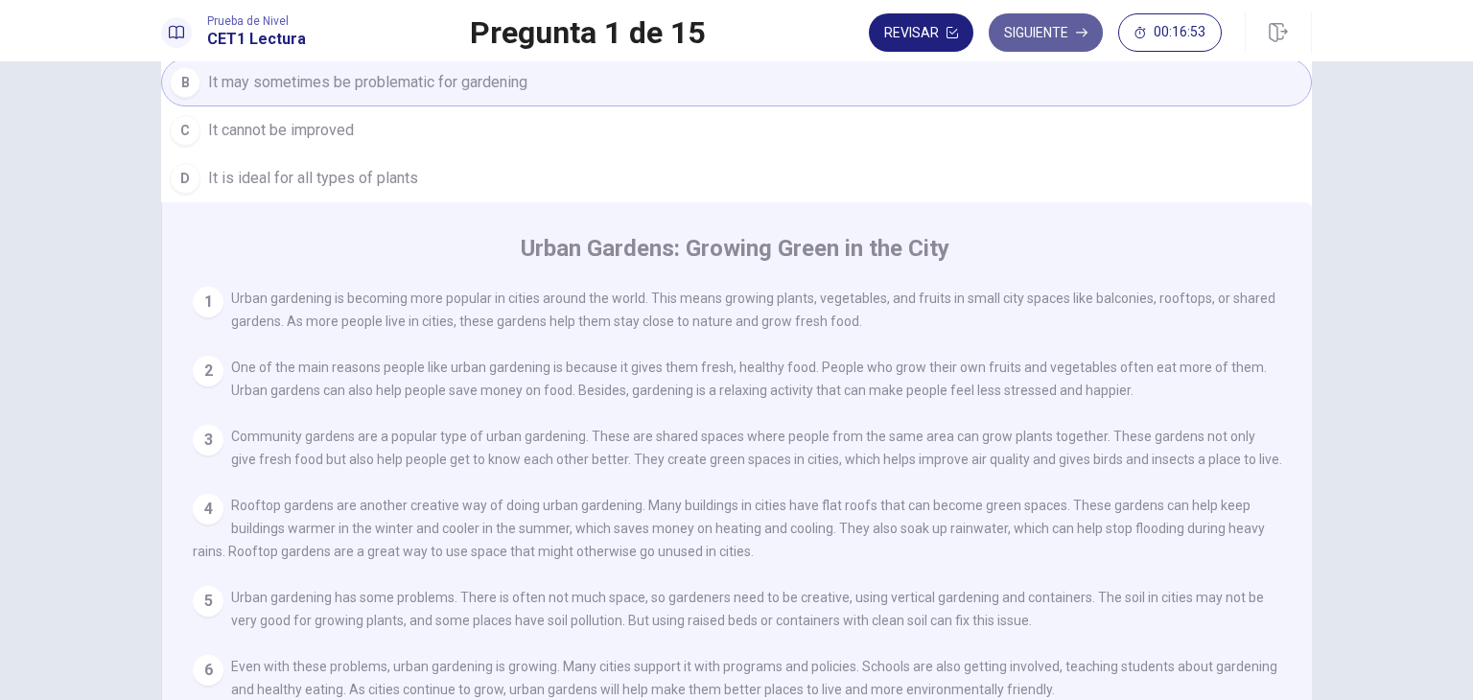
click at [1047, 43] on button "Siguiente" at bounding box center [1046, 32] width 114 height 38
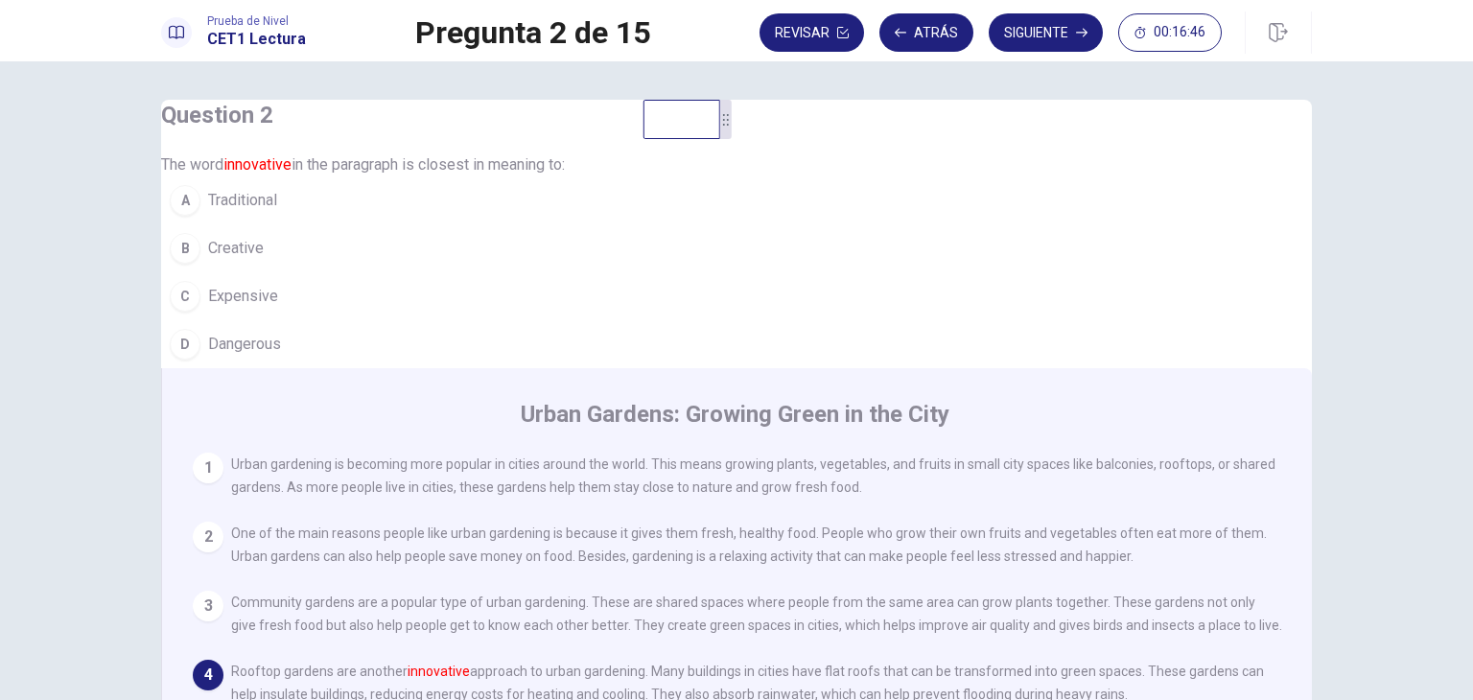
scroll to position [0, 0]
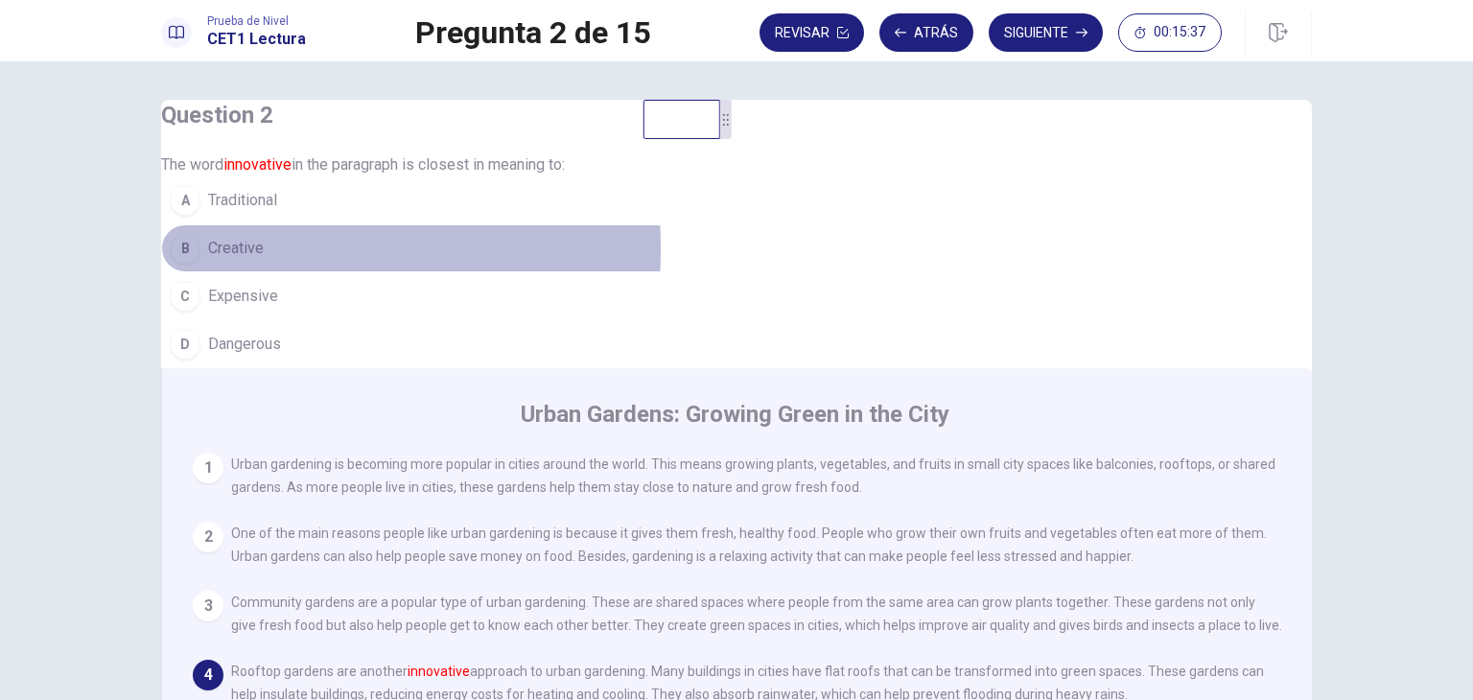
click at [247, 260] on span "Creative" at bounding box center [236, 248] width 56 height 23
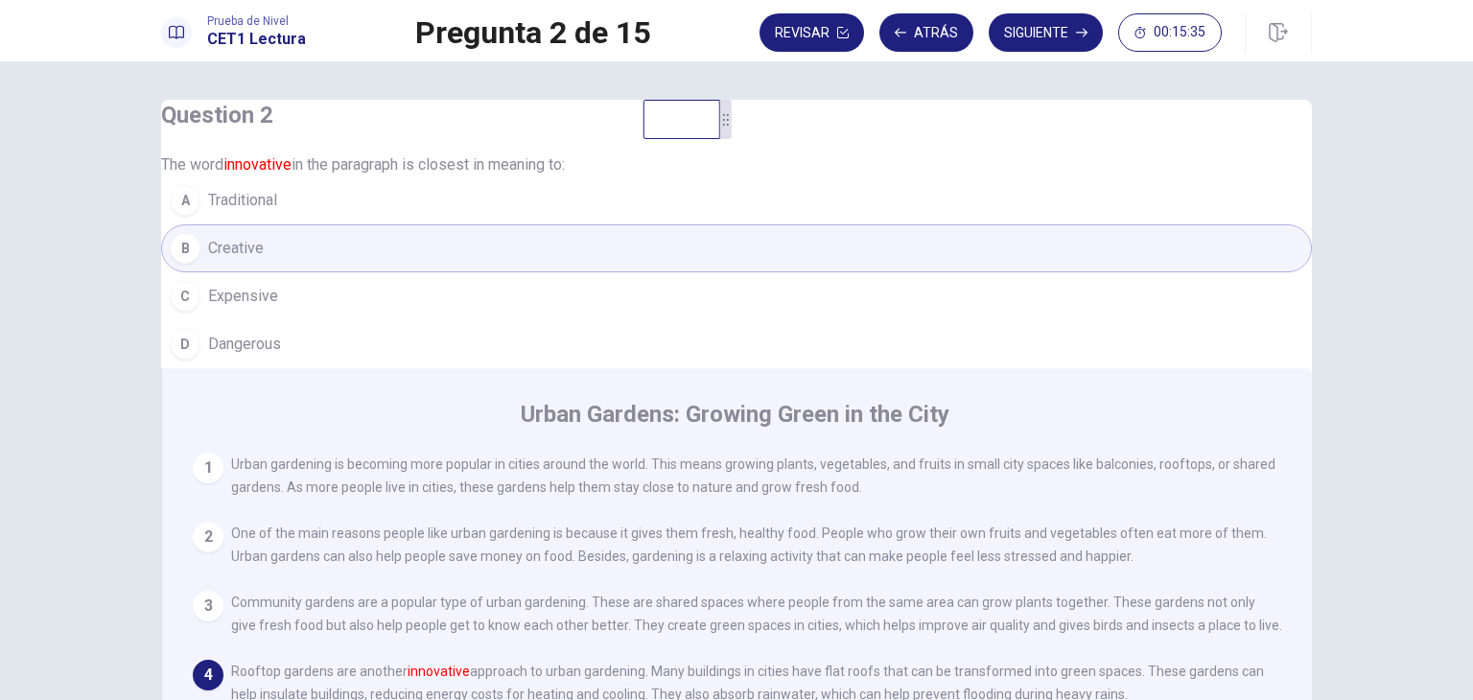
scroll to position [204, 0]
click at [1051, 35] on button "Siguiente" at bounding box center [1046, 32] width 114 height 38
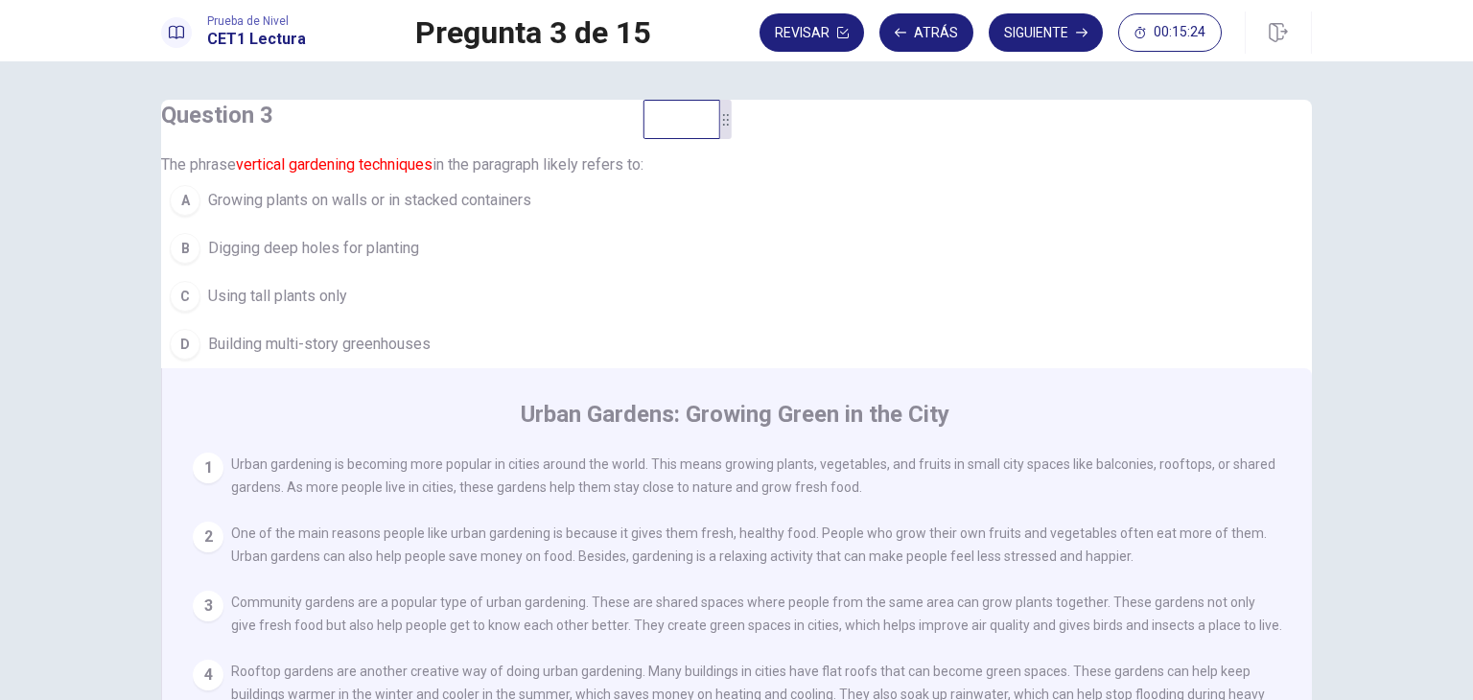
scroll to position [0, 0]
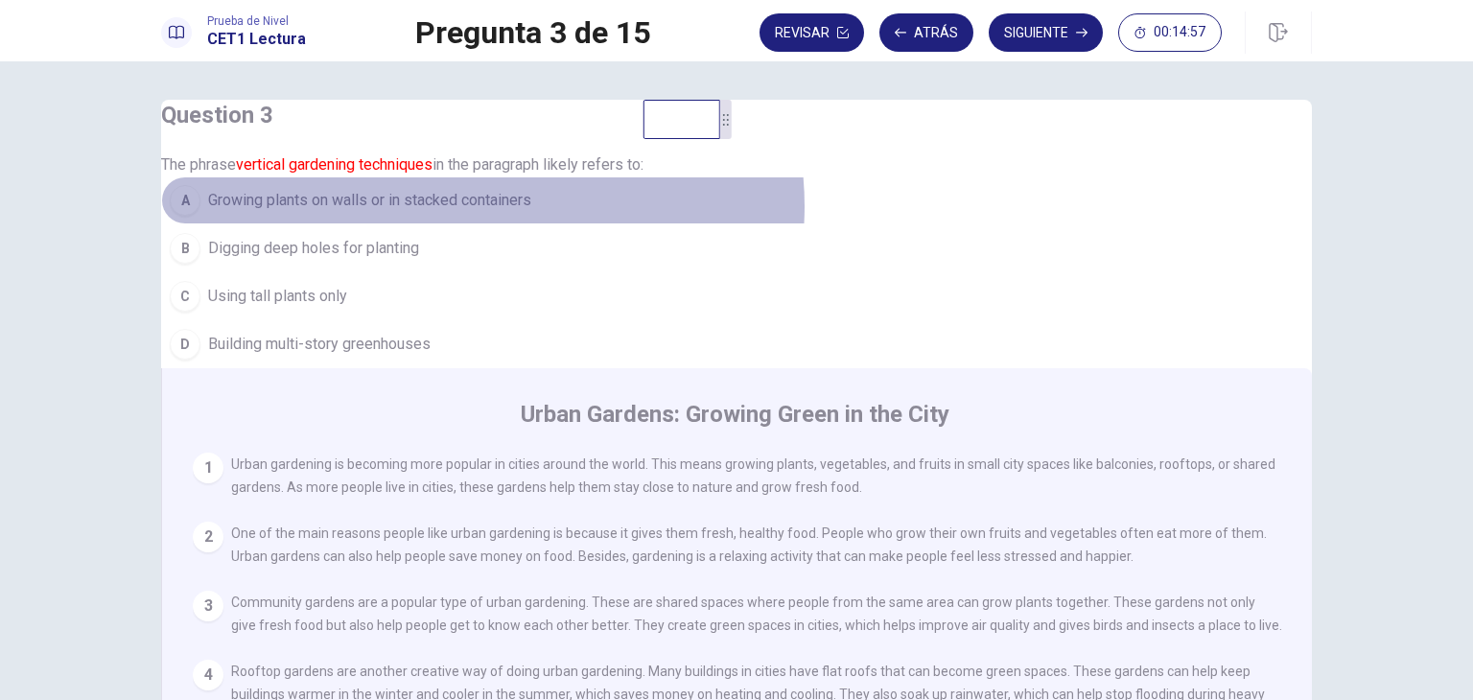
click at [516, 212] on span "Growing plants on walls or in stacked containers" at bounding box center [369, 200] width 323 height 23
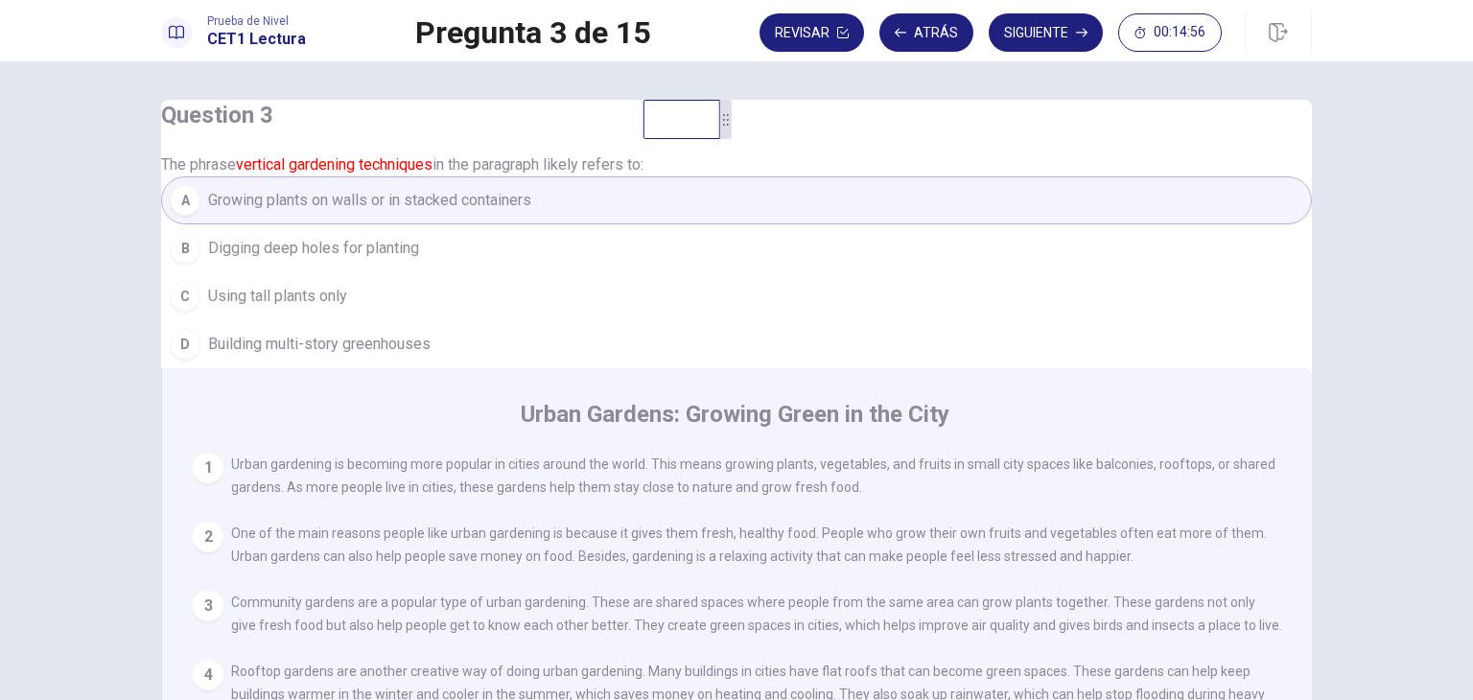
scroll to position [166, 0]
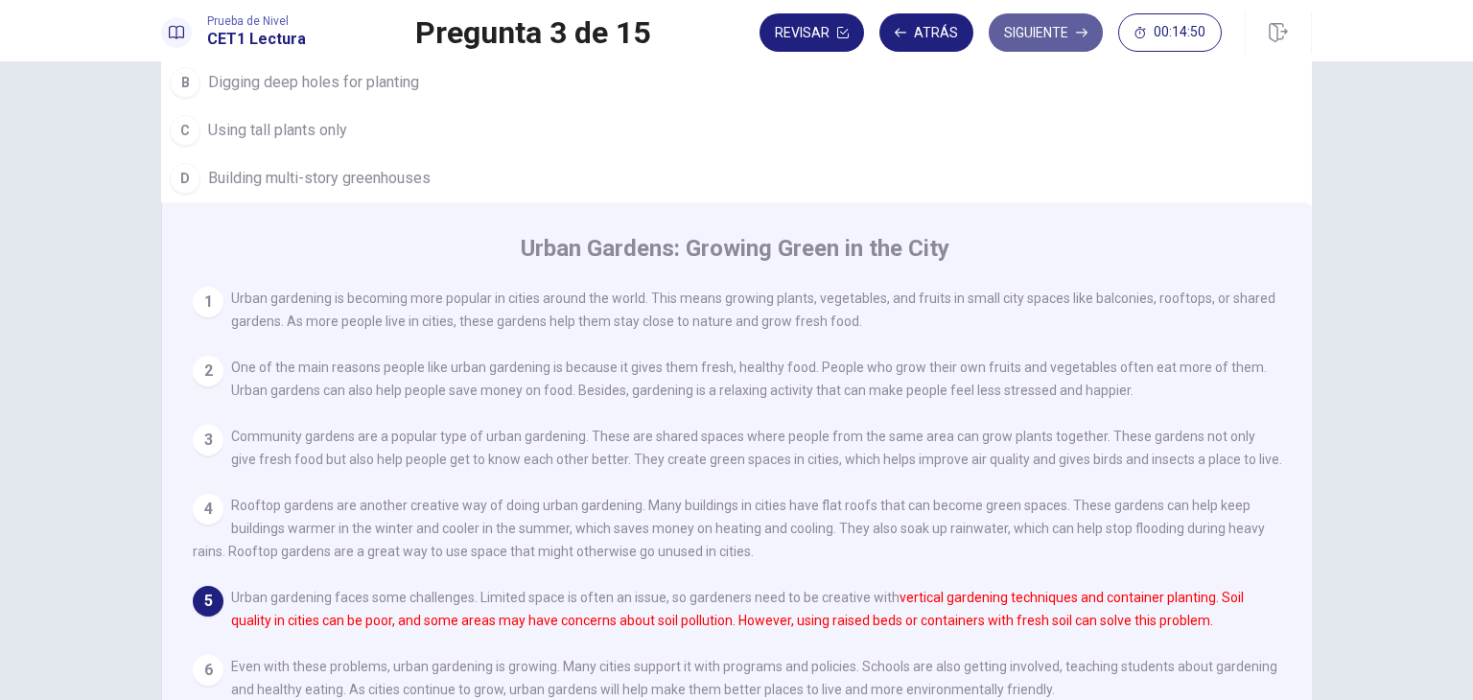
click at [1077, 28] on icon "button" at bounding box center [1082, 33] width 12 height 12
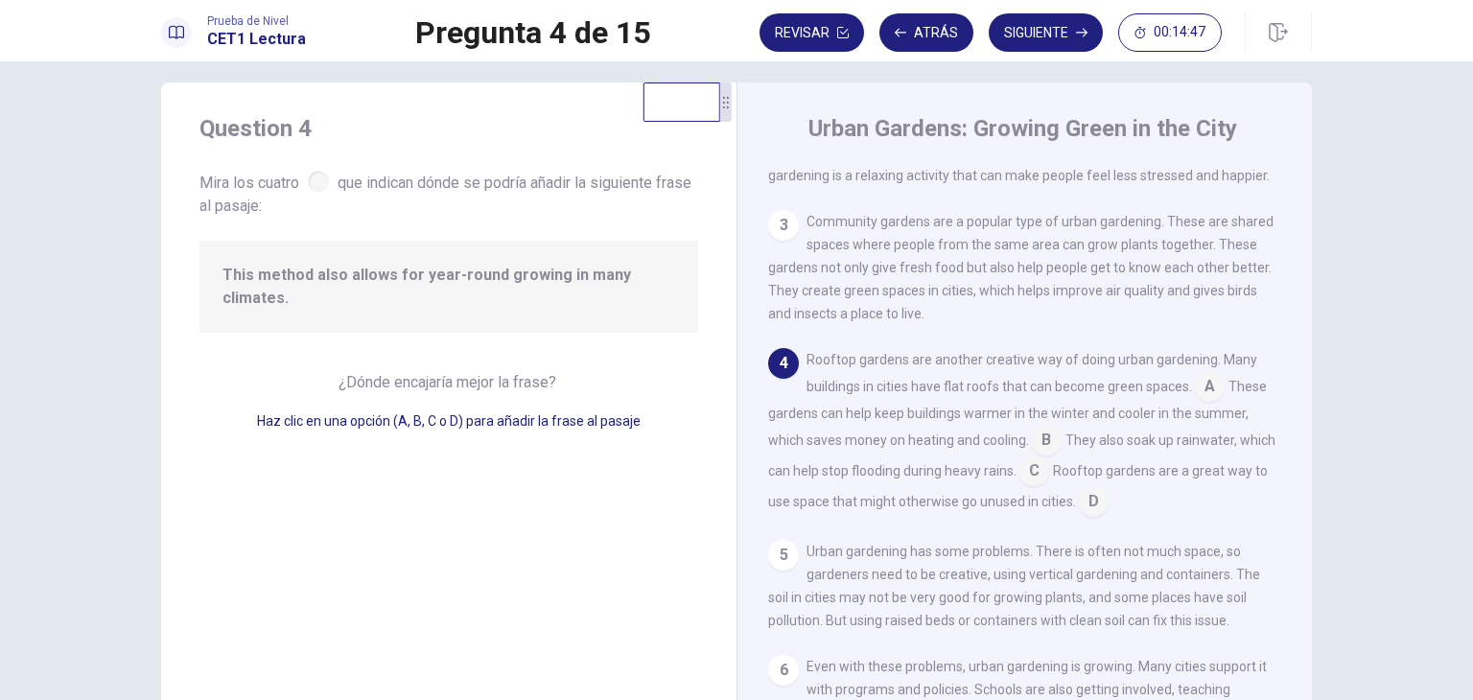
scroll to position [16, 0]
click at [818, 29] on button "Revisar" at bounding box center [812, 32] width 105 height 38
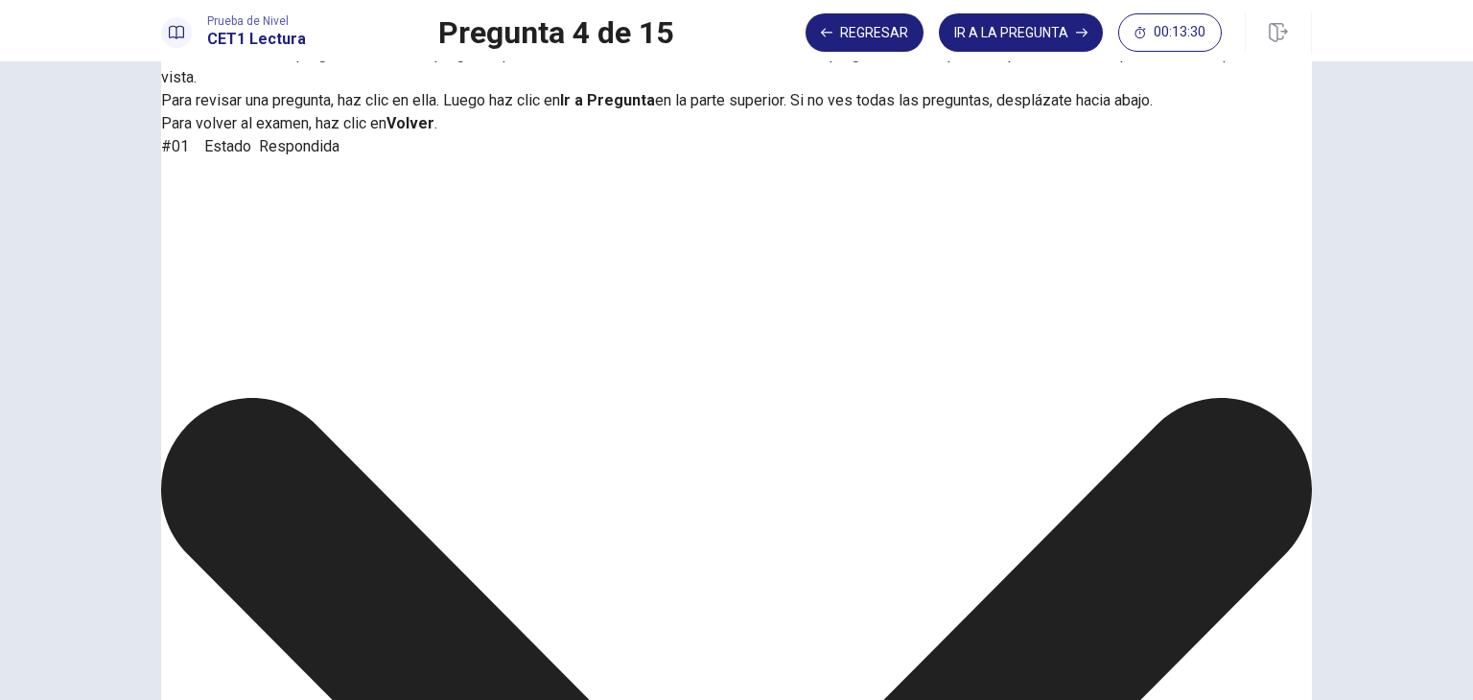
scroll to position [81, 0]
click at [1000, 34] on button "IR A LA PREGUNTA" at bounding box center [1021, 32] width 164 height 38
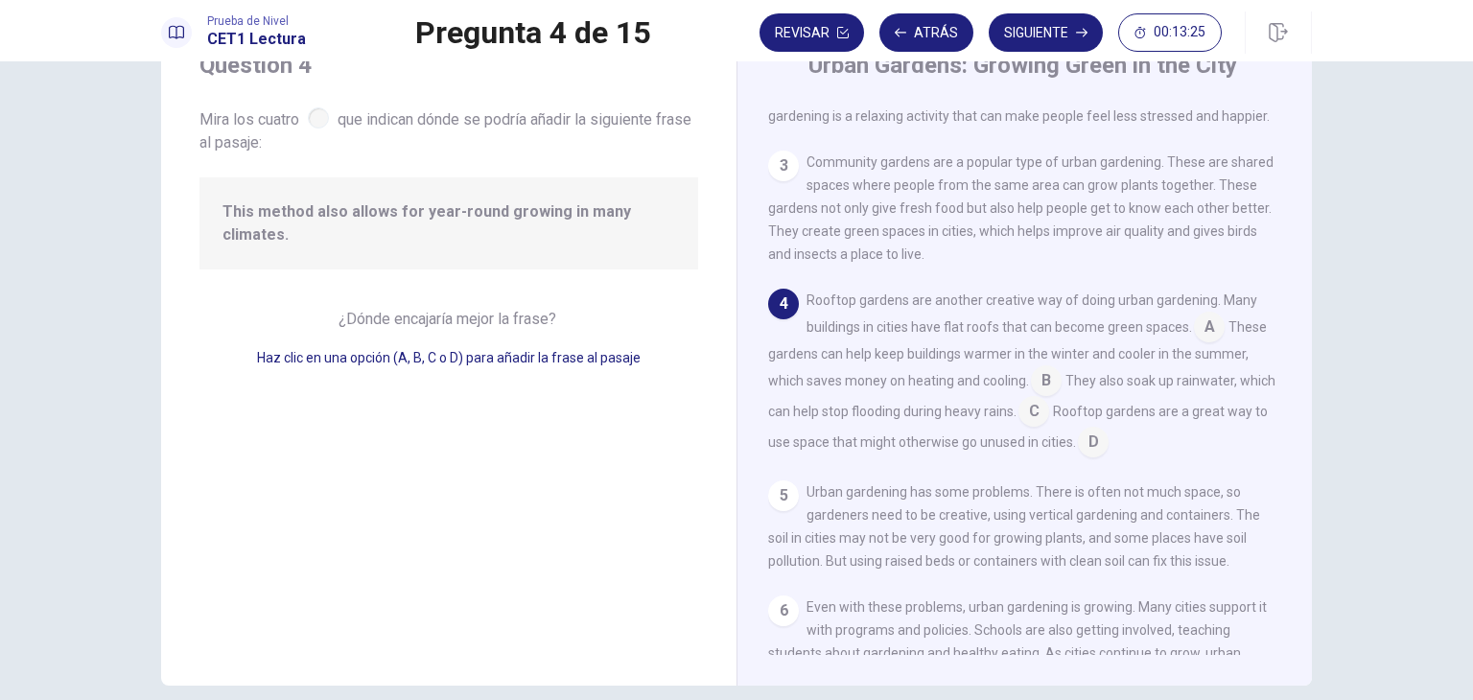
scroll to position [187, 0]
click at [1047, 394] on input at bounding box center [1046, 379] width 31 height 31
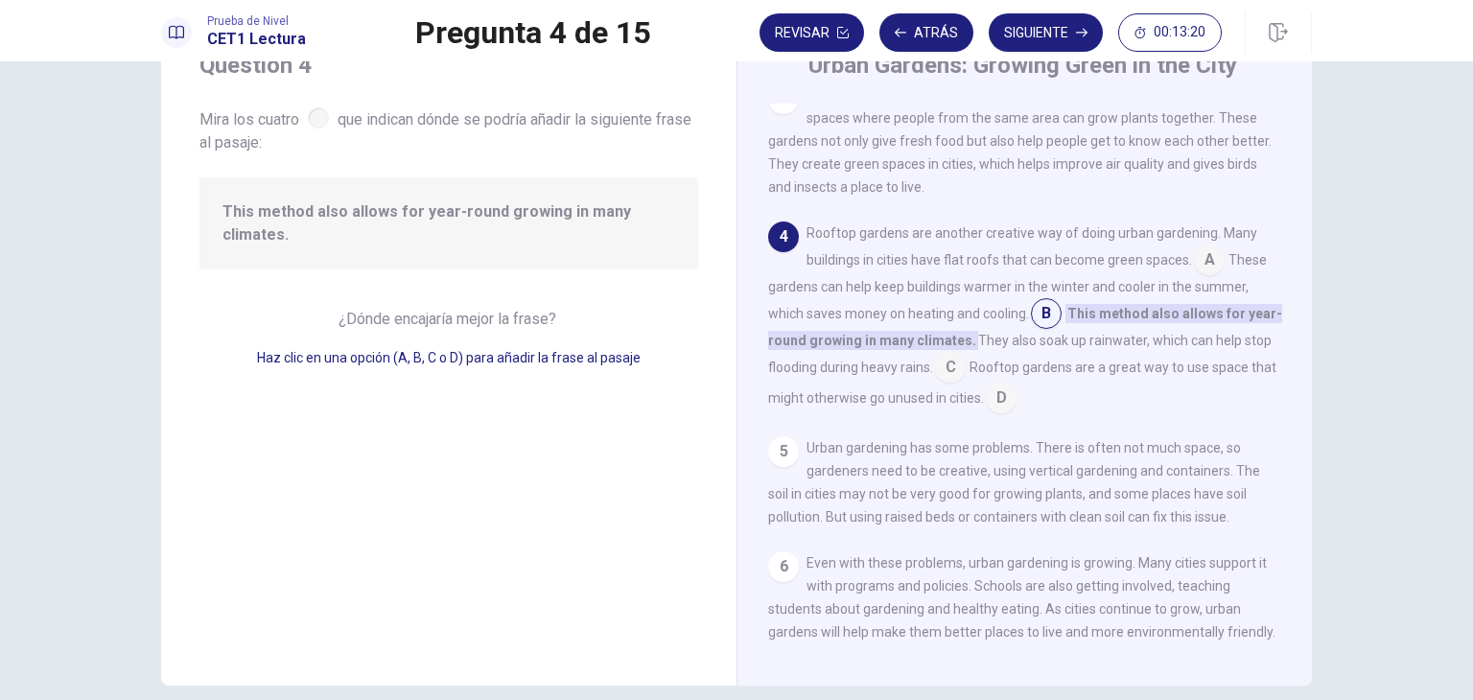
scroll to position [277, 0]
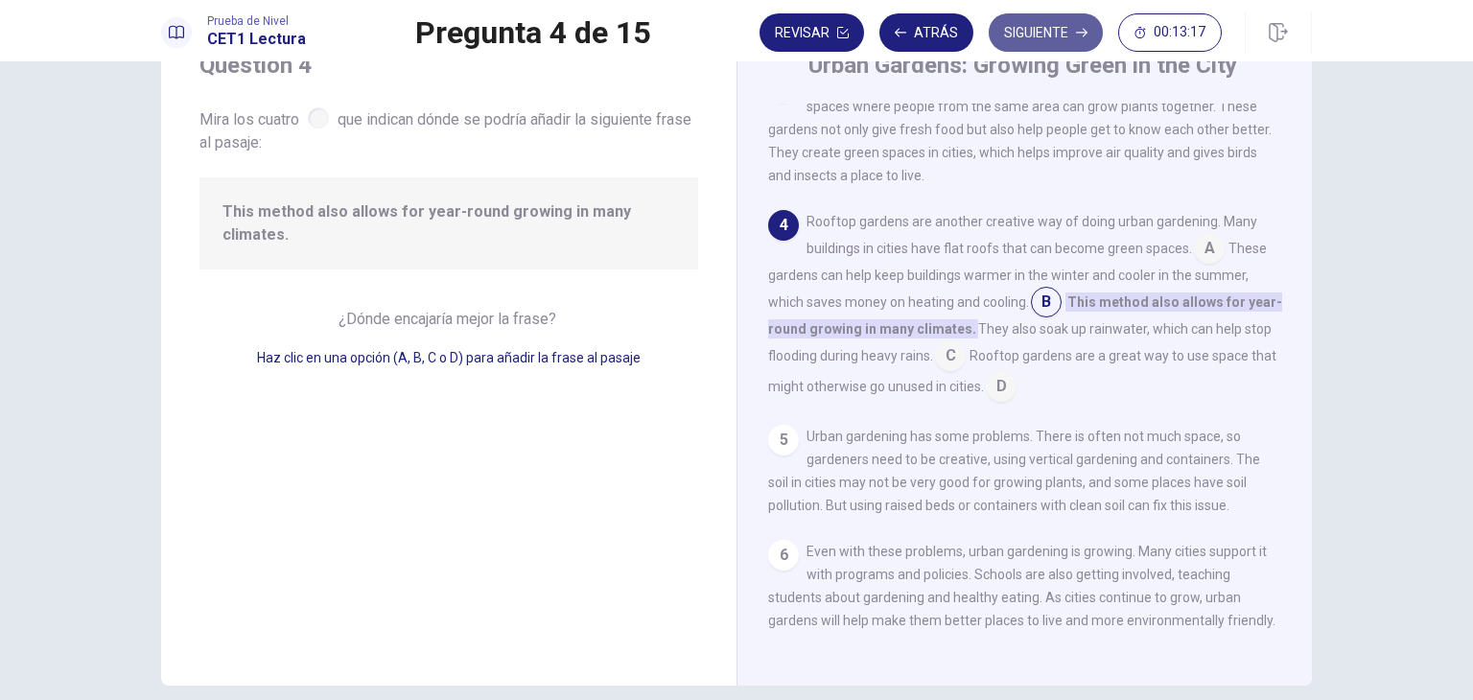
click at [1084, 36] on icon "button" at bounding box center [1082, 33] width 12 height 12
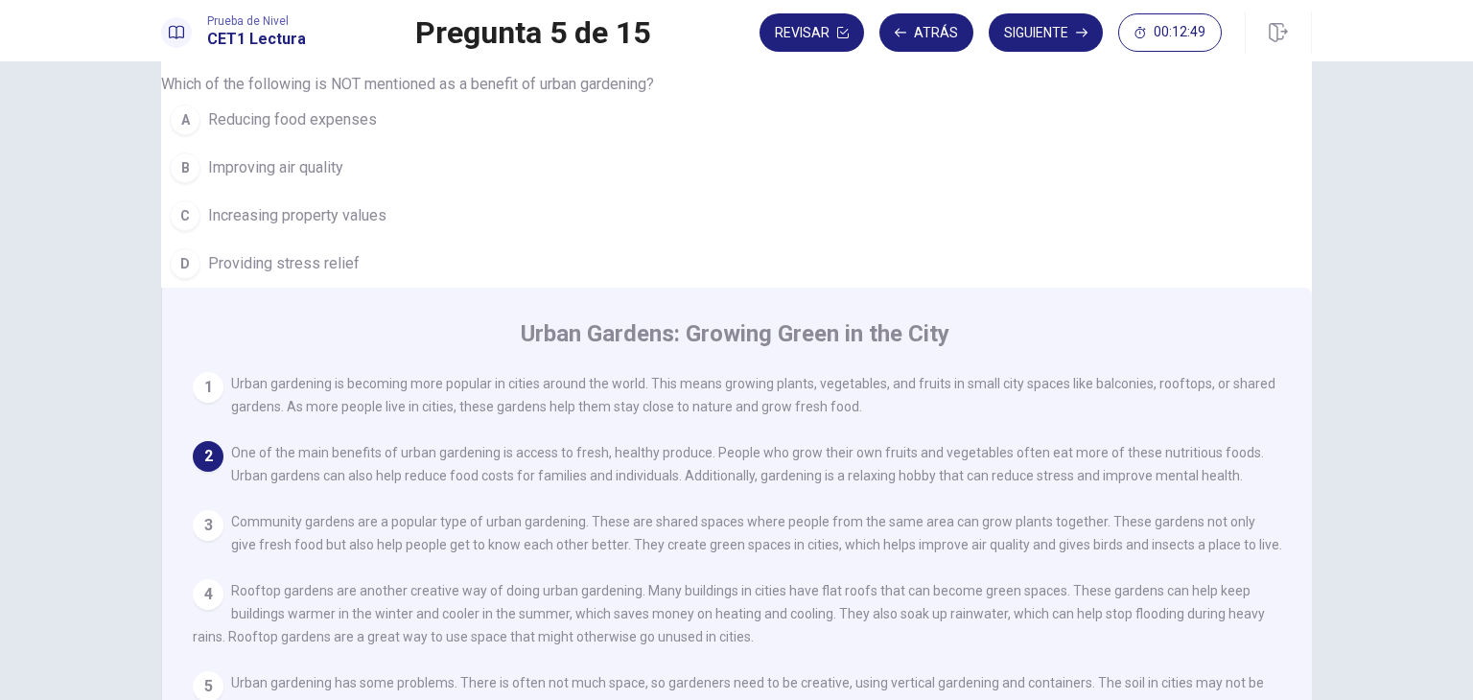
scroll to position [0, 0]
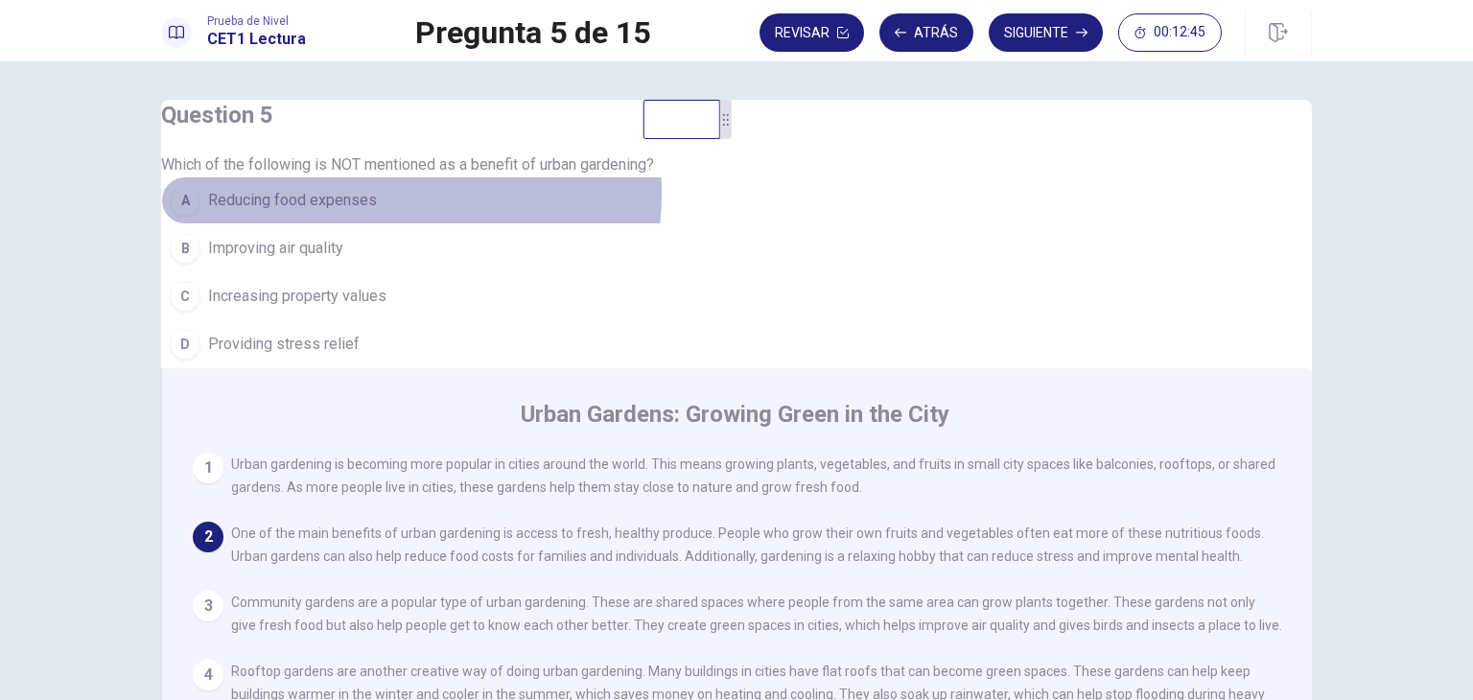
click at [377, 212] on span "Reducing food expenses" at bounding box center [292, 200] width 169 height 23
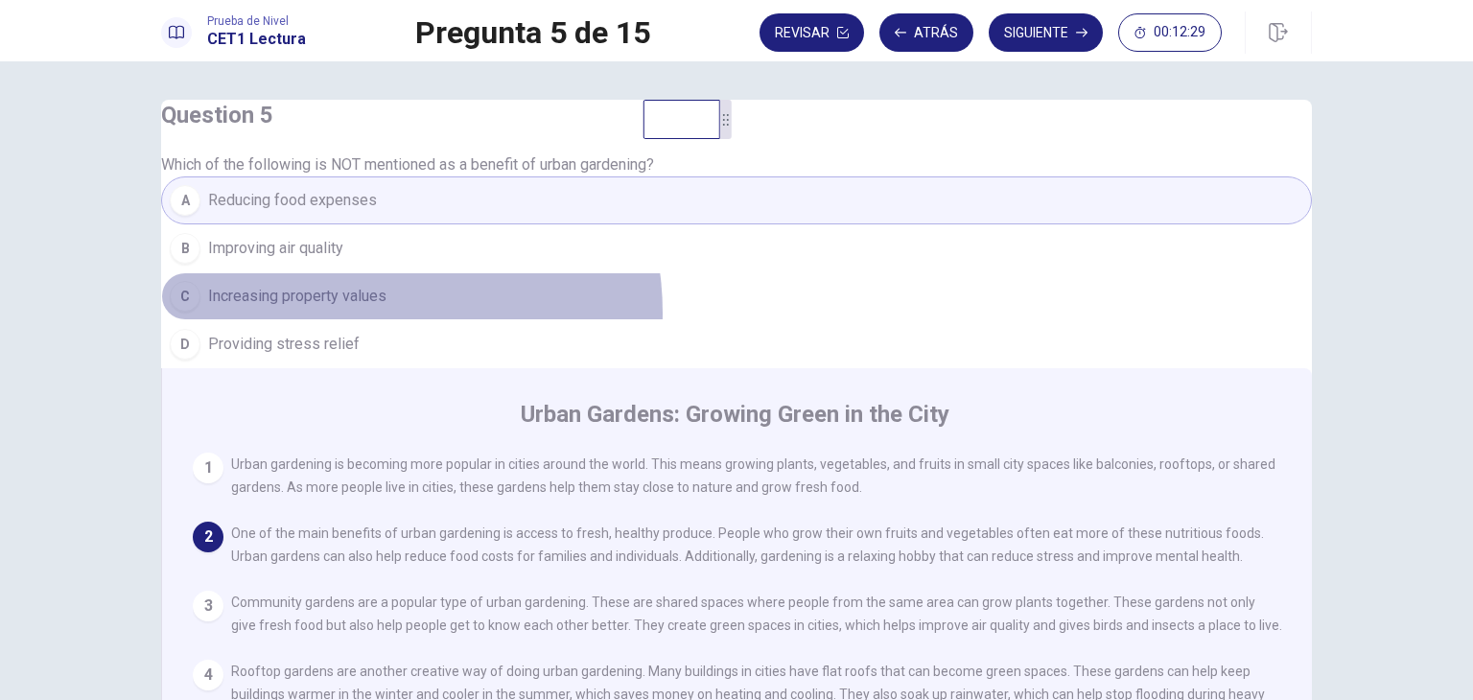
click at [395, 320] on button "C Increasing property values" at bounding box center [736, 296] width 1151 height 48
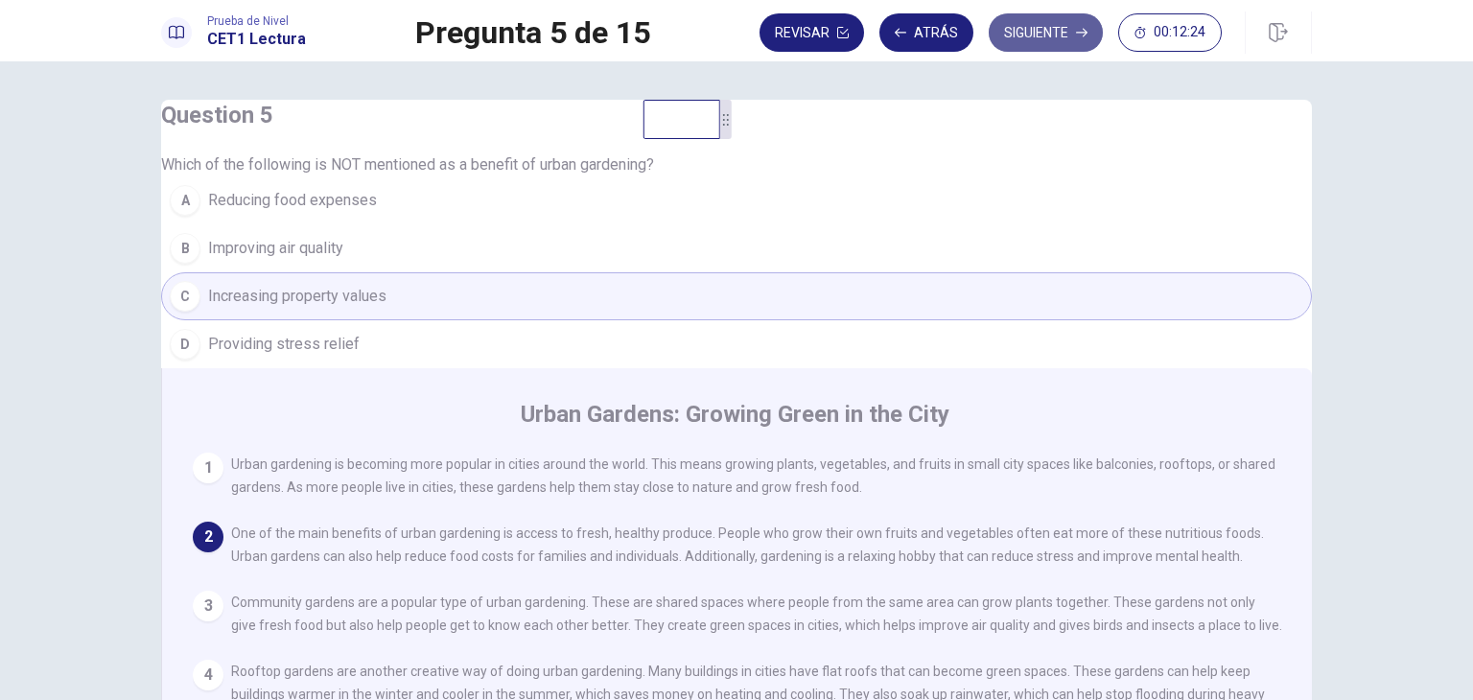
click at [1016, 25] on button "Siguiente" at bounding box center [1046, 32] width 114 height 38
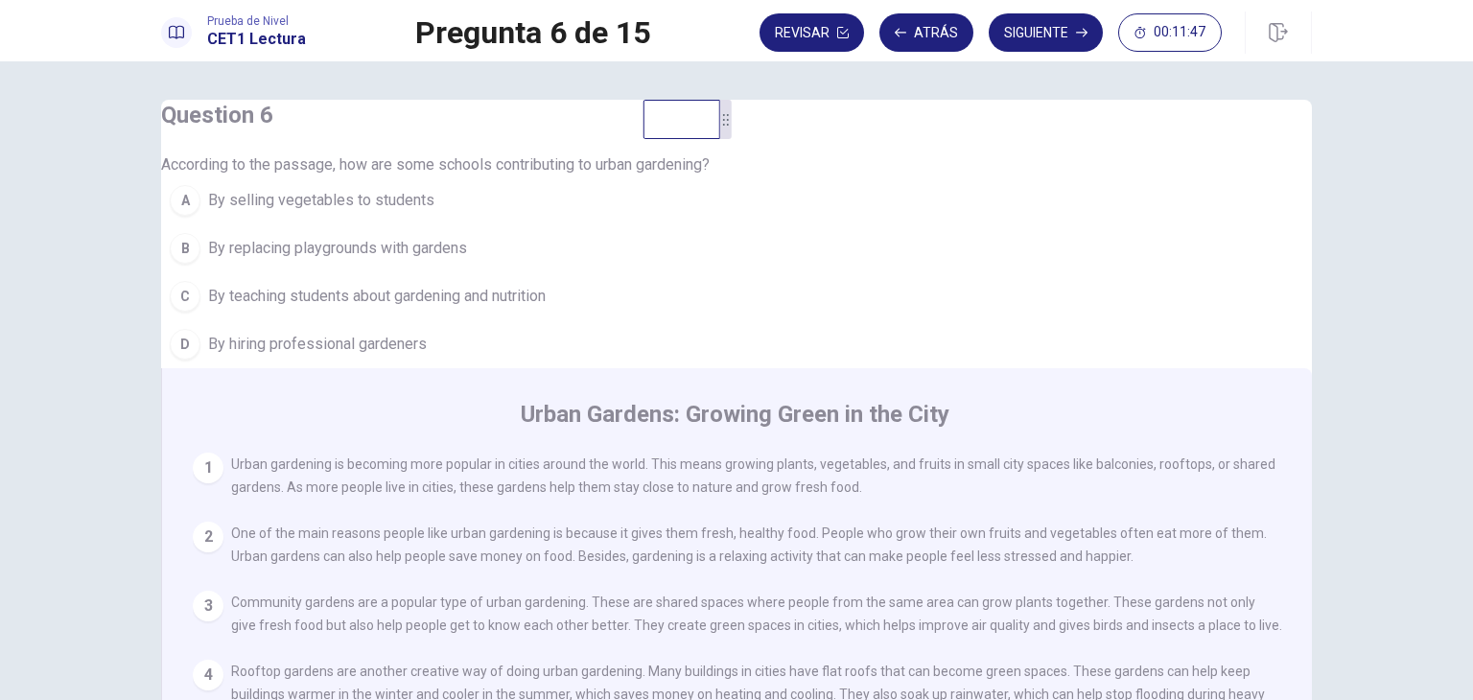
click at [535, 308] on span "By teaching students about gardening and nutrition" at bounding box center [377, 296] width 338 height 23
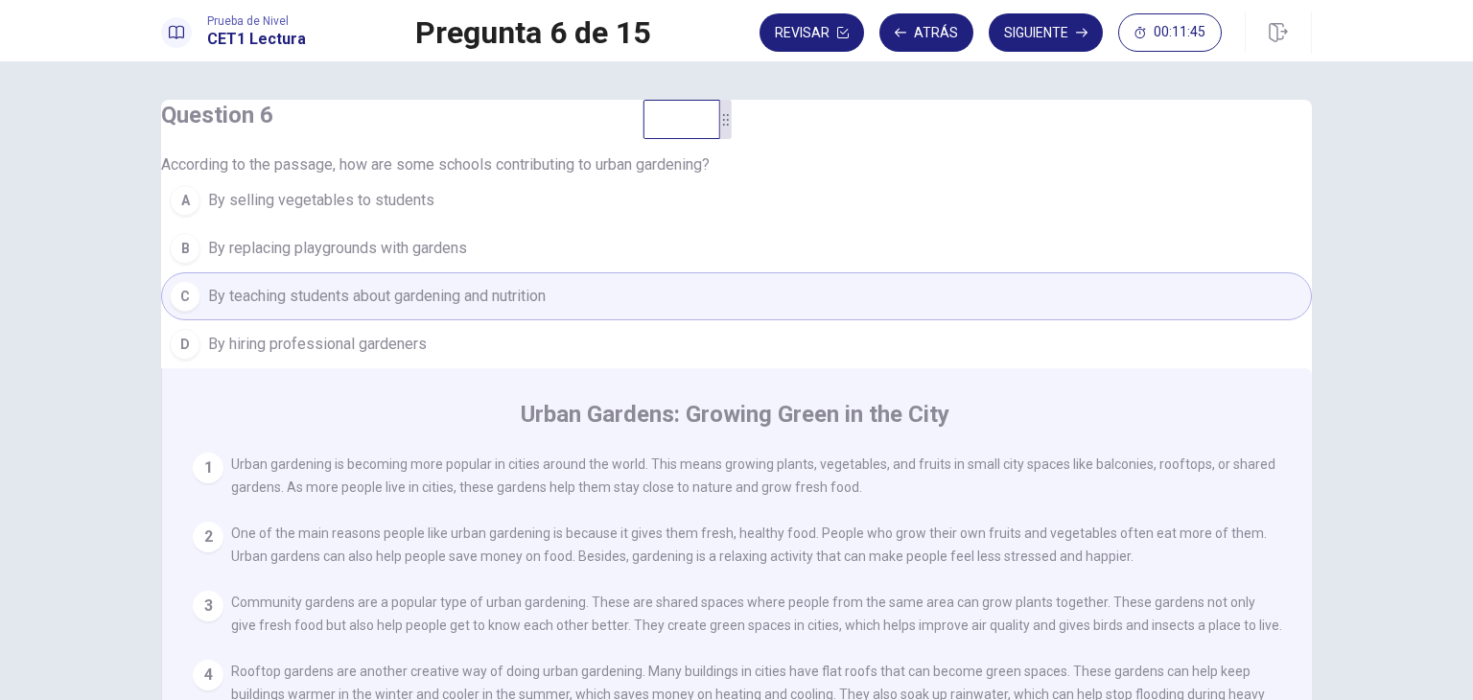
scroll to position [223, 0]
click at [1046, 16] on button "Siguiente" at bounding box center [1046, 32] width 114 height 38
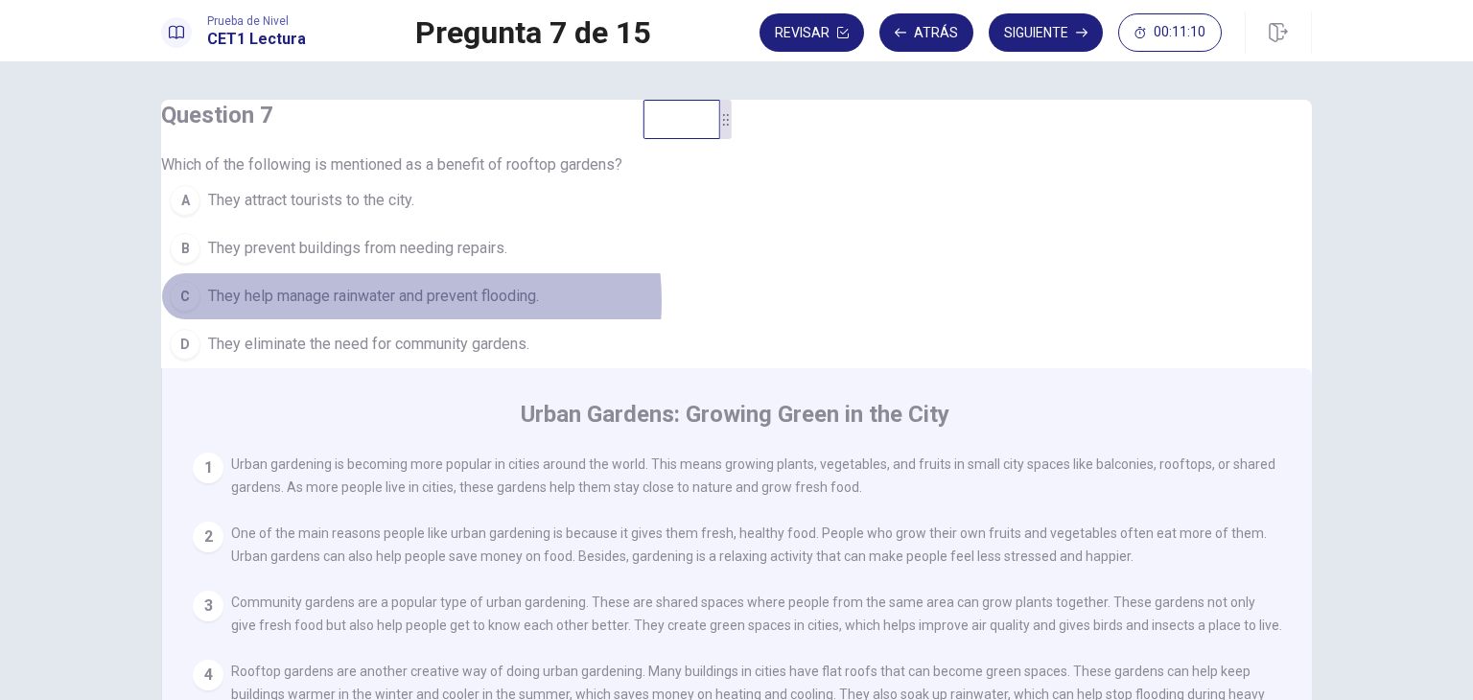
click at [426, 308] on span "They help manage rainwater and prevent flooding." at bounding box center [373, 296] width 331 height 23
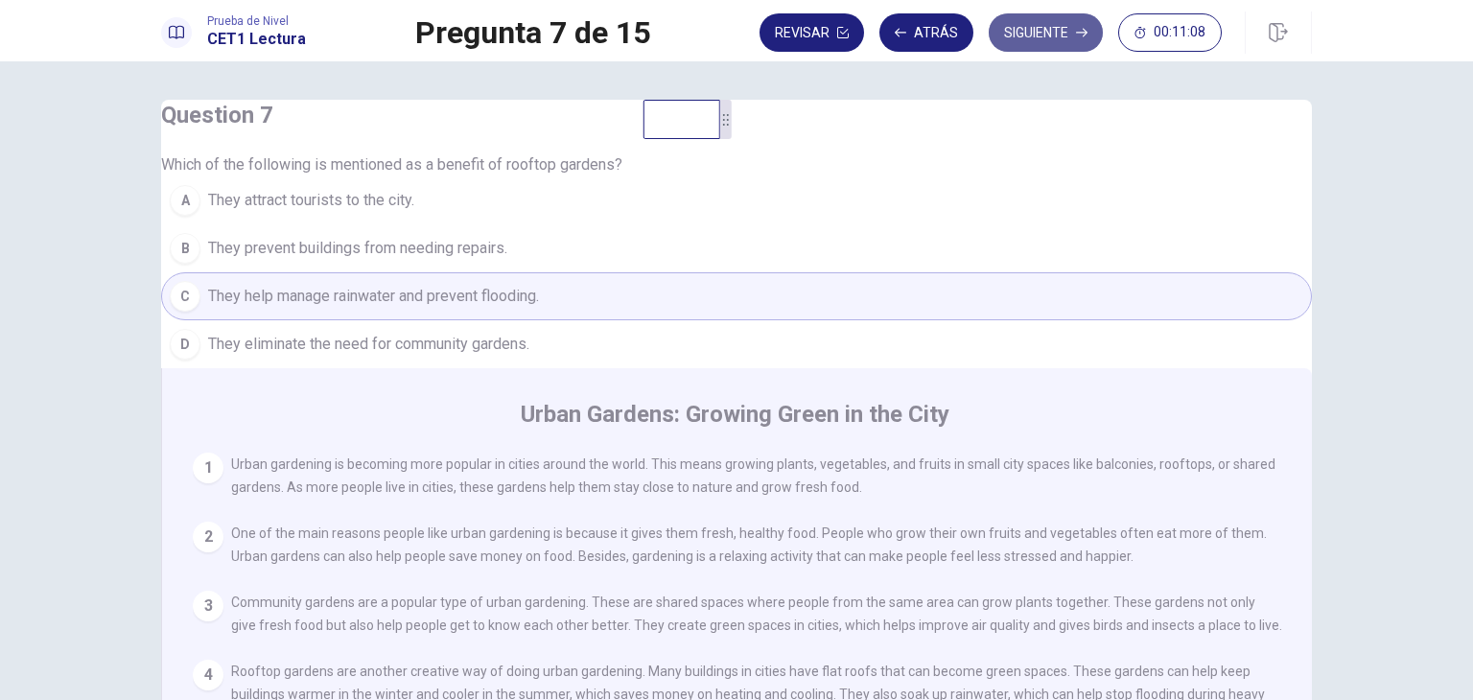
click at [1005, 42] on button "Siguiente" at bounding box center [1046, 32] width 114 height 38
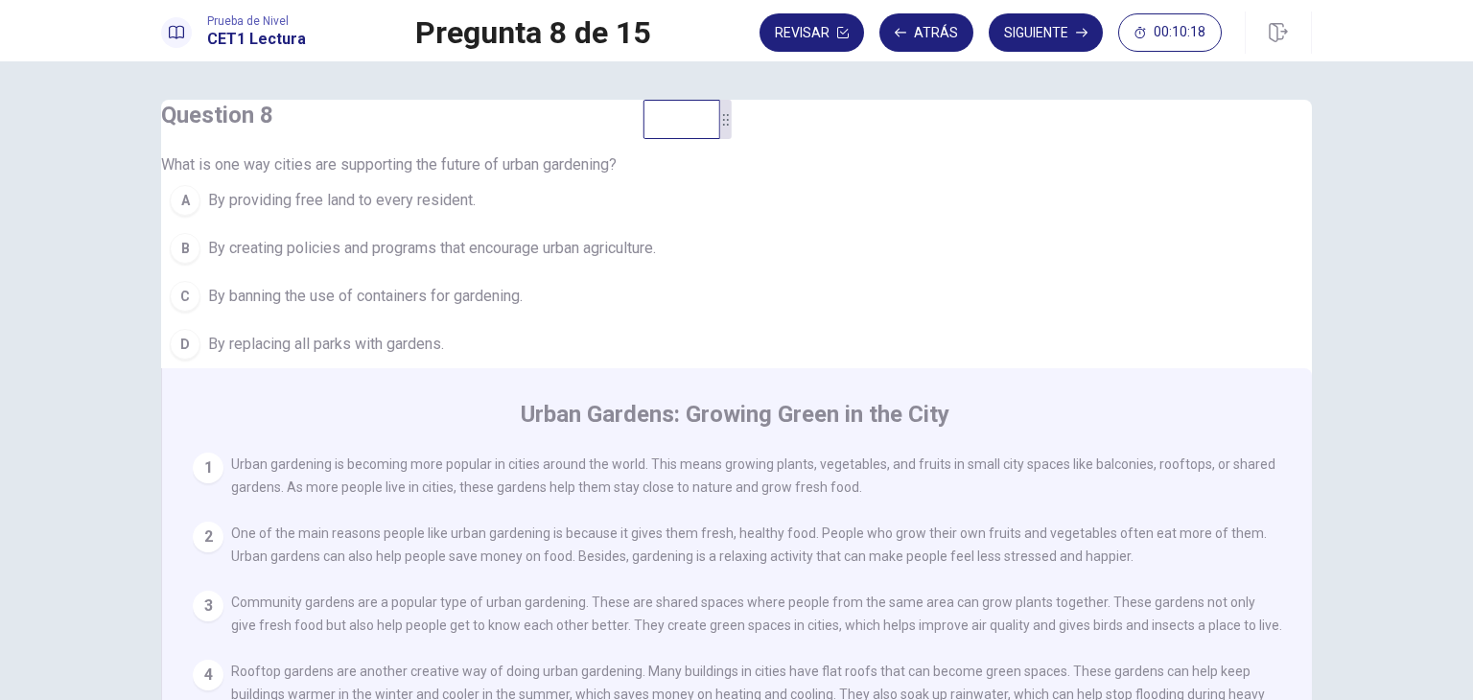
scroll to position [228, 0]
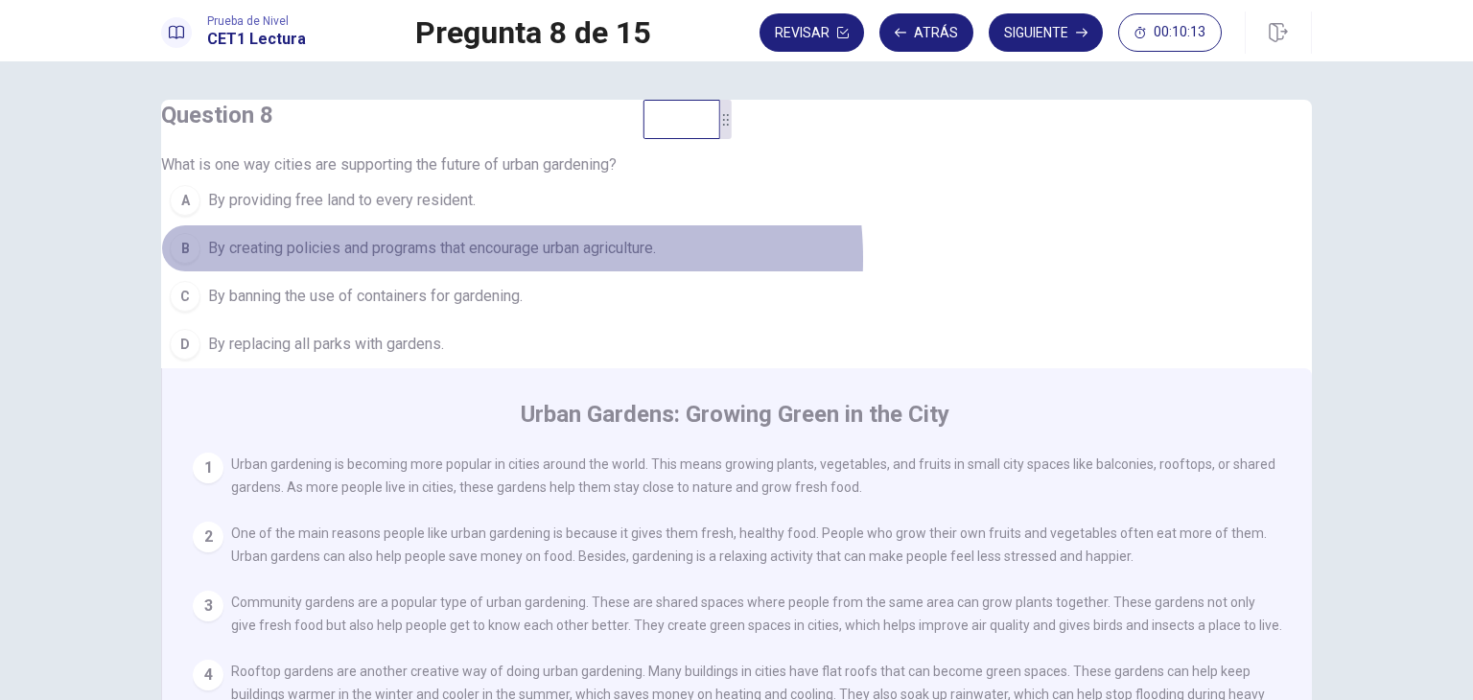
click at [545, 260] on span "By creating policies and programs that encourage urban agriculture." at bounding box center [432, 248] width 448 height 23
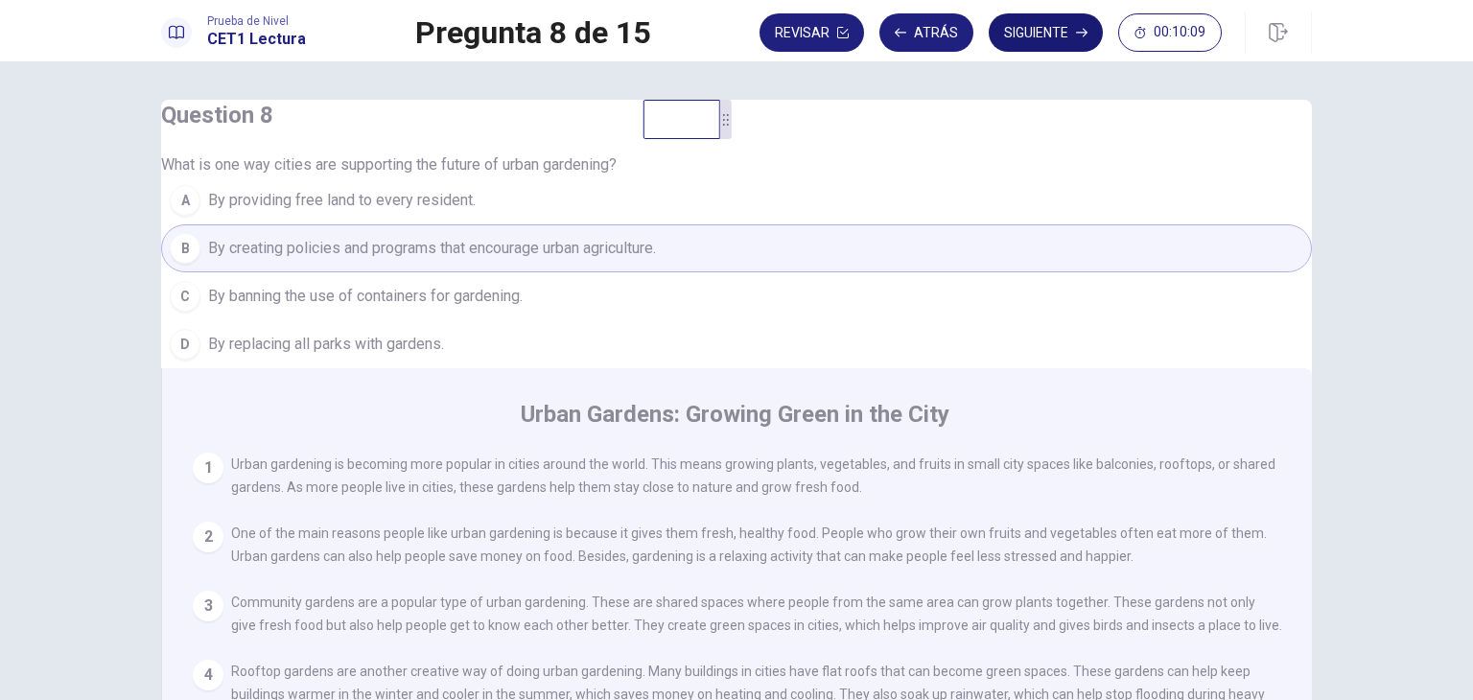
click at [1055, 42] on button "Siguiente" at bounding box center [1046, 32] width 114 height 38
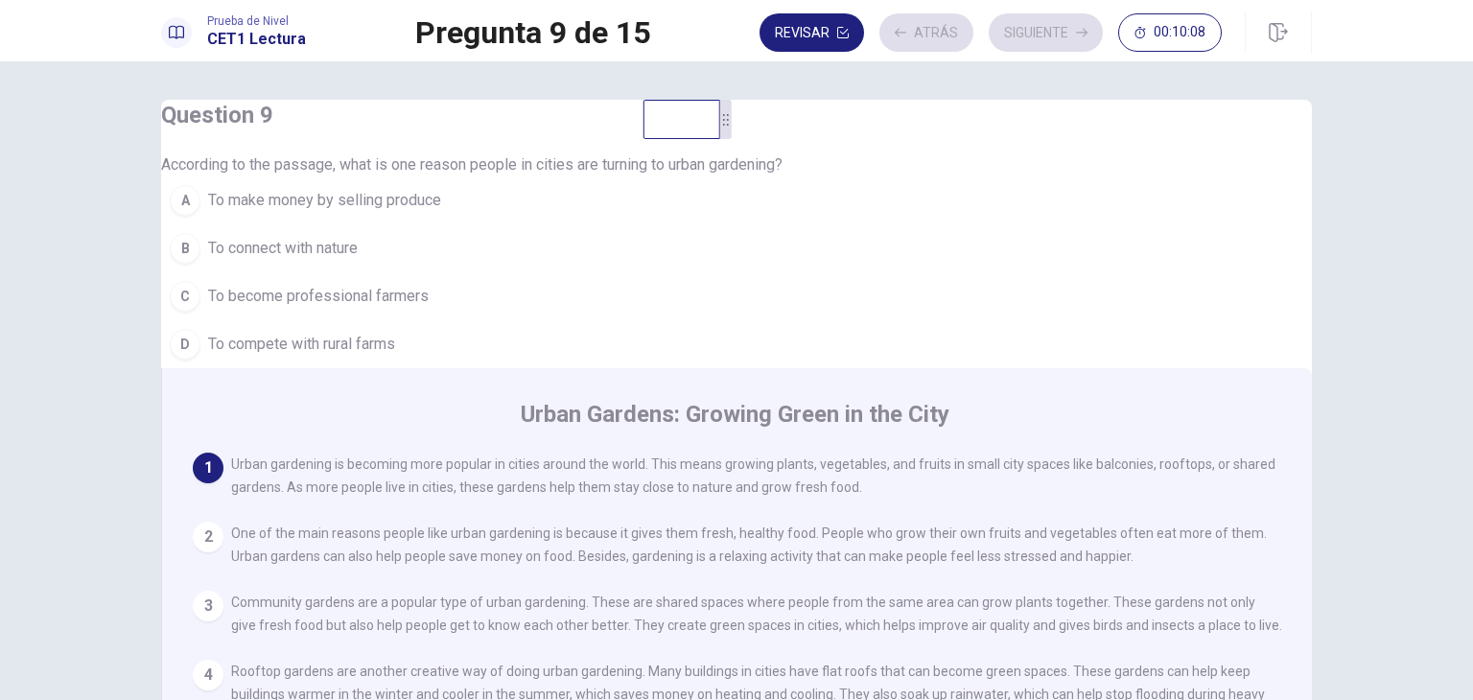
scroll to position [0, 0]
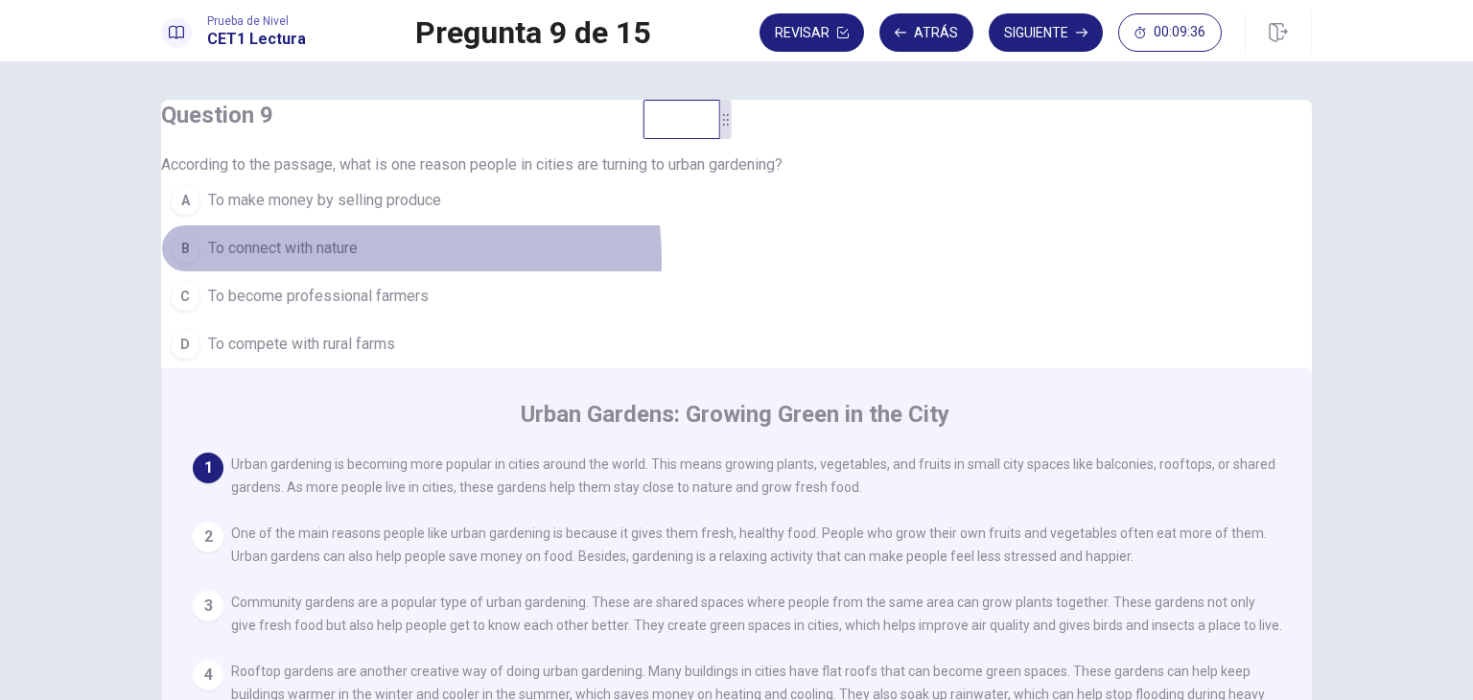
click at [370, 272] on button "B To connect with nature" at bounding box center [736, 248] width 1151 height 48
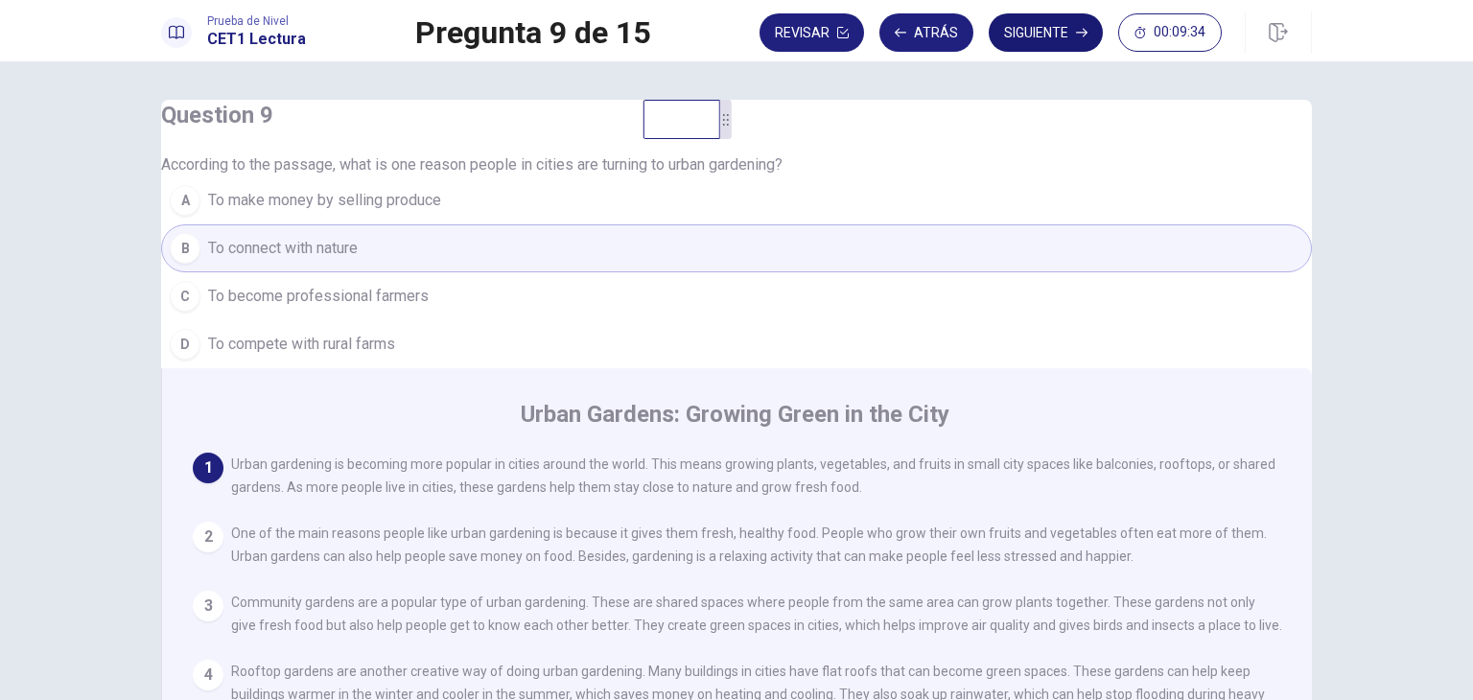
click at [1017, 24] on button "Siguiente" at bounding box center [1046, 32] width 114 height 38
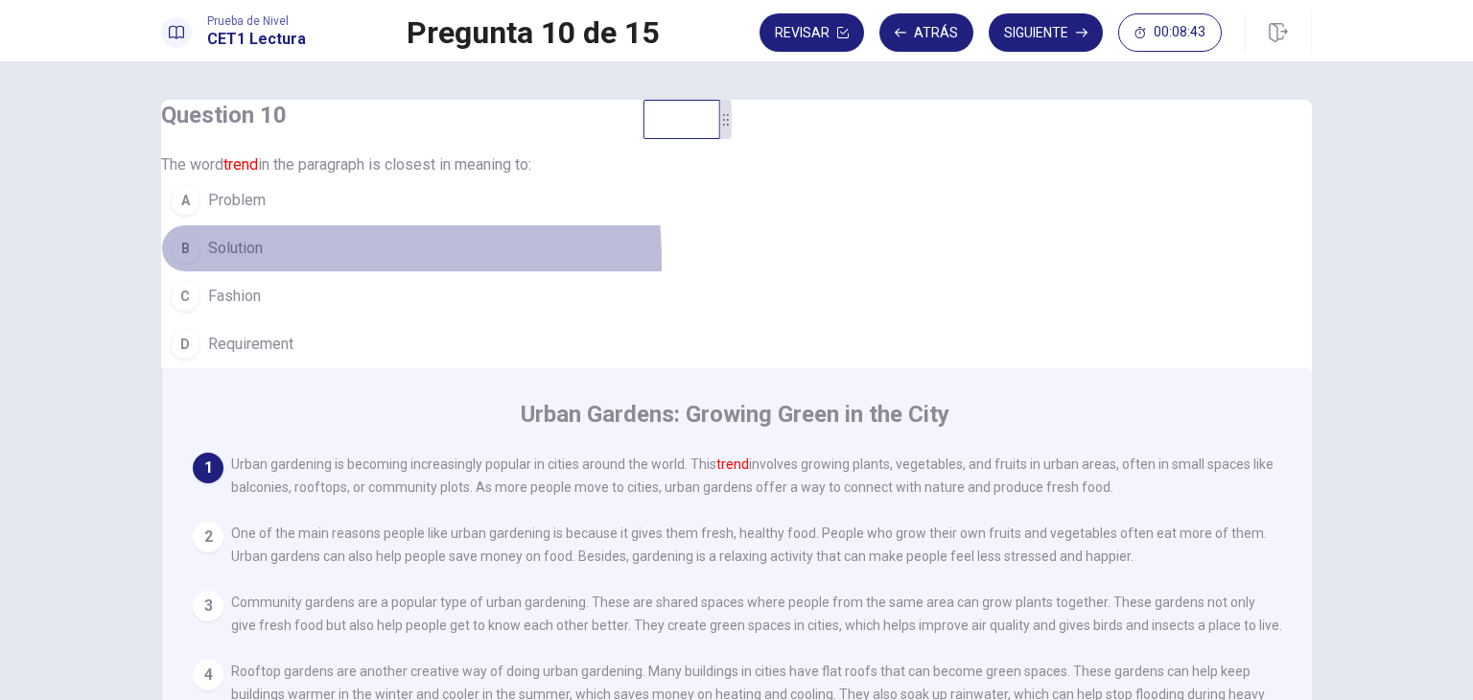
click at [278, 272] on button "B Solution" at bounding box center [736, 248] width 1151 height 48
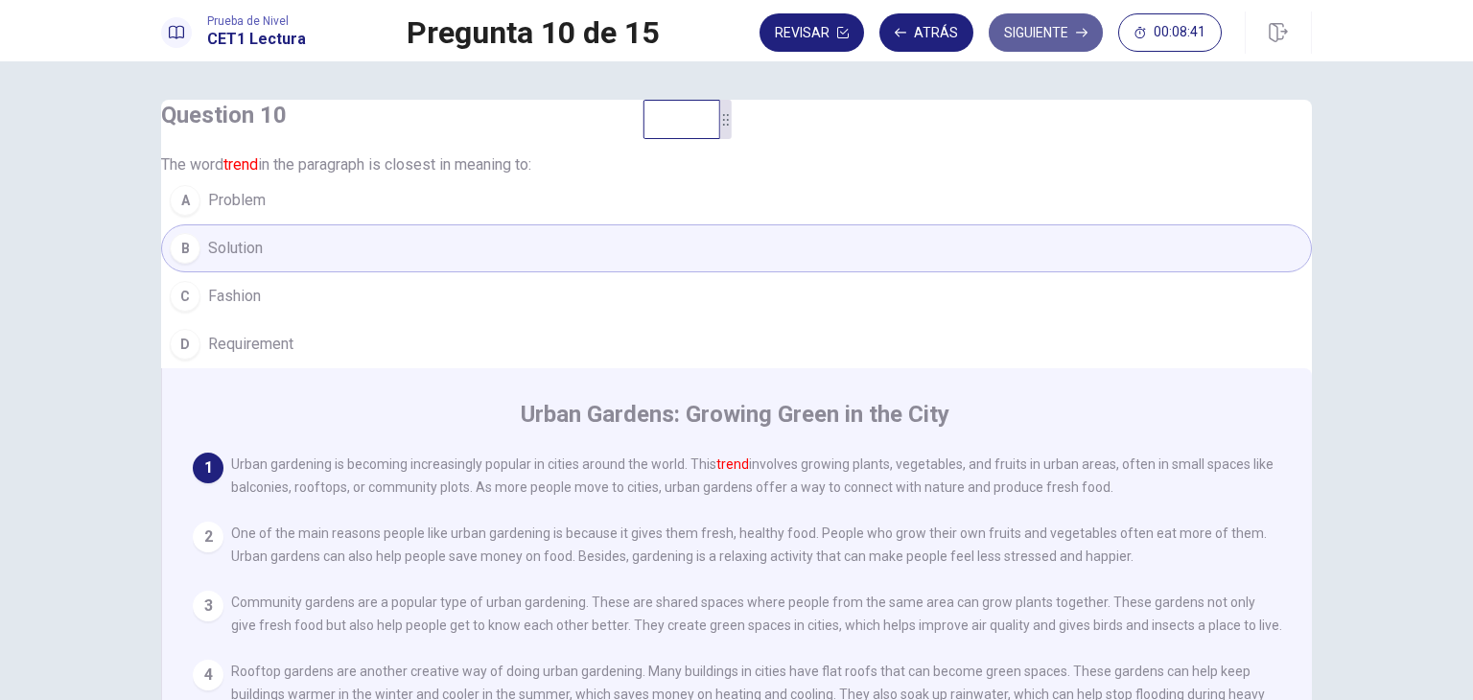
click at [1044, 32] on button "Siguiente" at bounding box center [1046, 32] width 114 height 38
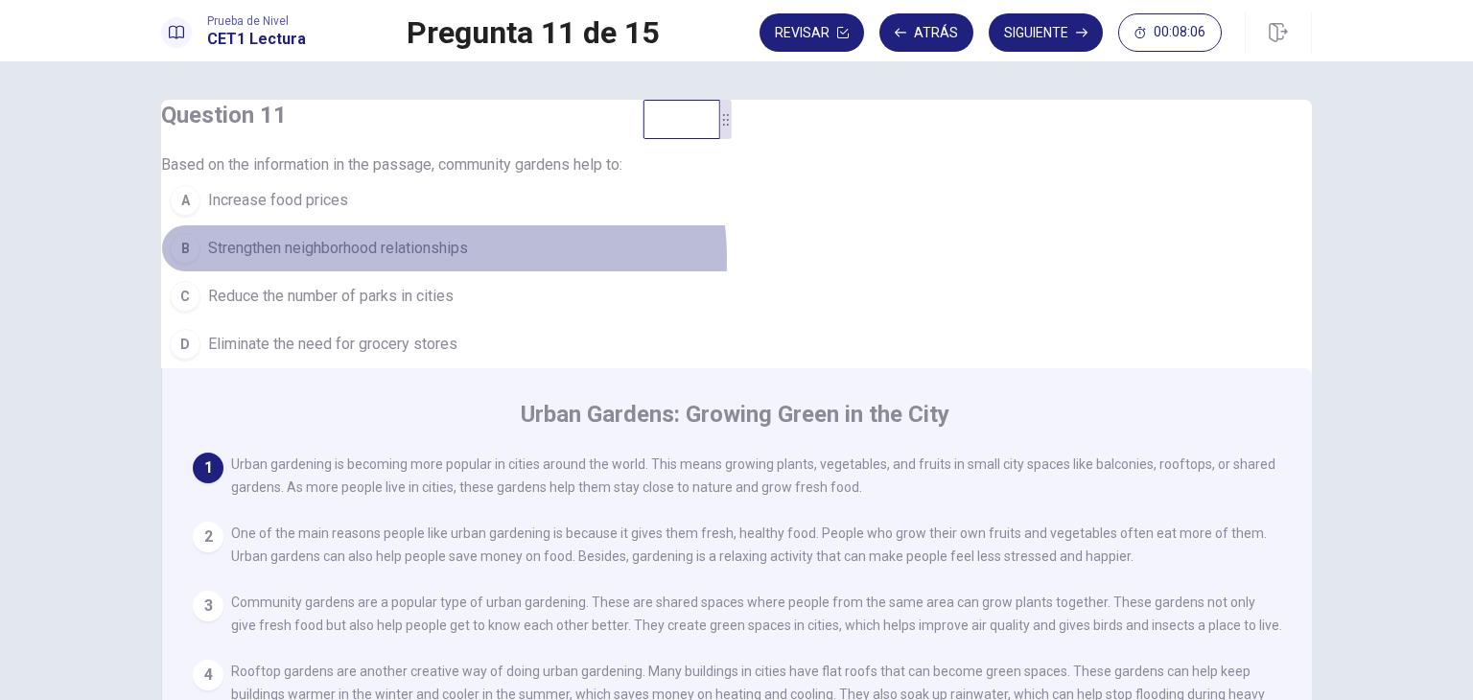
click at [468, 260] on span "Strengthen neighborhood relationships" at bounding box center [338, 248] width 260 height 23
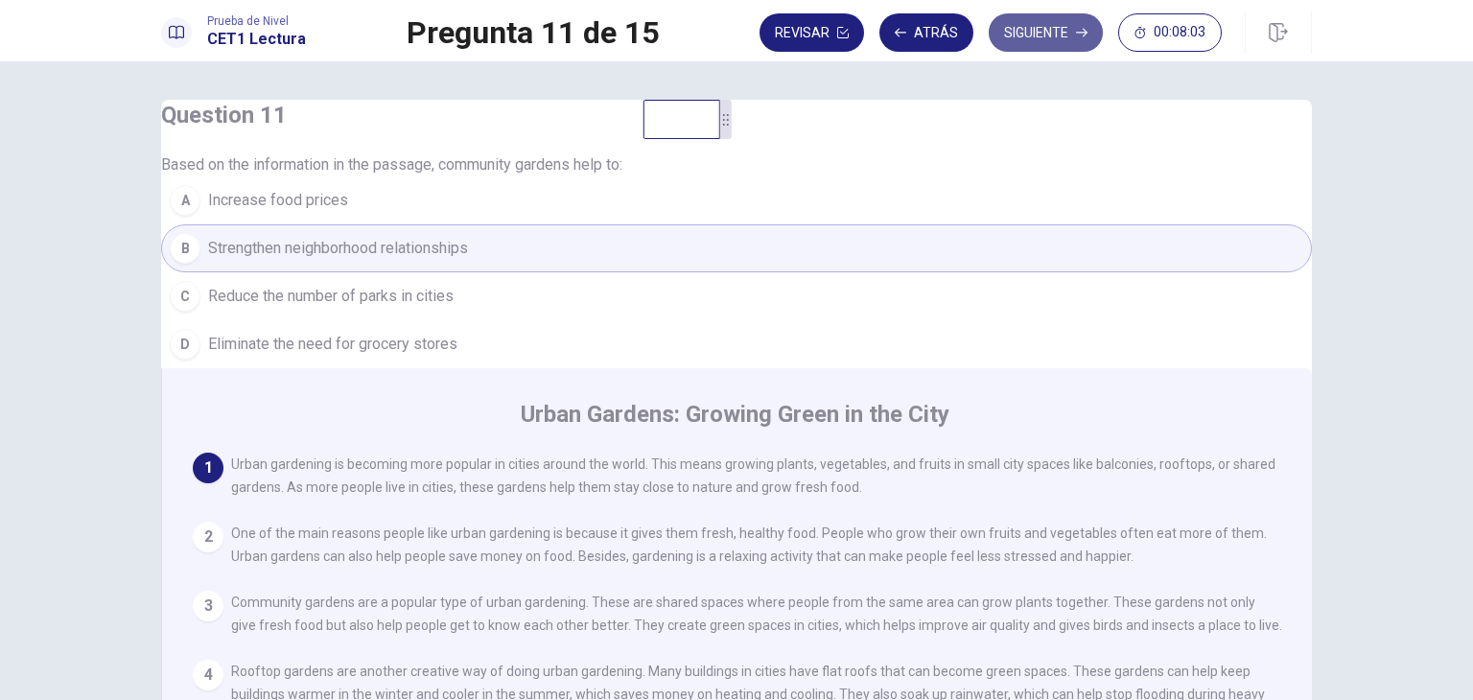
click at [1024, 39] on button "Siguiente" at bounding box center [1046, 32] width 114 height 38
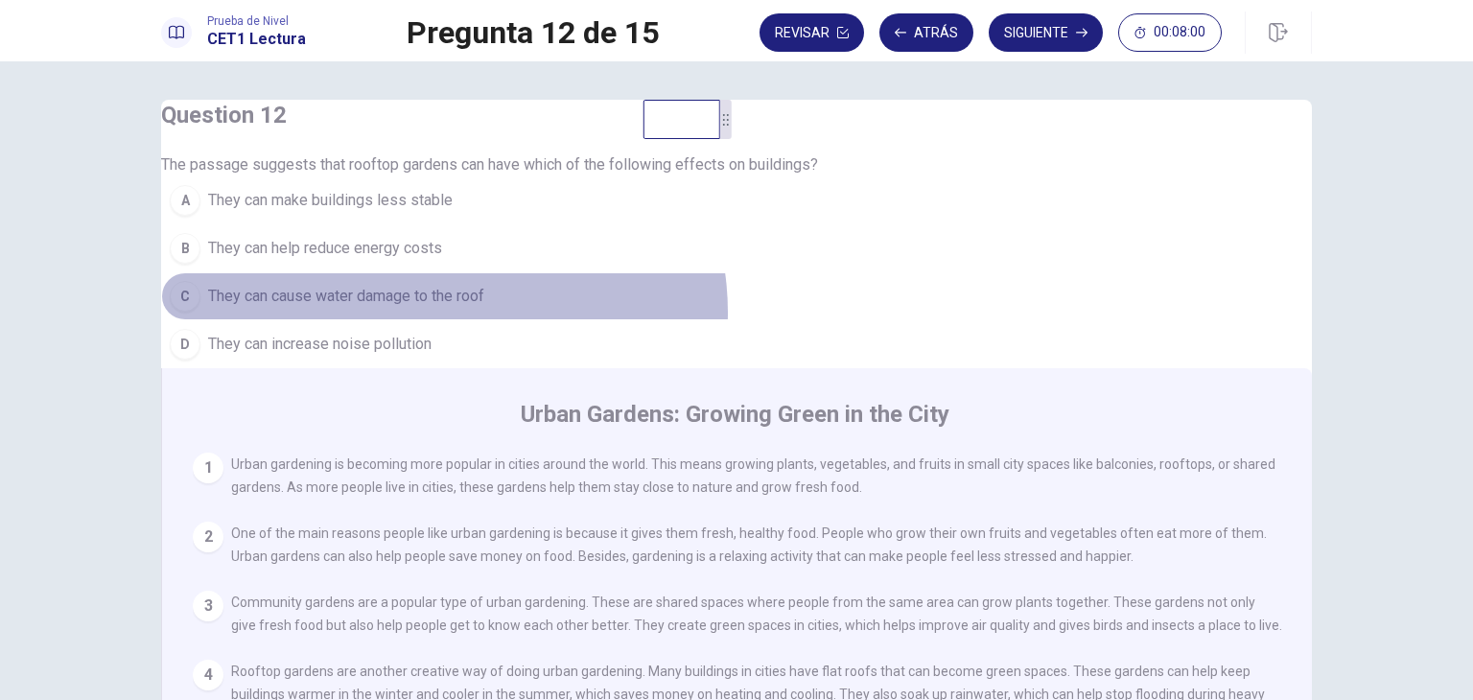
click at [477, 320] on button "C They can cause water damage to the roof" at bounding box center [736, 296] width 1151 height 48
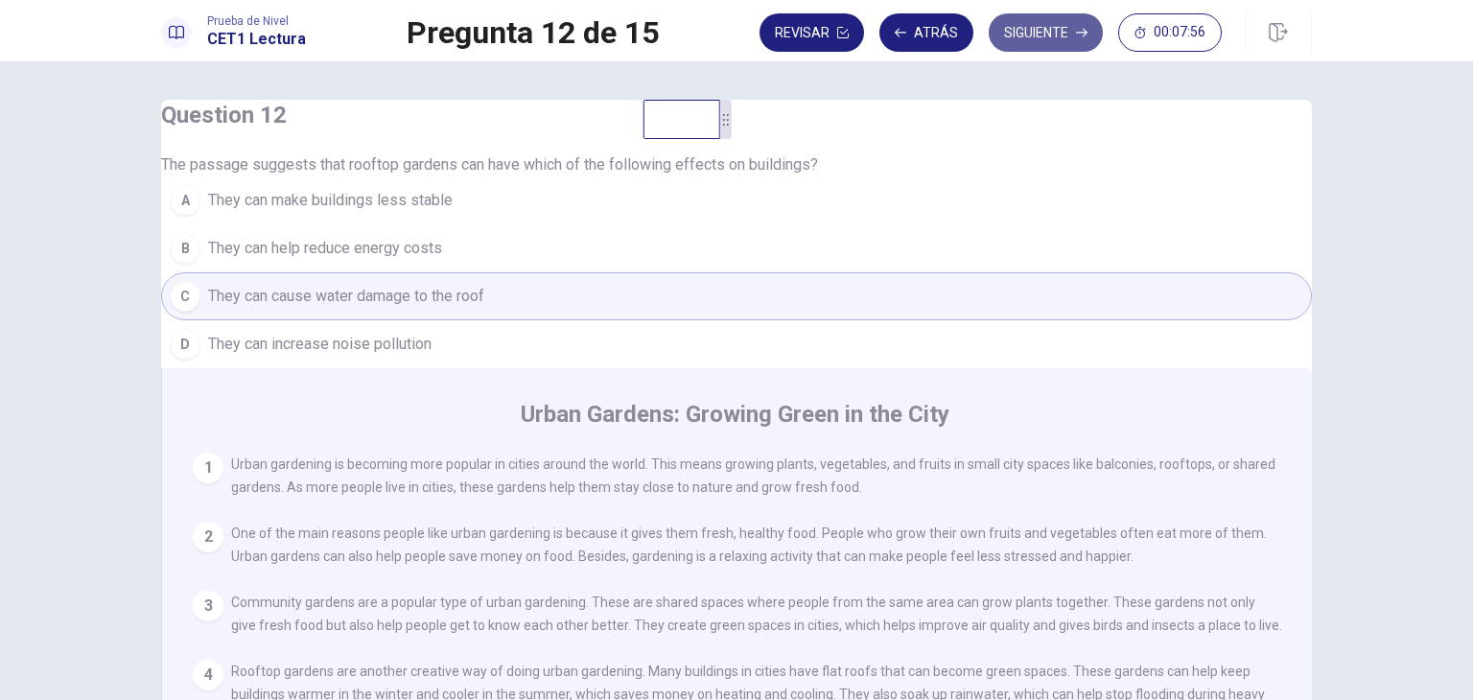
click at [1070, 35] on button "Siguiente" at bounding box center [1046, 32] width 114 height 38
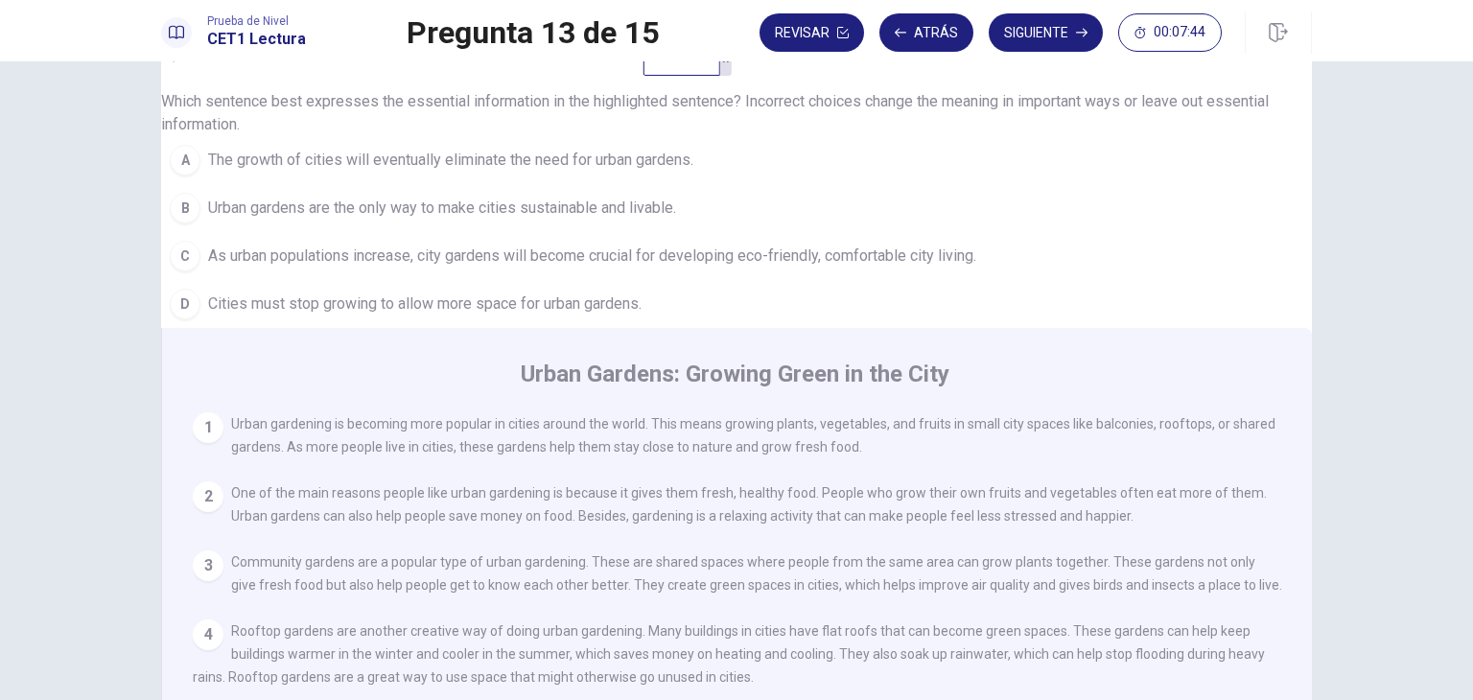
scroll to position [65, 0]
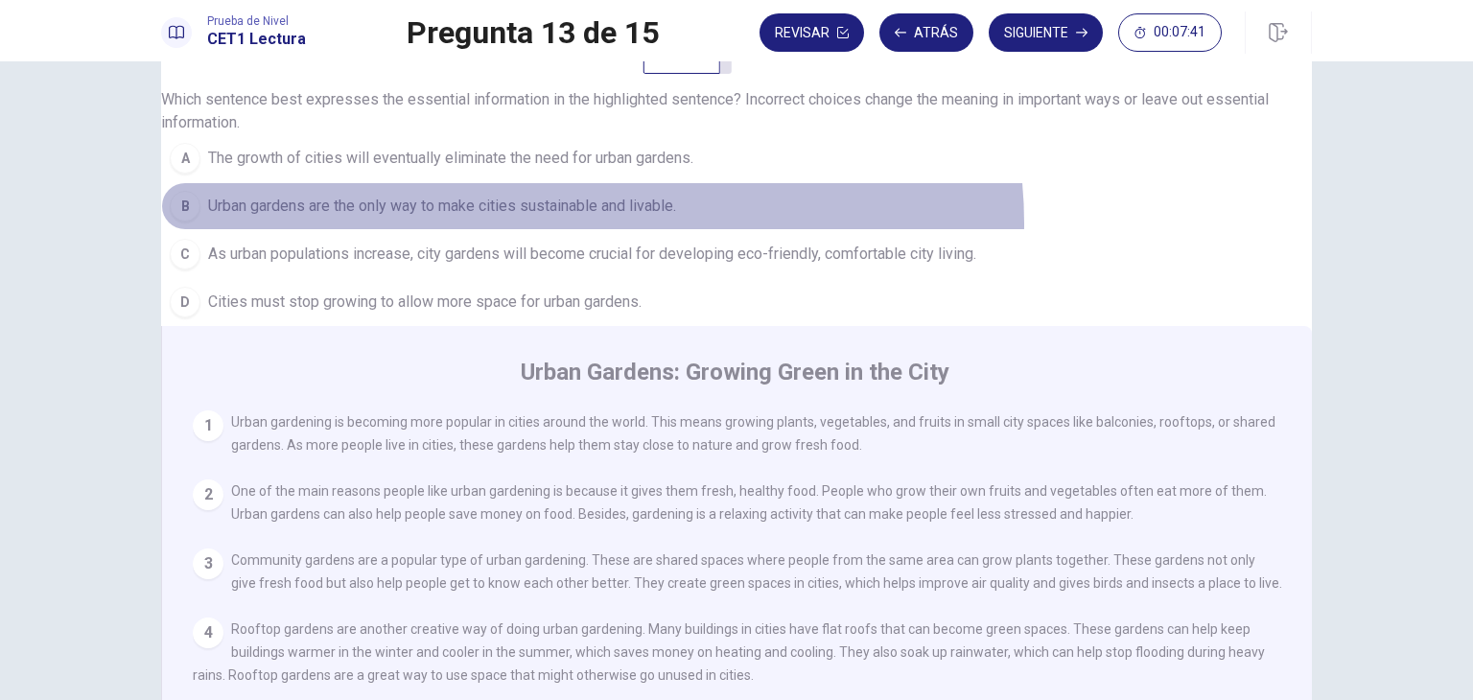
click at [625, 218] on span "Urban gardens are the only way to make cities sustainable and livable." at bounding box center [442, 206] width 468 height 23
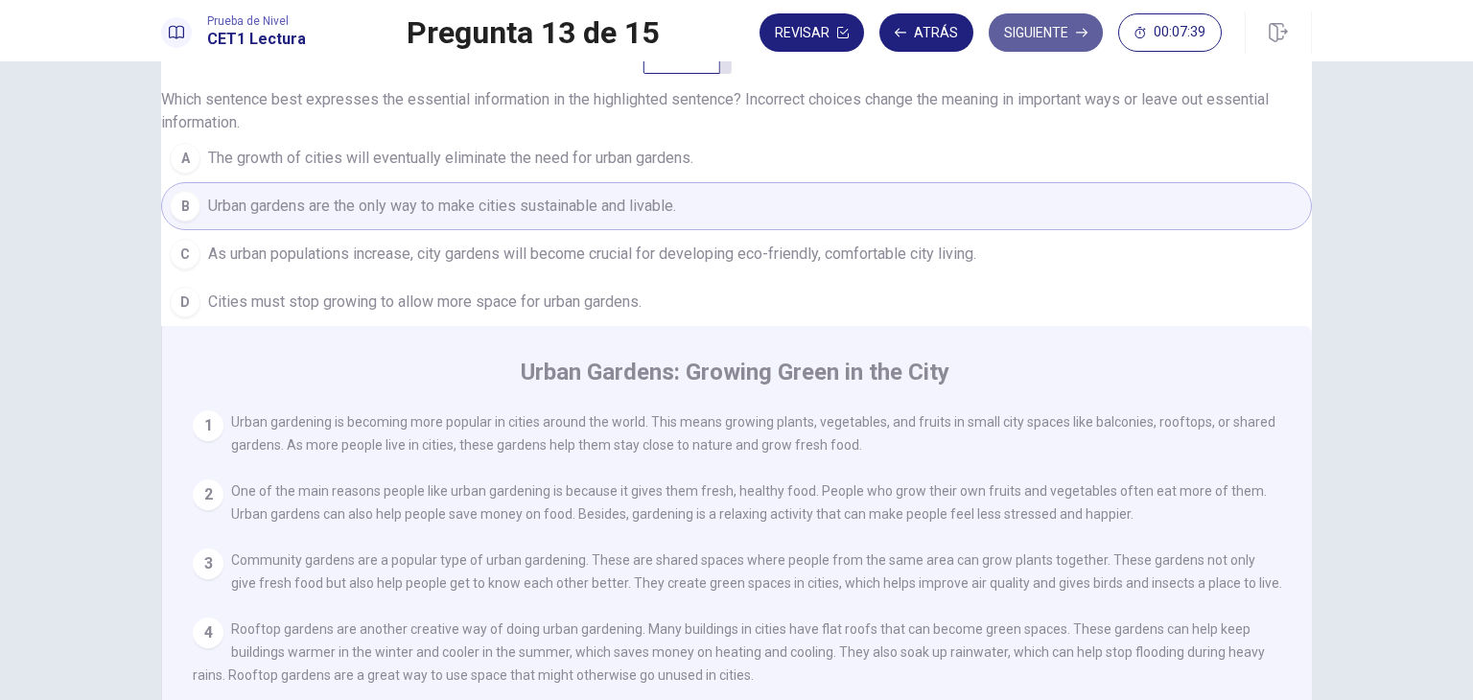
click at [1055, 38] on button "Siguiente" at bounding box center [1046, 32] width 114 height 38
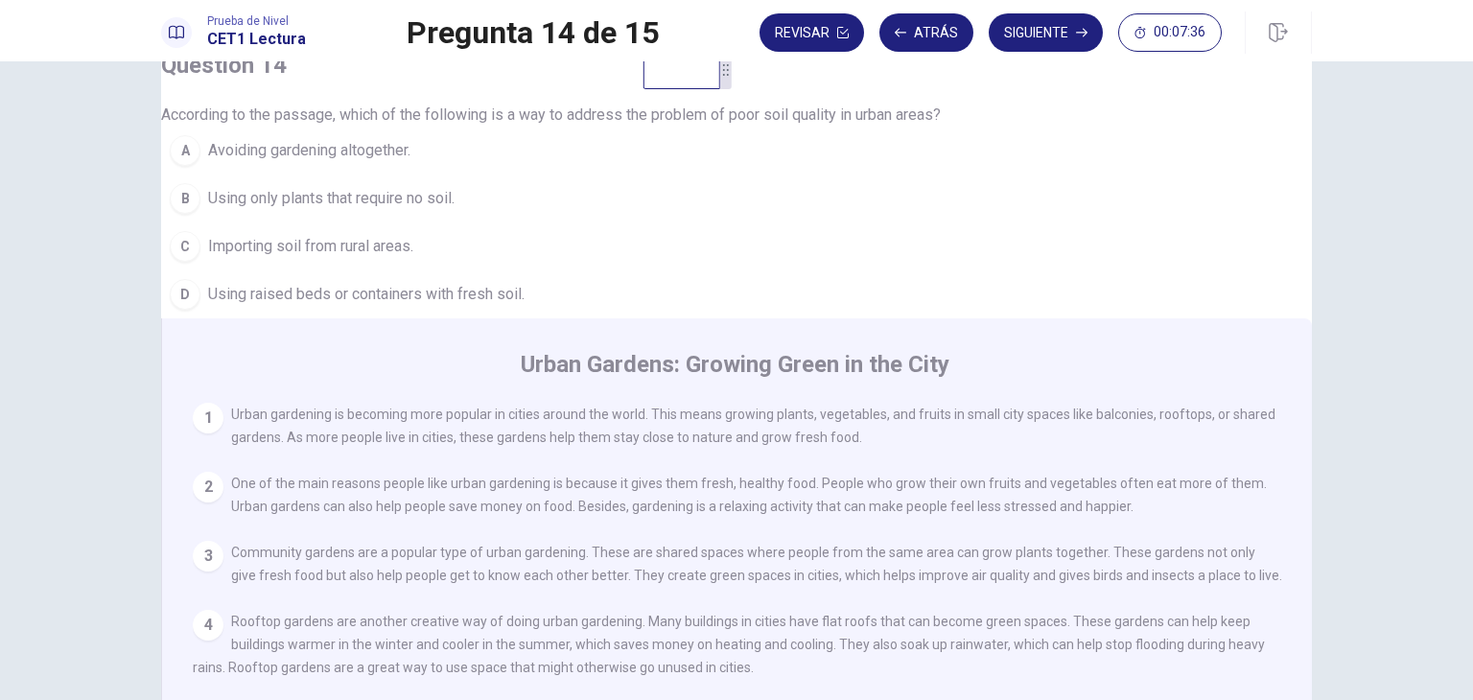
scroll to position [48, 0]
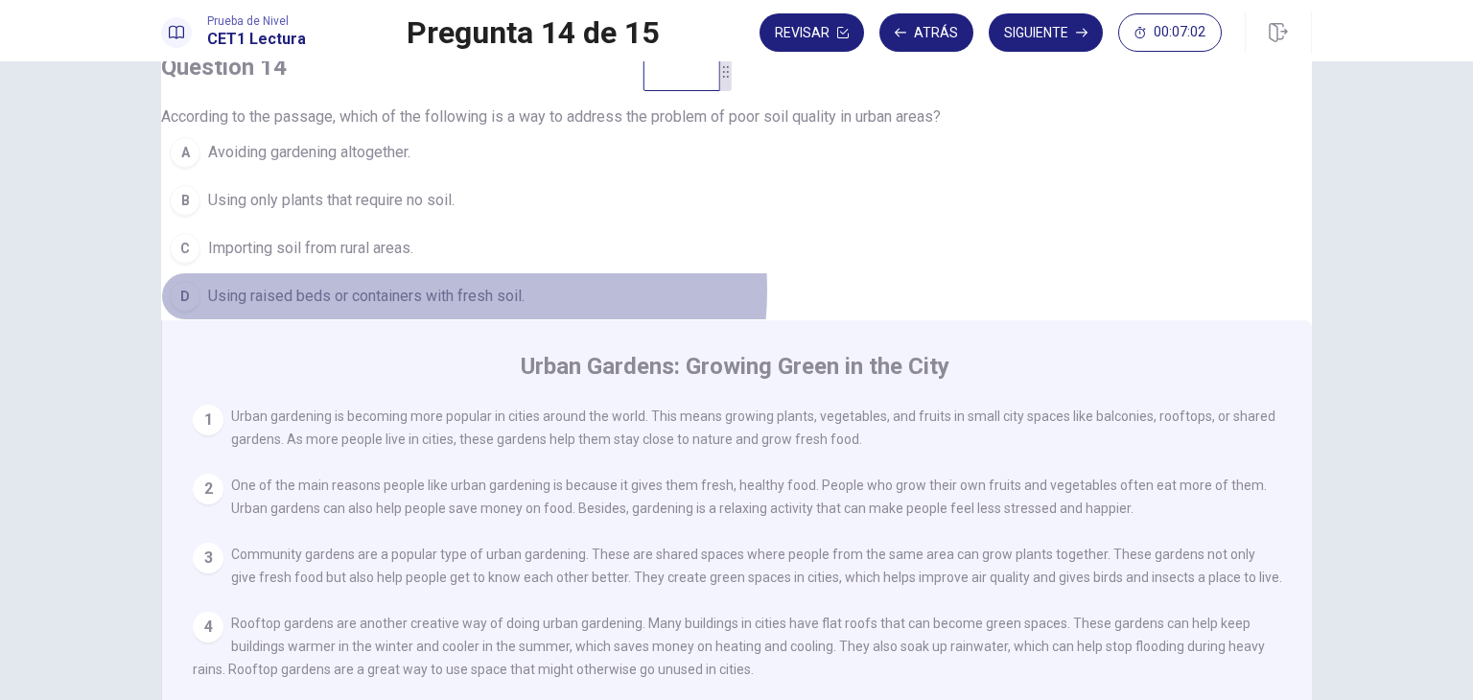
click at [497, 308] on span "Using raised beds or containers with fresh soil." at bounding box center [366, 296] width 317 height 23
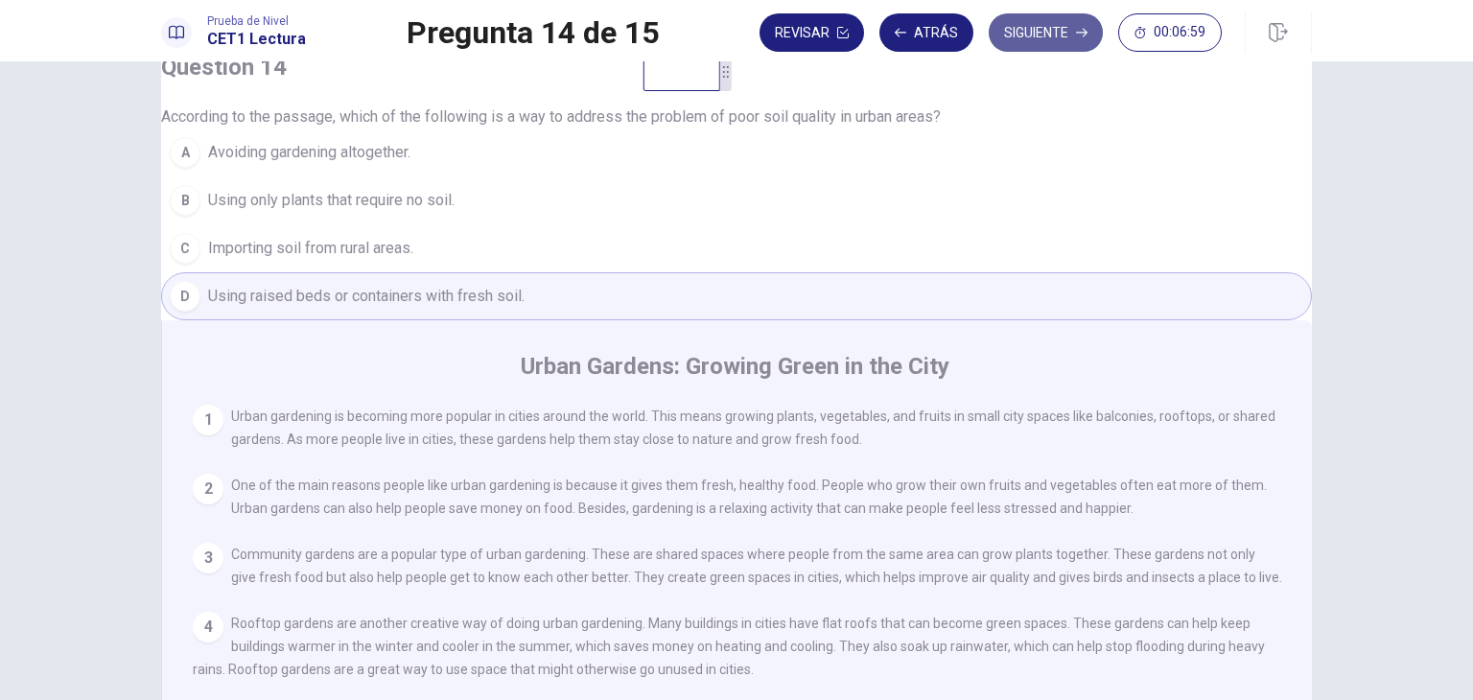
click at [1047, 49] on button "Siguiente" at bounding box center [1046, 32] width 114 height 38
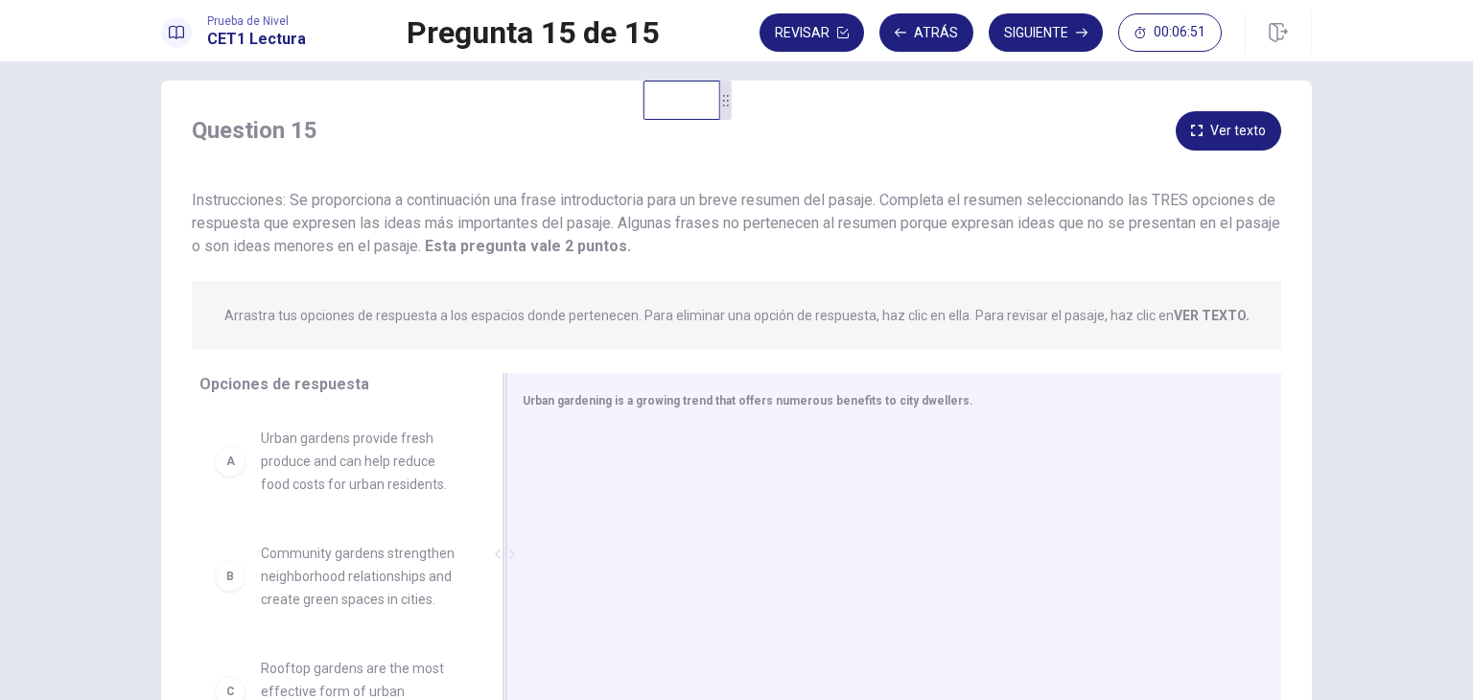
scroll to position [16, 0]
click at [757, 440] on div at bounding box center [887, 559] width 728 height 257
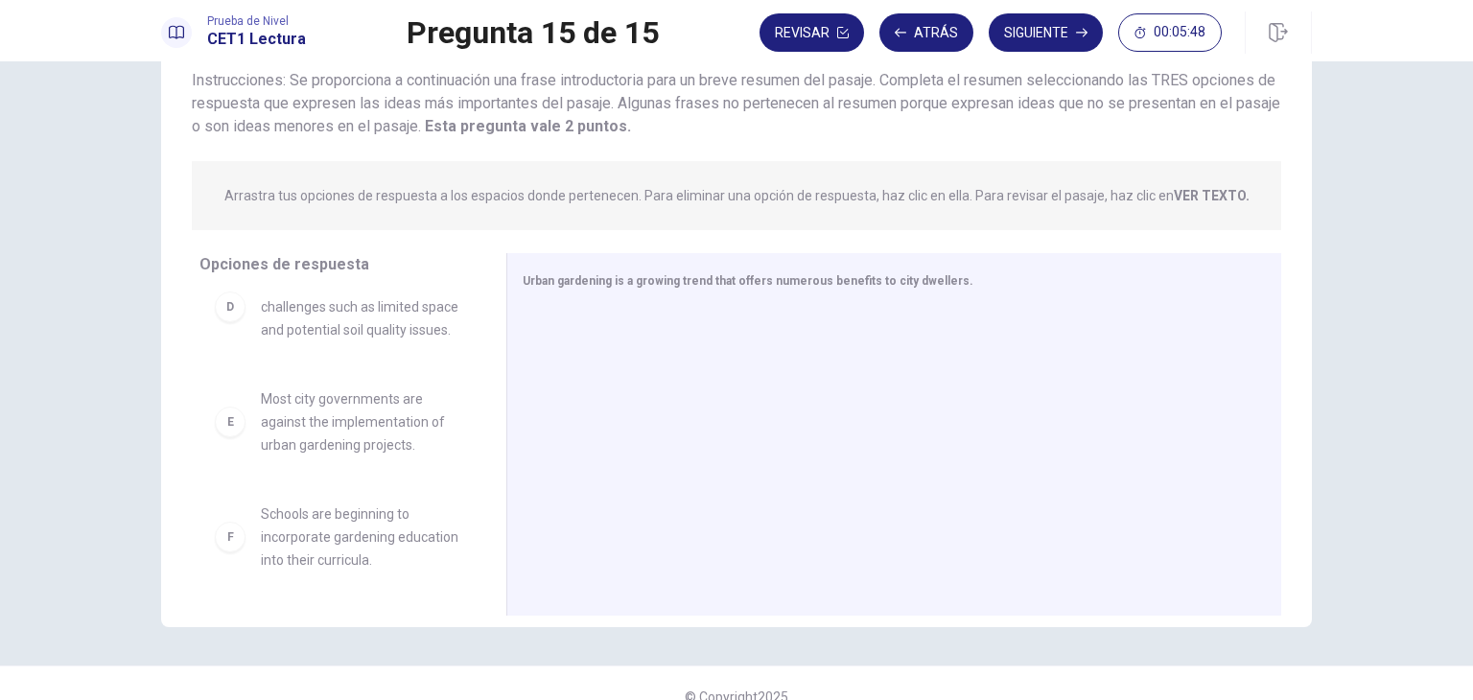
scroll to position [309, 0]
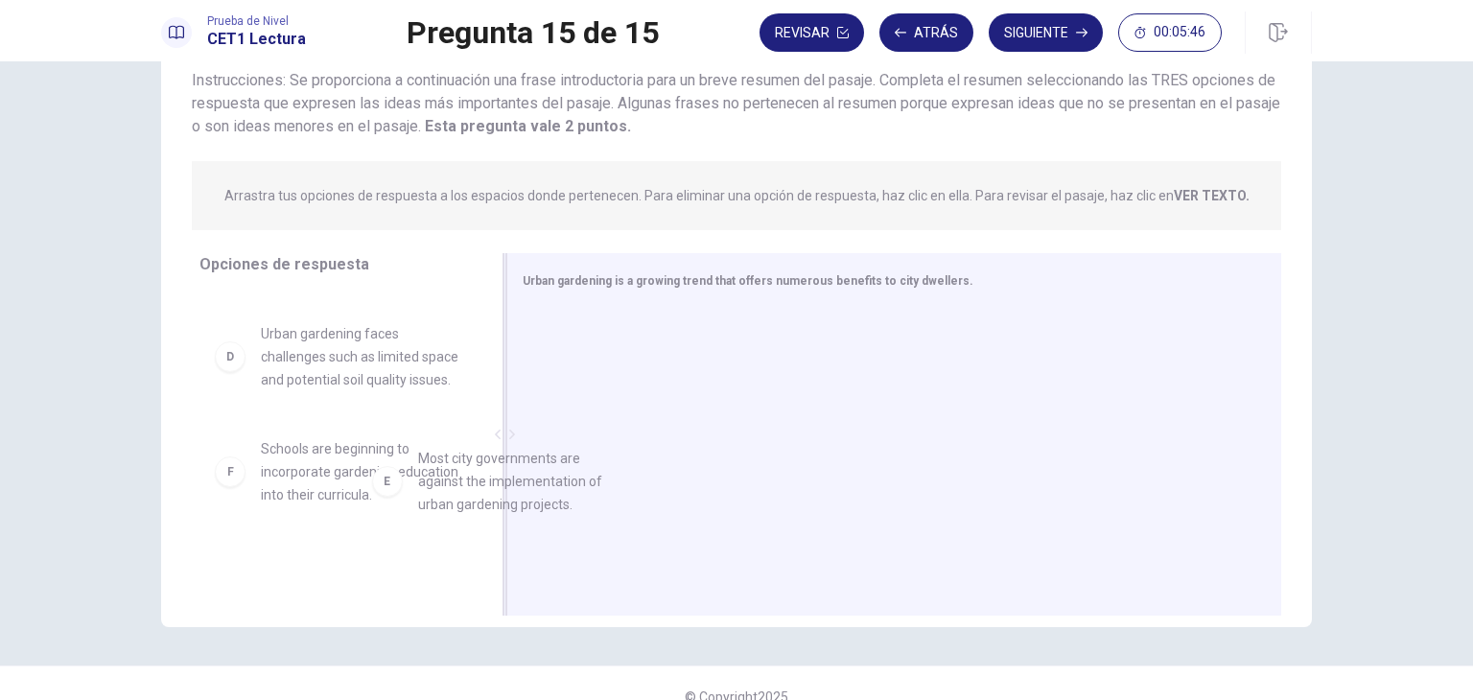
drag, startPoint x: 358, startPoint y: 548, endPoint x: 680, endPoint y: 495, distance: 326.6
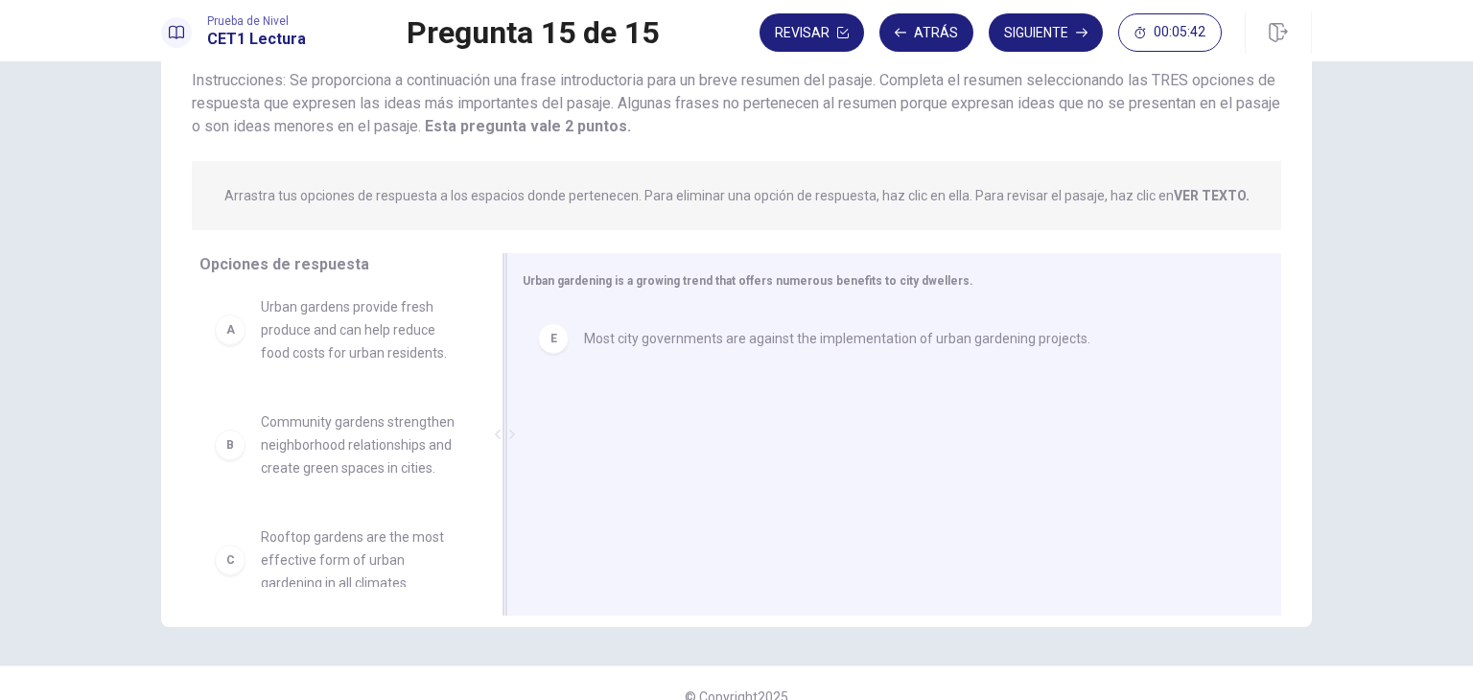
scroll to position [6, 0]
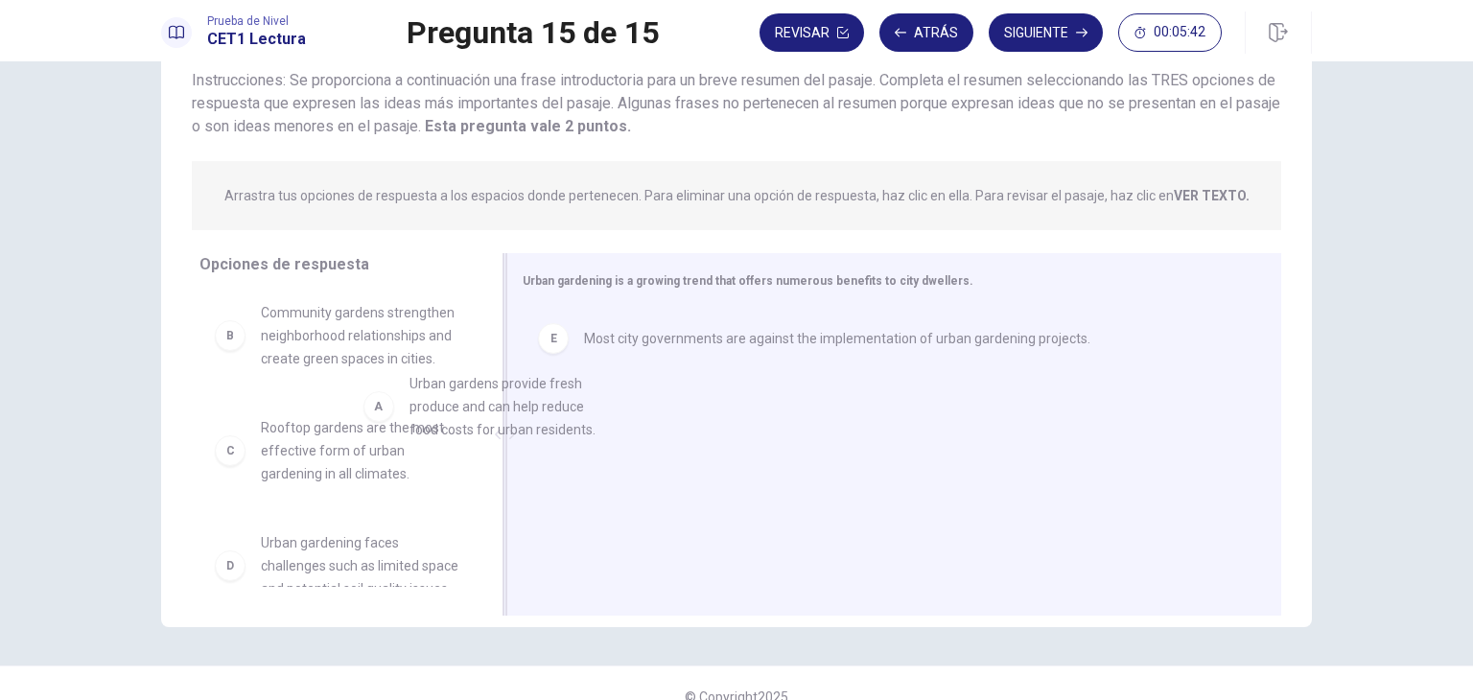
drag, startPoint x: 399, startPoint y: 364, endPoint x: 588, endPoint y: 450, distance: 207.8
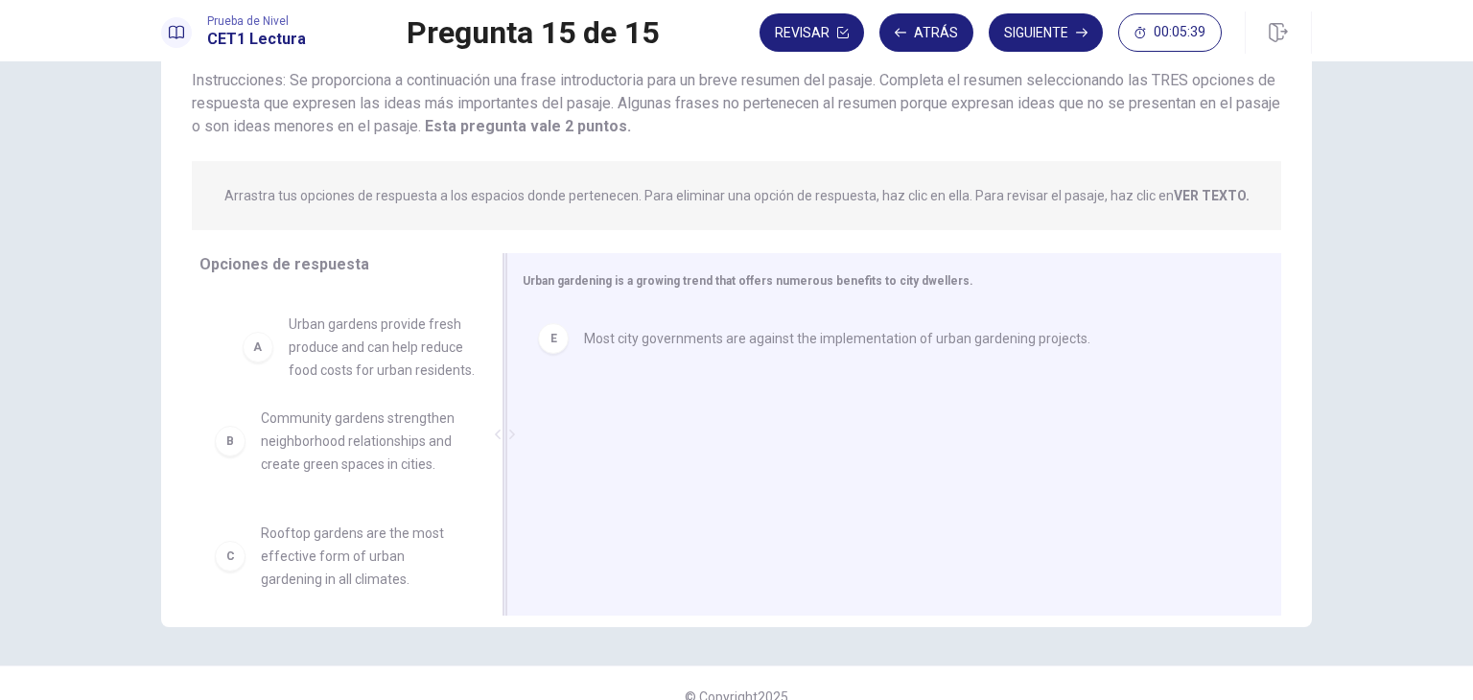
drag, startPoint x: 378, startPoint y: 376, endPoint x: 658, endPoint y: 435, distance: 286.1
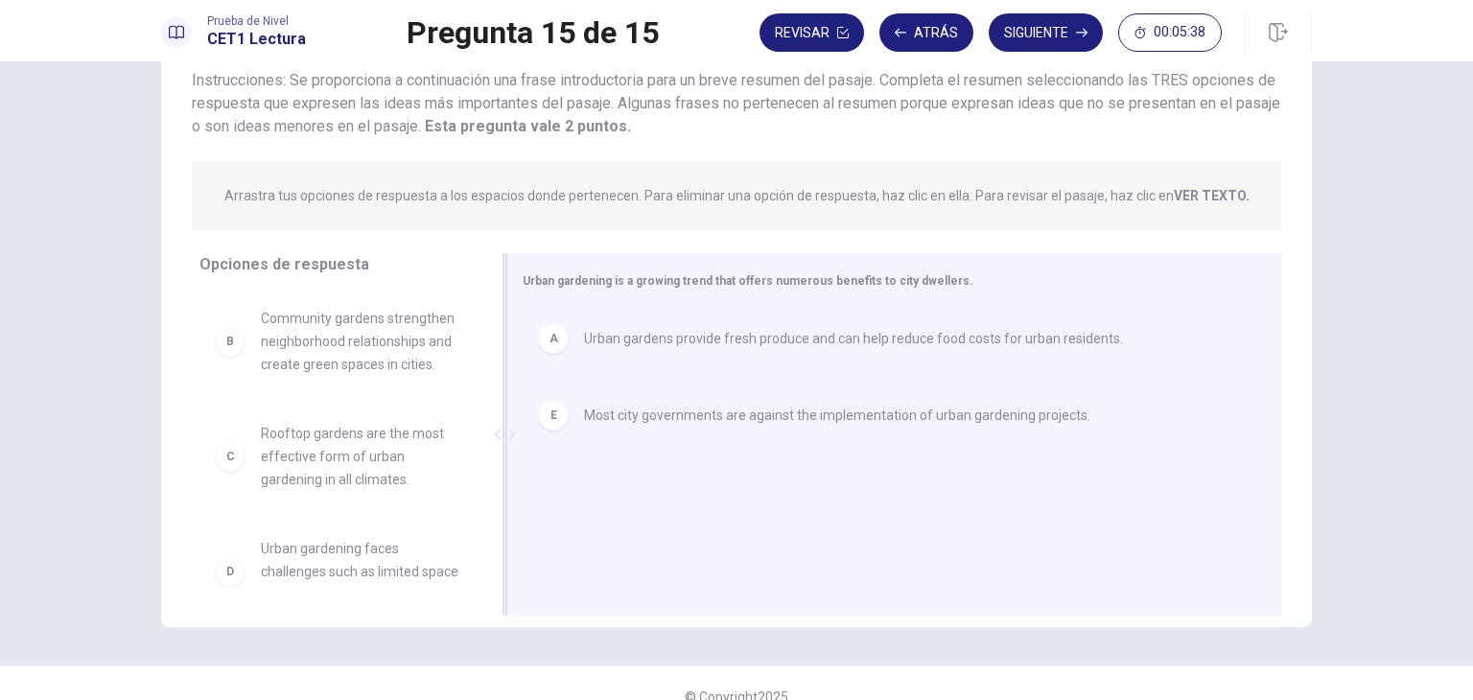
drag, startPoint x: 365, startPoint y: 502, endPoint x: 691, endPoint y: 527, distance: 327.1
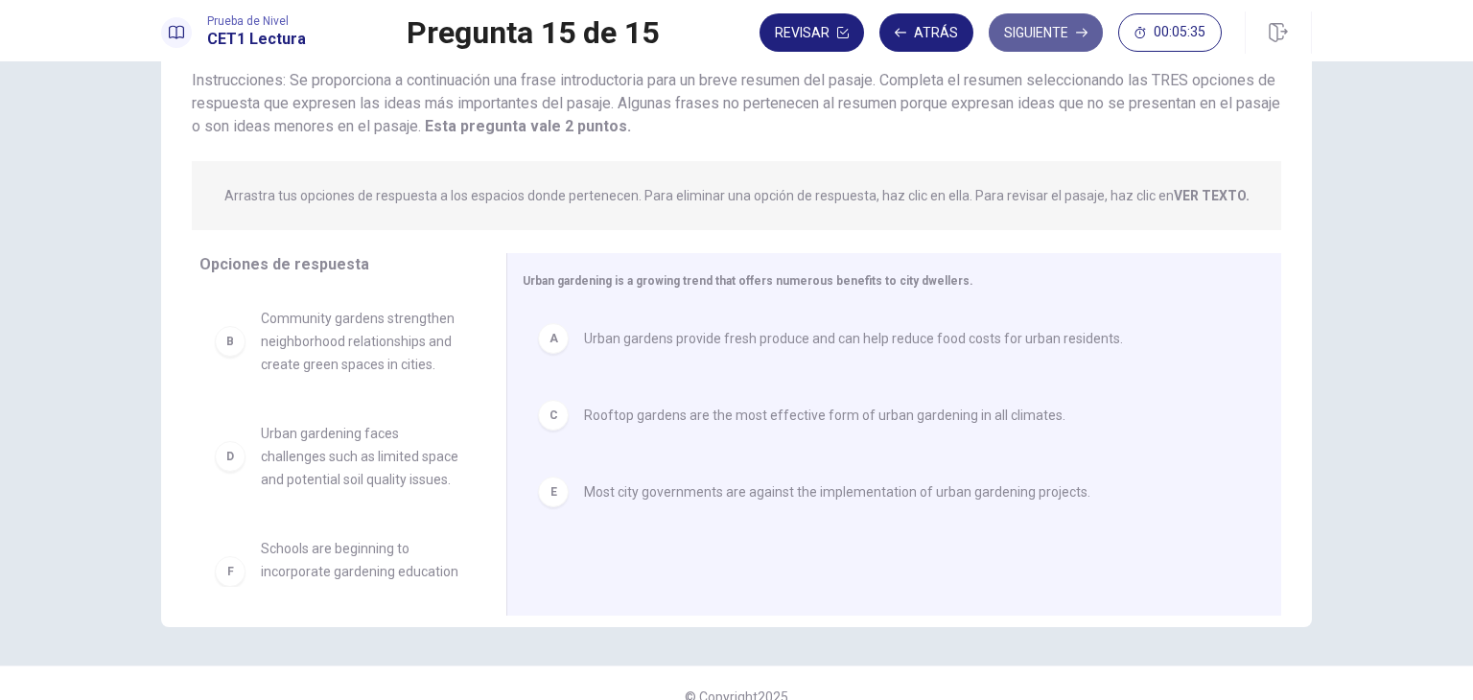
click at [1035, 30] on button "Siguiente" at bounding box center [1046, 32] width 114 height 38
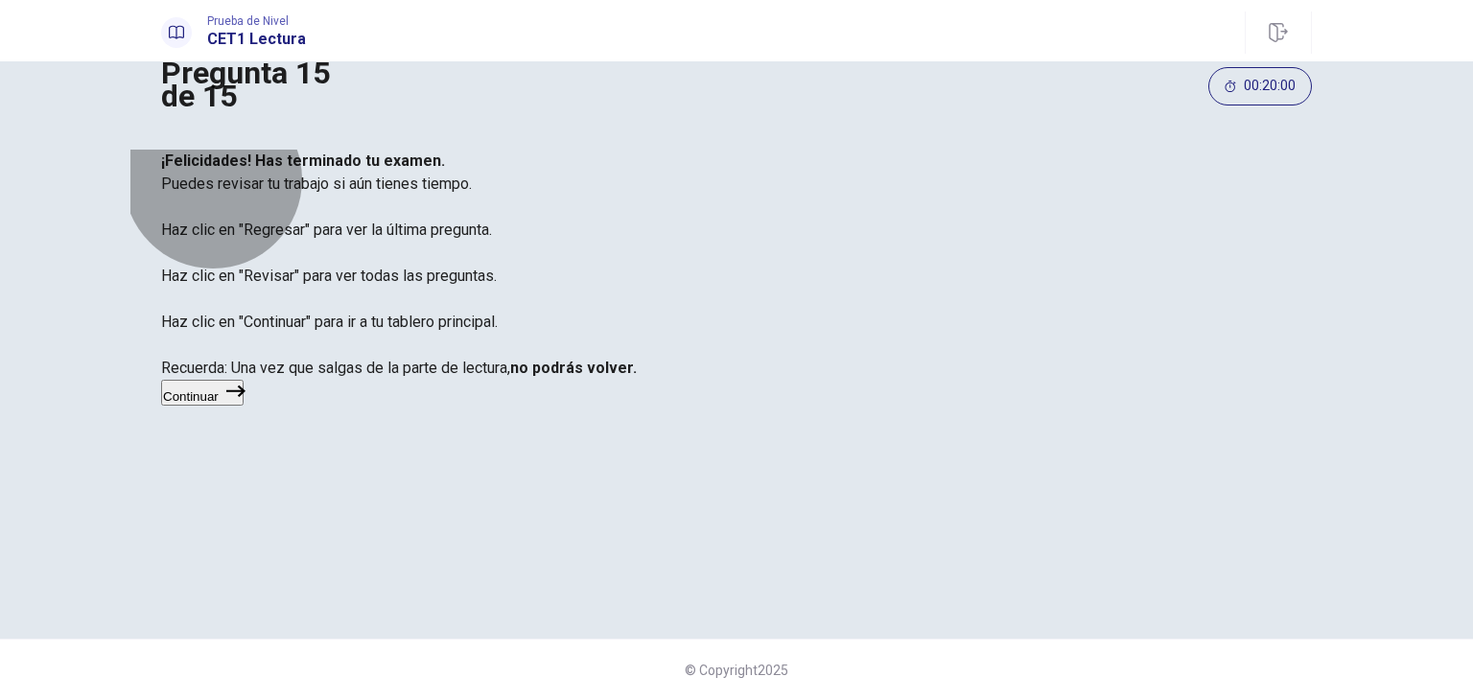
click at [244, 406] on button "Continuar" at bounding box center [202, 393] width 82 height 26
